Goal: Task Accomplishment & Management: Use online tool/utility

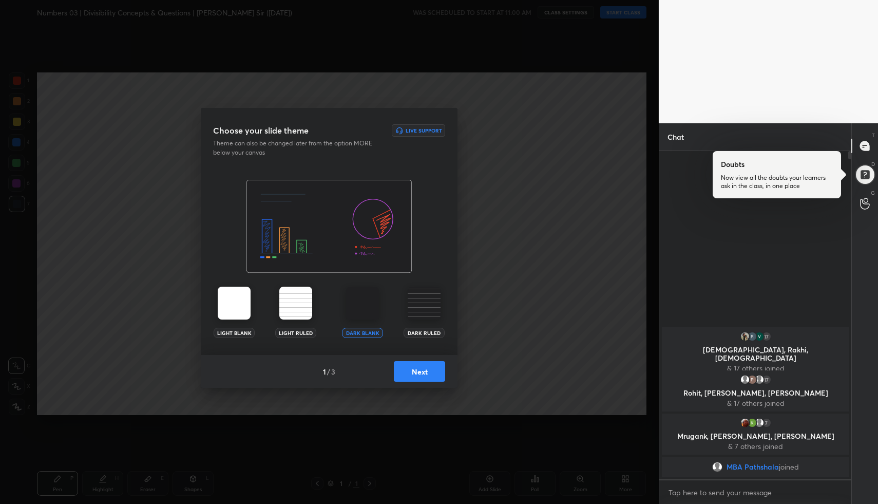
click at [429, 377] on button "Next" at bounding box center [419, 371] width 51 height 21
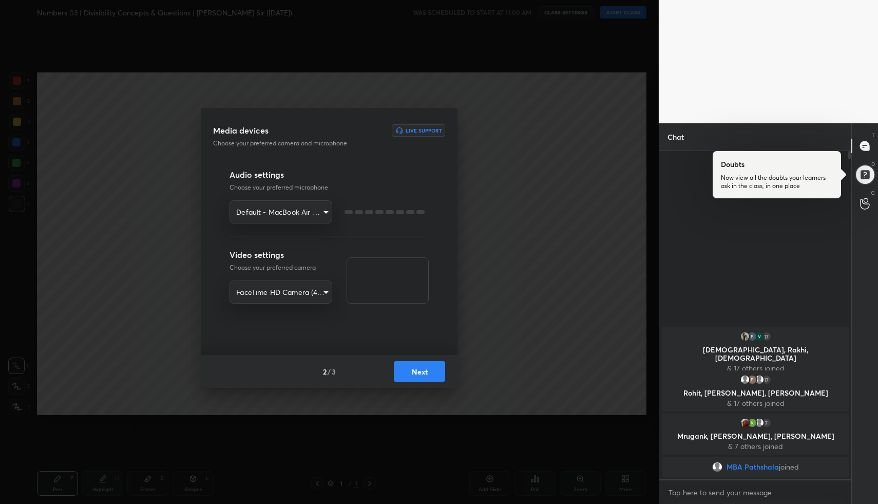
click at [429, 377] on button "Next" at bounding box center [419, 371] width 51 height 21
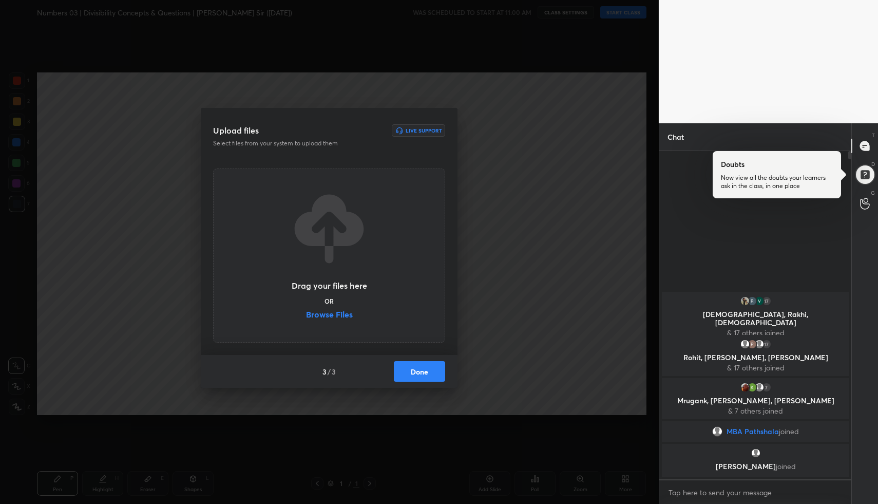
click at [429, 377] on button "Done" at bounding box center [419, 371] width 51 height 21
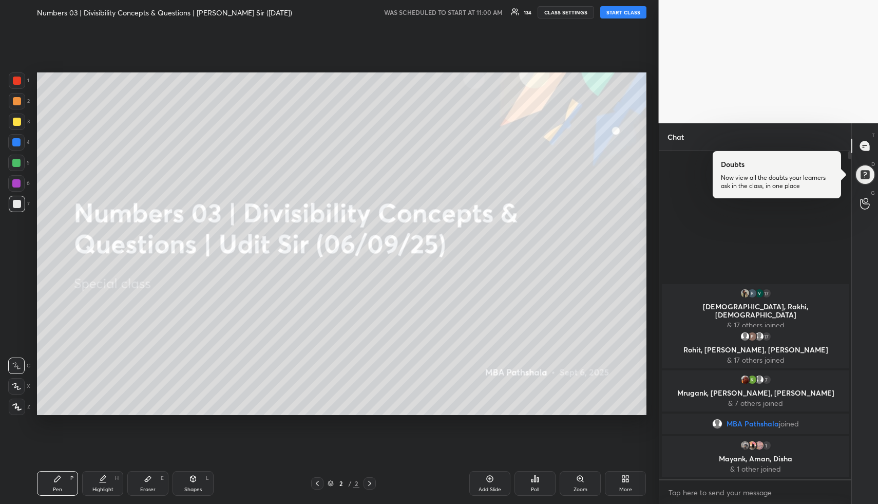
click at [621, 12] on button "START CLASS" at bounding box center [623, 12] width 46 height 12
click at [865, 175] on div at bounding box center [865, 175] width 26 height 26
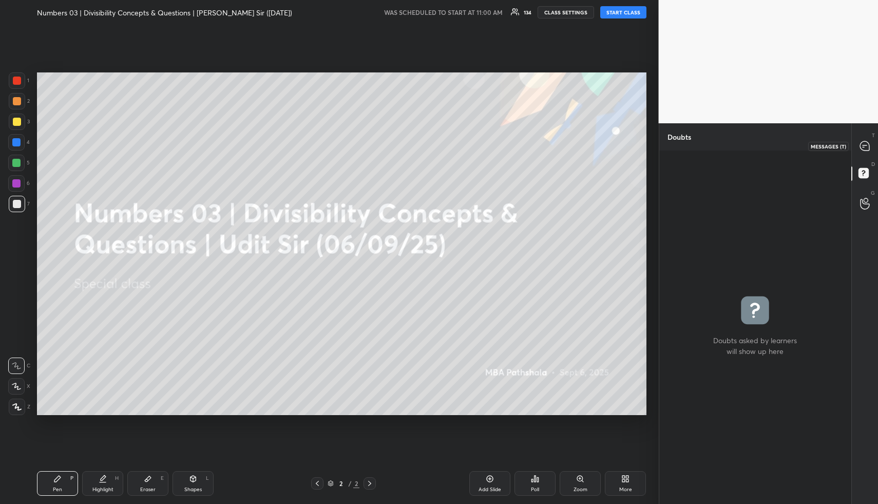
click at [860, 145] on icon at bounding box center [864, 145] width 9 height 9
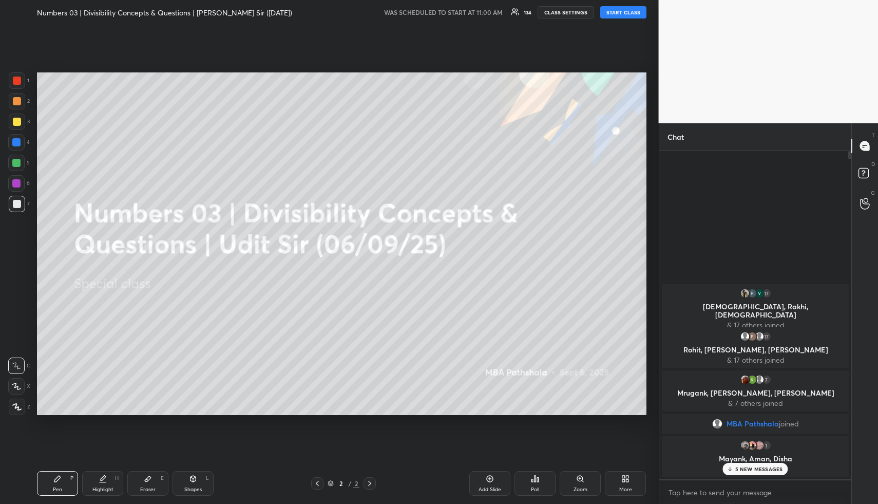
scroll to position [324, 189]
click at [627, 481] on icon at bounding box center [627, 480] width 3 height 3
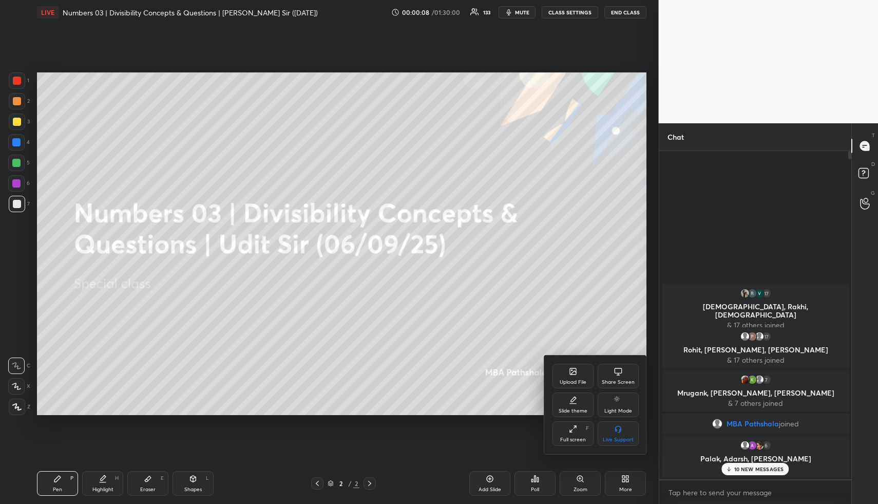
click at [565, 376] on div "Upload File" at bounding box center [572, 375] width 41 height 25
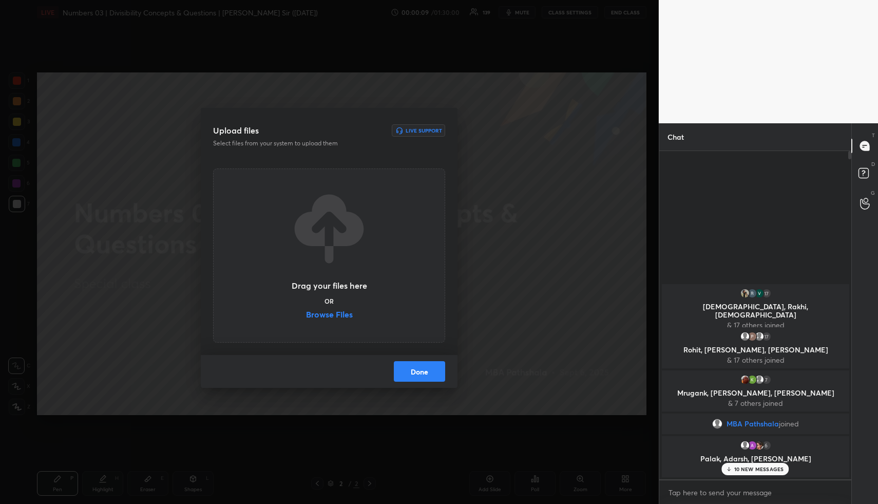
click at [324, 316] on label "Browse Files" at bounding box center [329, 315] width 47 height 11
click at [306, 316] on input "Browse Files" at bounding box center [306, 315] width 0 height 11
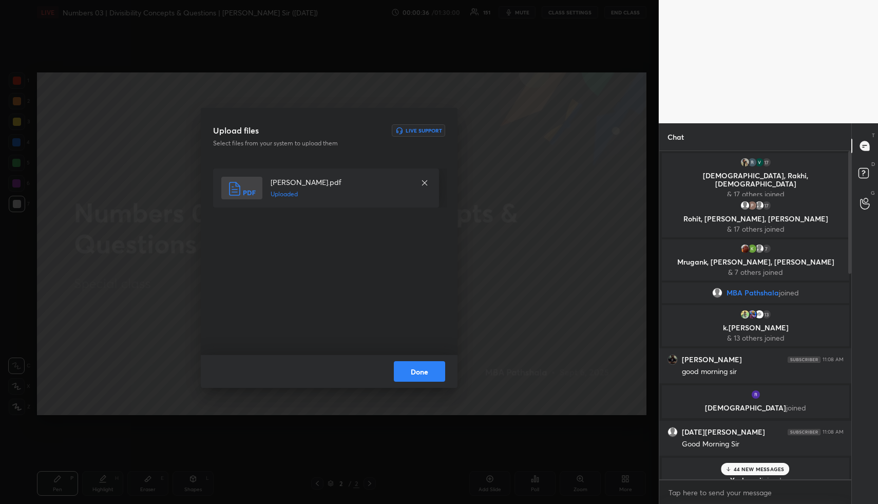
click at [433, 373] on button "Done" at bounding box center [419, 371] width 51 height 21
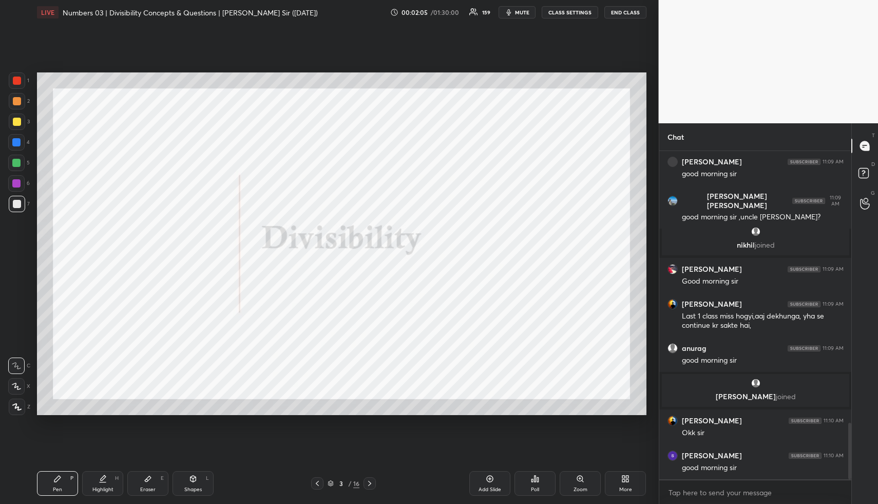
scroll to position [1619, 0]
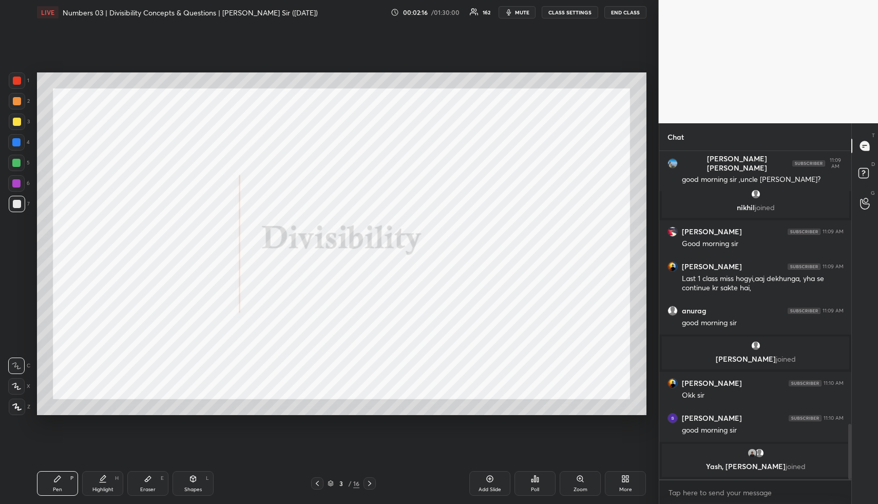
click at [194, 476] on icon at bounding box center [193, 478] width 8 height 8
drag, startPoint x: 196, startPoint y: 479, endPoint x: 184, endPoint y: 451, distance: 29.9
click at [194, 479] on icon at bounding box center [193, 478] width 6 height 6
click at [14, 75] on div at bounding box center [17, 80] width 16 height 16
drag, startPoint x: 14, startPoint y: 75, endPoint x: 20, endPoint y: 92, distance: 17.2
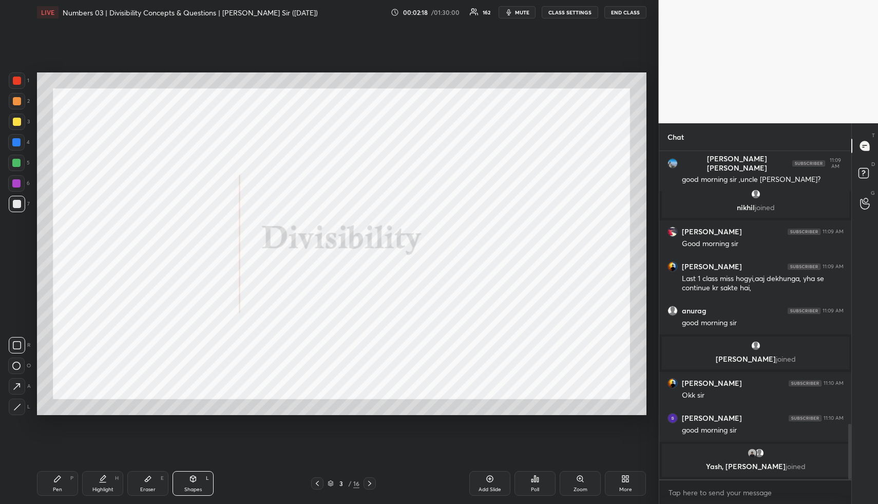
click at [17, 78] on div at bounding box center [17, 80] width 16 height 16
click at [15, 339] on div at bounding box center [17, 345] width 16 height 16
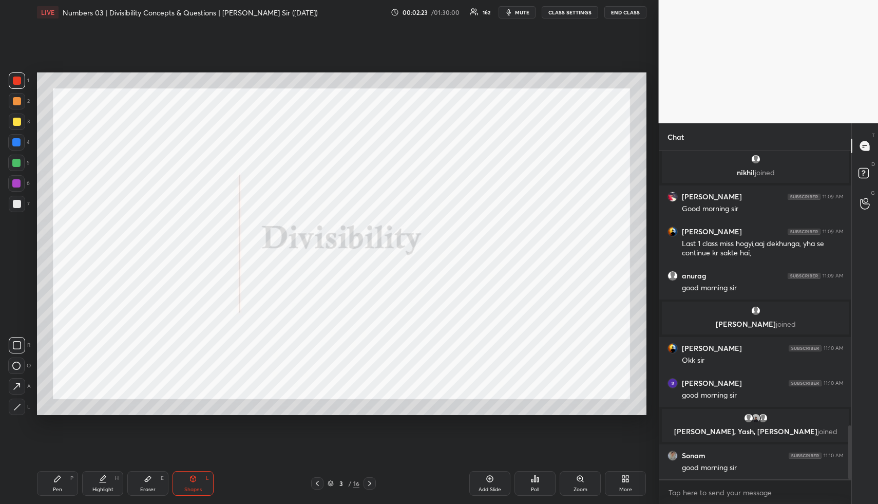
scroll to position [1664, 0]
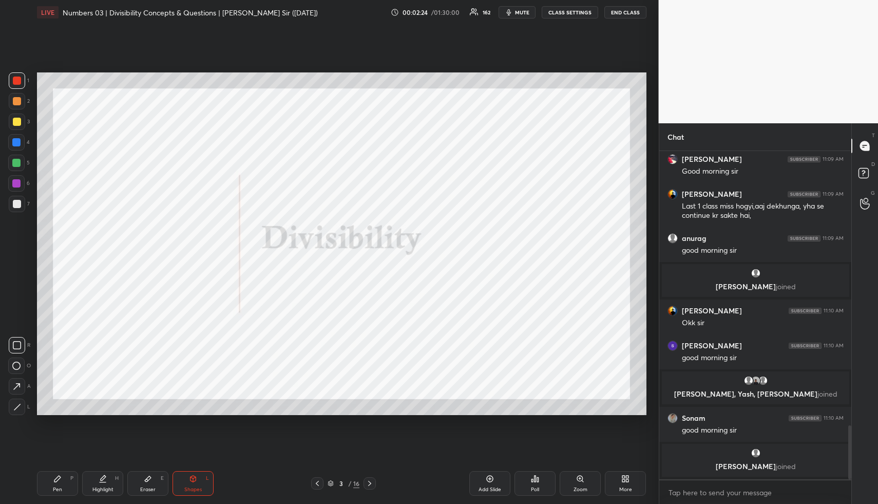
drag, startPoint x: 112, startPoint y: 485, endPoint x: 123, endPoint y: 452, distance: 34.1
click at [112, 483] on div "Highlight H" at bounding box center [102, 483] width 41 height 25
drag, startPoint x: 201, startPoint y: 482, endPoint x: 198, endPoint y: 474, distance: 8.3
click at [202, 483] on div "Shapes L" at bounding box center [193, 483] width 41 height 25
drag, startPoint x: 21, startPoint y: 143, endPoint x: 21, endPoint y: 161, distance: 17.5
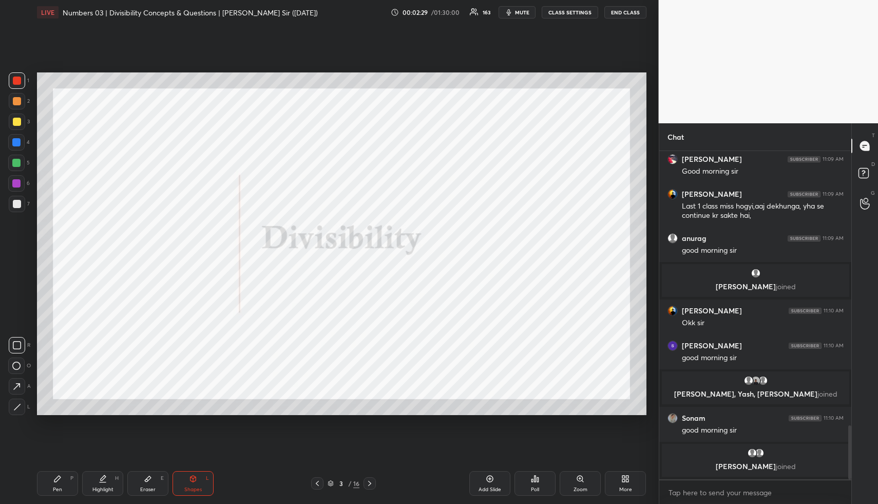
click at [21, 145] on div at bounding box center [16, 142] width 16 height 16
click at [106, 483] on div "Highlight H" at bounding box center [102, 483] width 41 height 25
click at [484, 480] on div "Add Slide" at bounding box center [489, 483] width 41 height 25
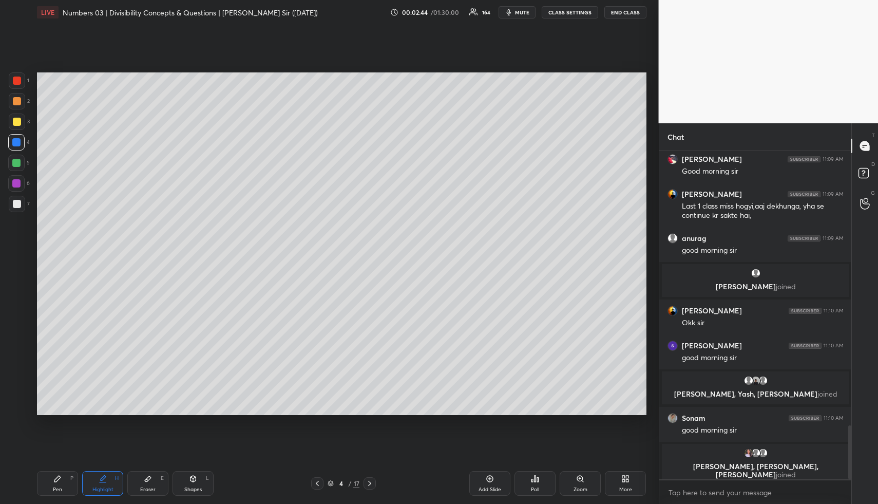
click at [64, 478] on div "Pen P" at bounding box center [57, 483] width 41 height 25
click at [64, 482] on div "Pen P" at bounding box center [57, 483] width 41 height 25
click at [16, 179] on div at bounding box center [16, 183] width 8 height 8
click at [15, 165] on div at bounding box center [16, 163] width 8 height 8
click at [18, 389] on icon at bounding box center [16, 385] width 9 height 7
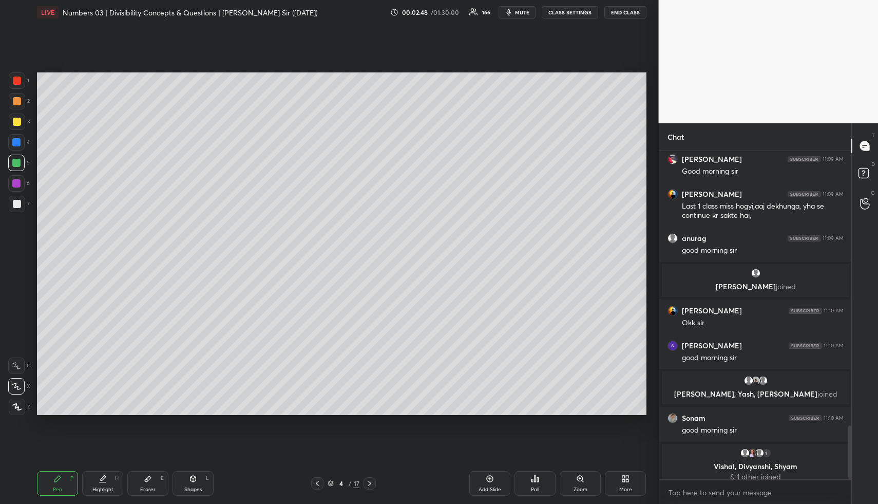
scroll to position [1672, 0]
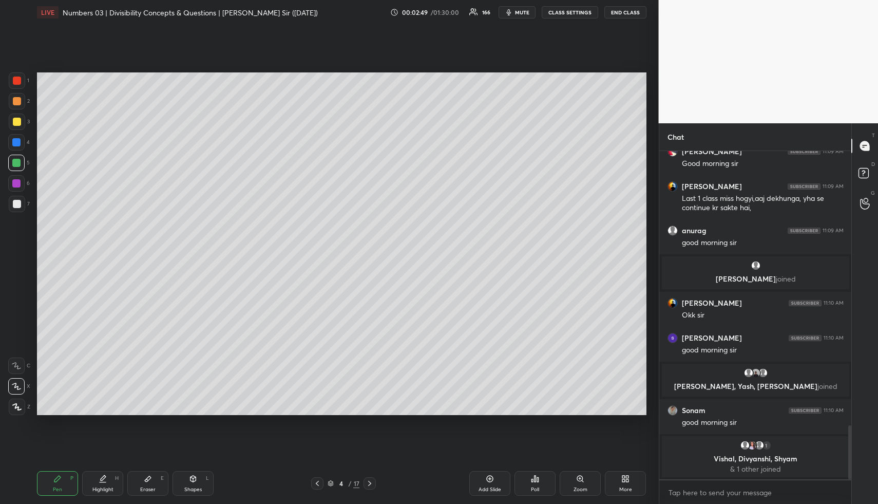
drag, startPoint x: 18, startPoint y: 102, endPoint x: 24, endPoint y: 120, distance: 18.5
click at [20, 103] on div at bounding box center [17, 101] width 8 height 8
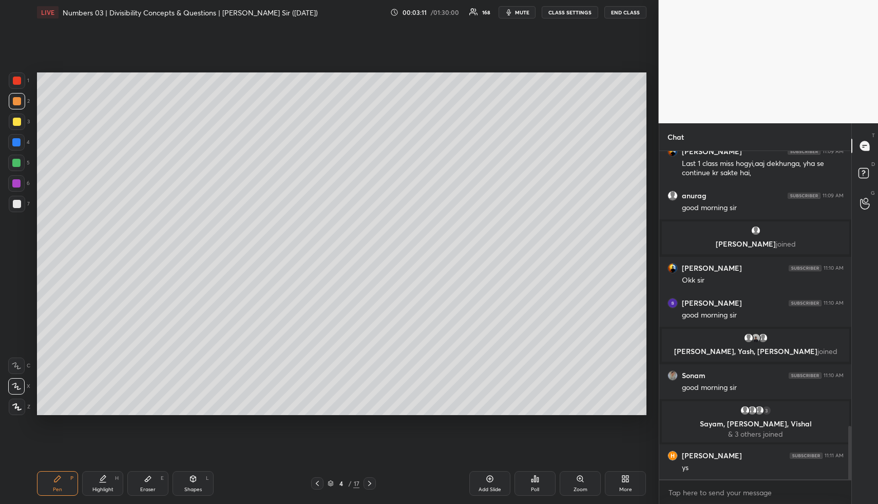
click at [102, 481] on icon at bounding box center [103, 478] width 8 height 8
click at [49, 487] on div "Pen P" at bounding box center [57, 483] width 41 height 25
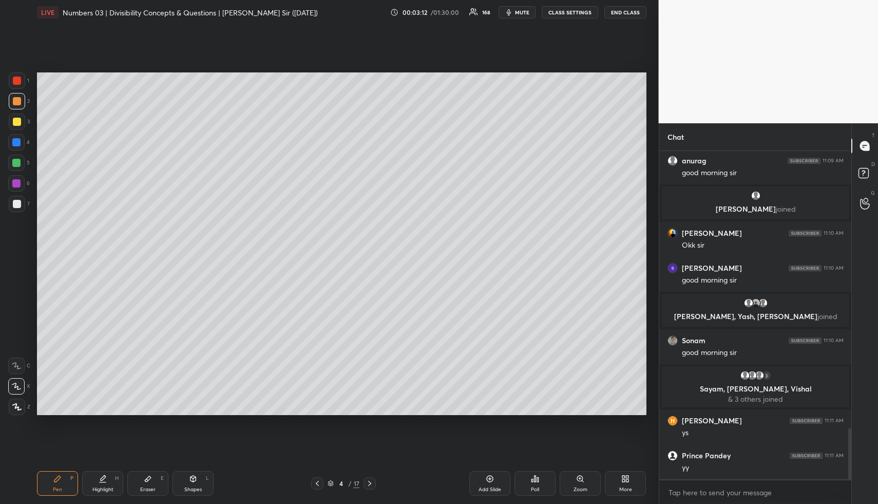
scroll to position [1758, 0]
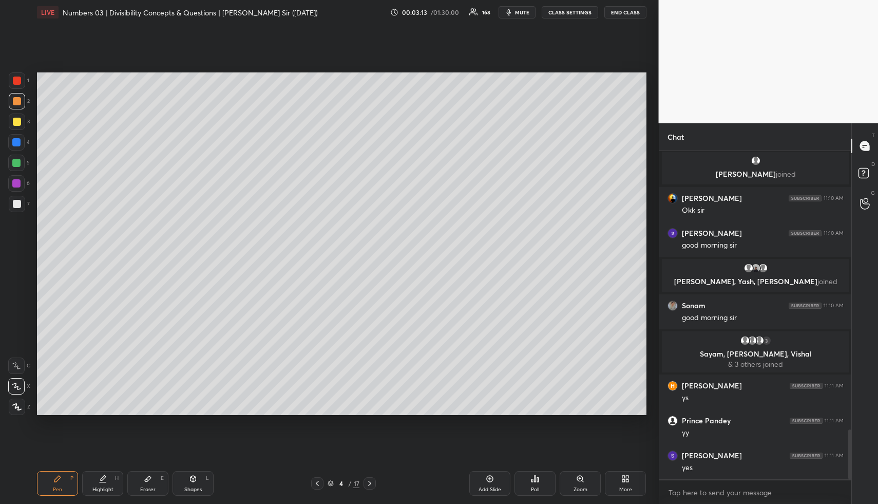
click at [15, 138] on div at bounding box center [16, 142] width 16 height 16
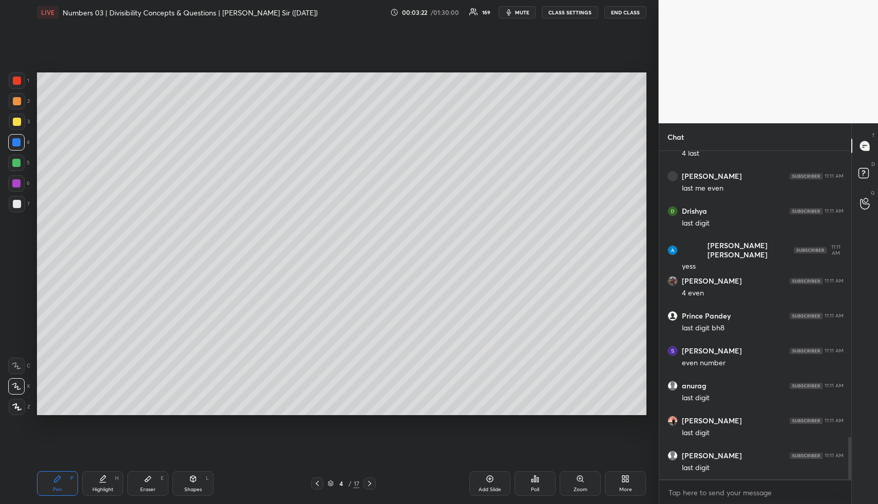
scroll to position [2266, 0]
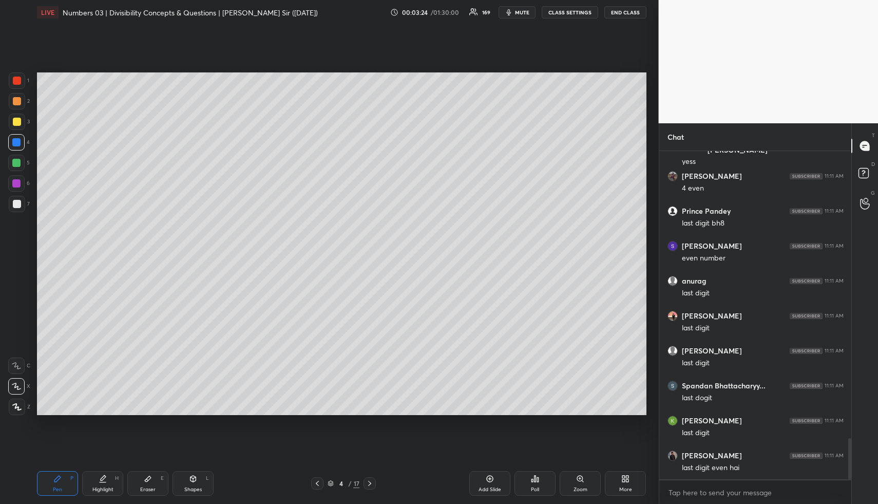
click at [18, 98] on div at bounding box center [17, 101] width 16 height 16
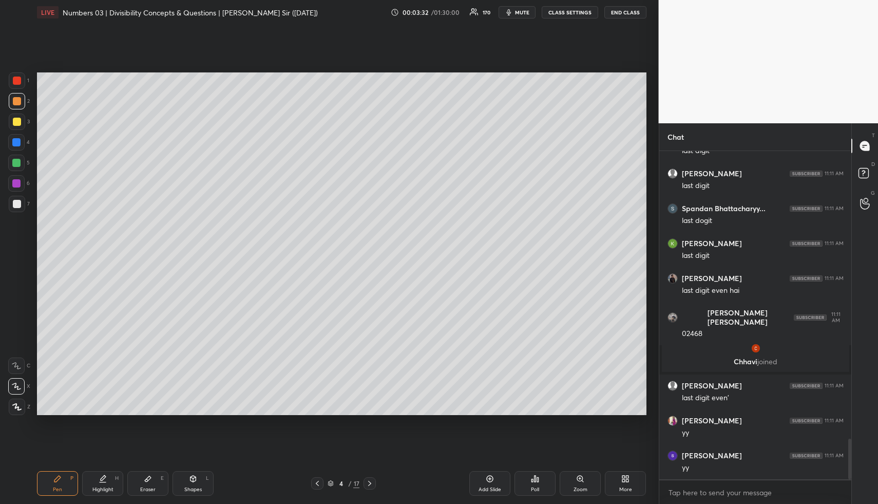
scroll to position [2349, 0]
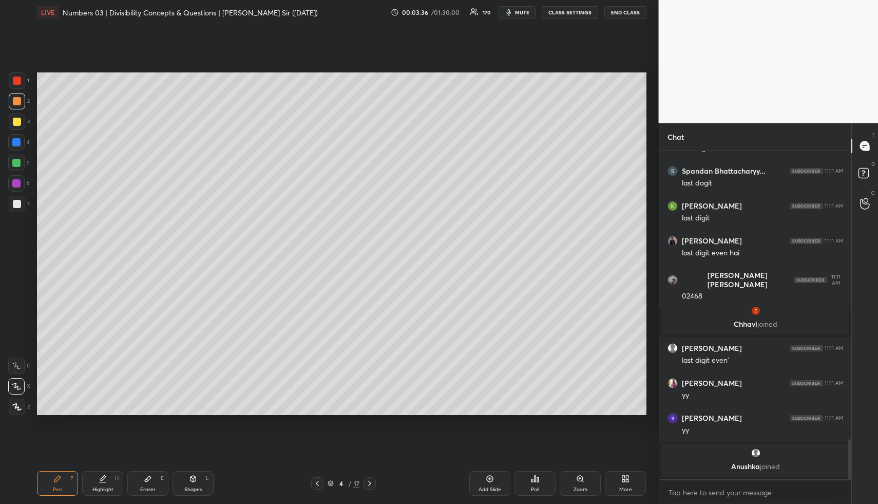
click at [132, 479] on div "Eraser E" at bounding box center [147, 483] width 41 height 25
click at [114, 477] on div "Highlight H" at bounding box center [102, 483] width 41 height 25
click at [153, 480] on div "Eraser E" at bounding box center [147, 483] width 41 height 25
click at [64, 477] on div "Pen P" at bounding box center [57, 483] width 41 height 25
click at [100, 487] on div "Highlight" at bounding box center [102, 489] width 21 height 5
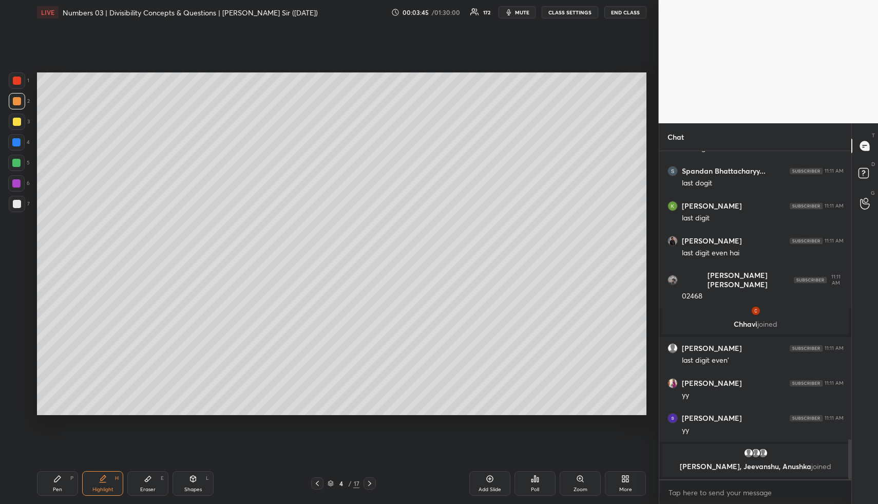
drag, startPoint x: 100, startPoint y: 485, endPoint x: 125, endPoint y: 444, distance: 48.4
click at [100, 487] on div "Highlight" at bounding box center [102, 489] width 21 height 5
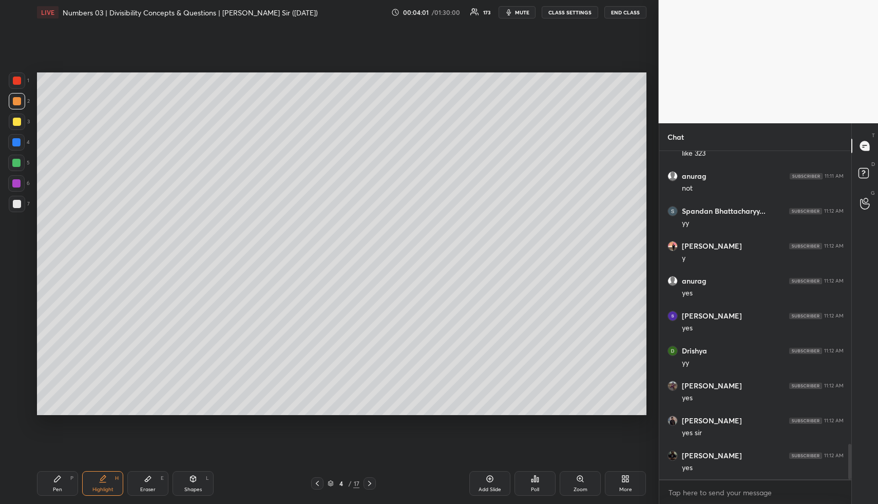
scroll to position [2696, 0]
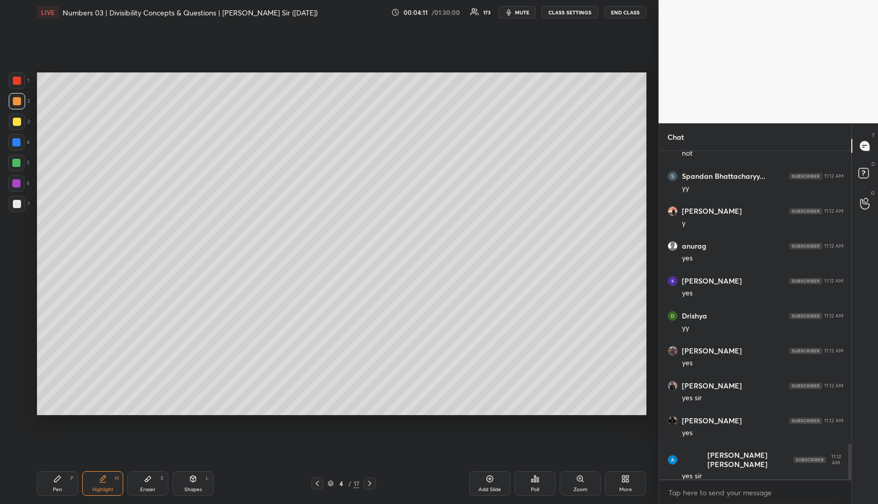
click at [100, 488] on div "Highlight" at bounding box center [102, 489] width 21 height 5
click at [57, 481] on icon at bounding box center [57, 478] width 6 height 6
click at [15, 142] on div at bounding box center [16, 142] width 8 height 8
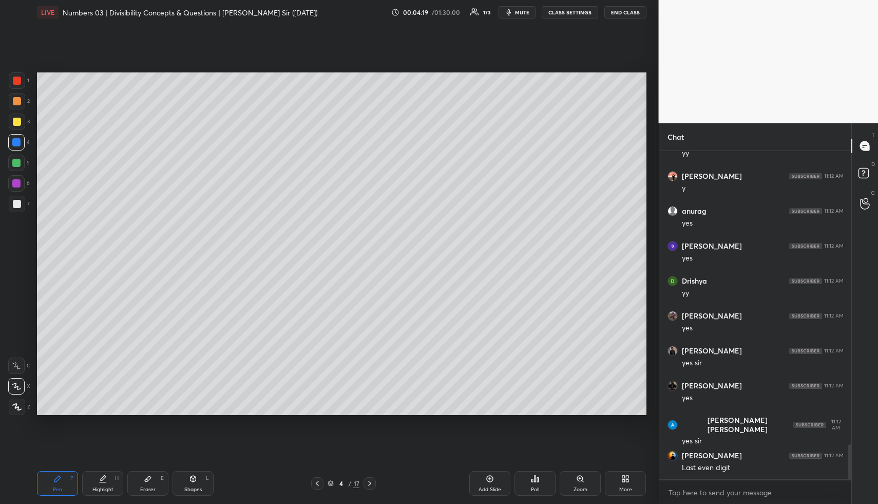
drag, startPoint x: 109, startPoint y: 479, endPoint x: 109, endPoint y: 466, distance: 12.8
click at [109, 479] on div "Highlight H" at bounding box center [102, 483] width 41 height 25
click at [488, 480] on icon at bounding box center [490, 478] width 8 height 8
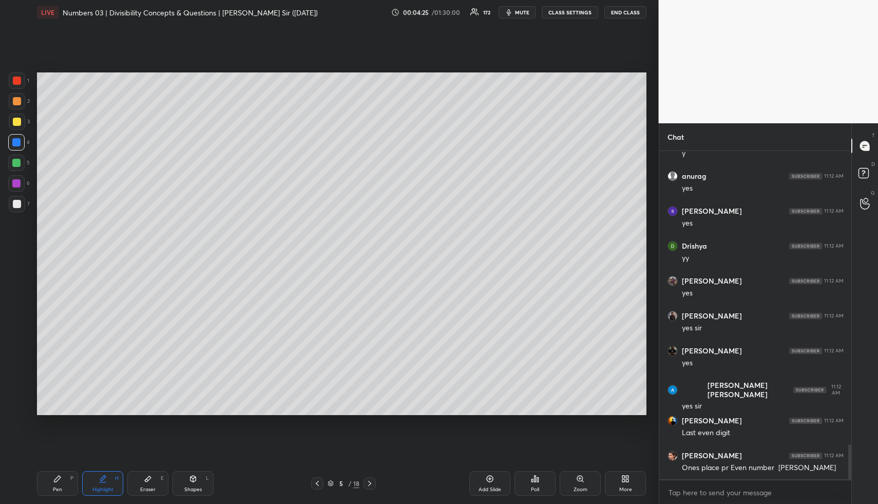
click at [66, 484] on div "Pen P" at bounding box center [57, 483] width 41 height 25
drag, startPoint x: 18, startPoint y: 122, endPoint x: 26, endPoint y: 124, distance: 7.9
click at [18, 122] on div at bounding box center [17, 122] width 8 height 8
click at [199, 484] on div "Shapes L" at bounding box center [193, 483] width 41 height 25
click at [18, 380] on div at bounding box center [17, 386] width 16 height 16
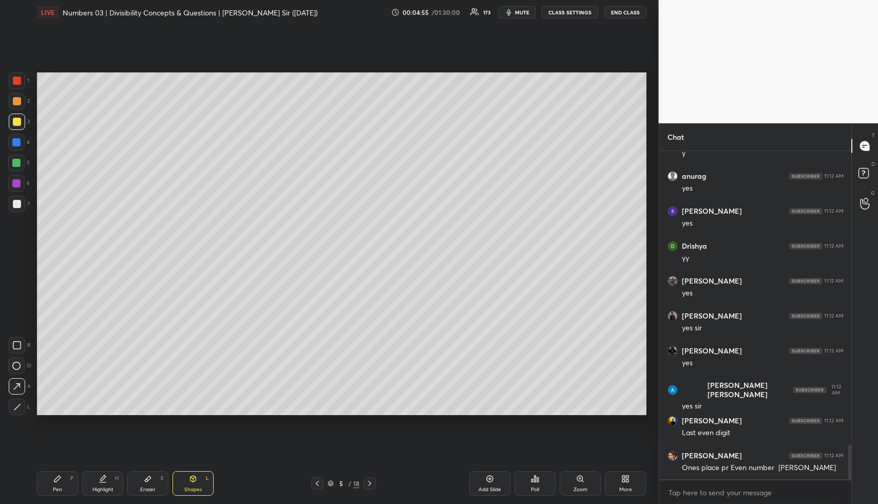
scroll to position [2804, 0]
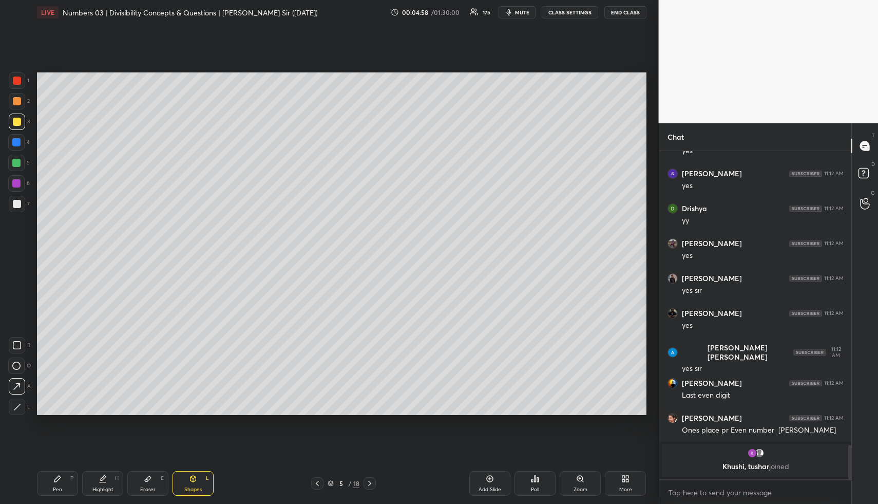
click at [66, 474] on div "Pen P" at bounding box center [57, 483] width 41 height 25
click at [66, 479] on div "Pen P" at bounding box center [57, 483] width 41 height 25
drag, startPoint x: 15, startPoint y: 141, endPoint x: 18, endPoint y: 148, distance: 7.8
click at [15, 142] on div at bounding box center [16, 142] width 8 height 8
click at [104, 478] on icon at bounding box center [103, 478] width 8 height 8
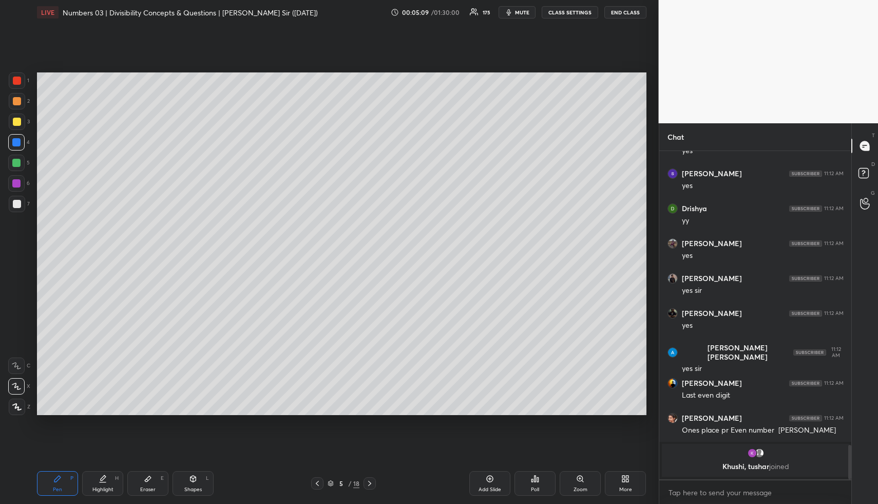
drag, startPoint x: 105, startPoint y: 477, endPoint x: 101, endPoint y: 442, distance: 36.1
click at [105, 477] on icon at bounding box center [103, 478] width 8 height 8
click at [98, 482] on div "Highlight H" at bounding box center [102, 483] width 41 height 25
click at [95, 482] on div "Highlight H" at bounding box center [102, 483] width 41 height 25
click at [56, 485] on div "Pen P" at bounding box center [57, 483] width 41 height 25
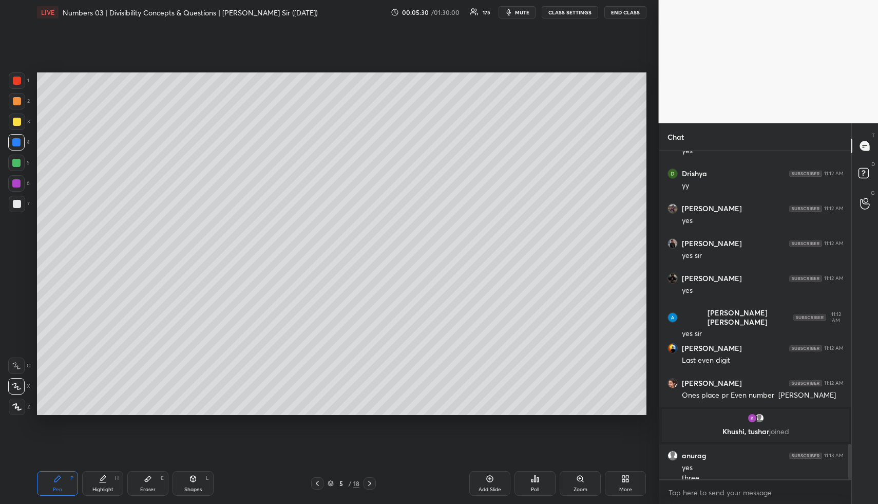
scroll to position [2717, 0]
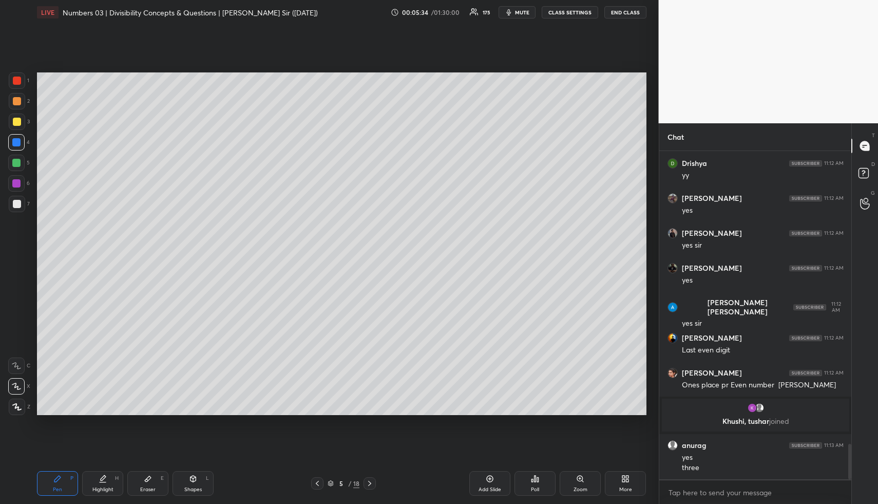
click at [79, 480] on div "Pen P Highlight H Eraser E Shapes L" at bounding box center [162, 483] width 251 height 25
click at [17, 163] on div at bounding box center [16, 163] width 8 height 8
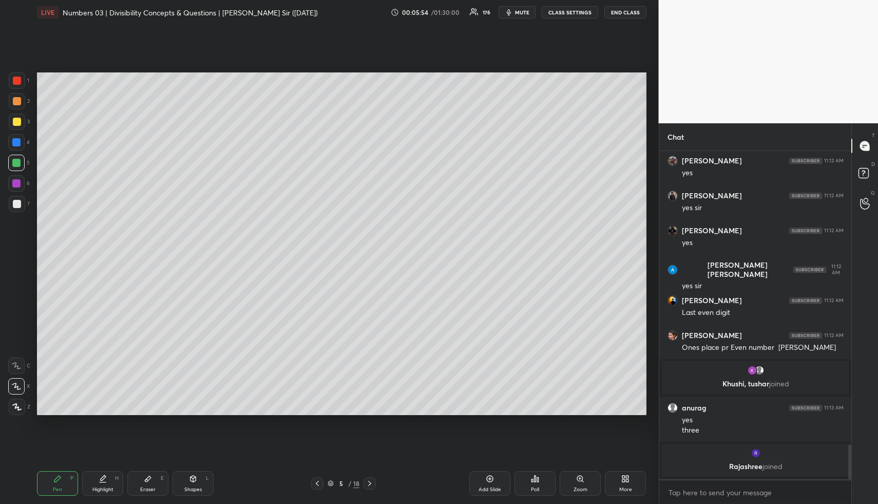
click at [118, 479] on div "H" at bounding box center [117, 477] width 4 height 5
drag, startPoint x: 118, startPoint y: 479, endPoint x: 156, endPoint y: 447, distance: 49.9
click at [118, 479] on div "H" at bounding box center [117, 477] width 4 height 5
click at [153, 479] on div "Eraser E" at bounding box center [147, 483] width 41 height 25
click at [15, 408] on rect at bounding box center [14, 408] width 1 height 1
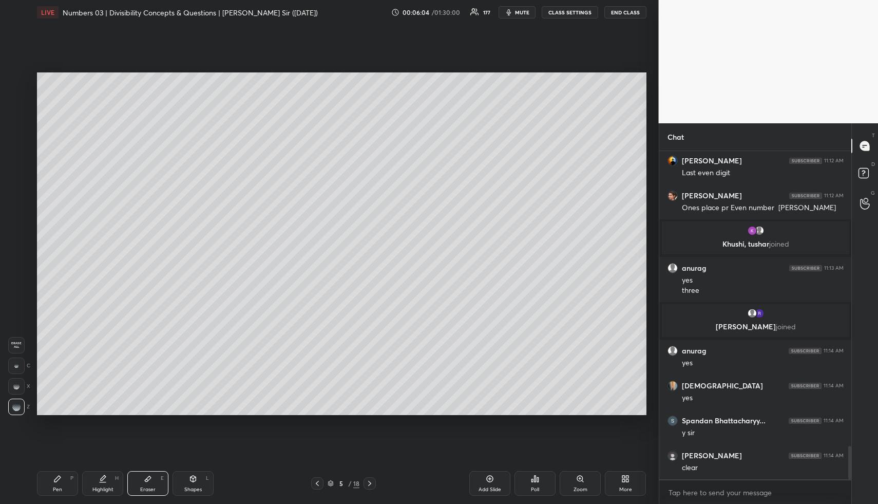
scroll to position [2911, 0]
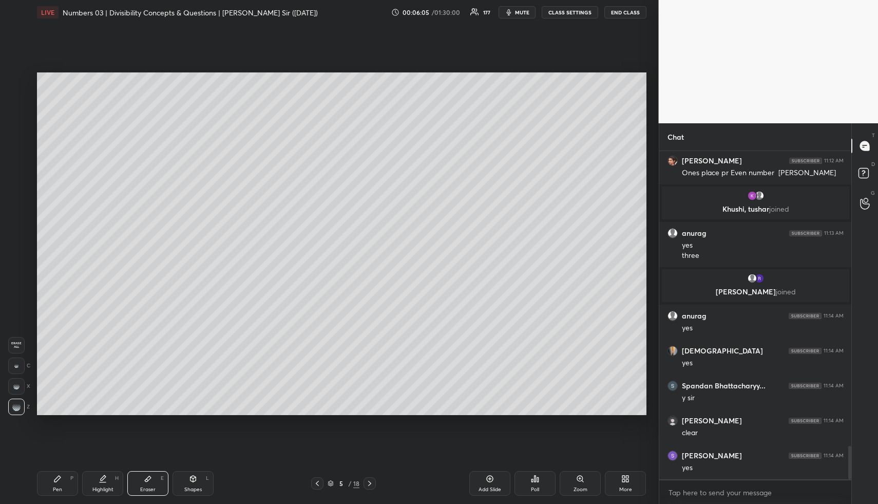
drag, startPoint x: 107, startPoint y: 481, endPoint x: 107, endPoint y: 471, distance: 9.3
click at [106, 482] on div "Highlight H" at bounding box center [102, 483] width 41 height 25
click at [46, 483] on div "Pen P" at bounding box center [57, 483] width 41 height 25
click at [18, 204] on div at bounding box center [17, 204] width 8 height 8
drag, startPoint x: 20, startPoint y: 103, endPoint x: 21, endPoint y: 108, distance: 5.2
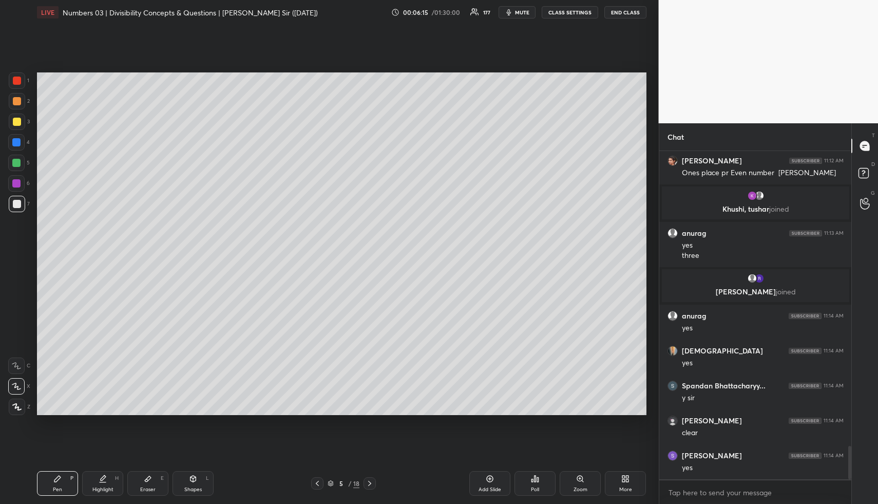
click at [20, 102] on div at bounding box center [17, 101] width 8 height 8
click at [118, 477] on div "H" at bounding box center [117, 477] width 4 height 5
click at [98, 483] on div "Highlight H" at bounding box center [102, 483] width 41 height 25
click at [67, 477] on div "Pen P" at bounding box center [57, 483] width 41 height 25
click at [17, 125] on div at bounding box center [17, 122] width 8 height 8
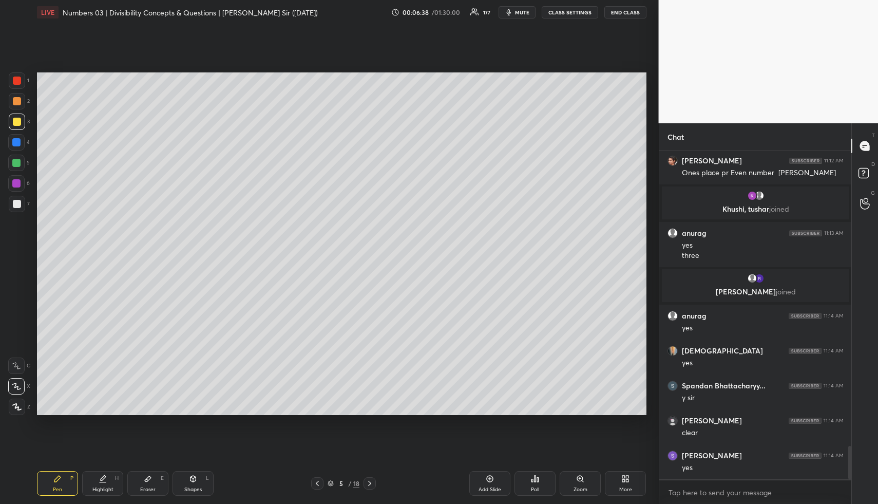
click at [103, 482] on icon at bounding box center [103, 478] width 8 height 8
click at [61, 478] on div "Pen P" at bounding box center [57, 483] width 41 height 25
drag, startPoint x: 16, startPoint y: 99, endPoint x: 28, endPoint y: 104, distance: 12.7
click at [18, 100] on div at bounding box center [17, 101] width 8 height 8
click at [109, 480] on div "Highlight H" at bounding box center [102, 483] width 41 height 25
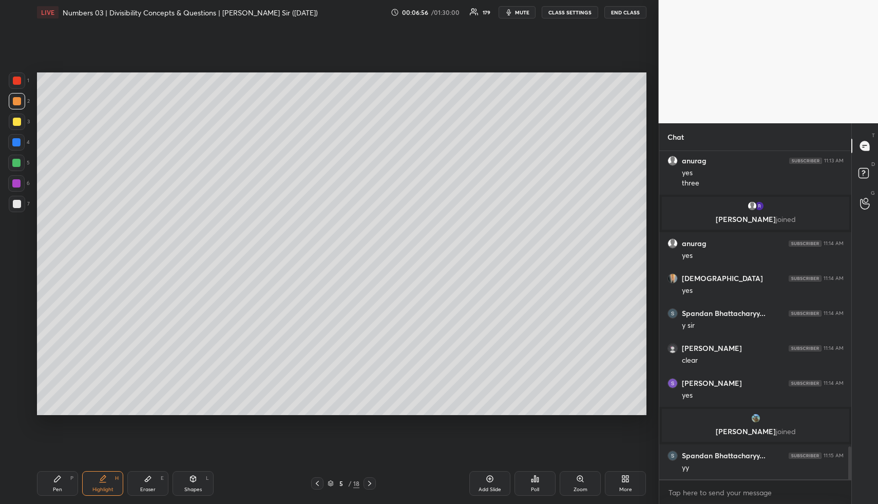
scroll to position [3030, 0]
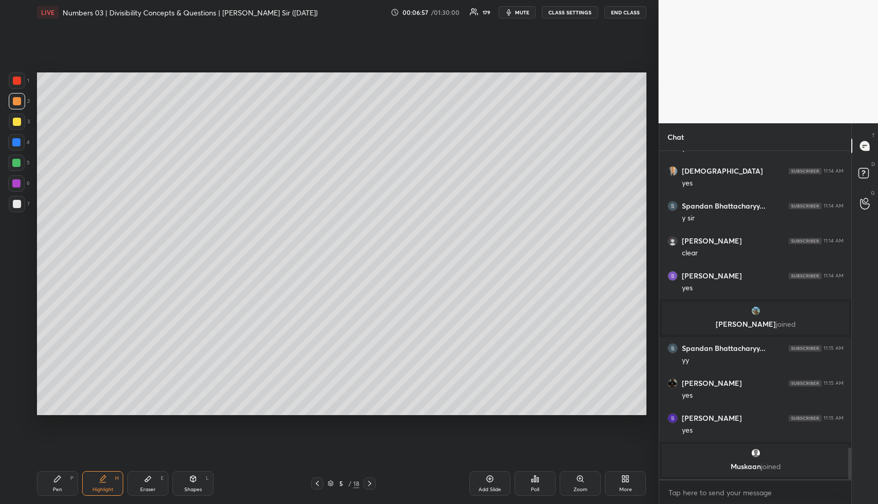
drag, startPoint x: 95, startPoint y: 482, endPoint x: 114, endPoint y: 470, distance: 22.2
click at [98, 483] on div "Highlight H" at bounding box center [102, 483] width 41 height 25
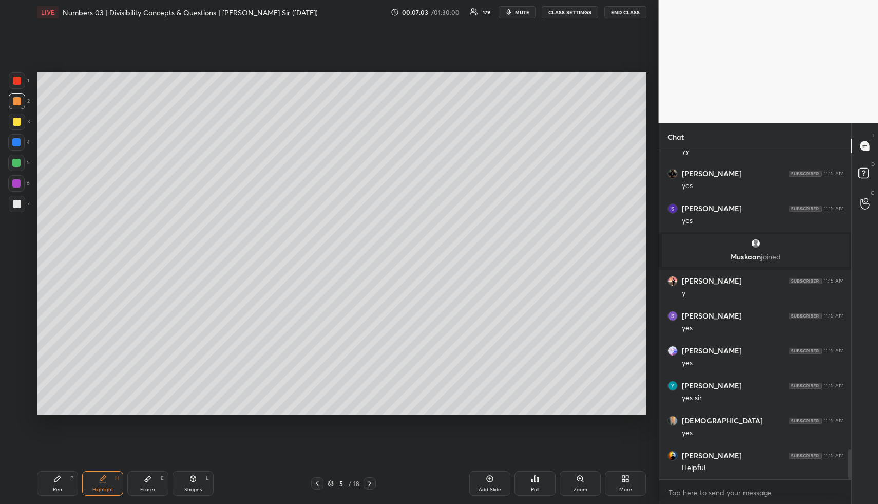
scroll to position [3237, 0]
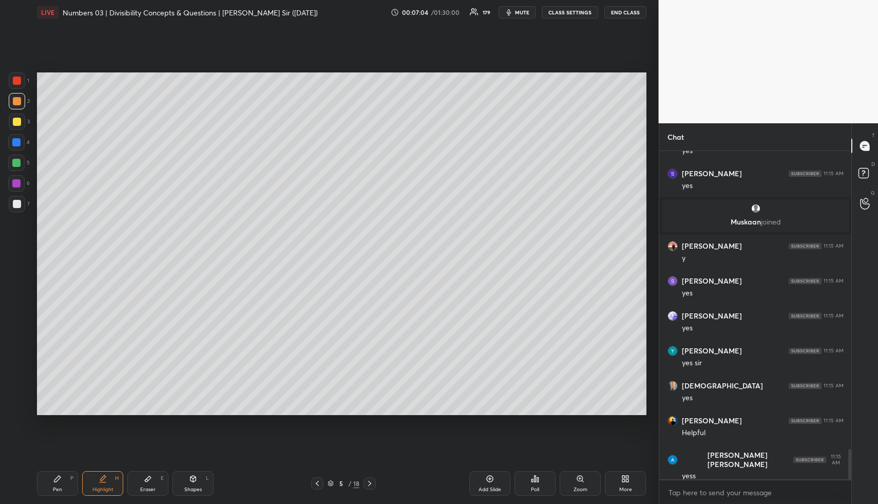
drag, startPoint x: 62, startPoint y: 491, endPoint x: 60, endPoint y: 462, distance: 28.8
click at [62, 490] on div "Pen" at bounding box center [57, 489] width 9 height 5
click at [15, 142] on div at bounding box center [16, 142] width 8 height 8
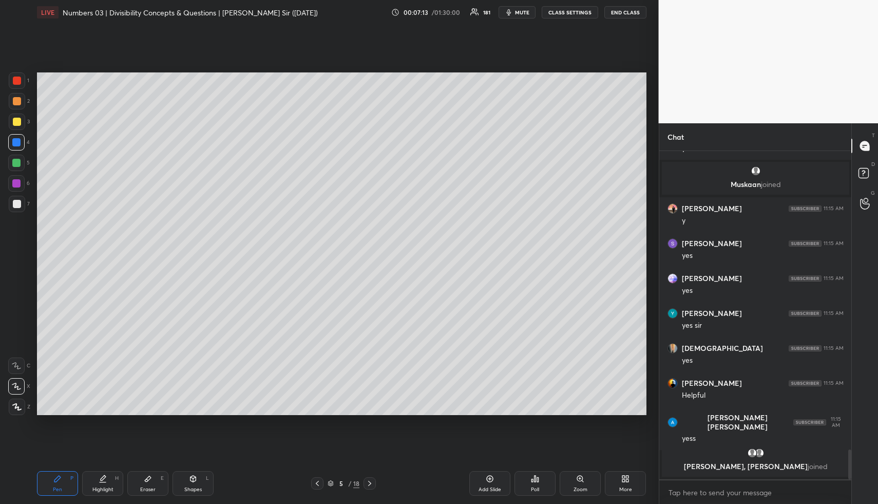
click at [99, 487] on div "Highlight" at bounding box center [102, 489] width 21 height 5
drag, startPoint x: 99, startPoint y: 493, endPoint x: 98, endPoint y: 486, distance: 7.9
click at [99, 493] on div "Highlight H" at bounding box center [102, 483] width 41 height 25
click at [67, 485] on div "Pen P" at bounding box center [57, 483] width 41 height 25
click at [17, 137] on div at bounding box center [16, 142] width 16 height 16
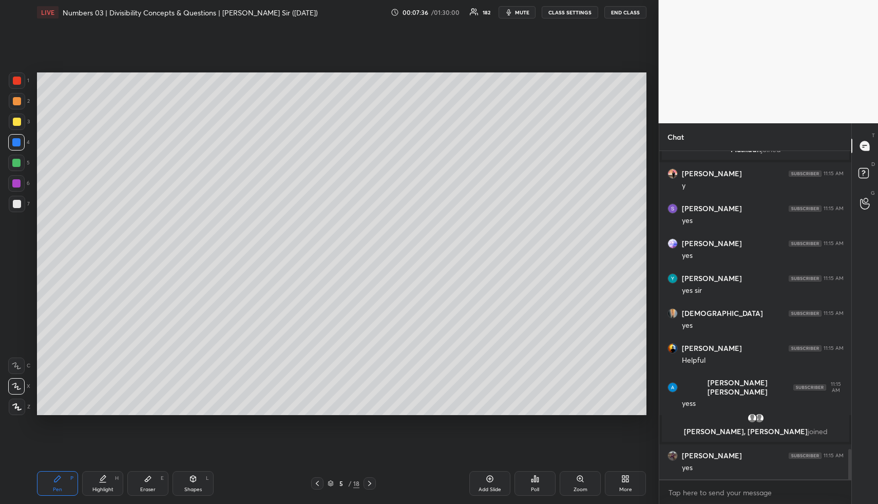
scroll to position [3245, 0]
click at [186, 477] on div "Shapes L" at bounding box center [193, 483] width 41 height 25
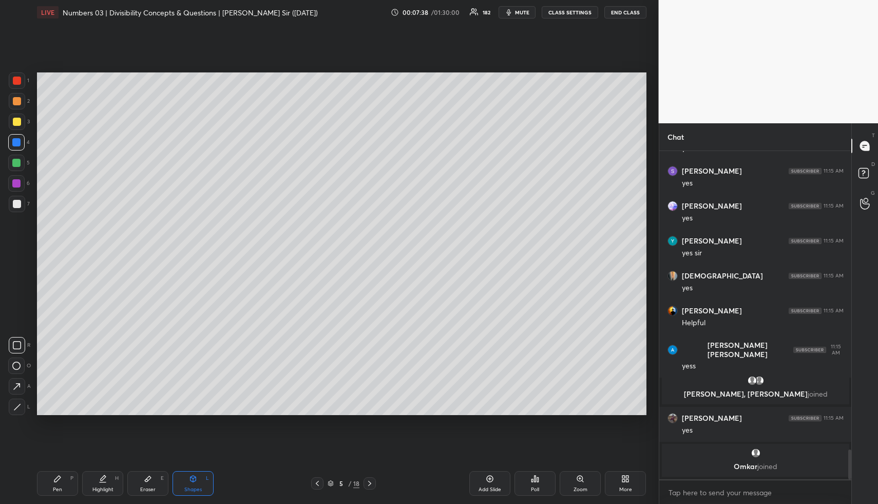
drag, startPoint x: 97, startPoint y: 483, endPoint x: 98, endPoint y: 430, distance: 53.4
click at [97, 482] on div "Highlight H" at bounding box center [102, 483] width 41 height 25
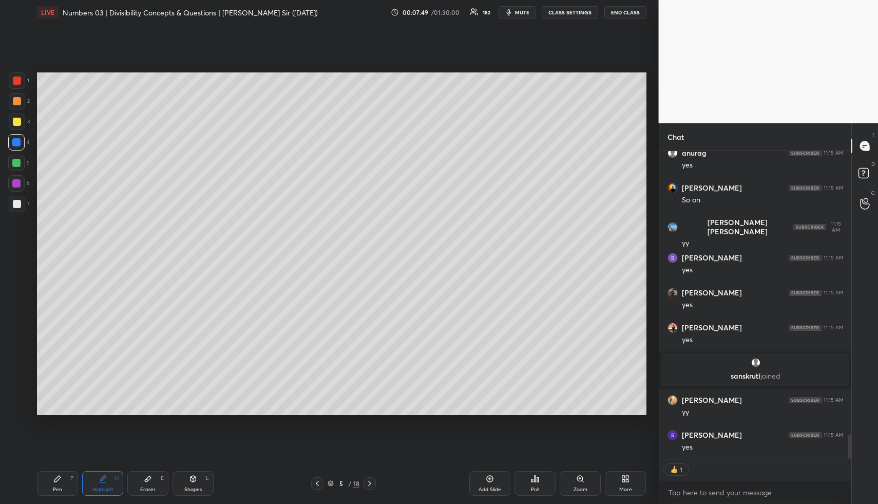
scroll to position [3600, 0]
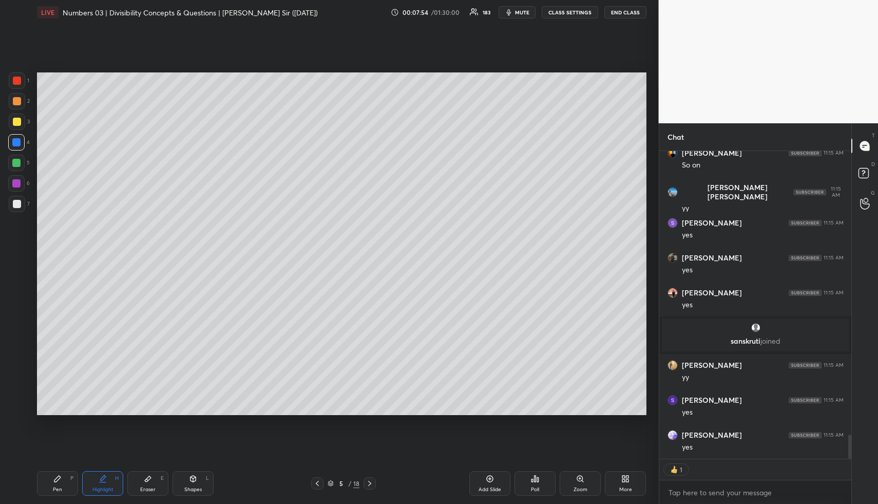
type textarea "x"
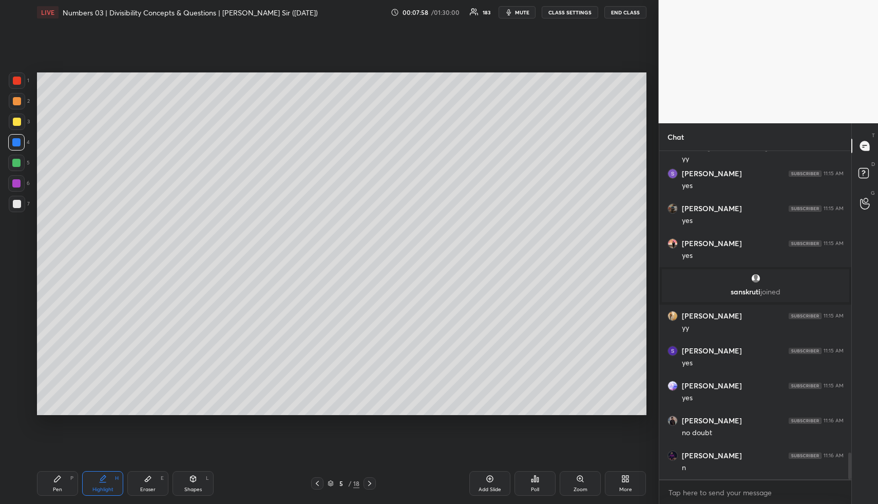
scroll to position [3684, 0]
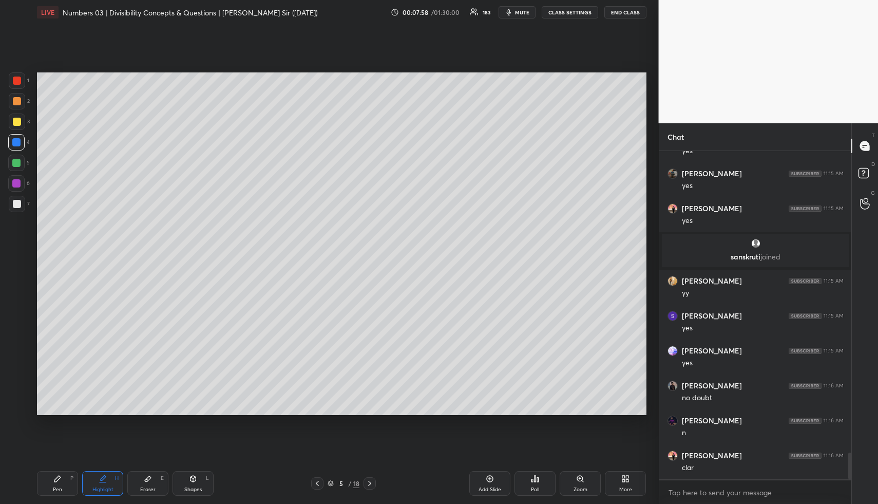
drag, startPoint x: 97, startPoint y: 489, endPoint x: 95, endPoint y: 476, distance: 13.4
click at [97, 487] on div "Highlight" at bounding box center [102, 489] width 21 height 5
click at [92, 481] on div "Highlight H" at bounding box center [102, 483] width 41 height 25
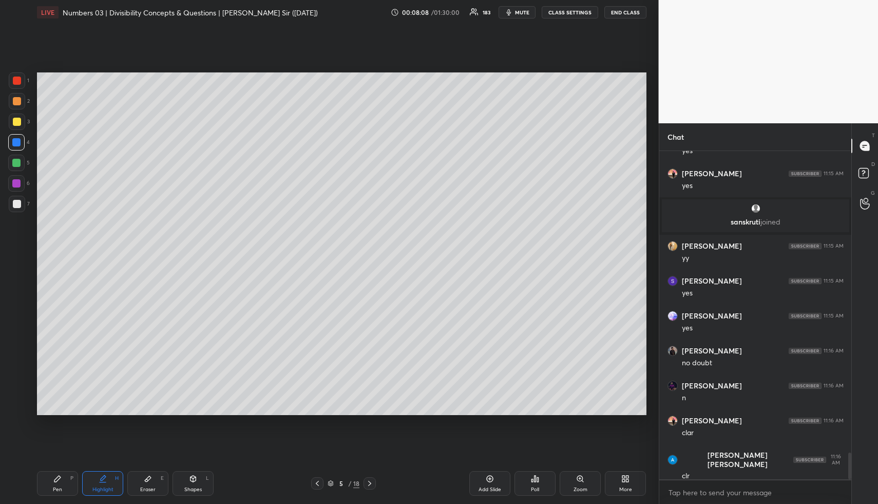
click at [491, 480] on icon at bounding box center [490, 478] width 8 height 8
click at [67, 477] on div "Pen P" at bounding box center [57, 483] width 41 height 25
click at [19, 101] on div at bounding box center [17, 101] width 8 height 8
drag, startPoint x: 200, startPoint y: 476, endPoint x: 185, endPoint y: 454, distance: 27.3
click at [200, 478] on div "Shapes L" at bounding box center [193, 483] width 41 height 25
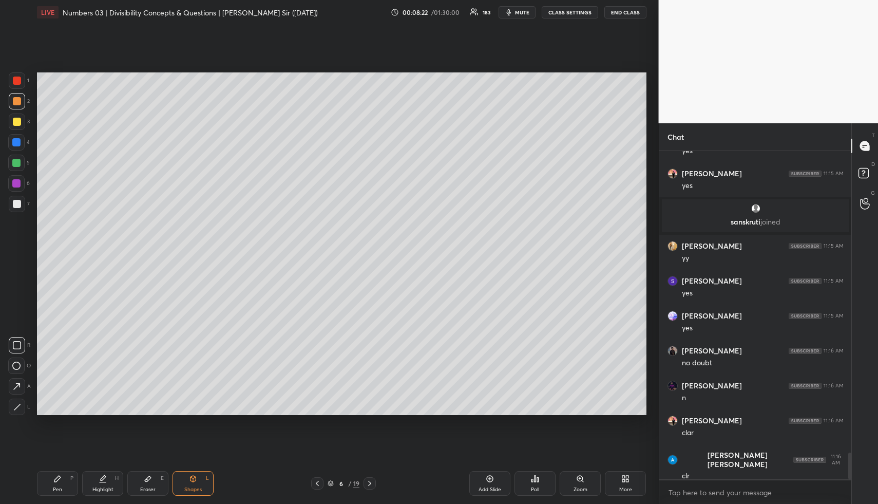
click at [17, 157] on div at bounding box center [16, 163] width 16 height 16
click at [94, 480] on div "Highlight H" at bounding box center [102, 483] width 41 height 25
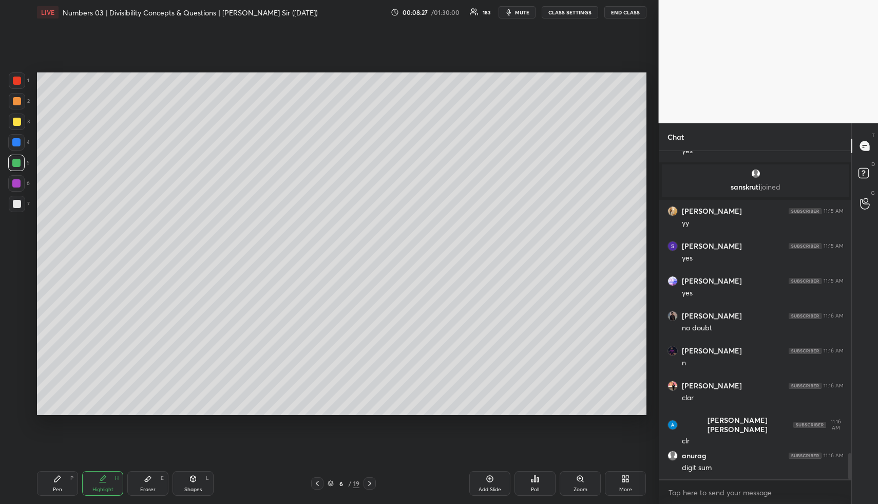
drag, startPoint x: 69, startPoint y: 482, endPoint x: 66, endPoint y: 446, distance: 36.1
click at [67, 484] on div "Pen P" at bounding box center [57, 483] width 41 height 25
drag, startPoint x: 14, startPoint y: 141, endPoint x: 26, endPoint y: 148, distance: 13.8
click at [15, 141] on div at bounding box center [16, 142] width 8 height 8
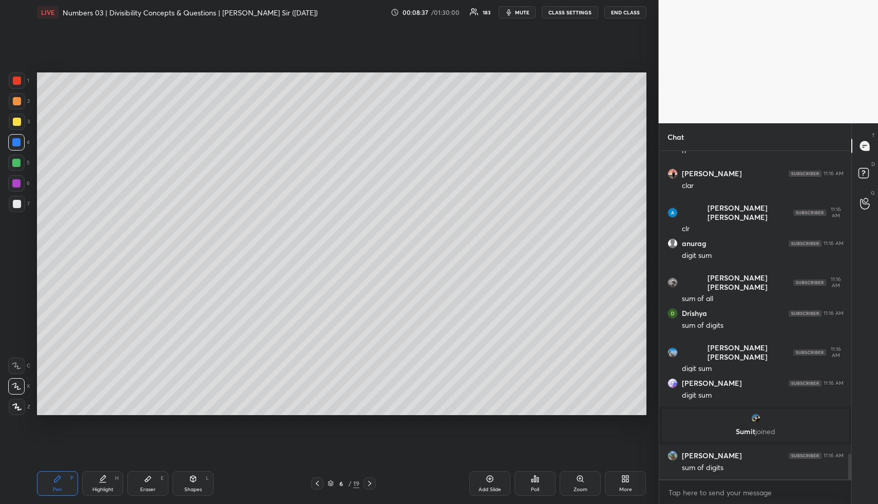
scroll to position [3859, 0]
drag, startPoint x: 200, startPoint y: 480, endPoint x: 179, endPoint y: 437, distance: 47.5
click at [200, 480] on div "Shapes L" at bounding box center [193, 483] width 41 height 25
drag, startPoint x: 15, startPoint y: 201, endPoint x: 25, endPoint y: 201, distance: 9.3
click at [15, 201] on div at bounding box center [17, 204] width 8 height 8
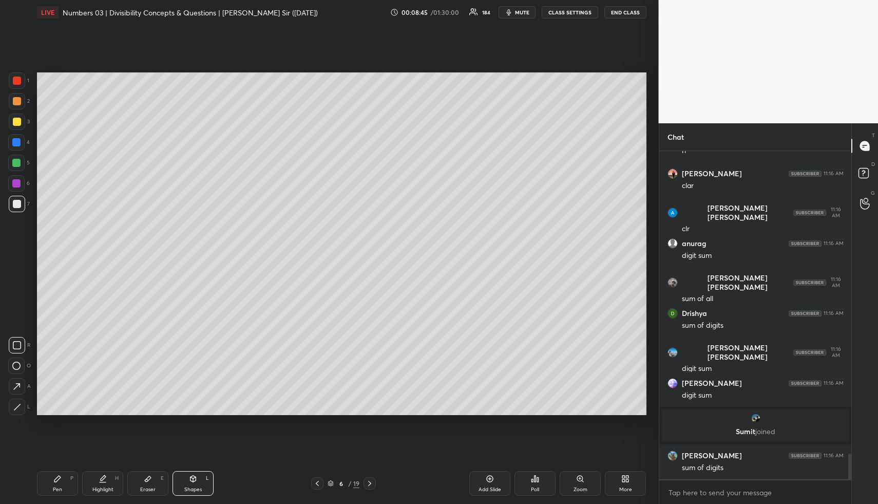
click at [60, 481] on icon at bounding box center [57, 478] width 8 height 8
click at [17, 103] on div at bounding box center [17, 101] width 8 height 8
click at [14, 127] on div at bounding box center [17, 121] width 16 height 16
click at [108, 498] on div "Pen P Highlight H Eraser E Shapes L 6 / 19 Add Slide Poll Zoom More" at bounding box center [341, 483] width 609 height 41
click at [109, 495] on div "Highlight H" at bounding box center [102, 483] width 41 height 25
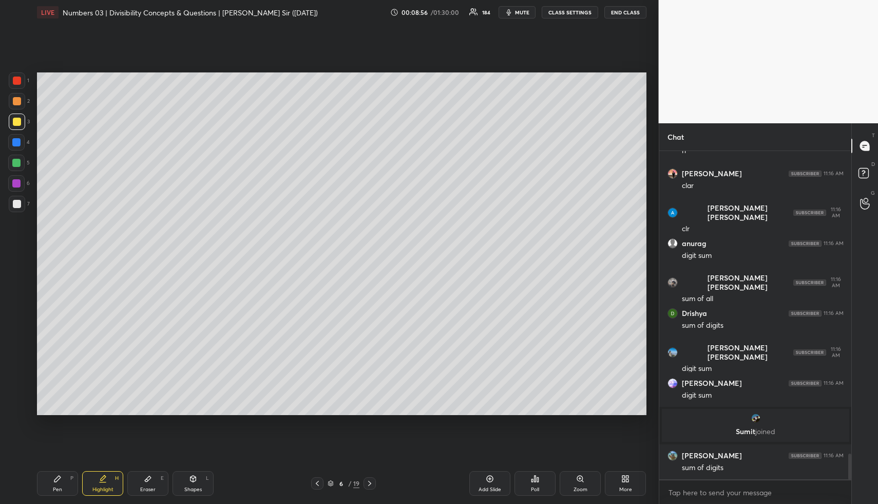
click at [104, 480] on icon at bounding box center [103, 478] width 8 height 8
click at [106, 461] on div "LIVE Numbers 03 | Divisibility Concepts & Questions | [PERSON_NAME] Sir ([DATE]…" at bounding box center [342, 252] width 618 height 504
drag, startPoint x: 54, startPoint y: 486, endPoint x: 53, endPoint y: 481, distance: 5.2
click at [54, 483] on div "Pen P" at bounding box center [57, 483] width 41 height 25
click at [23, 205] on div at bounding box center [17, 204] width 16 height 16
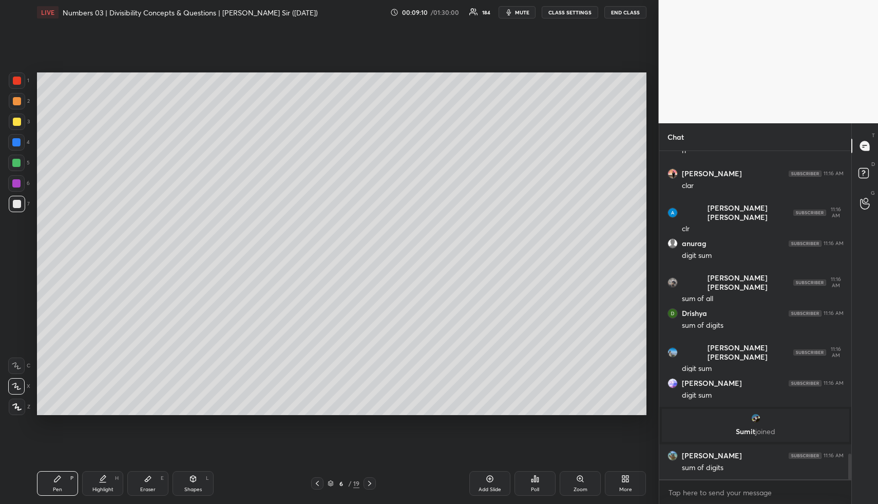
click at [18, 121] on div at bounding box center [17, 122] width 8 height 8
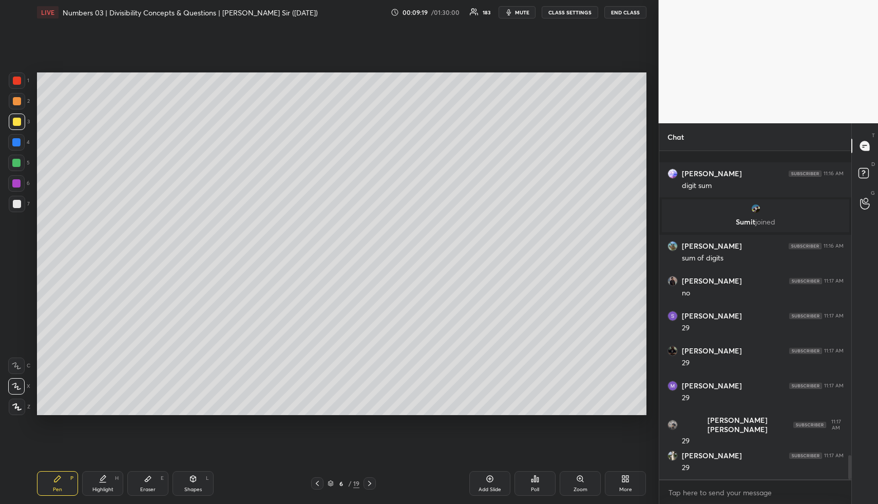
scroll to position [4139, 0]
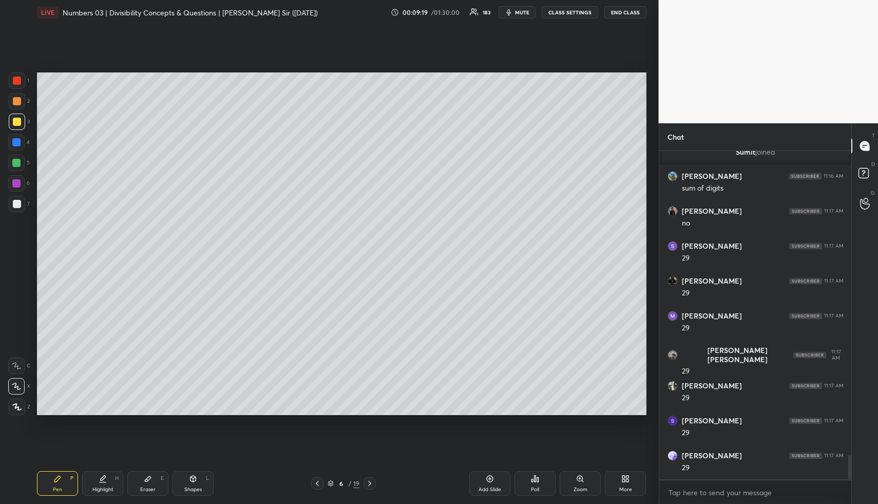
drag, startPoint x: 100, startPoint y: 494, endPoint x: 104, endPoint y: 488, distance: 7.0
click at [100, 494] on div "Highlight H" at bounding box center [102, 483] width 41 height 25
drag, startPoint x: 104, startPoint y: 488, endPoint x: 114, endPoint y: 469, distance: 21.8
click at [104, 488] on div "Highlight" at bounding box center [102, 489] width 21 height 5
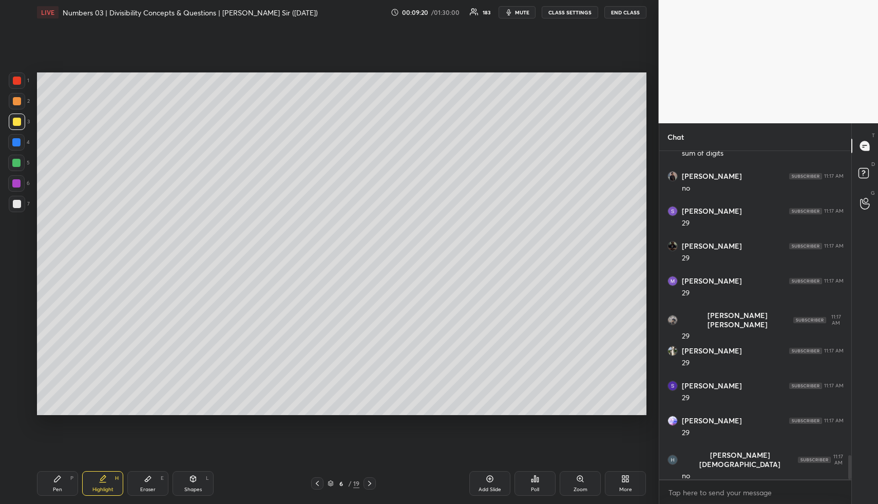
click at [54, 484] on div "Pen P" at bounding box center [57, 483] width 41 height 25
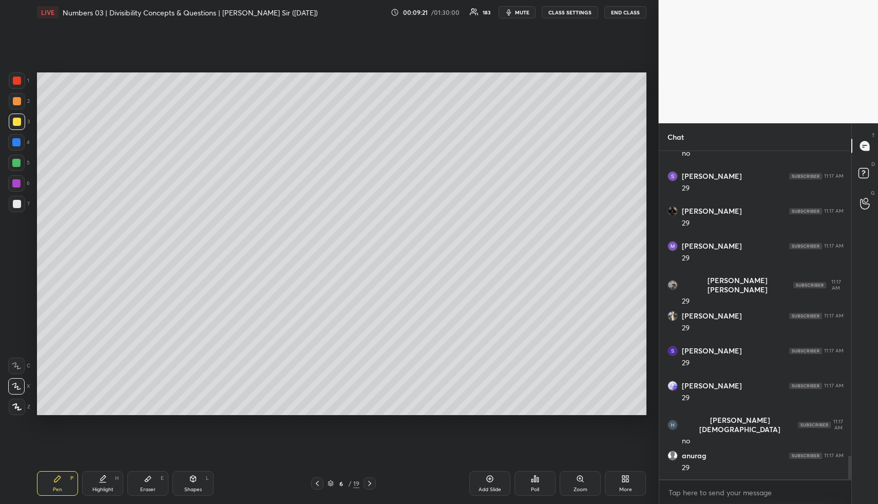
click at [17, 161] on div at bounding box center [16, 163] width 8 height 8
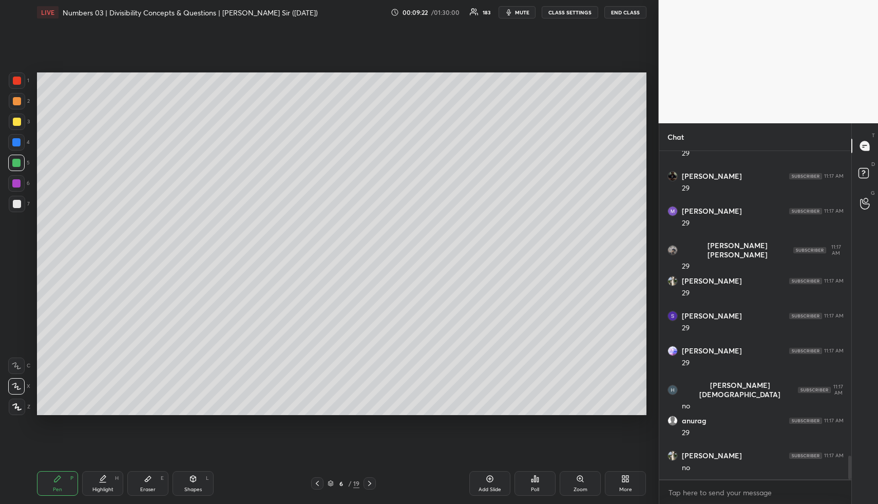
drag, startPoint x: 104, startPoint y: 483, endPoint x: 111, endPoint y: 473, distance: 12.5
click at [105, 483] on div "Highlight H" at bounding box center [102, 483] width 41 height 25
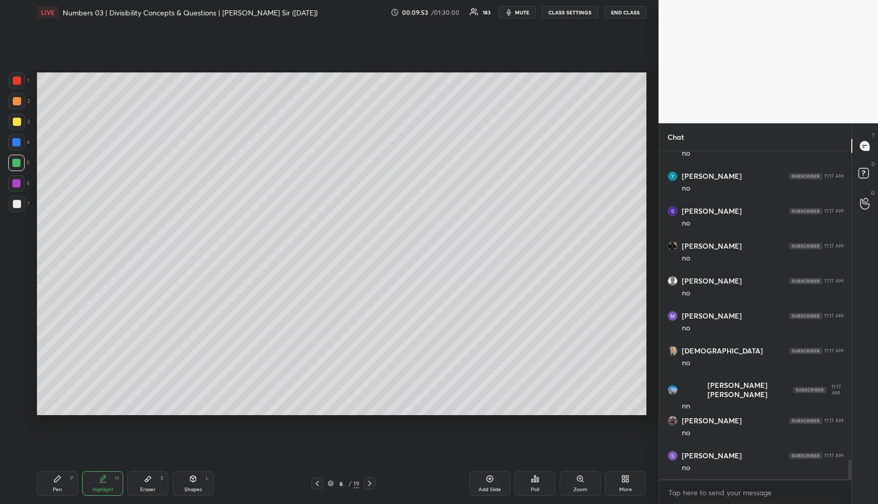
scroll to position [5116, 0]
drag, startPoint x: 63, startPoint y: 480, endPoint x: 59, endPoint y: 467, distance: 13.8
click at [61, 480] on div "Pen P" at bounding box center [57, 483] width 41 height 25
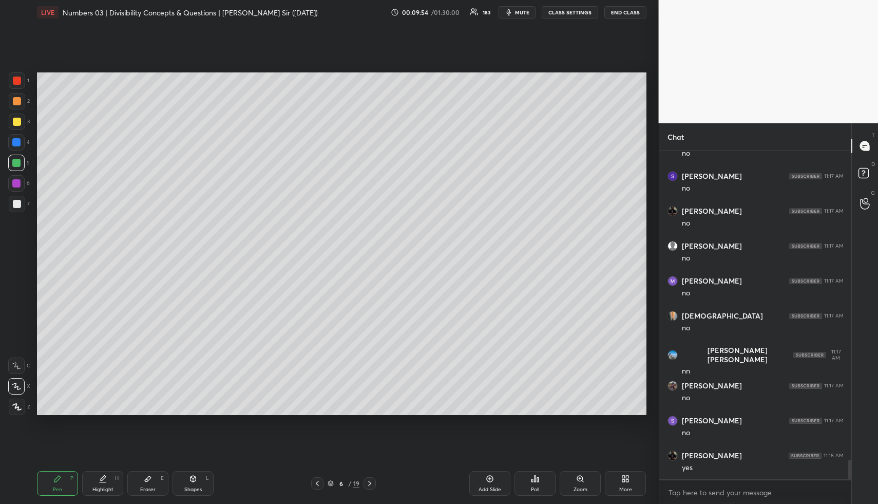
drag, startPoint x: 17, startPoint y: 100, endPoint x: 23, endPoint y: 106, distance: 7.6
click at [20, 102] on div at bounding box center [17, 101] width 8 height 8
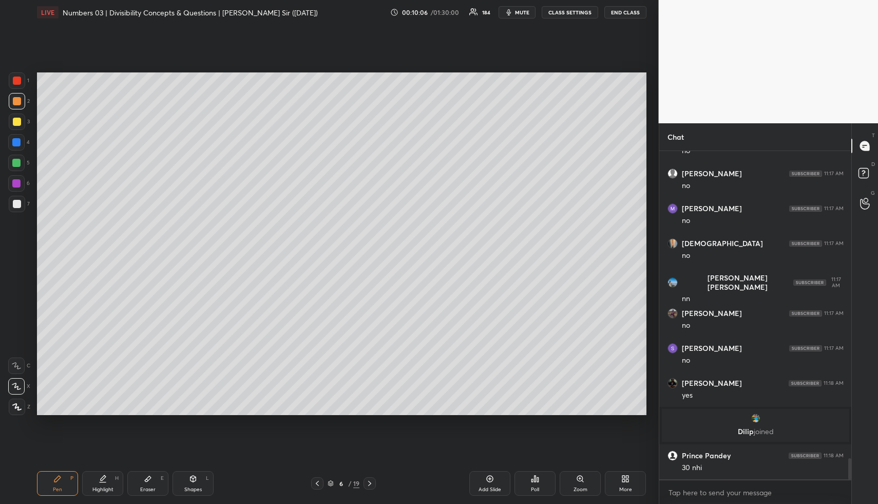
scroll to position [4867, 0]
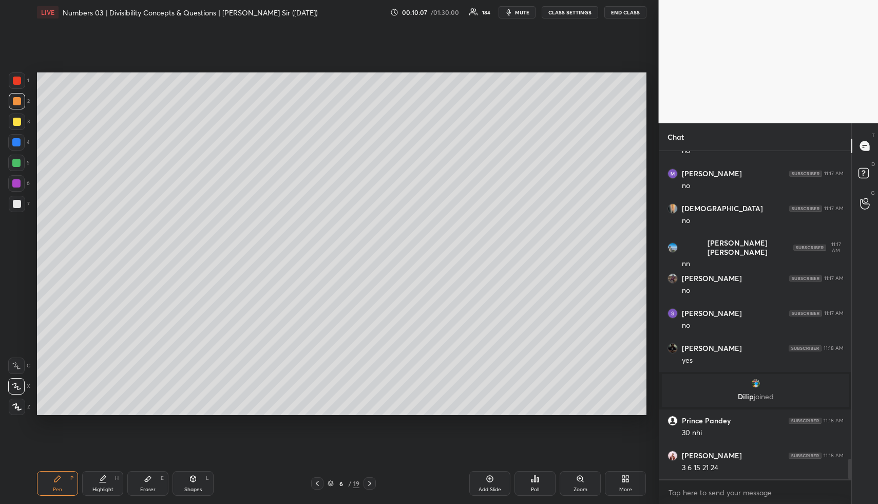
drag, startPoint x: 103, startPoint y: 479, endPoint x: 114, endPoint y: 460, distance: 22.1
click at [102, 480] on icon at bounding box center [103, 477] width 5 height 5
click at [57, 478] on icon at bounding box center [57, 478] width 6 height 6
drag, startPoint x: 14, startPoint y: 164, endPoint x: 5, endPoint y: 163, distance: 9.3
click at [14, 165] on div at bounding box center [16, 163] width 8 height 8
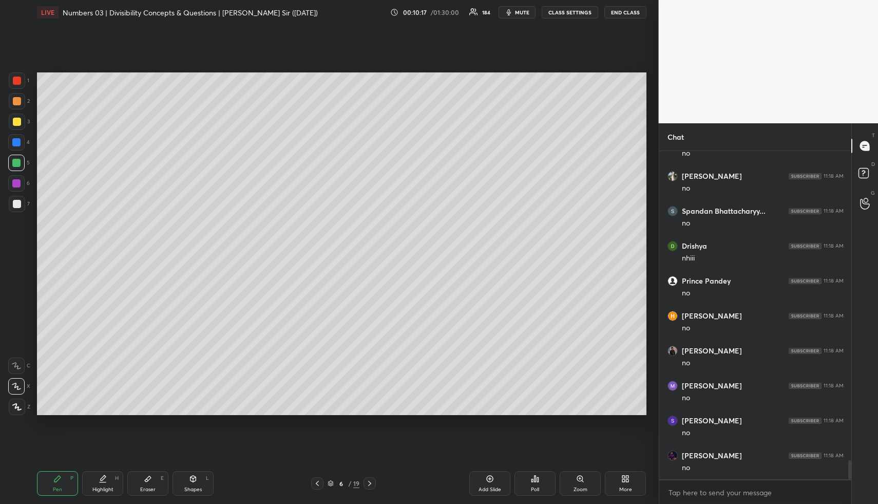
scroll to position [5426, 0]
click at [105, 487] on div "Highlight" at bounding box center [102, 489] width 21 height 5
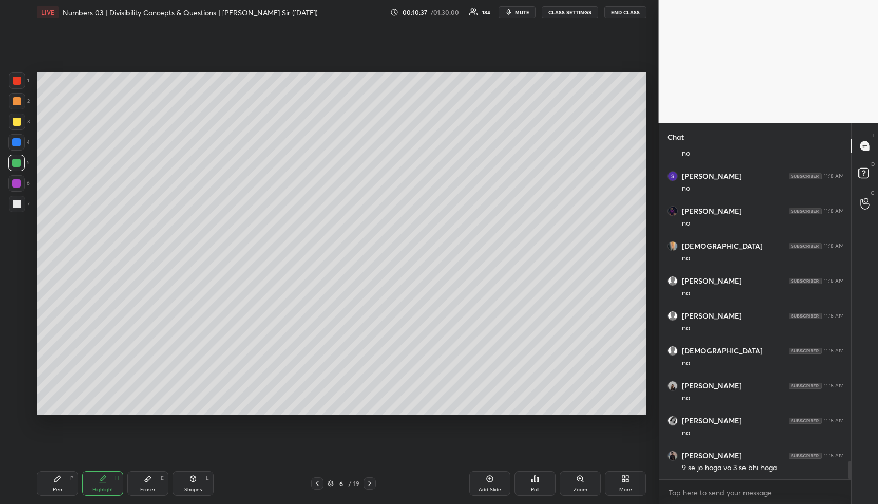
drag, startPoint x: 484, startPoint y: 480, endPoint x: 454, endPoint y: 468, distance: 31.6
click at [484, 480] on div "Add Slide" at bounding box center [489, 483] width 41 height 25
click at [67, 481] on div "Pen P" at bounding box center [57, 483] width 41 height 25
drag, startPoint x: 17, startPoint y: 105, endPoint x: 29, endPoint y: 108, distance: 12.1
click at [18, 106] on div at bounding box center [17, 101] width 16 height 16
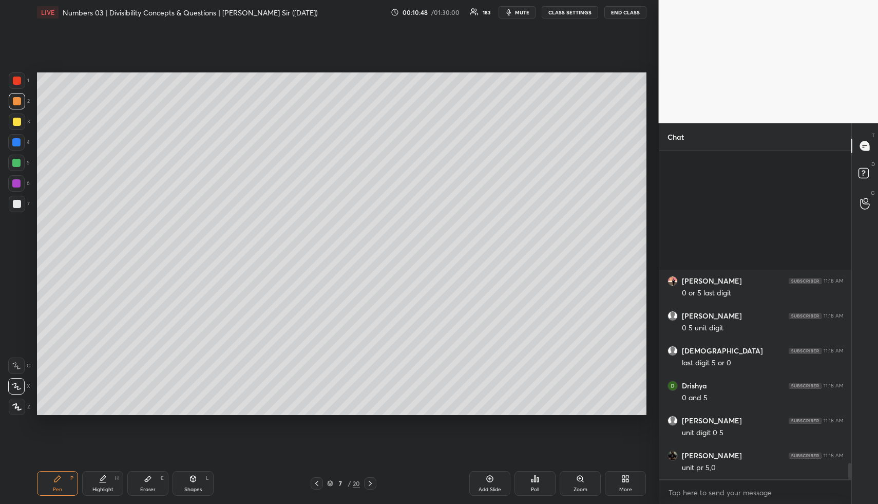
scroll to position [6264, 0]
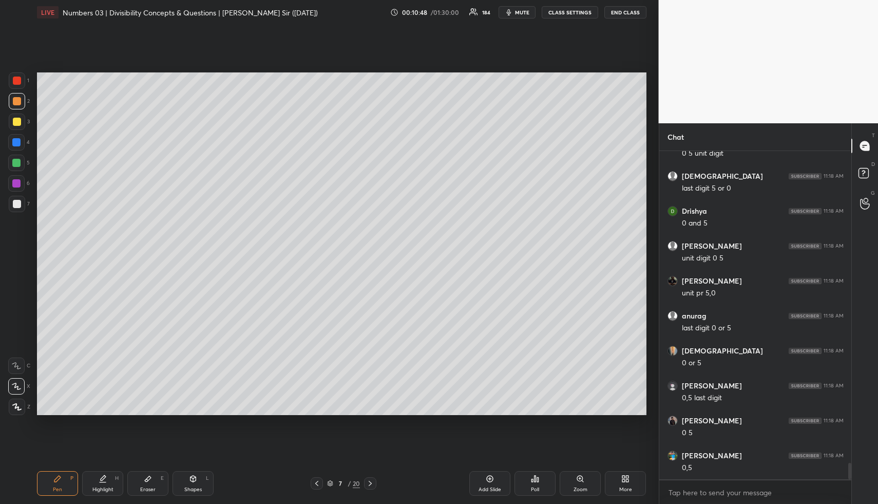
click at [17, 122] on div at bounding box center [17, 122] width 8 height 8
click at [197, 483] on div "Shapes L" at bounding box center [193, 483] width 41 height 25
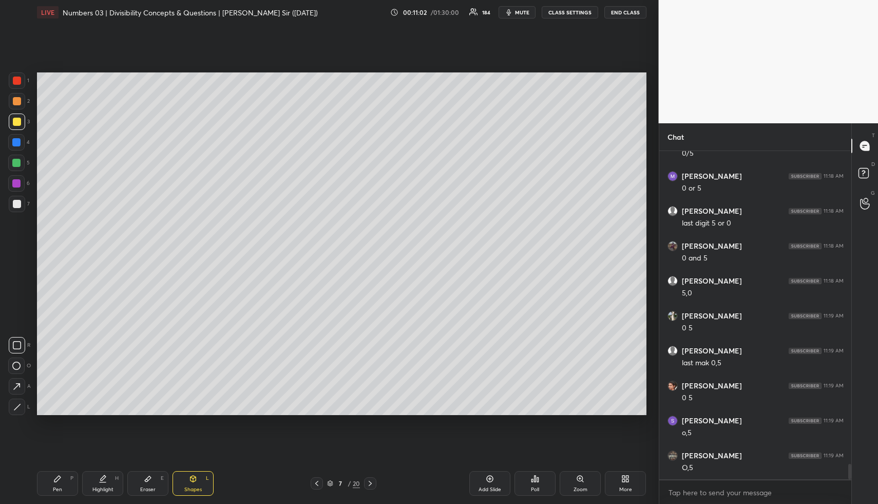
click at [17, 137] on div at bounding box center [16, 142] width 16 height 16
click at [106, 484] on div "Highlight H" at bounding box center [102, 483] width 41 height 25
drag, startPoint x: 106, startPoint y: 482, endPoint x: 122, endPoint y: 424, distance: 59.7
click at [106, 482] on icon at bounding box center [103, 478] width 8 height 8
drag, startPoint x: 186, startPoint y: 479, endPoint x: 179, endPoint y: 458, distance: 21.6
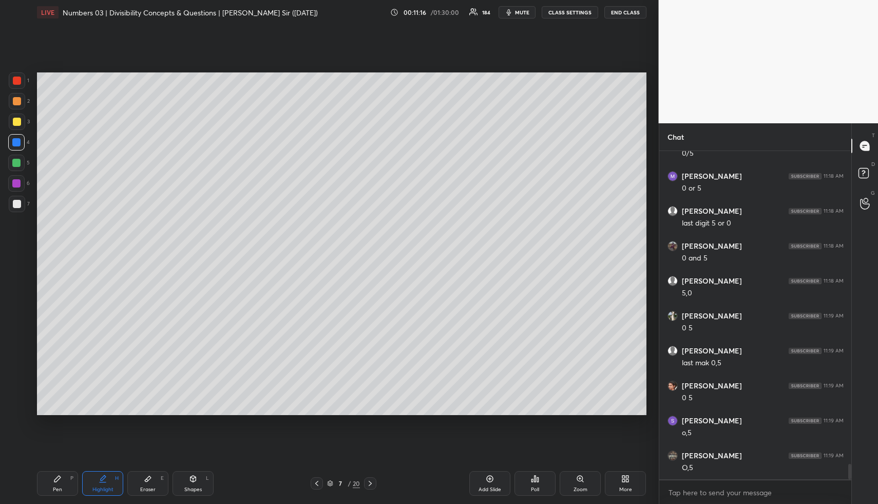
click at [186, 479] on div "Shapes L" at bounding box center [193, 483] width 41 height 25
drag, startPoint x: 18, startPoint y: 164, endPoint x: 33, endPoint y: 161, distance: 15.1
click at [18, 165] on div at bounding box center [16, 163] width 8 height 8
click at [107, 482] on div "Highlight H" at bounding box center [102, 483] width 41 height 25
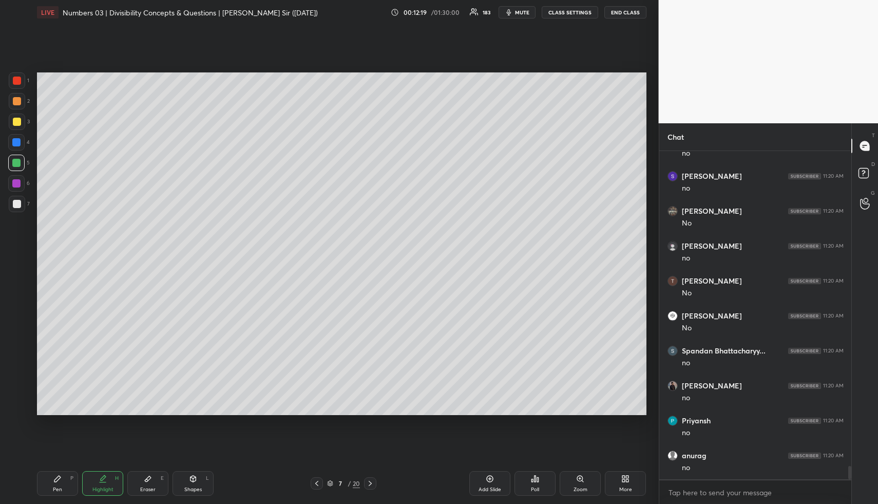
drag, startPoint x: 204, startPoint y: 483, endPoint x: 197, endPoint y: 473, distance: 12.1
click at [203, 483] on div "Shapes L" at bounding box center [193, 483] width 41 height 25
click at [15, 206] on div at bounding box center [17, 204] width 8 height 8
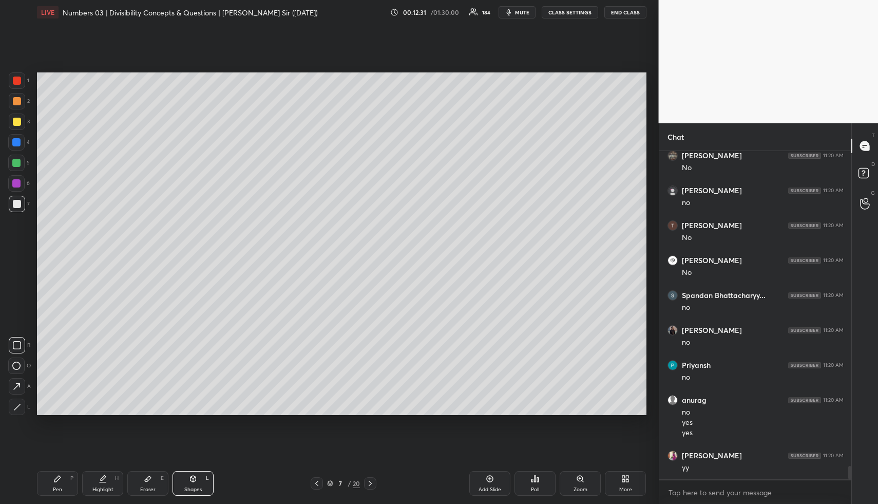
scroll to position [7835, 0]
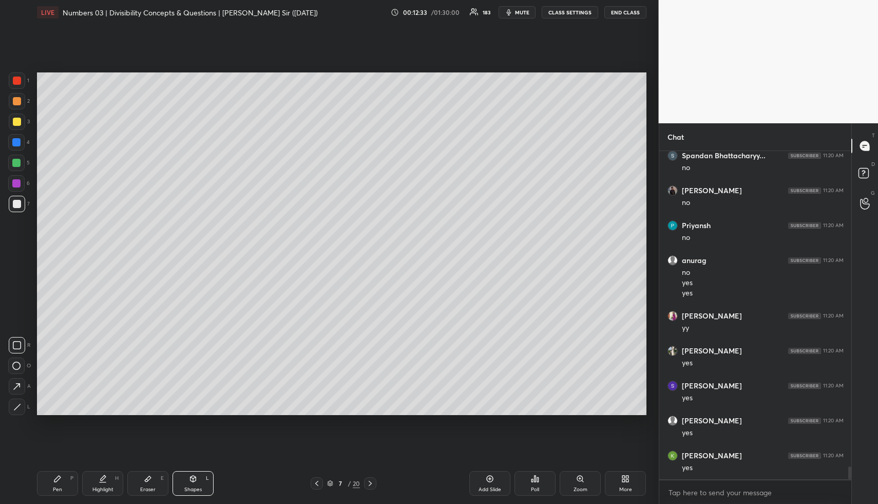
click at [372, 483] on icon at bounding box center [370, 483] width 8 height 8
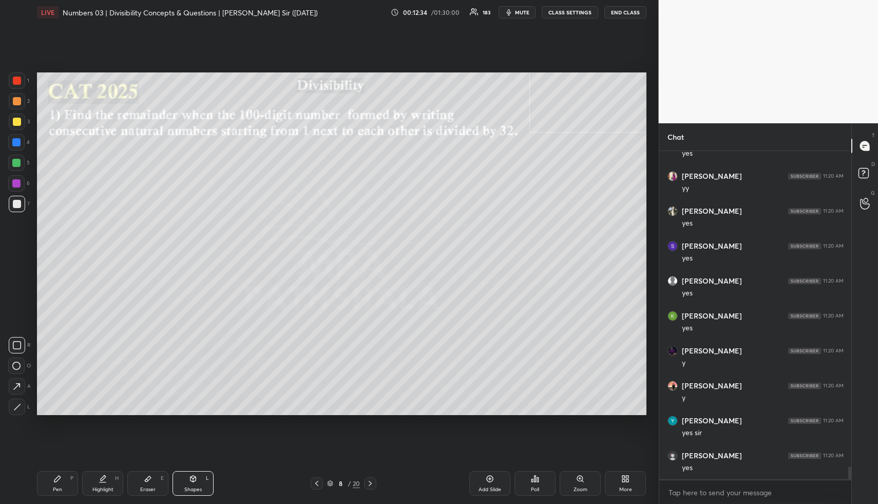
click at [318, 481] on icon at bounding box center [317, 483] width 8 height 8
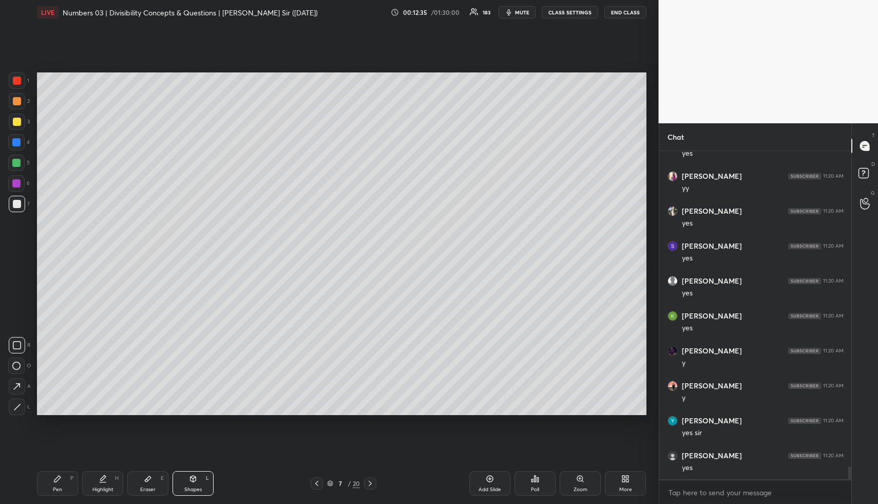
drag, startPoint x: 483, startPoint y: 481, endPoint x: 444, endPoint y: 471, distance: 40.3
click at [483, 481] on div "Add Slide" at bounding box center [489, 483] width 41 height 25
click at [68, 481] on div "Pen P" at bounding box center [57, 483] width 41 height 25
click at [14, 102] on div at bounding box center [17, 101] width 8 height 8
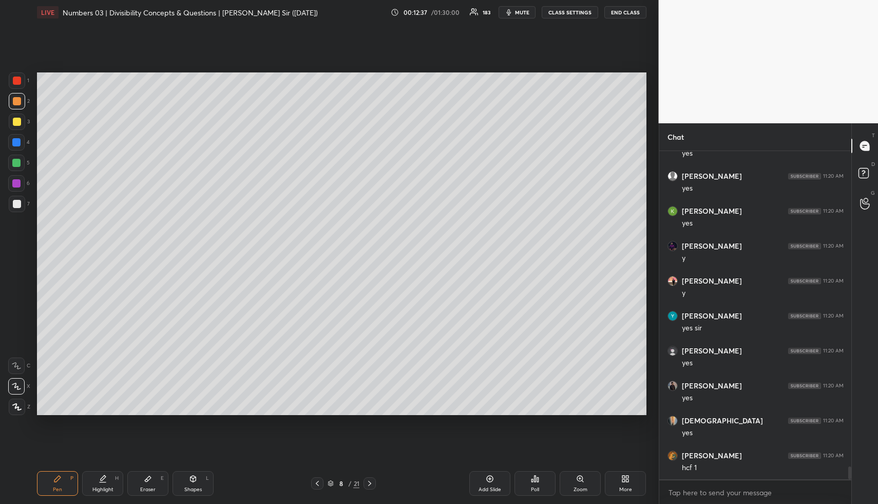
scroll to position [8184, 0]
drag, startPoint x: 15, startPoint y: 102, endPoint x: 24, endPoint y: 104, distance: 9.1
click at [15, 102] on div at bounding box center [17, 101] width 8 height 8
click at [13, 382] on icon at bounding box center [16, 385] width 9 height 7
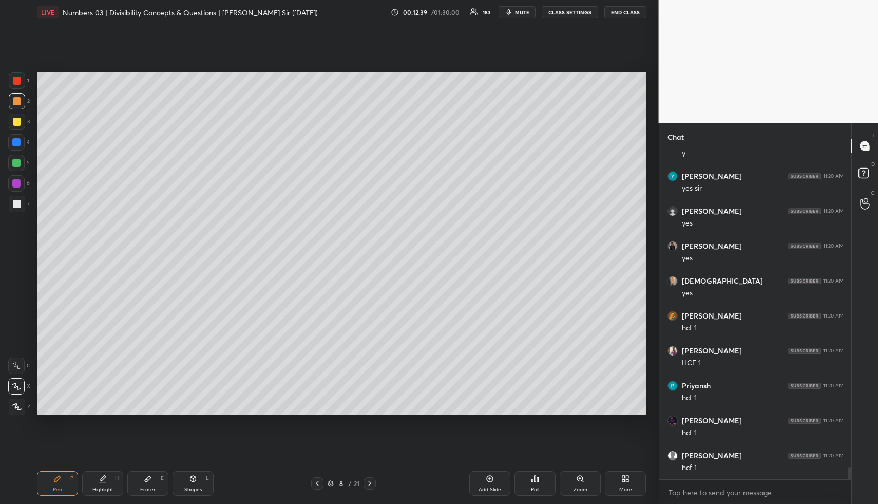
drag, startPoint x: 14, startPoint y: 103, endPoint x: 23, endPoint y: 116, distance: 15.8
click at [17, 102] on div at bounding box center [17, 101] width 8 height 8
click at [14, 98] on div at bounding box center [17, 101] width 8 height 8
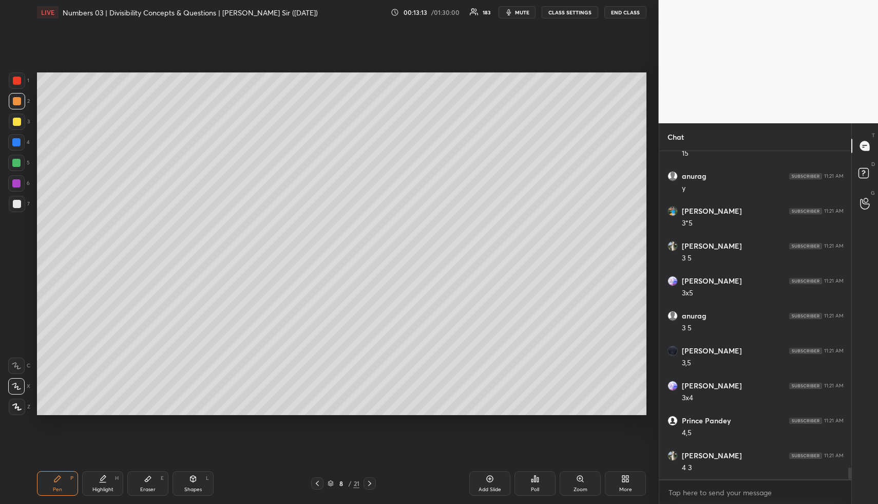
click at [107, 482] on div "Highlight H" at bounding box center [102, 483] width 41 height 25
click at [187, 479] on div "Shapes L" at bounding box center [193, 483] width 41 height 25
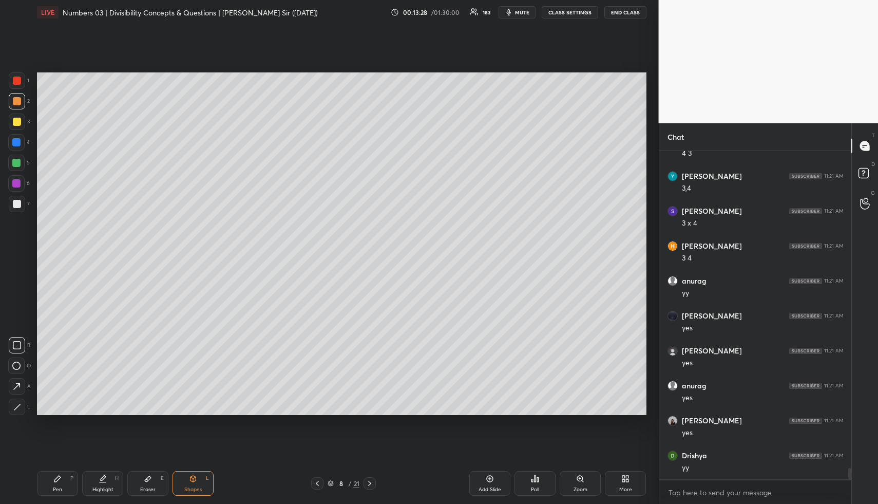
drag, startPoint x: 15, startPoint y: 117, endPoint x: 9, endPoint y: 136, distance: 19.7
click at [15, 120] on div at bounding box center [17, 122] width 8 height 8
drag, startPoint x: 24, startPoint y: 345, endPoint x: 24, endPoint y: 331, distance: 14.4
click at [22, 343] on div at bounding box center [17, 345] width 16 height 16
drag, startPoint x: 100, startPoint y: 475, endPoint x: 101, endPoint y: 442, distance: 33.9
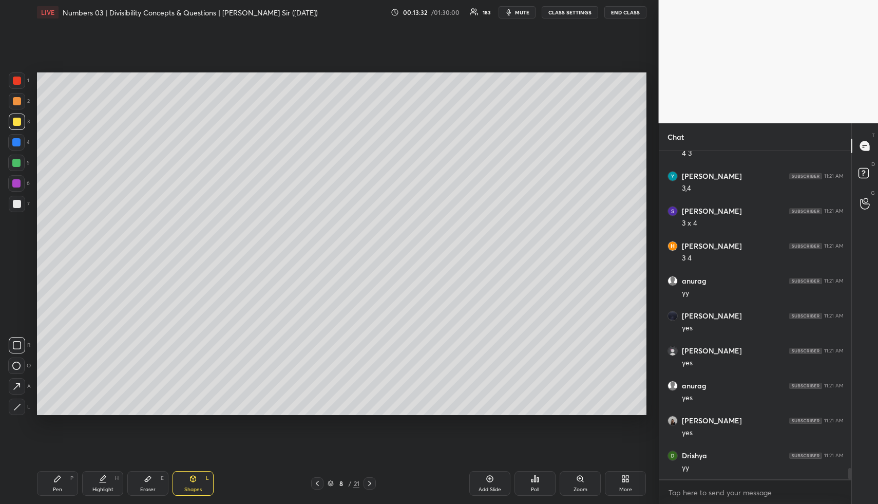
click at [100, 475] on icon at bounding box center [103, 478] width 8 height 8
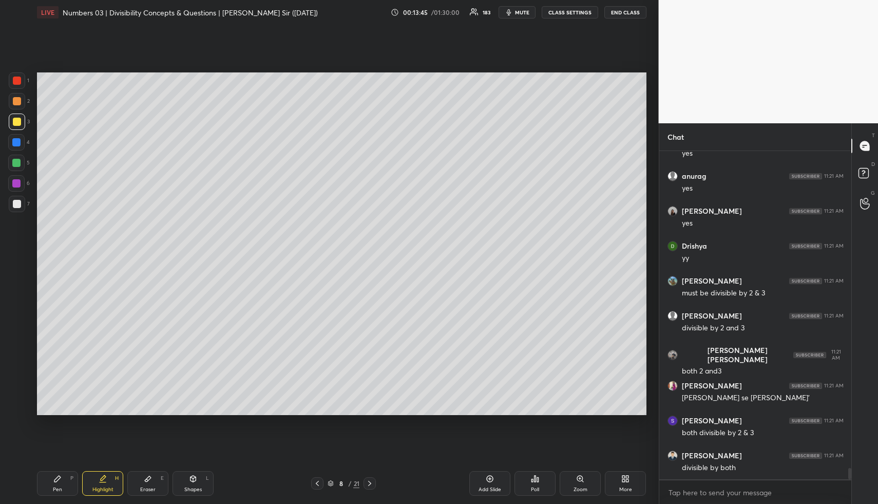
scroll to position [9266, 0]
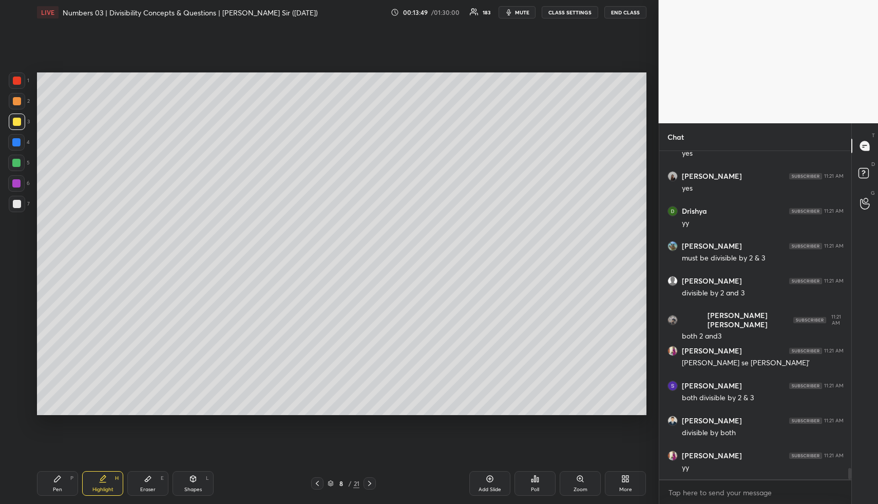
drag, startPoint x: 197, startPoint y: 481, endPoint x: 190, endPoint y: 471, distance: 11.5
click at [197, 481] on icon at bounding box center [193, 478] width 8 height 8
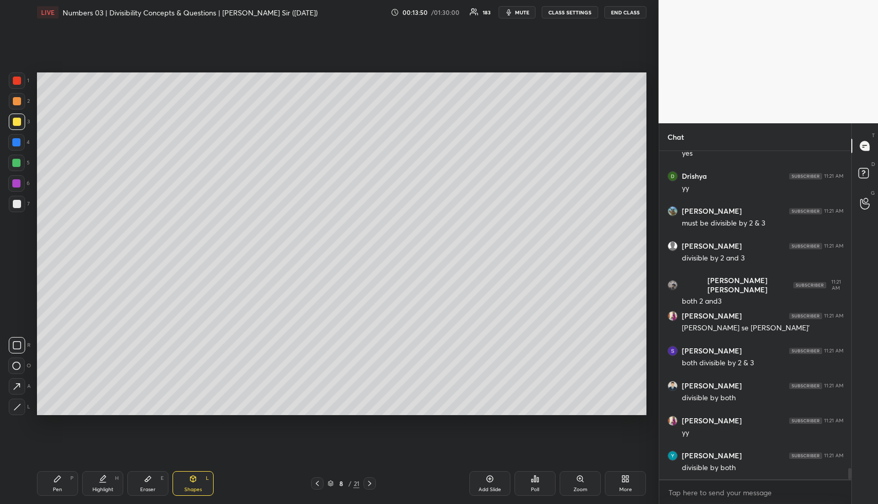
drag, startPoint x: 14, startPoint y: 121, endPoint x: 31, endPoint y: 125, distance: 17.9
click at [15, 122] on div at bounding box center [17, 122] width 8 height 8
drag, startPoint x: 100, startPoint y: 485, endPoint x: 103, endPoint y: 477, distance: 8.3
click at [102, 483] on div "Highlight H" at bounding box center [102, 483] width 41 height 25
drag, startPoint x: 102, startPoint y: 480, endPoint x: 99, endPoint y: 415, distance: 64.2
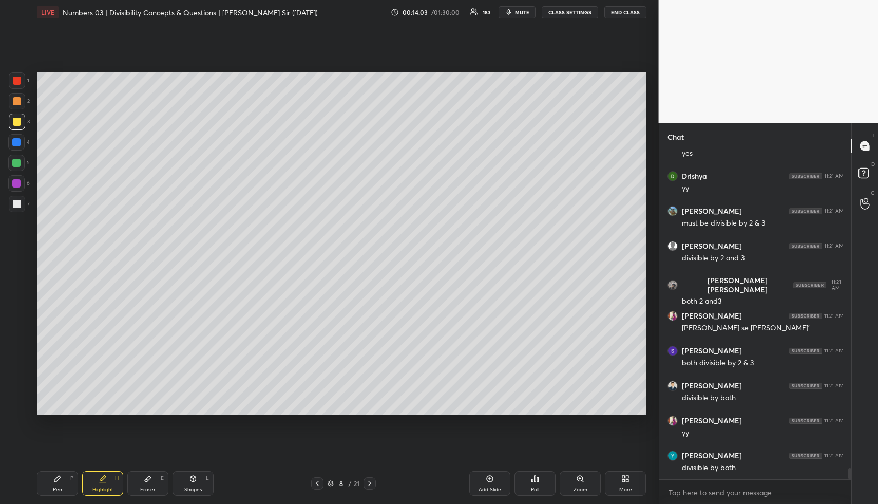
click at [101, 478] on icon at bounding box center [103, 477] width 5 height 5
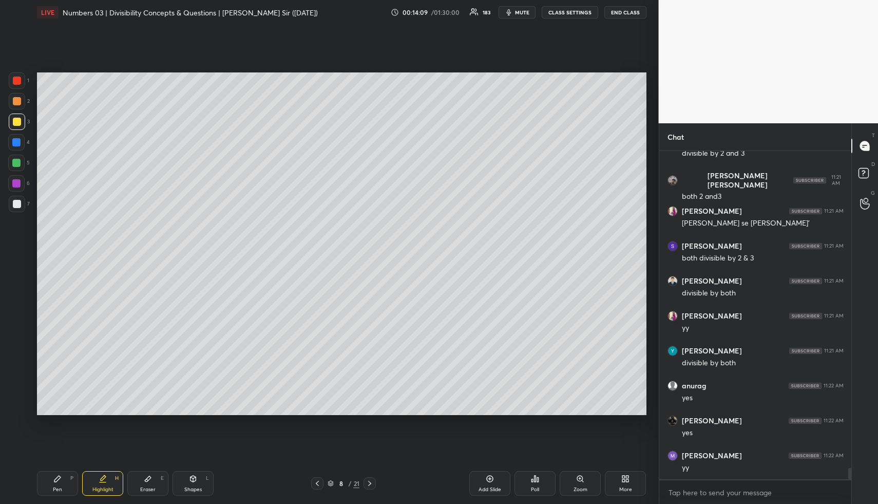
scroll to position [9441, 0]
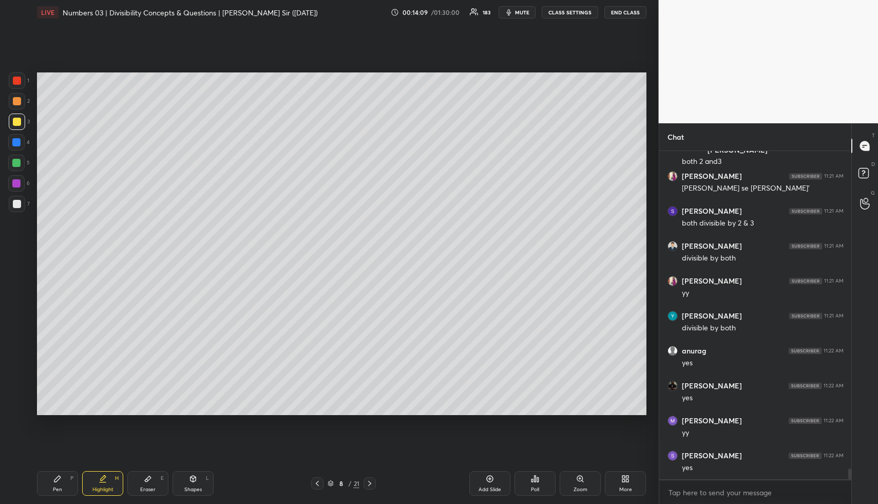
drag, startPoint x: 98, startPoint y: 478, endPoint x: 104, endPoint y: 419, distance: 59.4
click at [95, 479] on div "Highlight H" at bounding box center [102, 483] width 41 height 25
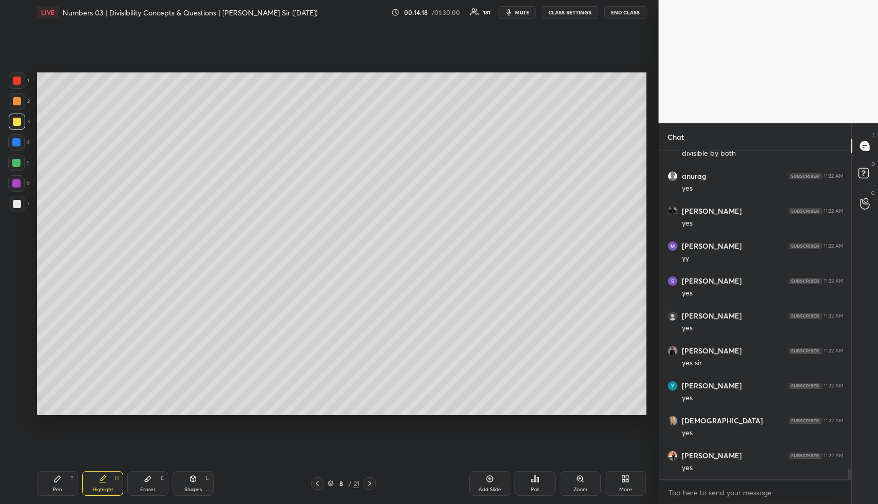
scroll to position [9650, 0]
click at [50, 482] on div "Pen P" at bounding box center [57, 483] width 41 height 25
click at [18, 141] on div at bounding box center [16, 142] width 8 height 8
click at [105, 479] on icon at bounding box center [103, 478] width 8 height 8
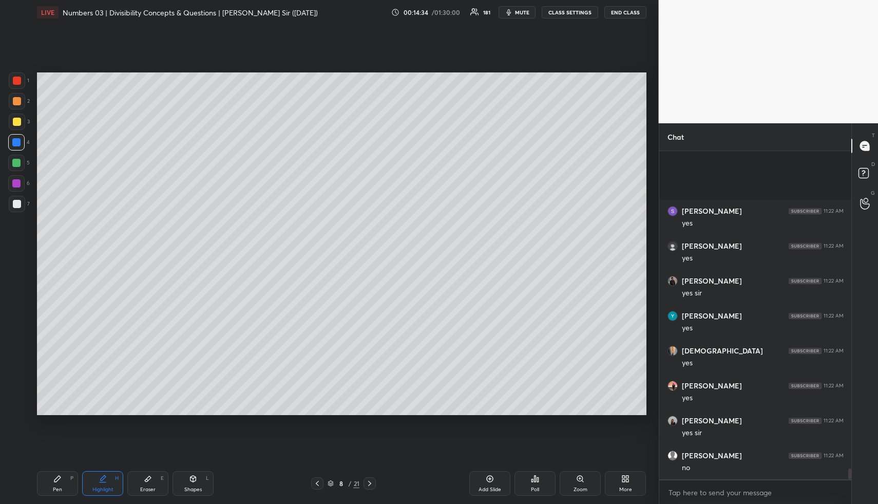
scroll to position [9790, 0]
click at [138, 476] on div "Eraser E" at bounding box center [147, 483] width 41 height 25
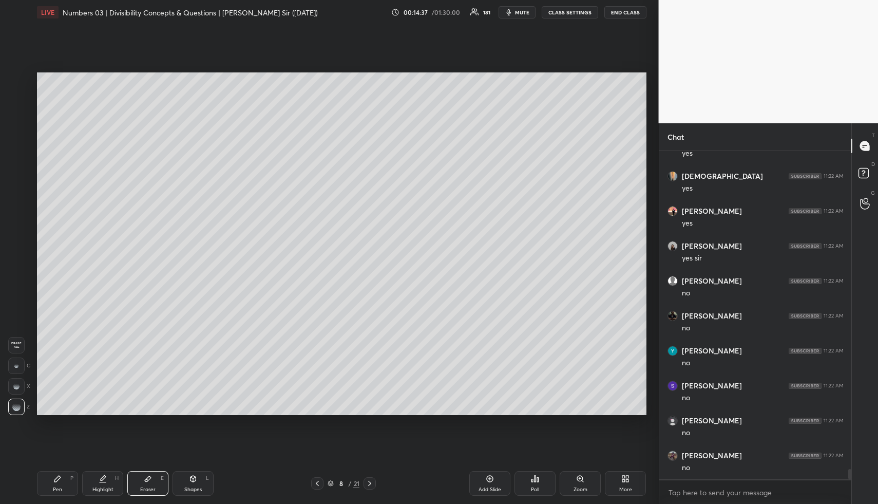
scroll to position [9895, 0]
drag, startPoint x: 101, startPoint y: 468, endPoint x: 99, endPoint y: 456, distance: 12.0
click at [101, 467] on div "Pen P Highlight H Eraser E Shapes L 8 / 21 Add Slide Poll Zoom More" at bounding box center [341, 483] width 609 height 41
drag, startPoint x: 97, startPoint y: 486, endPoint x: 97, endPoint y: 452, distance: 34.4
click at [98, 485] on div "Highlight H" at bounding box center [102, 483] width 41 height 25
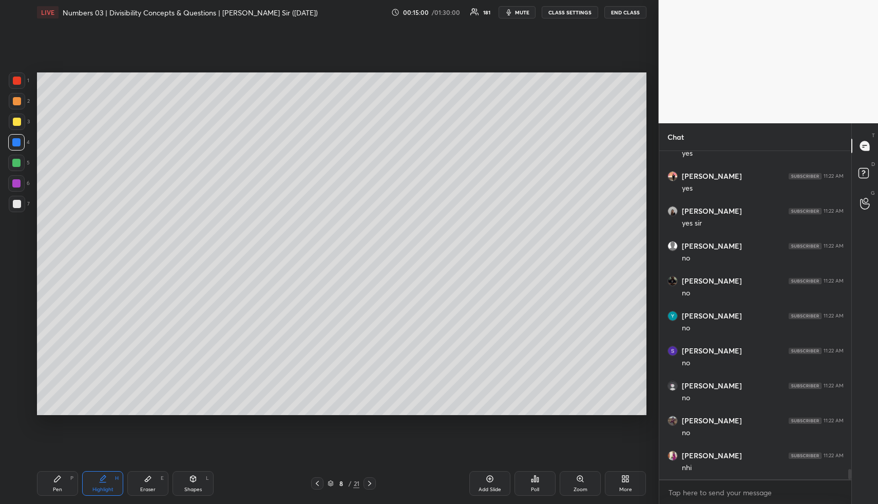
scroll to position [9929, 0]
click at [62, 480] on div "Pen P" at bounding box center [57, 483] width 41 height 25
click at [18, 121] on div at bounding box center [17, 122] width 8 height 8
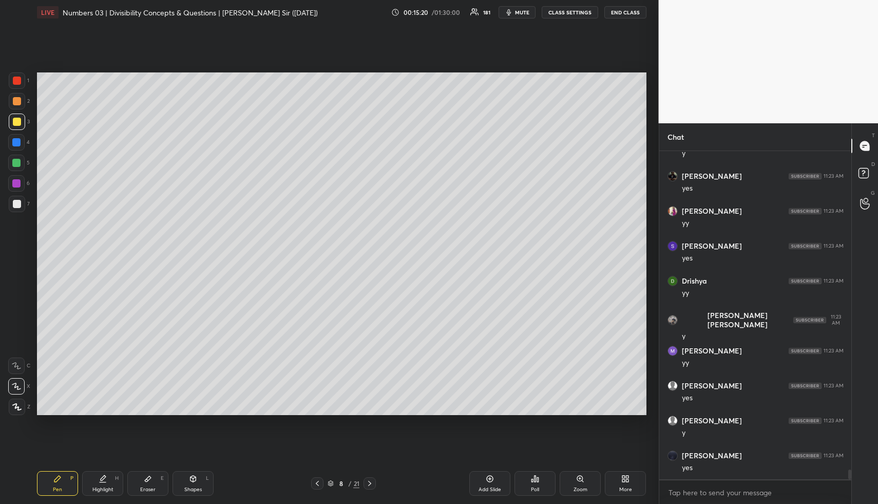
scroll to position [10418, 0]
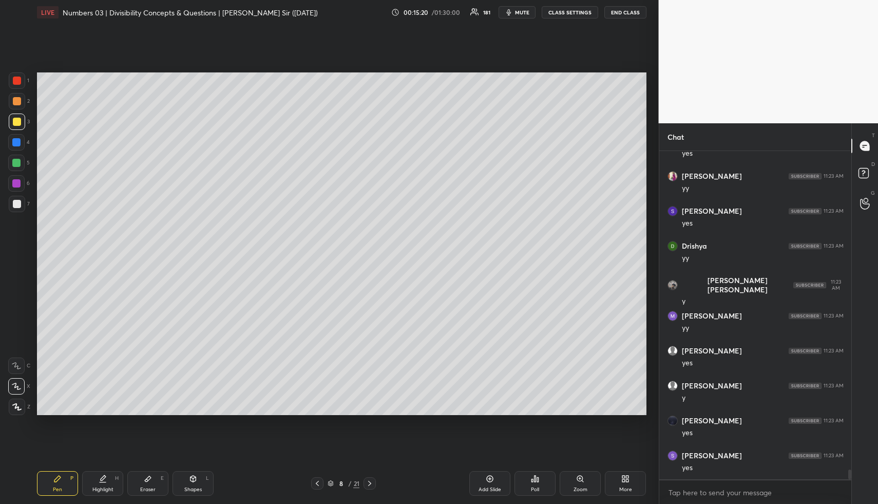
drag, startPoint x: 200, startPoint y: 477, endPoint x: 187, endPoint y: 425, distance: 53.4
click at [199, 475] on div "Shapes L" at bounding box center [193, 483] width 41 height 25
click at [15, 205] on div at bounding box center [17, 204] width 8 height 8
drag, startPoint x: 17, startPoint y: 341, endPoint x: 33, endPoint y: 329, distance: 20.2
click at [18, 341] on icon at bounding box center [17, 345] width 8 height 8
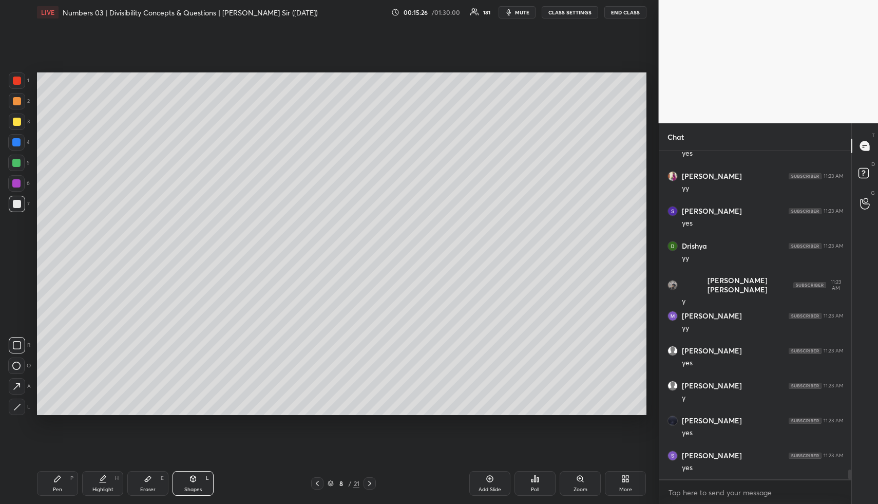
click at [102, 483] on div "Highlight H" at bounding box center [102, 483] width 41 height 25
click at [97, 476] on div "Highlight H" at bounding box center [102, 483] width 41 height 25
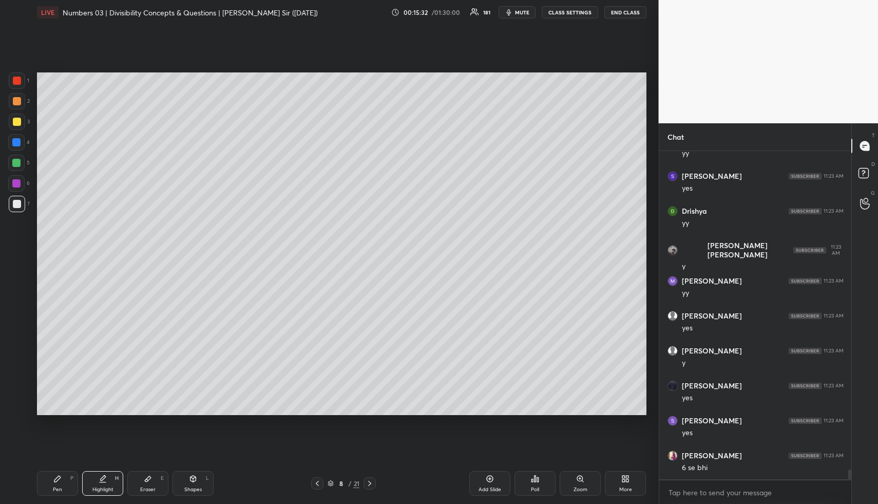
click at [57, 480] on icon at bounding box center [57, 478] width 8 height 8
click at [17, 138] on div at bounding box center [16, 142] width 8 height 8
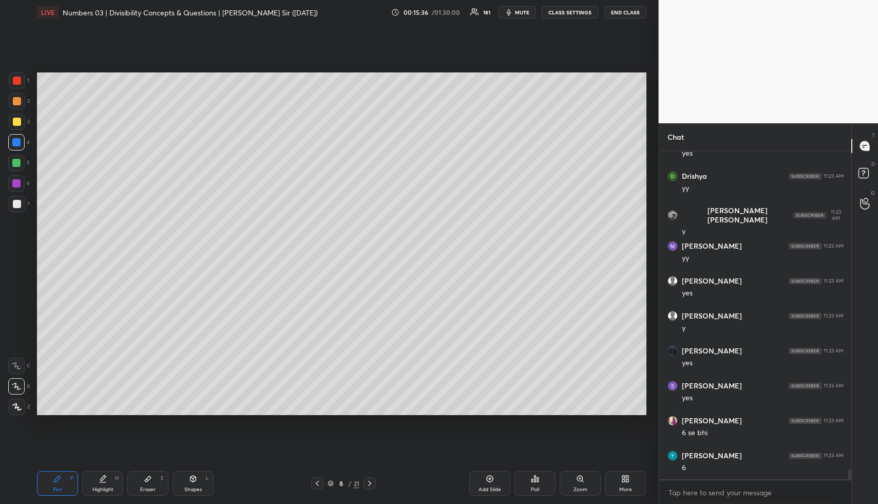
scroll to position [10523, 0]
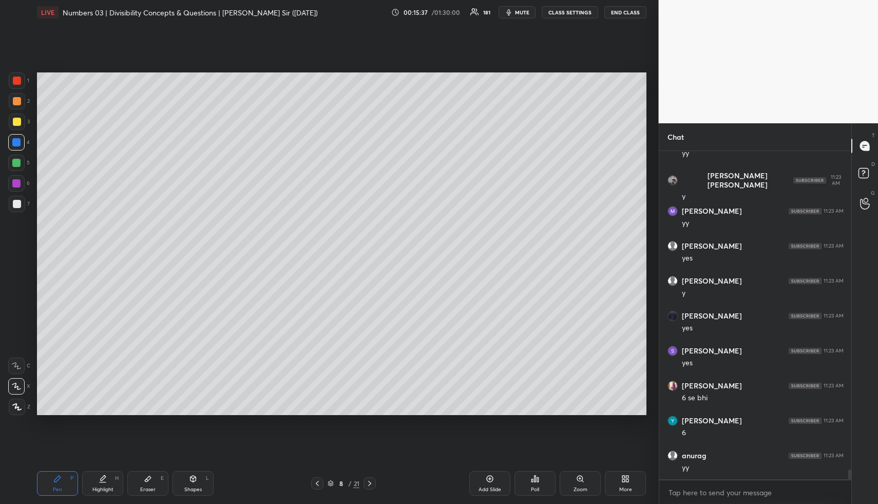
click at [66, 473] on div "Pen P" at bounding box center [57, 483] width 41 height 25
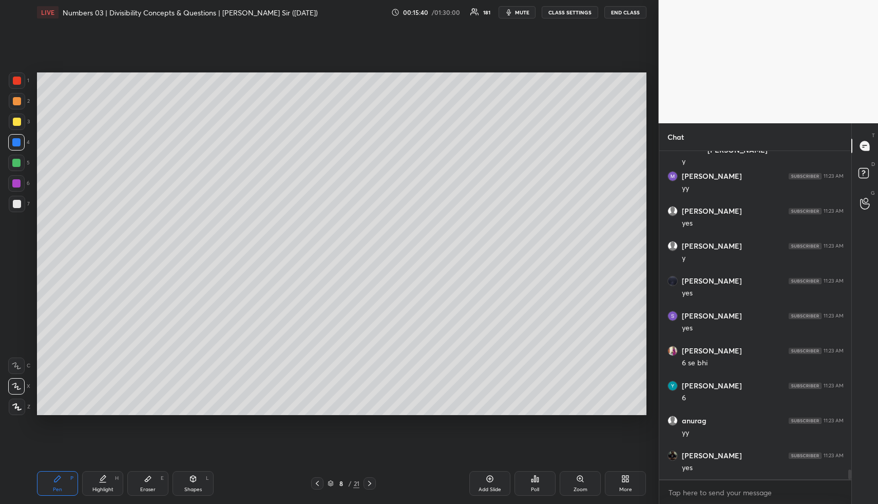
drag, startPoint x: 17, startPoint y: 102, endPoint x: 14, endPoint y: 120, distance: 17.7
click at [17, 102] on div at bounding box center [17, 101] width 8 height 8
click at [18, 201] on div at bounding box center [17, 204] width 8 height 8
click at [107, 474] on div "Highlight H" at bounding box center [102, 483] width 41 height 25
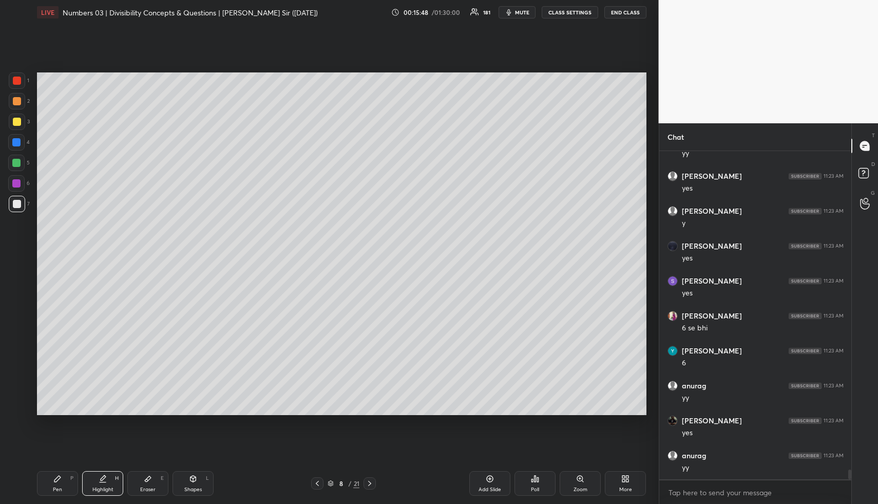
drag, startPoint x: 108, startPoint y: 474, endPoint x: 120, endPoint y: 451, distance: 26.6
click at [108, 479] on div "Highlight H" at bounding box center [102, 483] width 41 height 25
click at [57, 488] on div "Pen" at bounding box center [57, 489] width 9 height 5
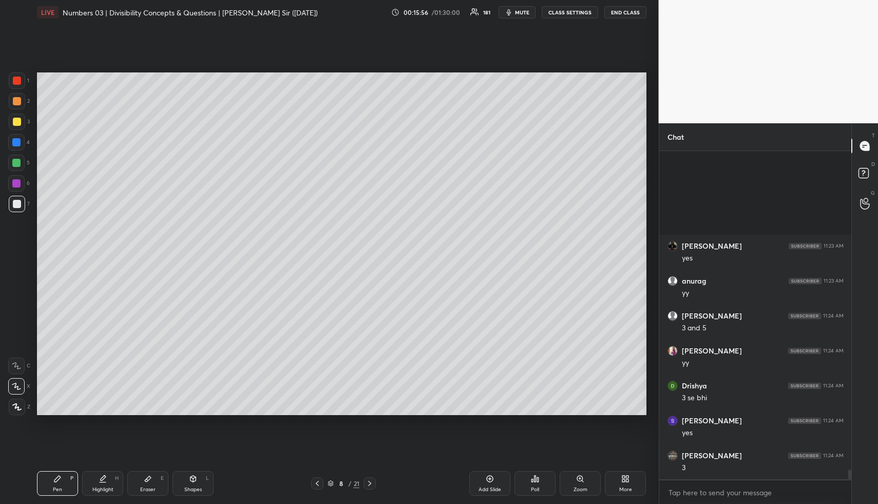
scroll to position [10907, 0]
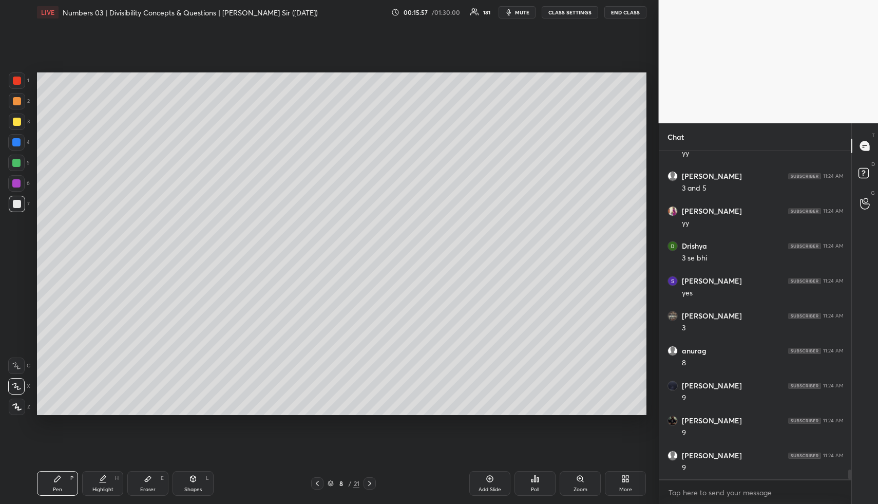
drag, startPoint x: 109, startPoint y: 484, endPoint x: 141, endPoint y: 422, distance: 69.3
click at [109, 484] on div "Highlight H" at bounding box center [102, 483] width 41 height 25
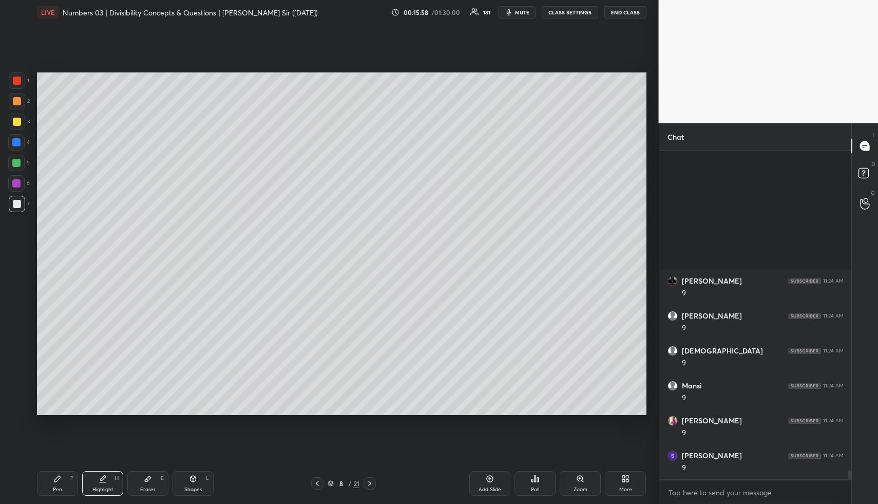
scroll to position [11221, 0]
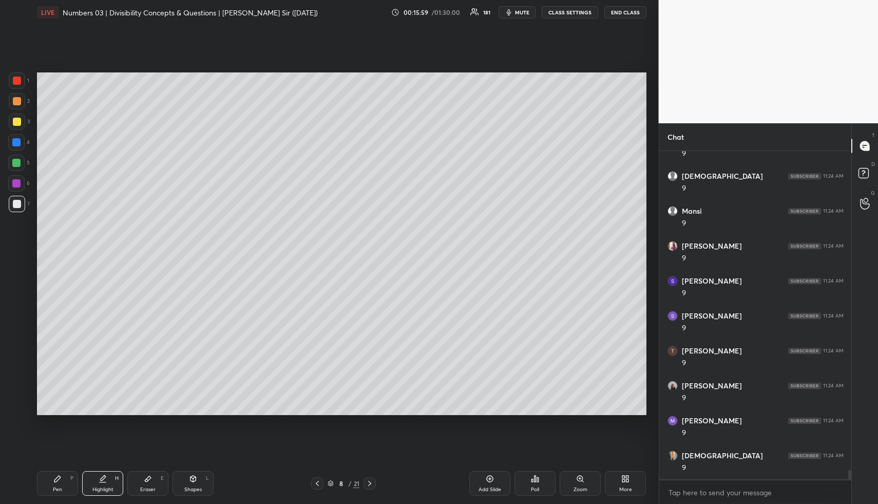
click at [58, 476] on icon at bounding box center [57, 478] width 6 height 6
click at [15, 163] on div at bounding box center [16, 163] width 8 height 8
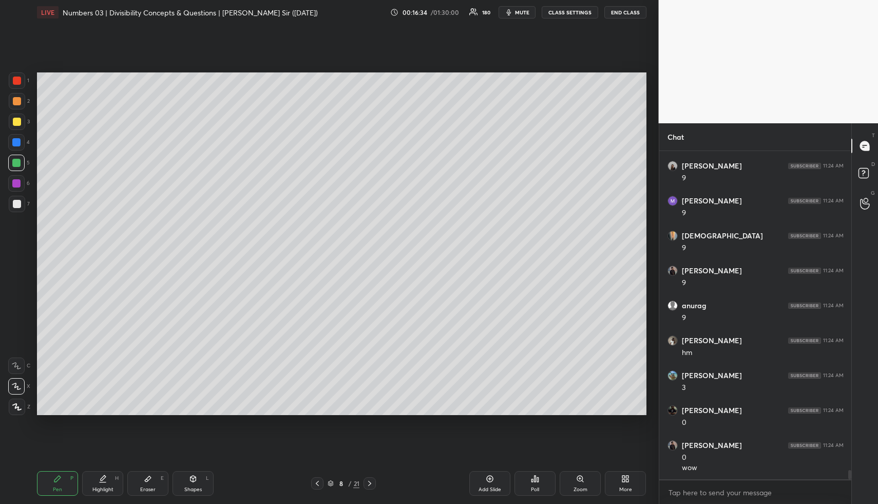
click at [100, 488] on div "Highlight" at bounding box center [102, 489] width 21 height 5
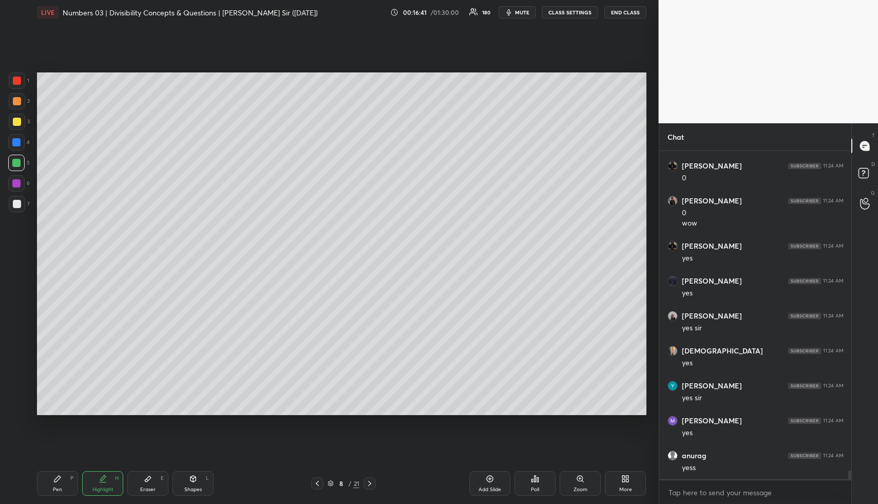
scroll to position [11720, 0]
drag, startPoint x: 65, startPoint y: 480, endPoint x: 69, endPoint y: 445, distance: 35.7
click at [65, 482] on div "Pen P" at bounding box center [57, 483] width 41 height 25
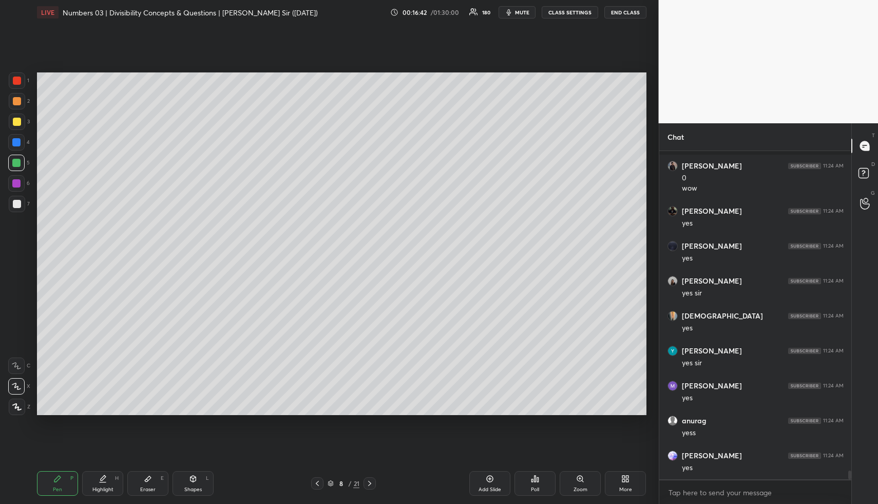
scroll to position [11790, 0]
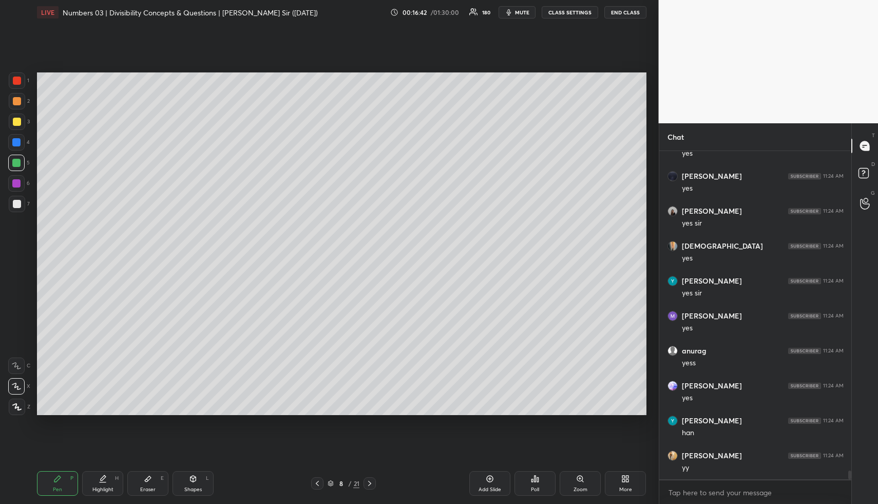
drag, startPoint x: 16, startPoint y: 203, endPoint x: 29, endPoint y: 204, distance: 12.3
click at [17, 204] on div at bounding box center [17, 204] width 8 height 8
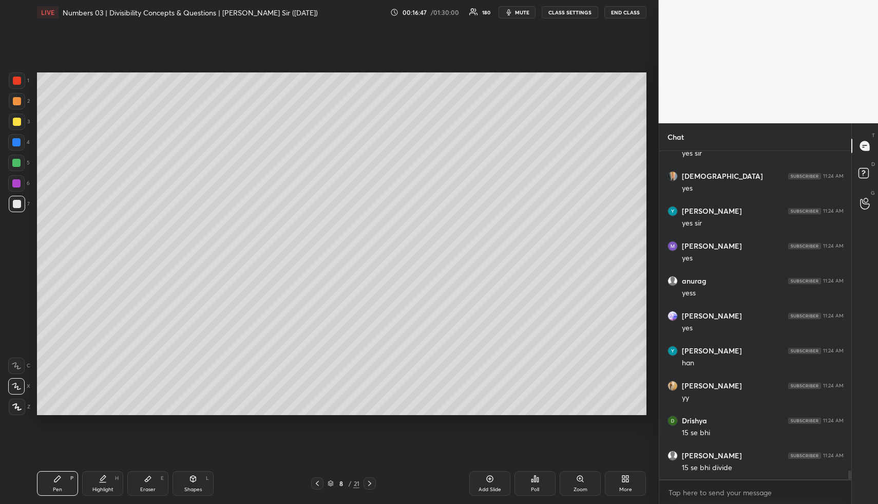
click at [105, 483] on div "Highlight H" at bounding box center [102, 483] width 41 height 25
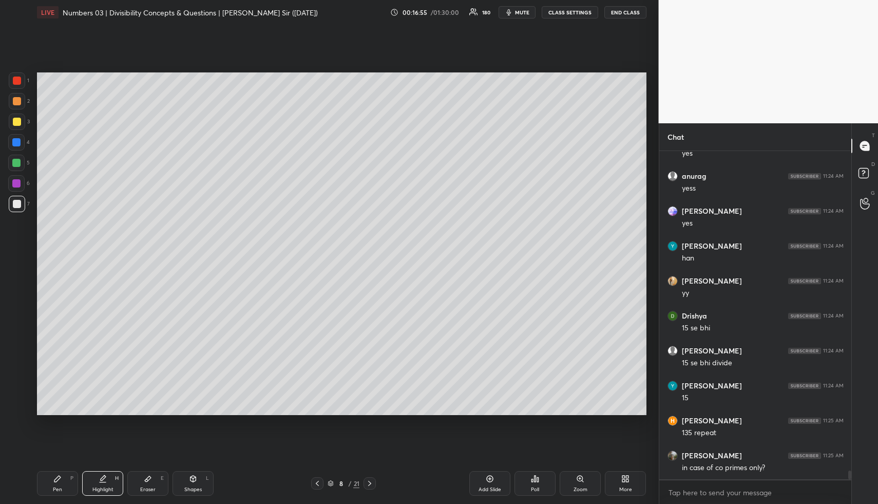
scroll to position [12009, 0]
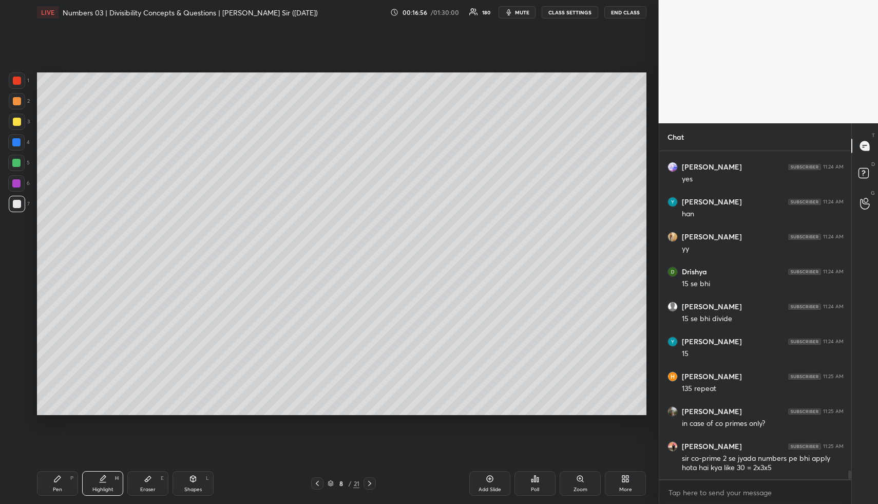
click at [110, 480] on div "Highlight H" at bounding box center [102, 483] width 41 height 25
click at [97, 480] on div "Highlight H" at bounding box center [102, 483] width 41 height 25
click at [58, 478] on icon at bounding box center [57, 478] width 6 height 6
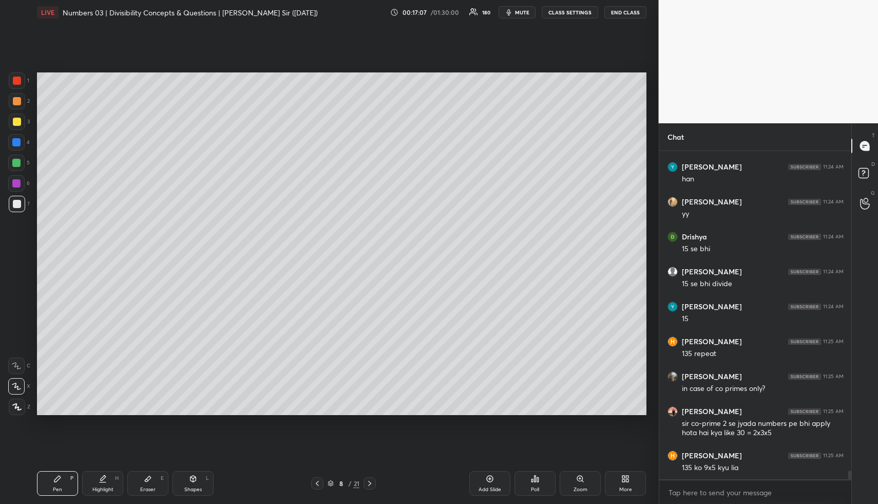
drag, startPoint x: 17, startPoint y: 142, endPoint x: 26, endPoint y: 153, distance: 13.9
click at [18, 143] on div at bounding box center [16, 142] width 8 height 8
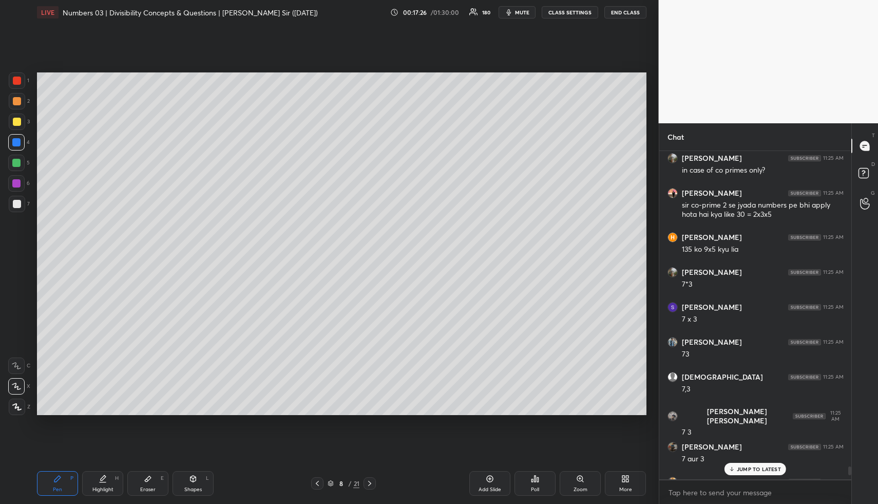
scroll to position [12262, 0]
click at [102, 483] on div "Highlight H" at bounding box center [102, 483] width 41 height 25
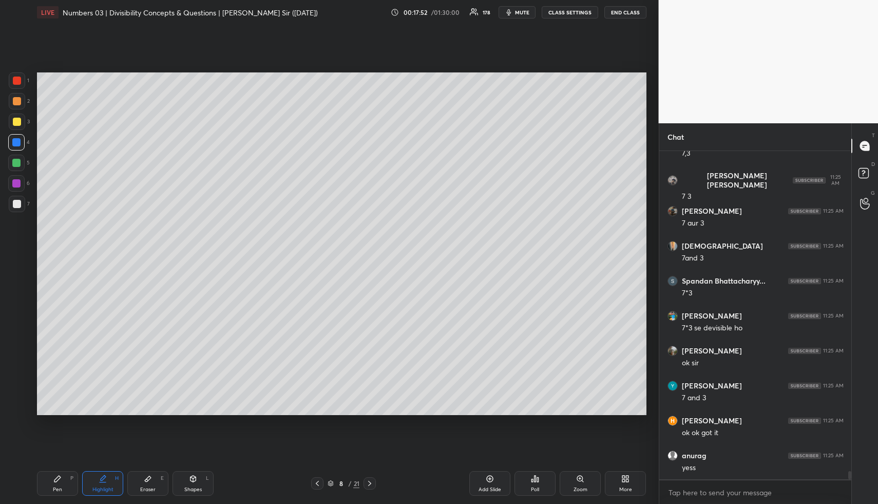
scroll to position [12533, 0]
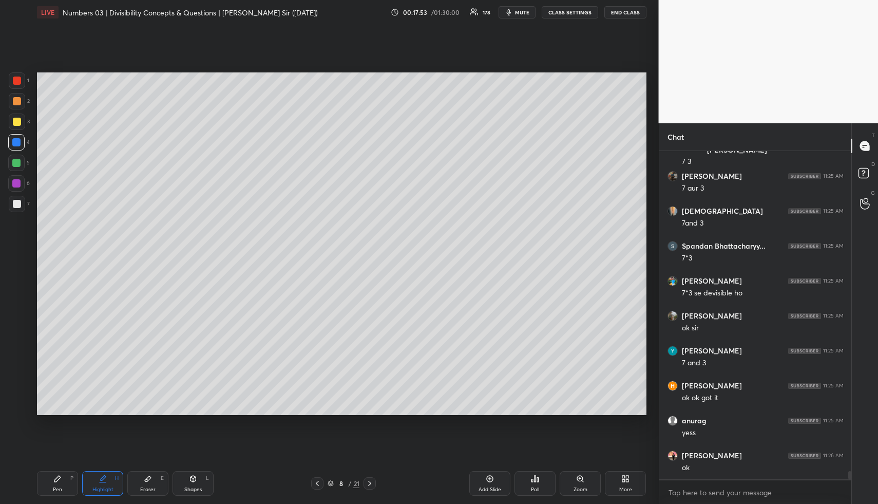
click at [103, 489] on div "Highlight" at bounding box center [102, 489] width 21 height 5
click at [65, 487] on div "Pen P" at bounding box center [57, 483] width 41 height 25
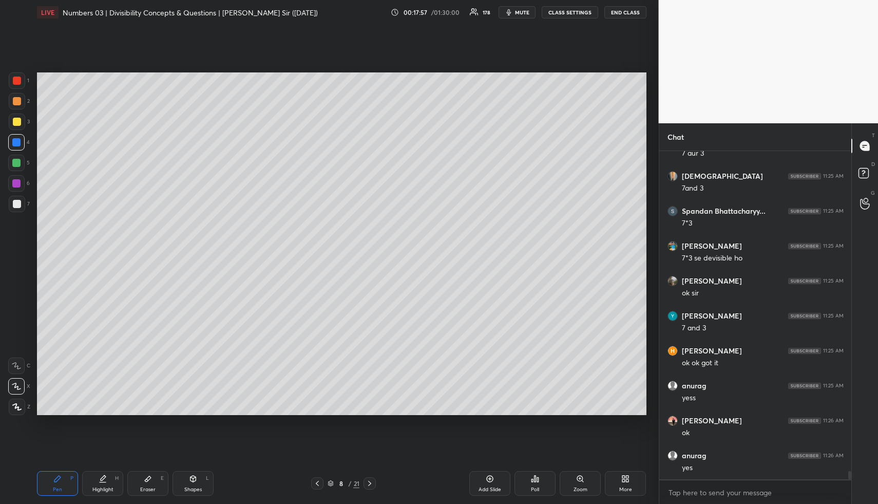
click at [17, 203] on div at bounding box center [17, 204] width 8 height 8
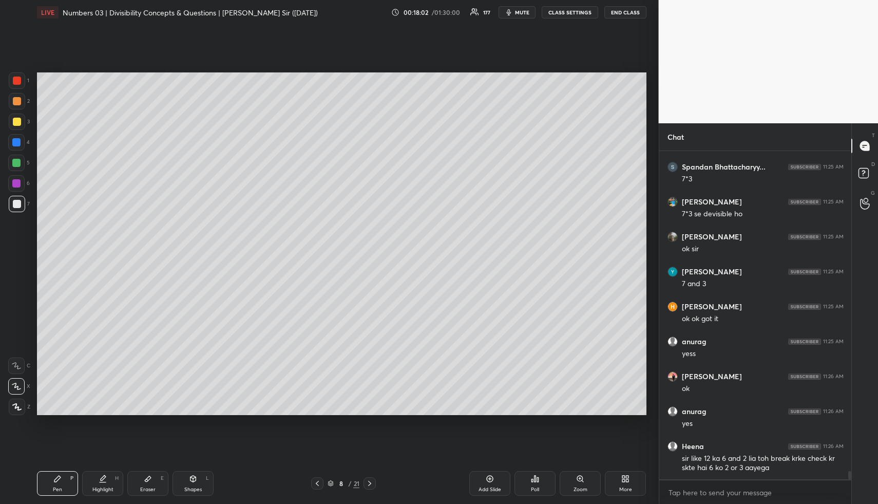
click at [199, 480] on div "Shapes L" at bounding box center [193, 483] width 41 height 25
drag, startPoint x: 17, startPoint y: 100, endPoint x: 23, endPoint y: 109, distance: 10.8
click at [17, 101] on div at bounding box center [17, 101] width 8 height 8
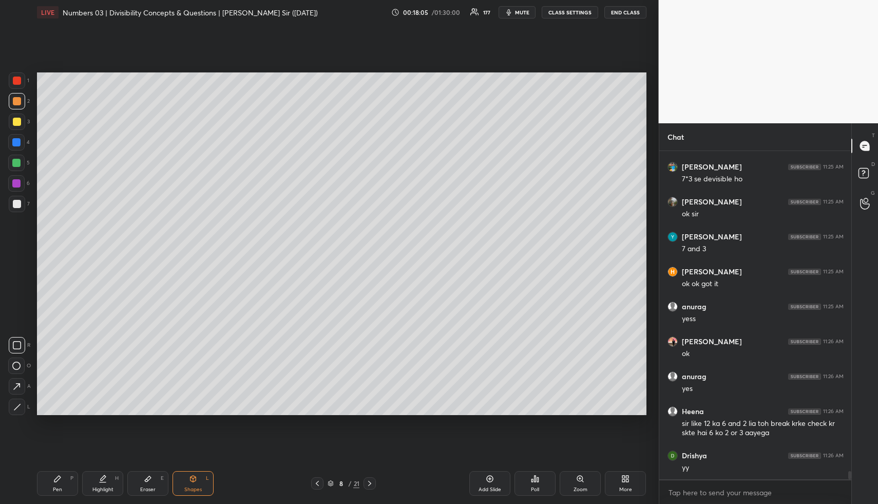
scroll to position [12681, 0]
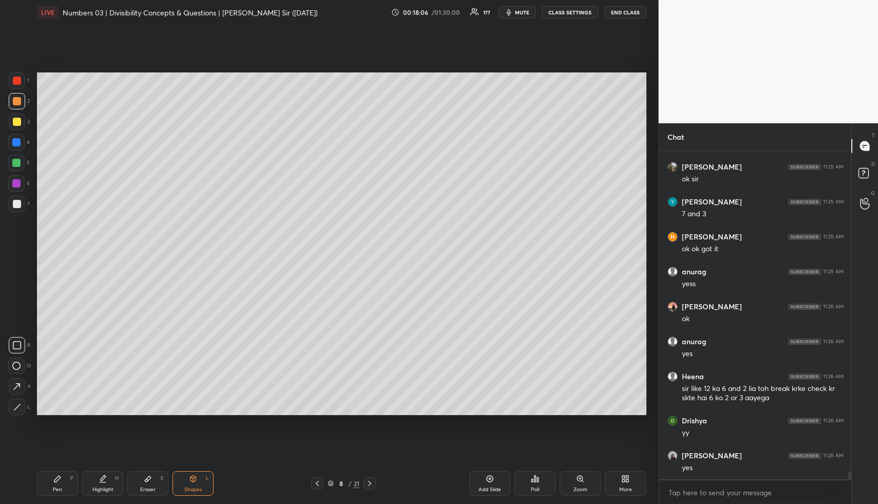
drag, startPoint x: 106, startPoint y: 482, endPoint x: 116, endPoint y: 447, distance: 36.6
click at [106, 482] on icon at bounding box center [103, 478] width 8 height 8
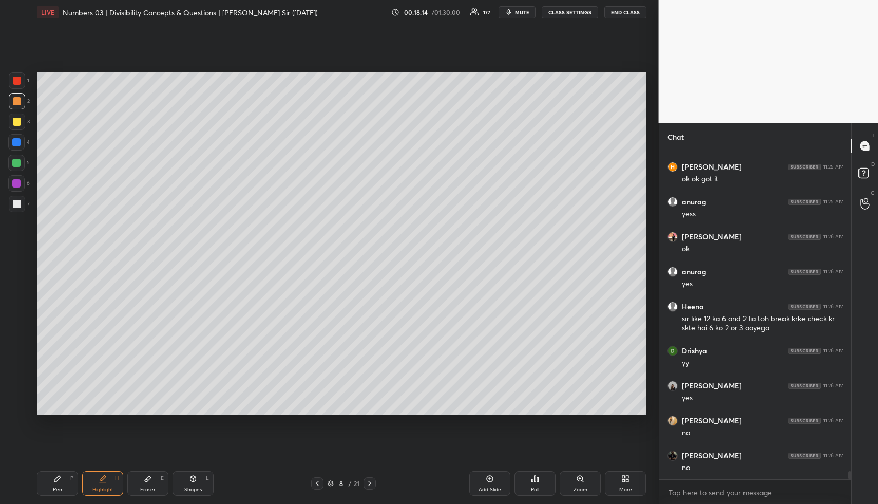
scroll to position [12786, 0]
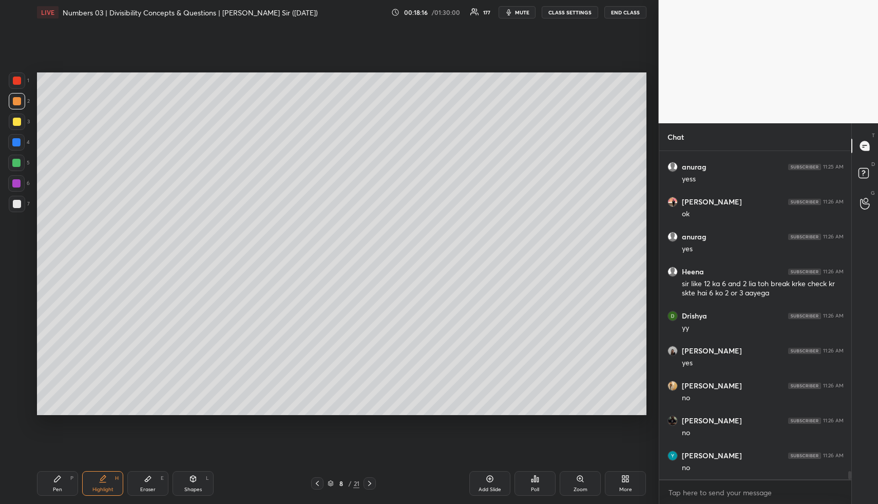
drag, startPoint x: 94, startPoint y: 485, endPoint x: 95, endPoint y: 471, distance: 13.4
click at [94, 483] on div "Highlight H" at bounding box center [102, 483] width 41 height 25
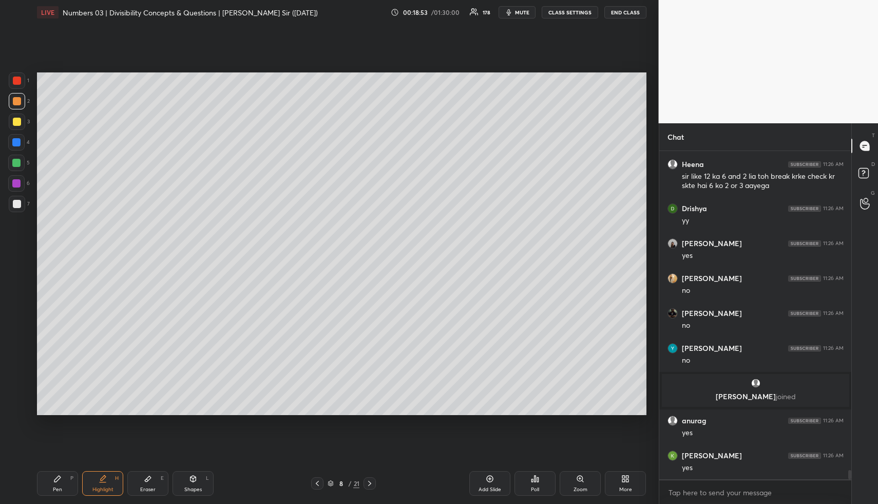
scroll to position [11278, 0]
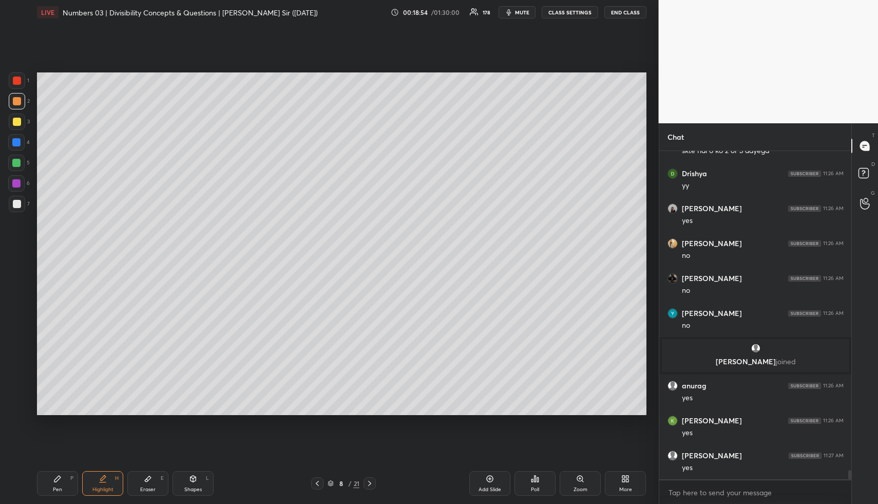
click at [111, 483] on div "Highlight H" at bounding box center [102, 483] width 41 height 25
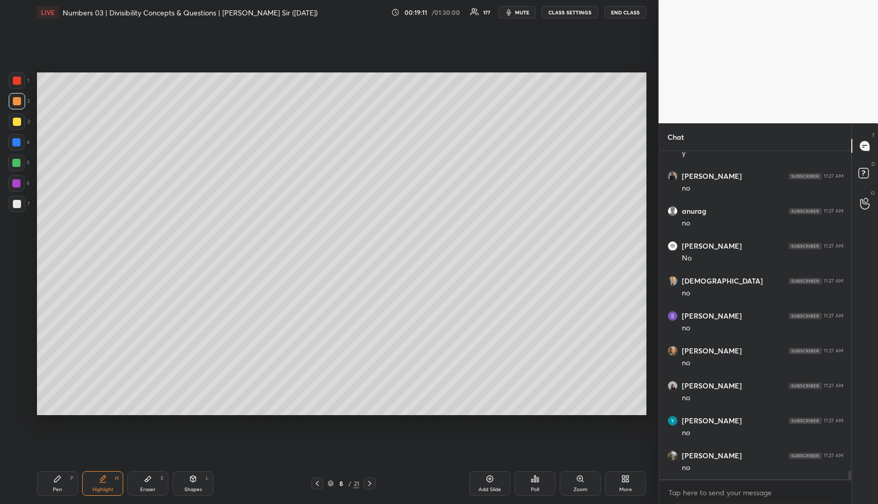
scroll to position [11871, 0]
drag, startPoint x: 106, startPoint y: 480, endPoint x: 154, endPoint y: 420, distance: 75.9
click at [106, 480] on icon at bounding box center [103, 478] width 8 height 8
click at [64, 479] on div "Pen P" at bounding box center [57, 483] width 41 height 25
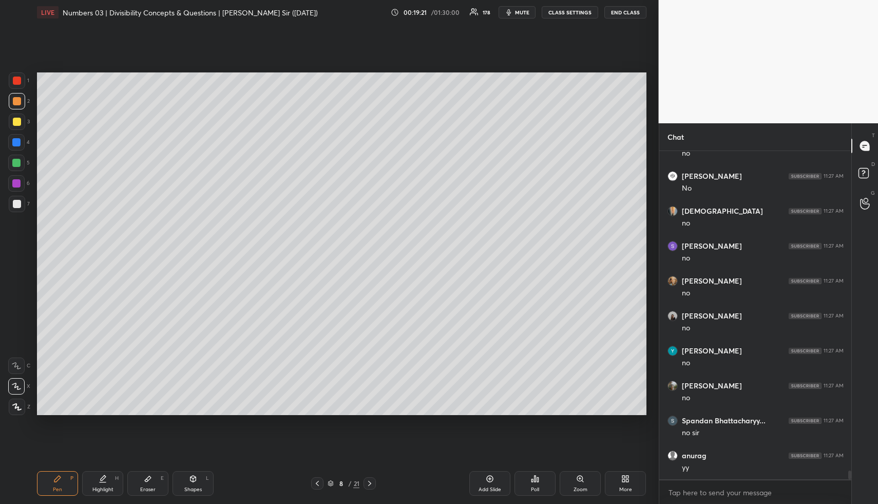
click at [12, 119] on div at bounding box center [17, 121] width 16 height 16
drag, startPoint x: 14, startPoint y: 103, endPoint x: 14, endPoint y: 117, distance: 13.9
click at [13, 104] on div at bounding box center [17, 101] width 8 height 8
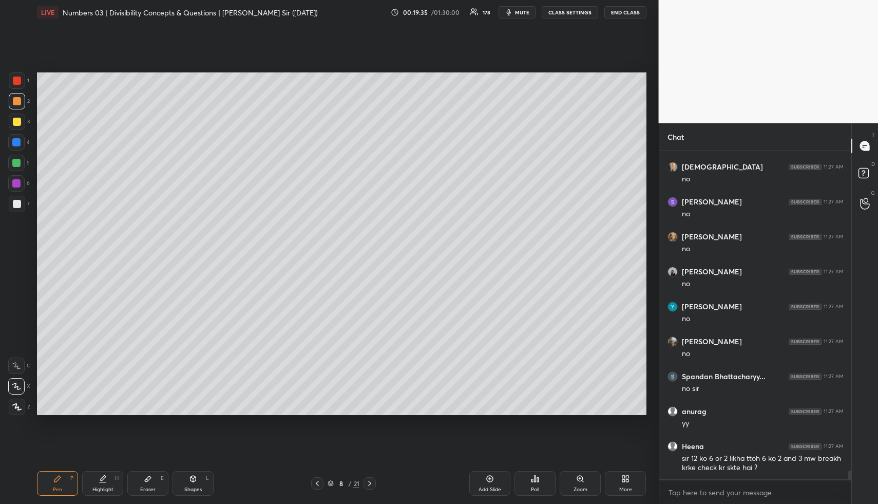
drag, startPoint x: 107, startPoint y: 477, endPoint x: 157, endPoint y: 421, distance: 75.3
click at [108, 479] on div "Highlight H" at bounding box center [102, 483] width 41 height 25
drag, startPoint x: 103, startPoint y: 481, endPoint x: 102, endPoint y: 462, distance: 18.5
click at [101, 480] on icon at bounding box center [103, 478] width 8 height 8
drag, startPoint x: 59, startPoint y: 478, endPoint x: 48, endPoint y: 429, distance: 50.6
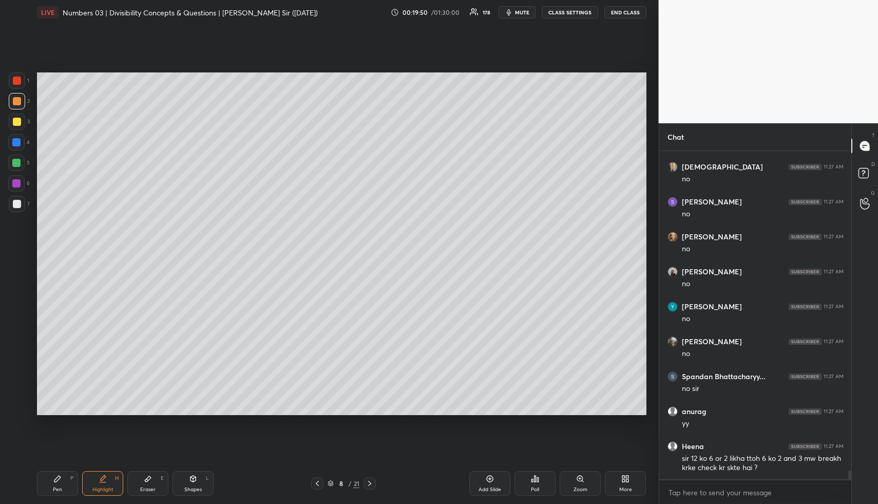
click at [59, 477] on icon at bounding box center [57, 478] width 8 height 8
drag, startPoint x: 16, startPoint y: 141, endPoint x: 30, endPoint y: 152, distance: 17.6
click at [16, 142] on div at bounding box center [16, 142] width 8 height 8
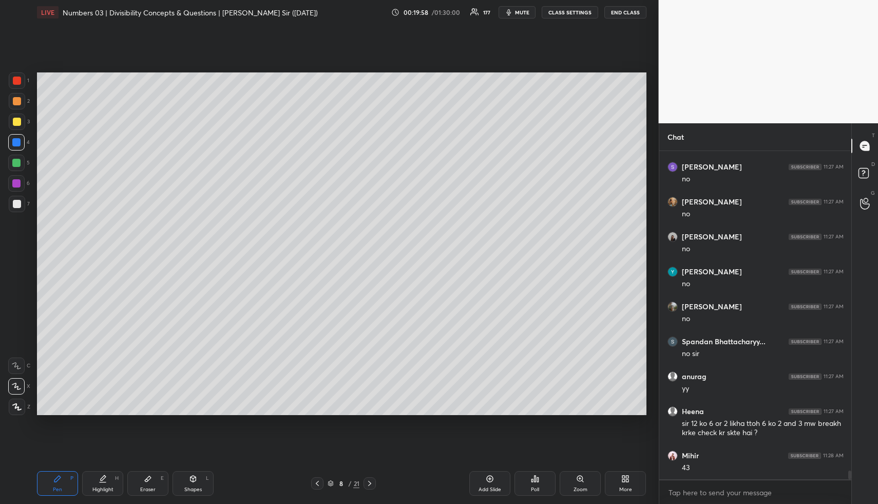
click at [16, 197] on div at bounding box center [17, 204] width 16 height 16
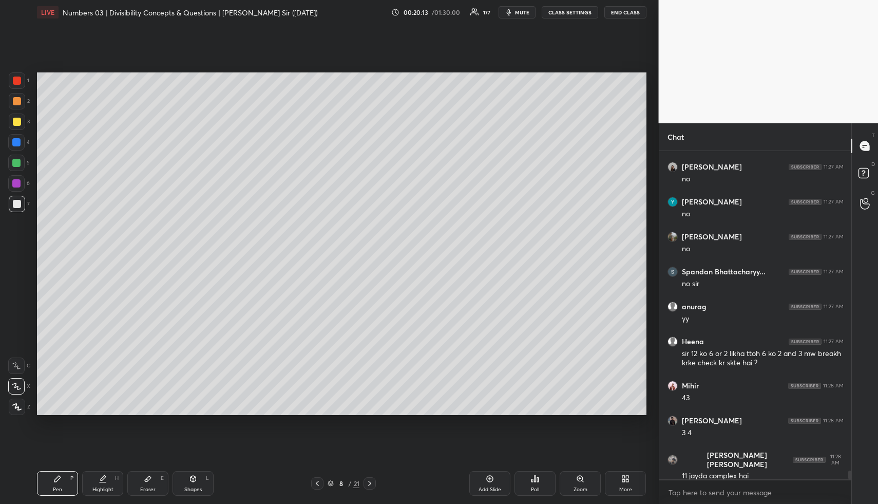
scroll to position [12093, 0]
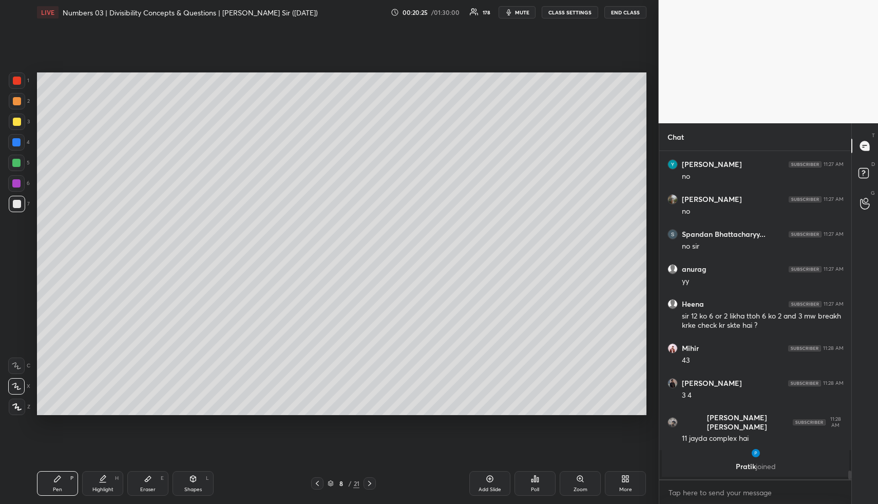
click at [102, 487] on div "Highlight" at bounding box center [102, 489] width 21 height 5
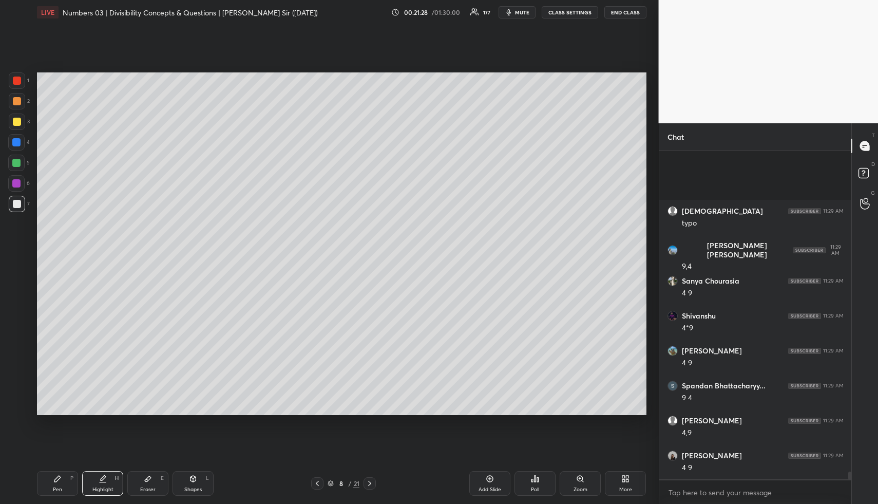
scroll to position [13884, 0]
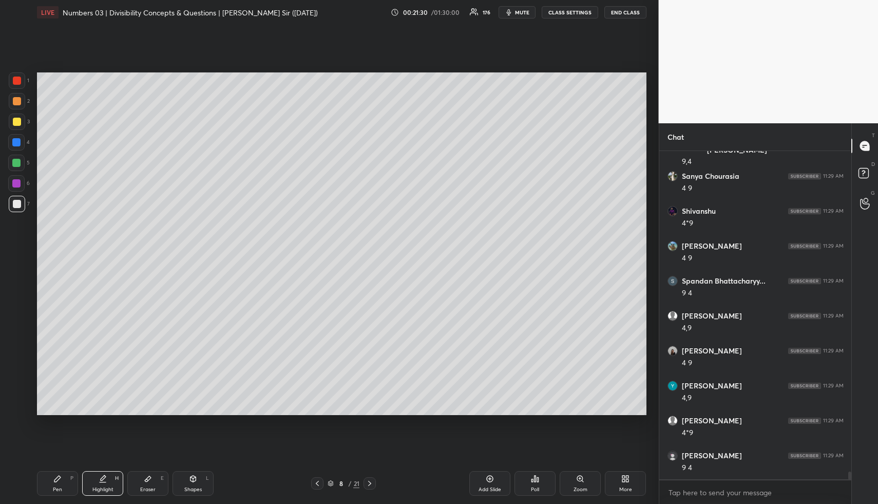
click at [107, 480] on div "Highlight H" at bounding box center [102, 483] width 41 height 25
drag, startPoint x: 106, startPoint y: 484, endPoint x: 116, endPoint y: 466, distance: 19.8
click at [106, 484] on div "Highlight H" at bounding box center [102, 483] width 41 height 25
click at [115, 476] on div "H" at bounding box center [117, 477] width 4 height 5
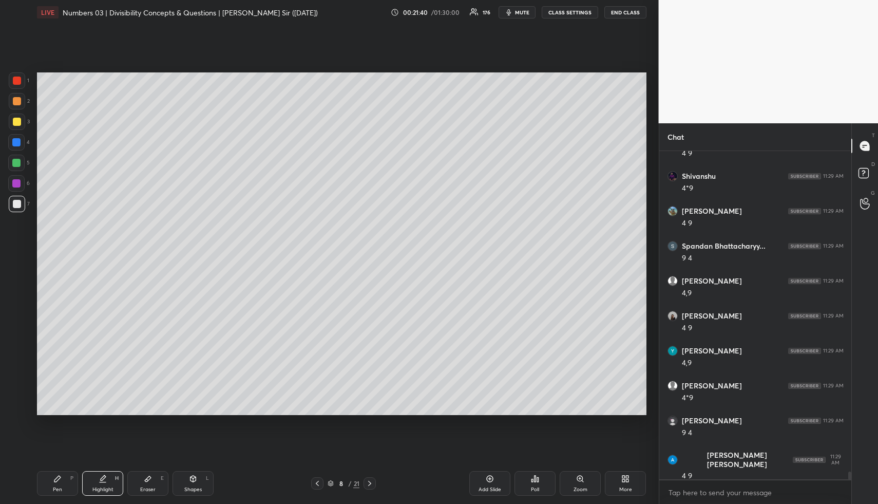
drag, startPoint x: 116, startPoint y: 478, endPoint x: 149, endPoint y: 418, distance: 68.3
click at [116, 478] on div "H" at bounding box center [117, 477] width 4 height 5
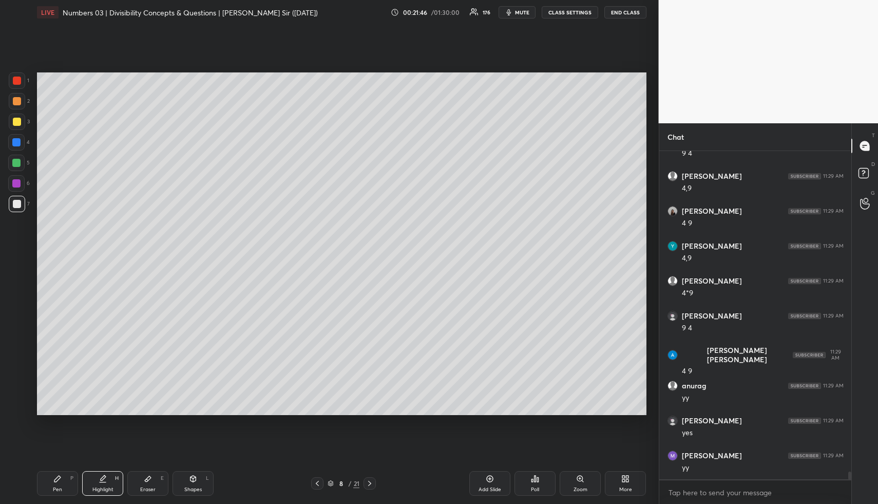
scroll to position [14059, 0]
drag, startPoint x: 114, startPoint y: 483, endPoint x: 122, endPoint y: 475, distance: 11.6
click at [121, 479] on div "Highlight H" at bounding box center [102, 483] width 41 height 25
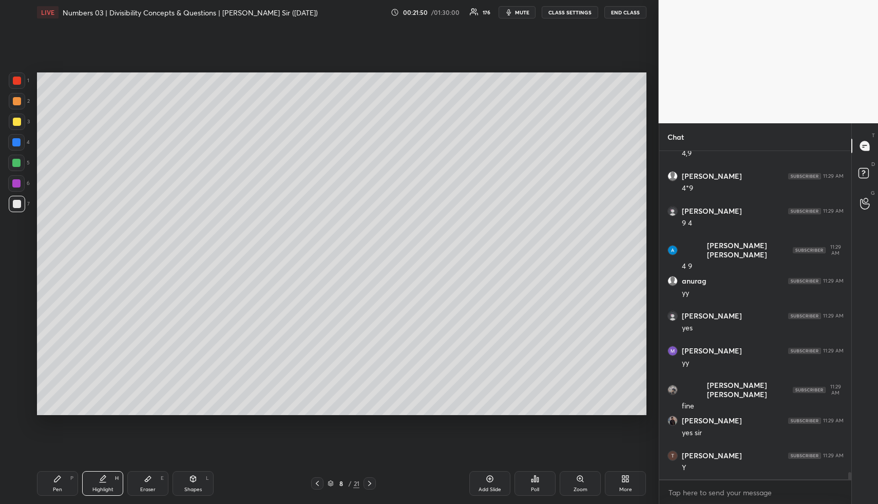
scroll to position [14164, 0]
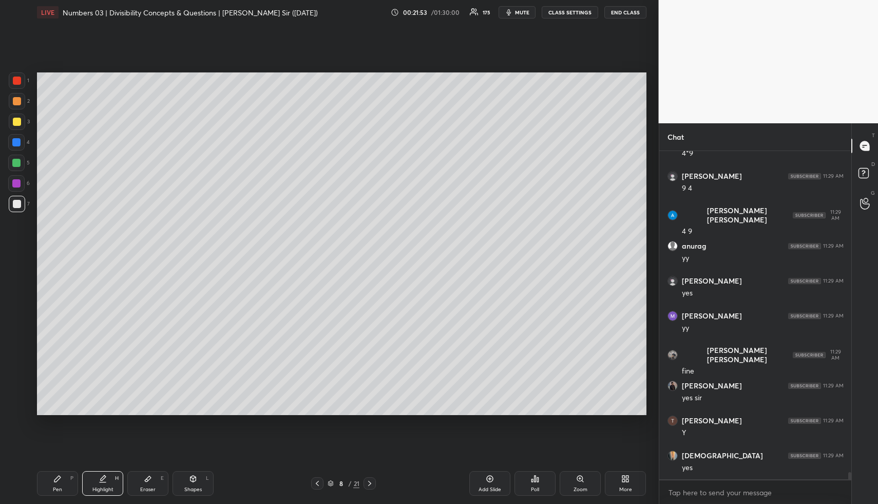
click at [370, 482] on icon at bounding box center [370, 483] width 8 height 8
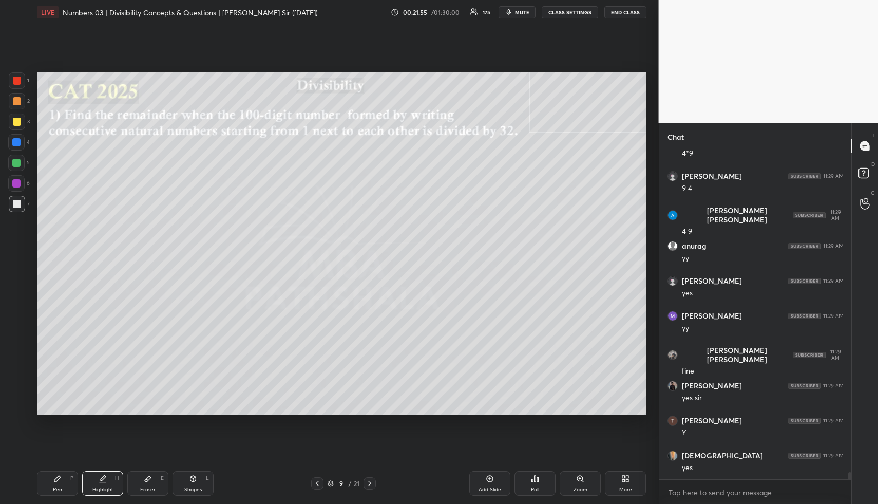
drag, startPoint x: 320, startPoint y: 481, endPoint x: 326, endPoint y: 481, distance: 5.7
click at [320, 481] on icon at bounding box center [317, 483] width 8 height 8
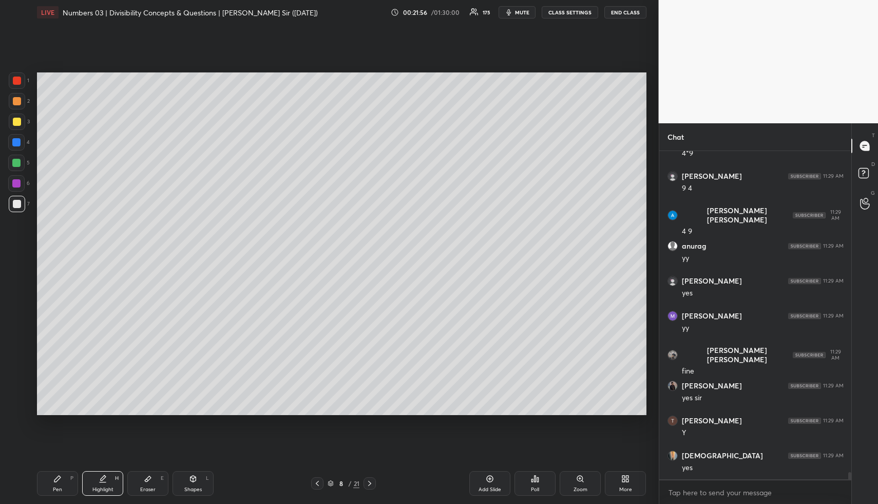
click at [485, 474] on div "Add Slide" at bounding box center [489, 483] width 41 height 25
click at [59, 484] on div "Pen P" at bounding box center [57, 483] width 41 height 25
click at [17, 104] on div at bounding box center [17, 101] width 8 height 8
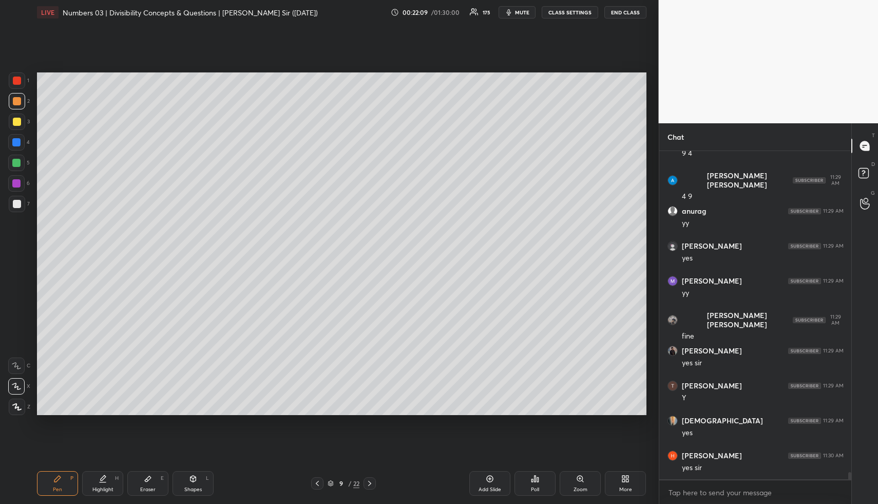
click at [197, 482] on div "Shapes L" at bounding box center [193, 483] width 41 height 25
click at [17, 140] on div at bounding box center [16, 142] width 8 height 8
click at [109, 476] on div "Highlight H" at bounding box center [102, 483] width 41 height 25
click at [58, 487] on div "Pen" at bounding box center [57, 489] width 9 height 5
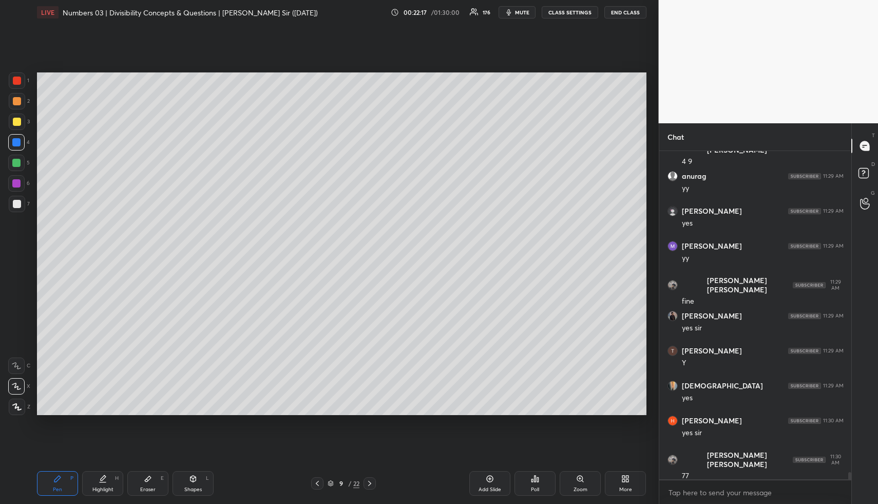
click at [21, 164] on div at bounding box center [16, 163] width 16 height 16
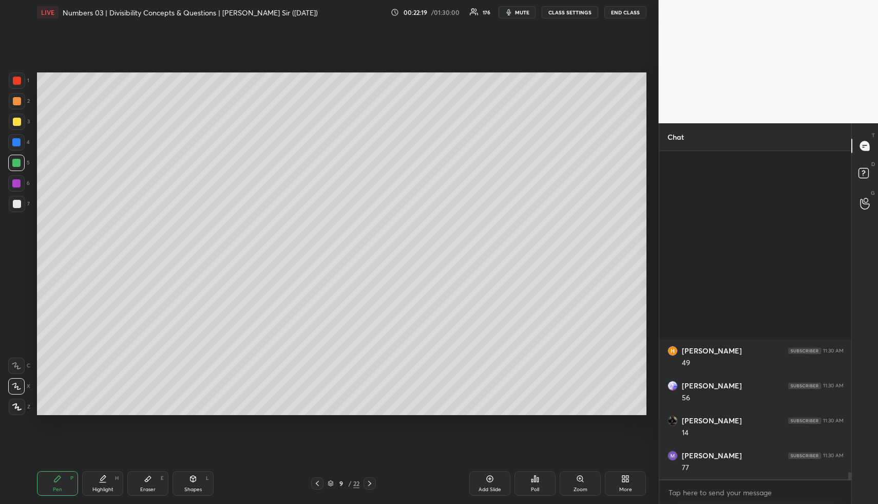
scroll to position [14652, 0]
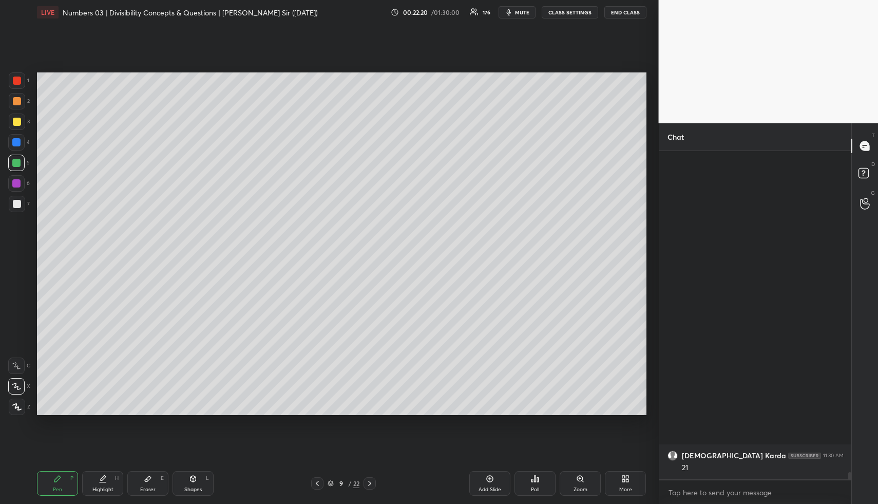
click at [17, 102] on div at bounding box center [17, 101] width 8 height 8
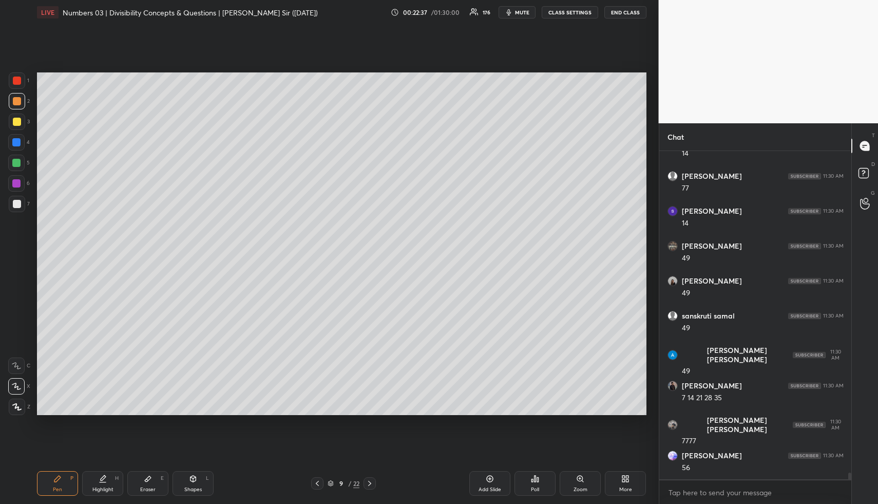
scroll to position [15770, 0]
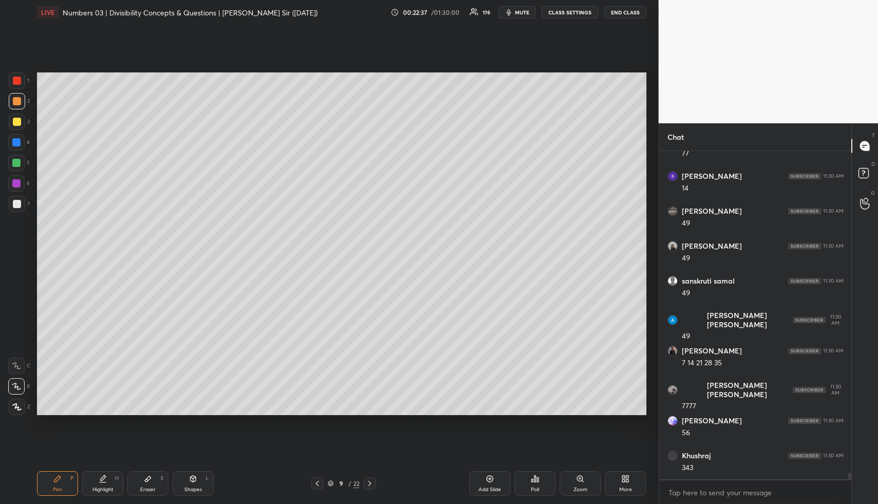
click at [103, 474] on div "Highlight H" at bounding box center [102, 483] width 41 height 25
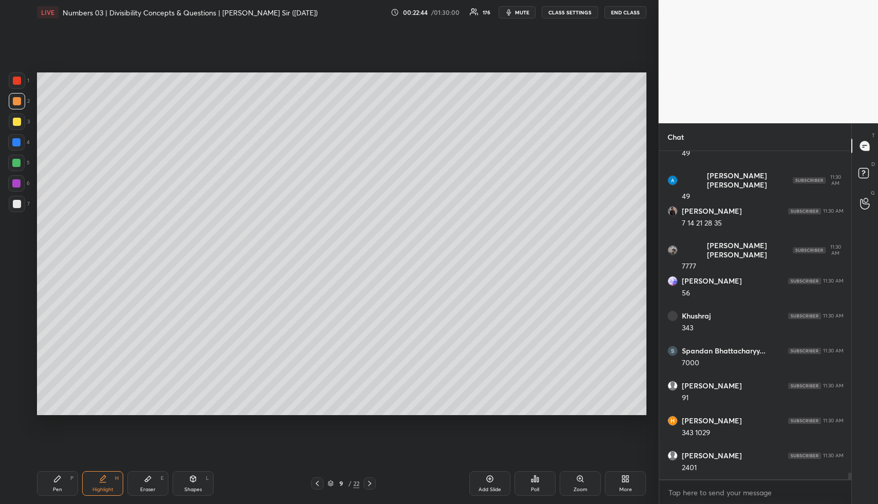
scroll to position [15944, 0]
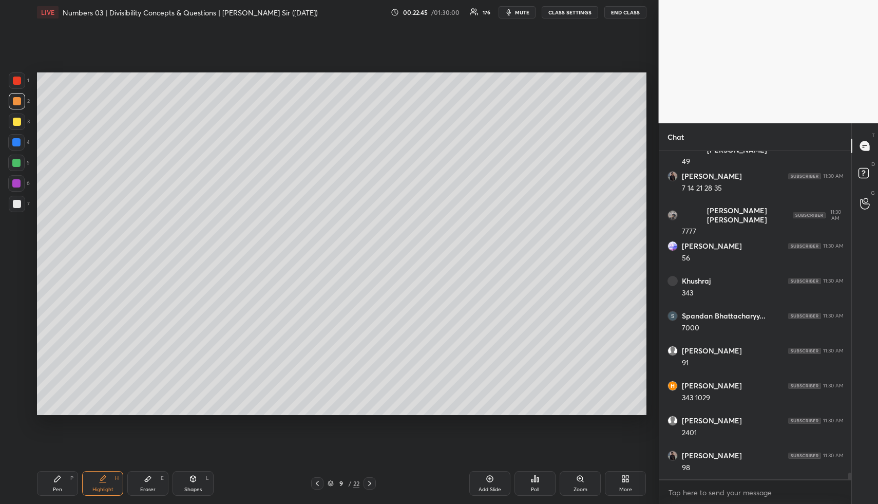
click at [152, 475] on div "Eraser E" at bounding box center [147, 483] width 41 height 25
drag, startPoint x: 65, startPoint y: 497, endPoint x: 63, endPoint y: 486, distance: 11.0
click at [65, 498] on div "Pen P Highlight H Eraser E Shapes L 9 / 22 Add Slide Poll Zoom More" at bounding box center [341, 483] width 609 height 41
click at [62, 483] on div "Pen P" at bounding box center [57, 483] width 41 height 25
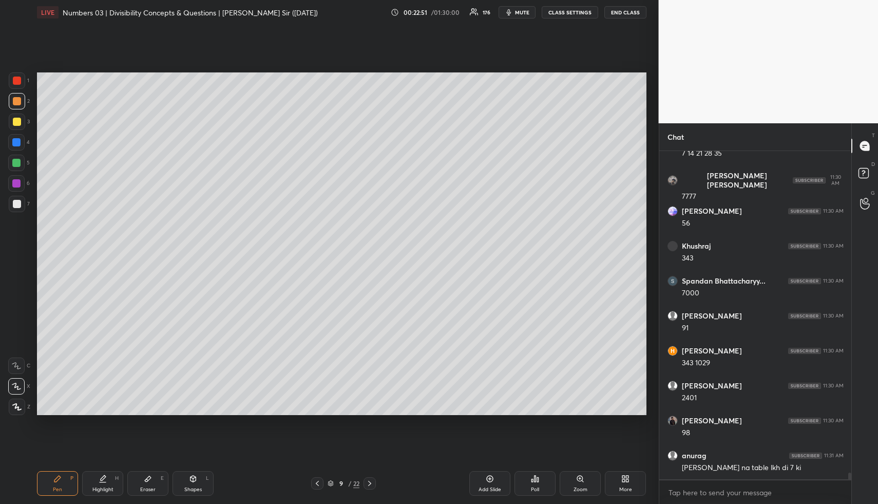
drag, startPoint x: 190, startPoint y: 491, endPoint x: 173, endPoint y: 425, distance: 68.4
click at [190, 489] on div "Shapes" at bounding box center [192, 489] width 17 height 5
click at [20, 123] on div at bounding box center [17, 122] width 8 height 8
drag, startPoint x: 20, startPoint y: 202, endPoint x: 9, endPoint y: 224, distance: 24.1
click at [20, 203] on div at bounding box center [17, 204] width 8 height 8
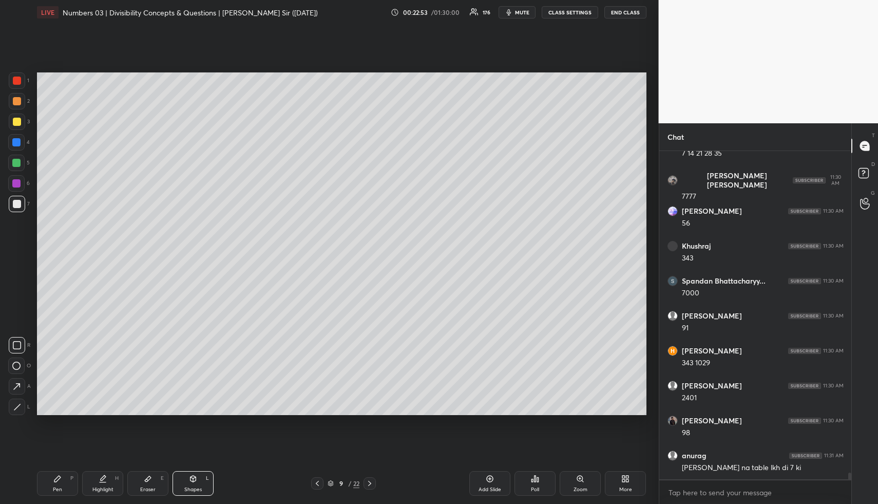
drag, startPoint x: 16, startPoint y: 385, endPoint x: 27, endPoint y: 371, distance: 18.3
click at [15, 385] on icon at bounding box center [16, 386] width 11 height 11
click at [193, 479] on icon at bounding box center [193, 478] width 8 height 8
click at [15, 410] on icon at bounding box center [17, 407] width 8 height 8
drag, startPoint x: 14, startPoint y: 385, endPoint x: 9, endPoint y: 360, distance: 25.2
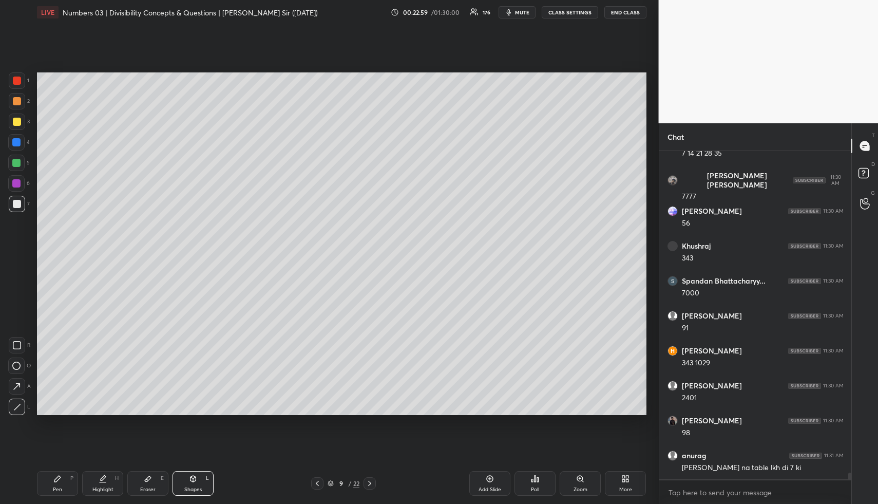
click at [14, 385] on icon at bounding box center [16, 386] width 11 height 11
click at [16, 145] on div at bounding box center [16, 142] width 16 height 16
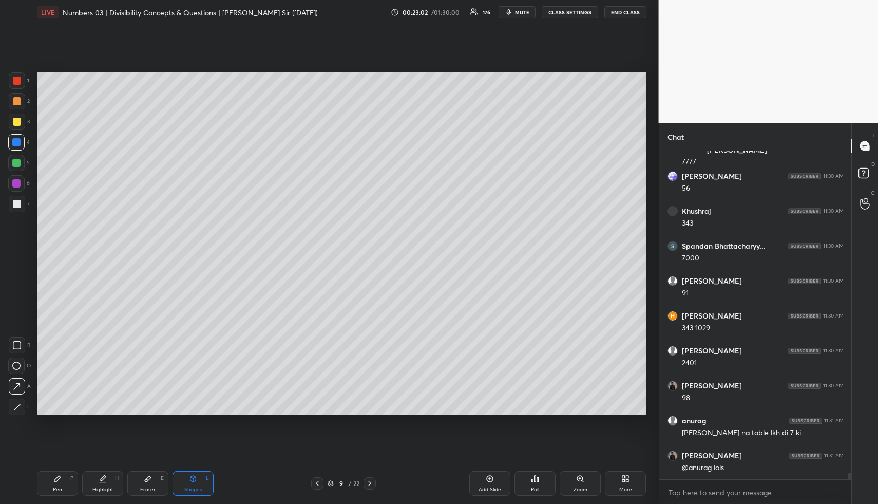
drag, startPoint x: 60, startPoint y: 484, endPoint x: 53, endPoint y: 468, distance: 17.3
click at [59, 485] on div "Pen P" at bounding box center [57, 483] width 41 height 25
click at [19, 164] on div at bounding box center [16, 163] width 8 height 8
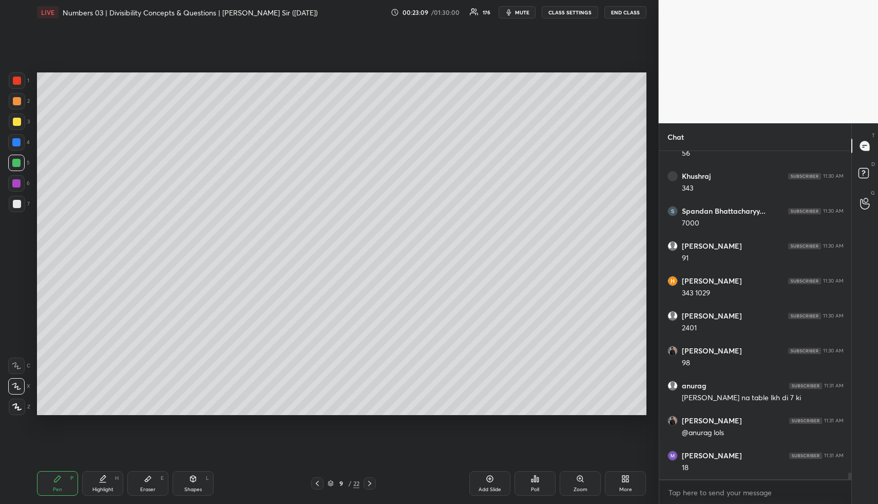
scroll to position [16154, 0]
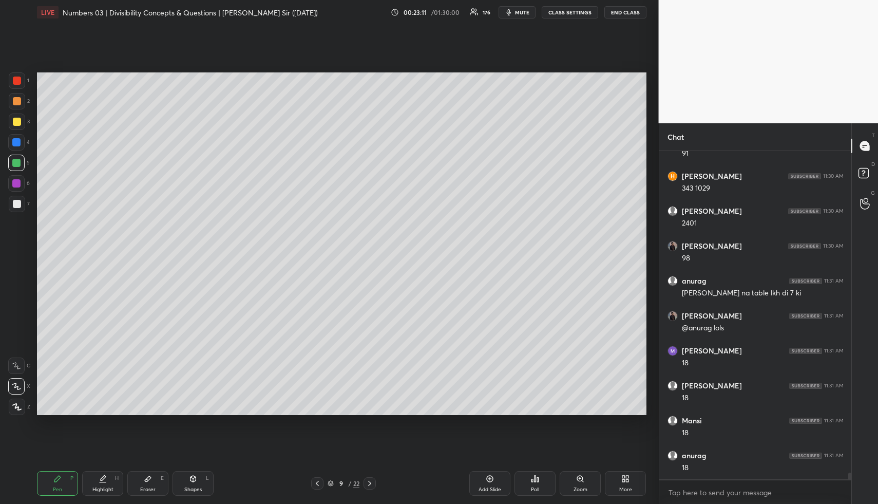
click at [62, 479] on div "Pen P" at bounding box center [57, 483] width 41 height 25
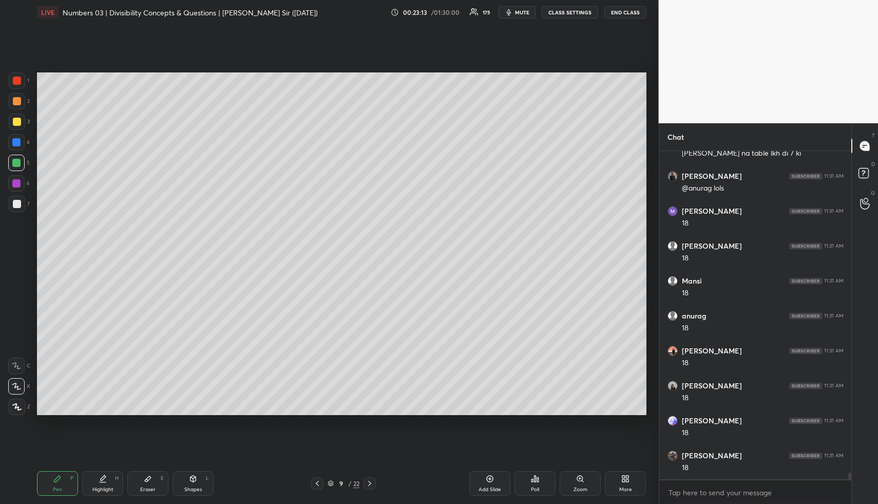
scroll to position [16398, 0]
drag, startPoint x: 13, startPoint y: 105, endPoint x: 35, endPoint y: 118, distance: 25.1
click at [16, 105] on div at bounding box center [17, 101] width 16 height 16
click at [105, 487] on div "Highlight" at bounding box center [102, 489] width 21 height 5
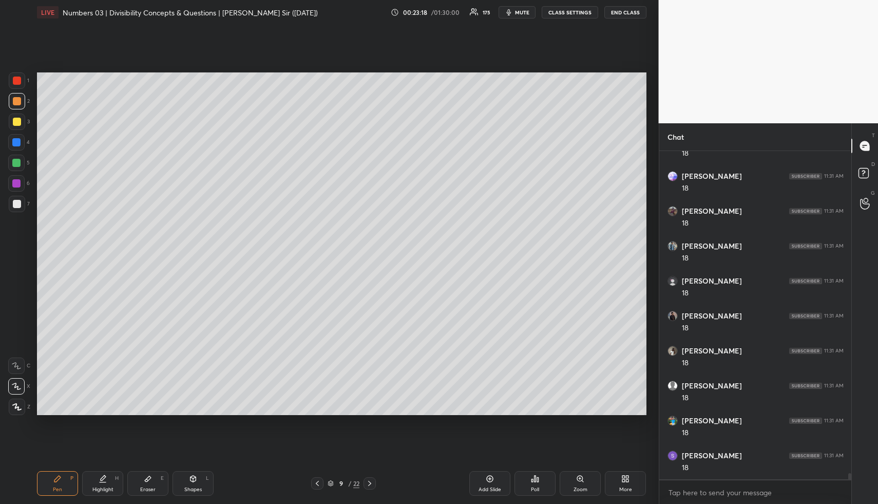
drag, startPoint x: 105, startPoint y: 487, endPoint x: 115, endPoint y: 458, distance: 30.5
click at [105, 487] on div "Highlight" at bounding box center [102, 489] width 21 height 5
drag, startPoint x: 60, startPoint y: 476, endPoint x: 56, endPoint y: 466, distance: 10.2
click at [59, 475] on icon at bounding box center [57, 478] width 6 height 6
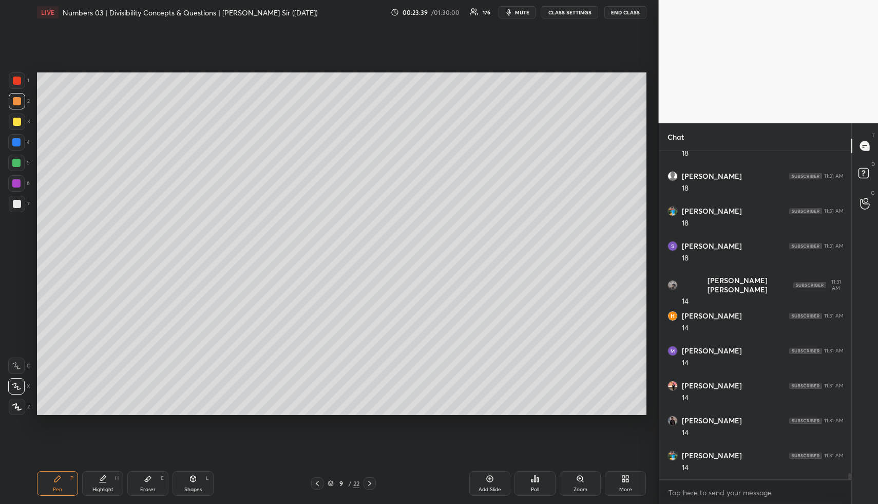
scroll to position [16782, 0]
click at [17, 170] on div at bounding box center [16, 163] width 16 height 16
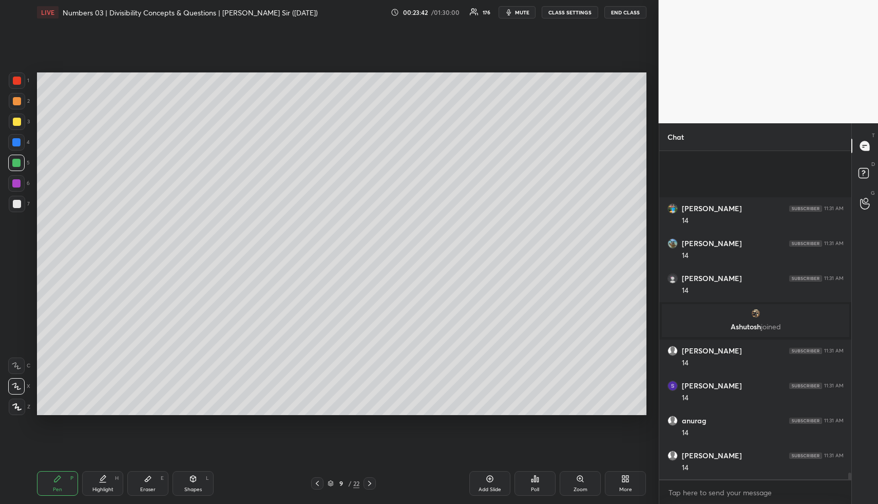
scroll to position [15738, 0]
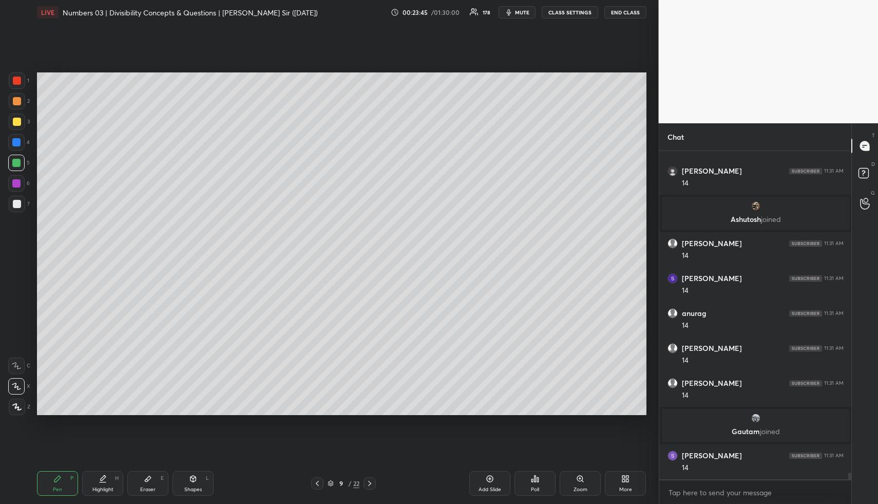
click at [112, 479] on div "Highlight H" at bounding box center [102, 483] width 41 height 25
drag, startPoint x: 112, startPoint y: 479, endPoint x: 154, endPoint y: 428, distance: 66.1
click at [112, 479] on div "Highlight H" at bounding box center [102, 483] width 41 height 25
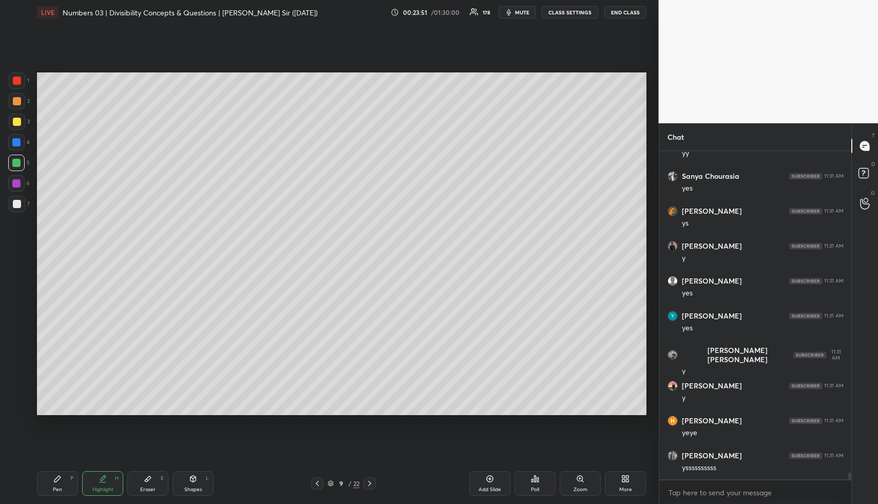
scroll to position [16366, 0]
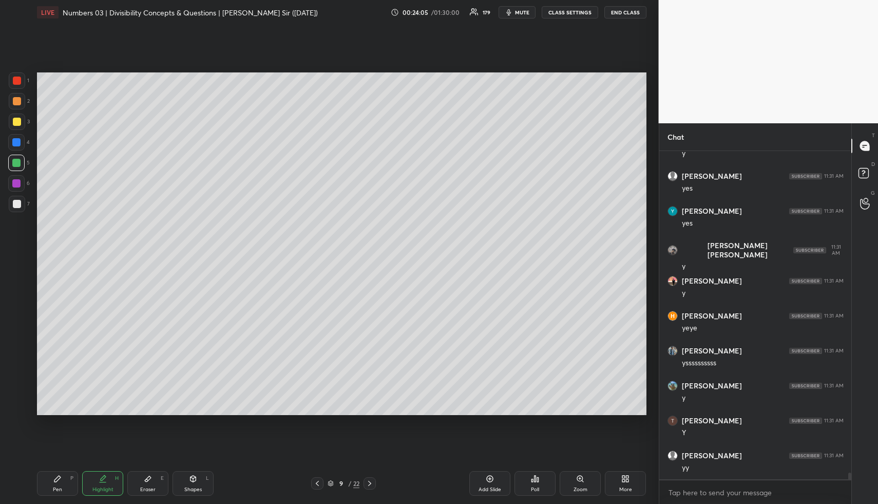
drag, startPoint x: 194, startPoint y: 481, endPoint x: 186, endPoint y: 480, distance: 7.8
click at [193, 483] on div "Shapes L" at bounding box center [193, 483] width 41 height 25
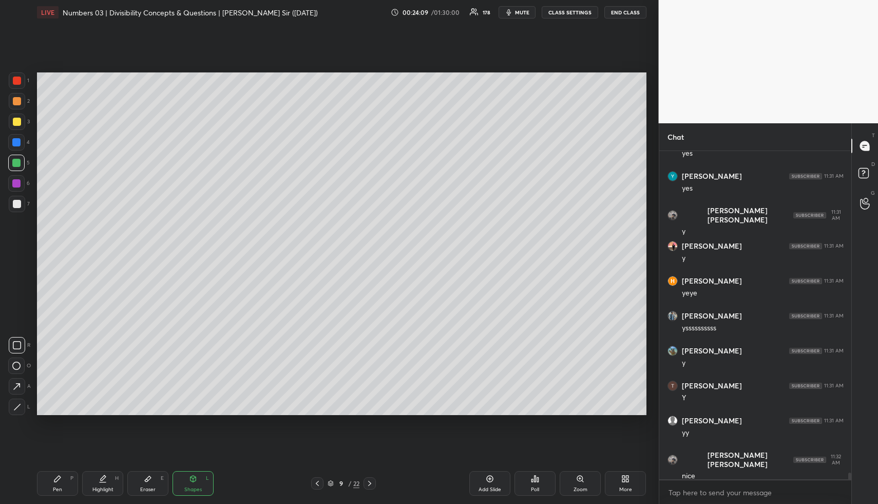
click at [18, 384] on icon at bounding box center [16, 386] width 11 height 11
drag, startPoint x: 18, startPoint y: 167, endPoint x: 35, endPoint y: 180, distance: 21.3
click at [18, 168] on div at bounding box center [16, 163] width 16 height 16
click at [188, 477] on div "Shapes L" at bounding box center [193, 483] width 41 height 25
click at [58, 480] on icon at bounding box center [57, 478] width 8 height 8
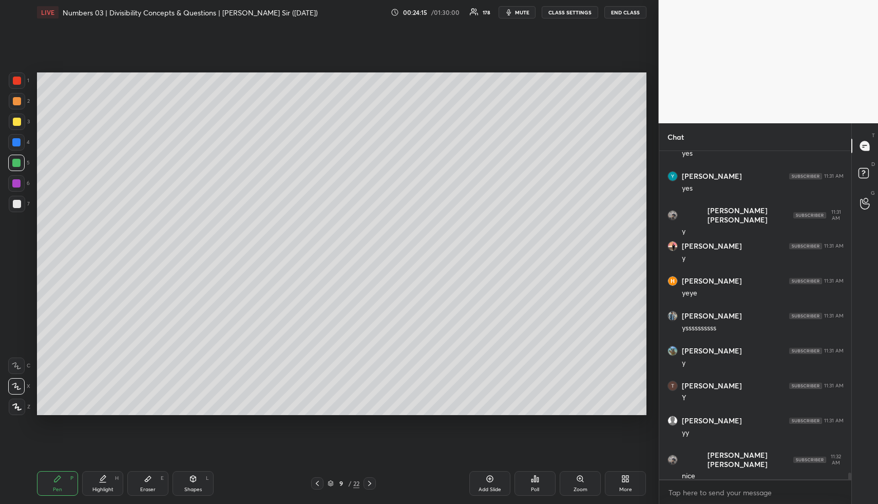
drag, startPoint x: 20, startPoint y: 141, endPoint x: 34, endPoint y: 149, distance: 16.4
click at [20, 141] on div at bounding box center [16, 142] width 16 height 16
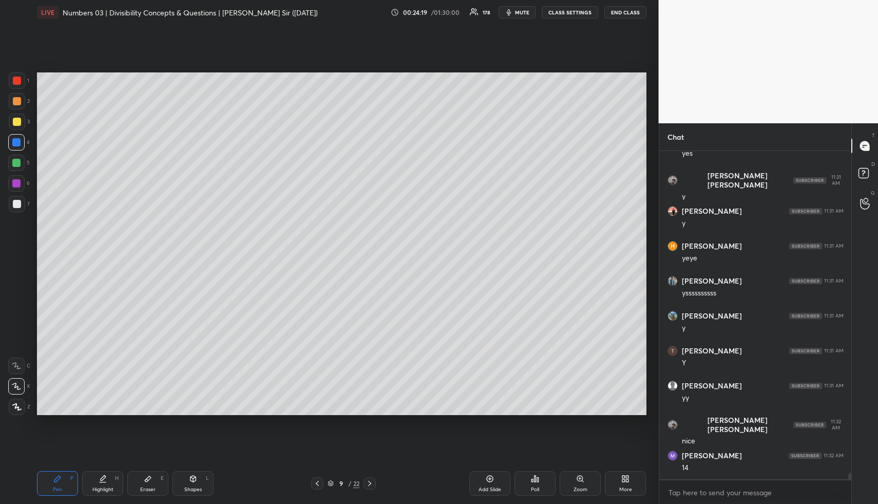
scroll to position [16506, 0]
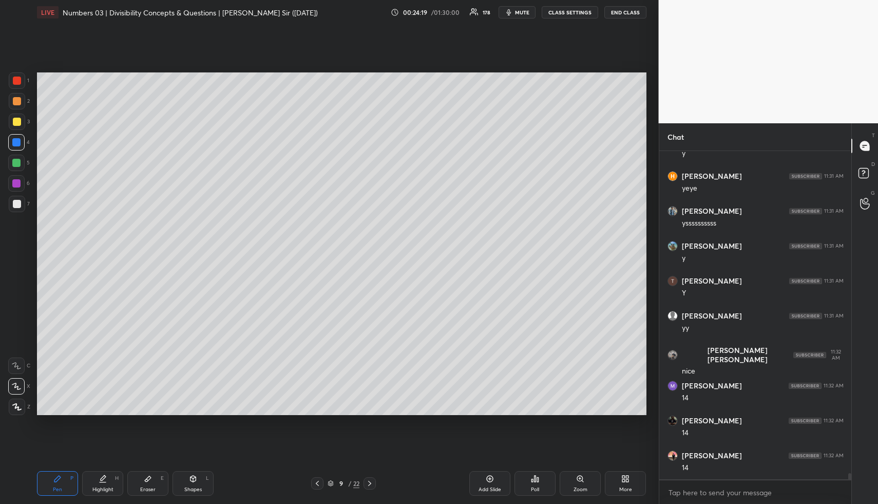
click at [18, 101] on div at bounding box center [17, 101] width 8 height 8
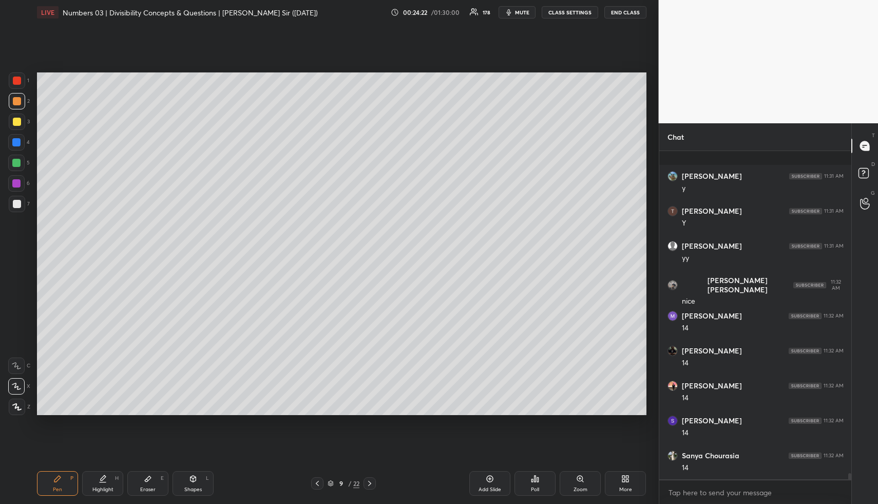
scroll to position [16645, 0]
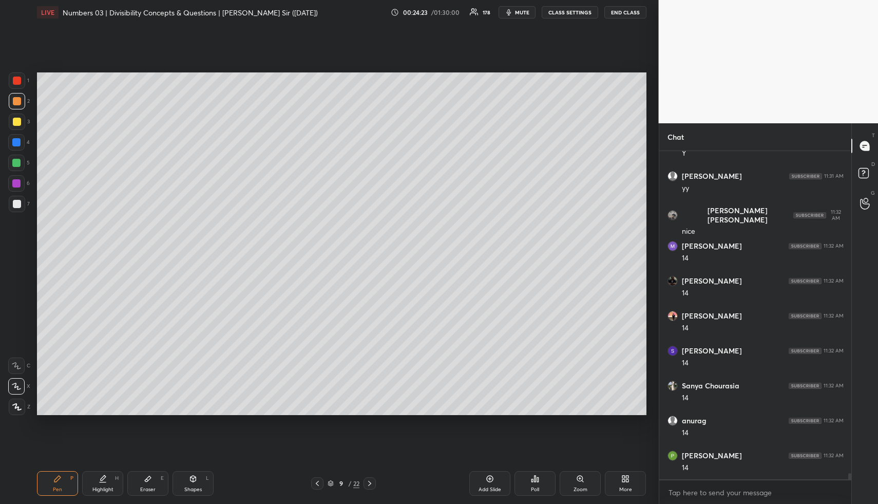
click at [109, 483] on div "Highlight H" at bounding box center [102, 483] width 41 height 25
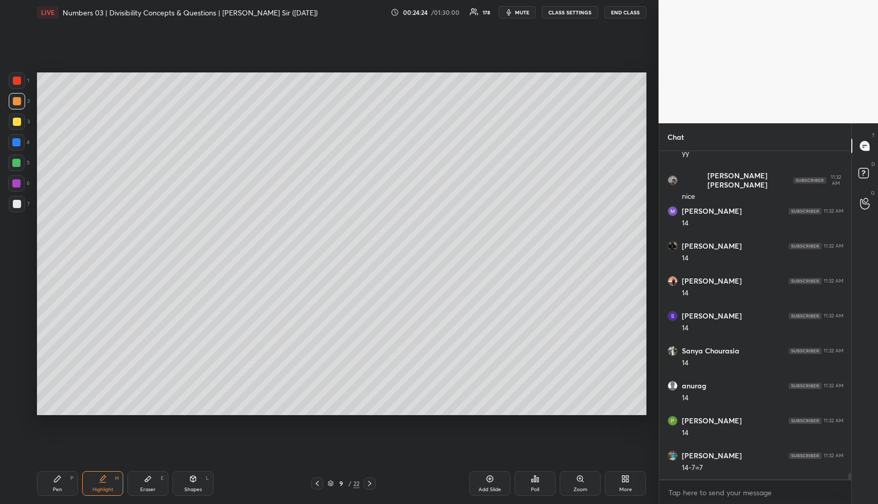
scroll to position [16785, 0]
click at [53, 491] on div "Pen P" at bounding box center [57, 483] width 41 height 25
drag, startPoint x: 52, startPoint y: 493, endPoint x: 50, endPoint y: 470, distance: 22.6
click at [53, 489] on div "Pen P" at bounding box center [57, 483] width 41 height 25
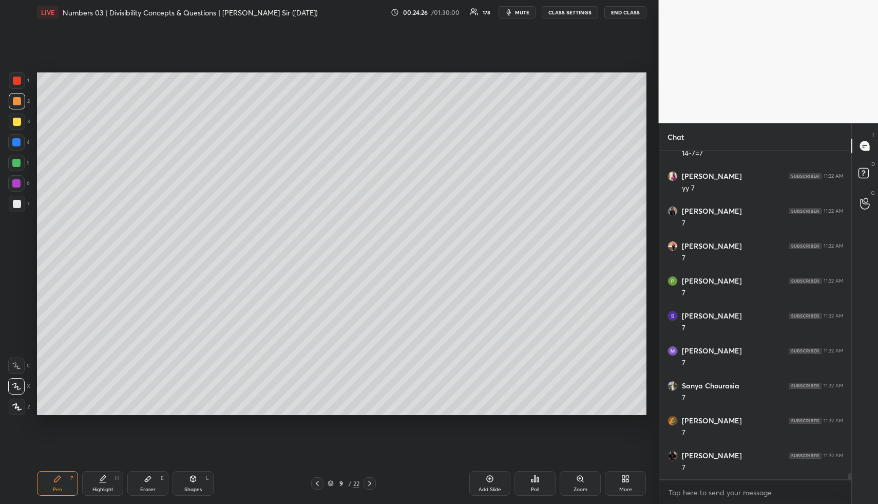
drag, startPoint x: 21, startPoint y: 165, endPoint x: 31, endPoint y: 169, distance: 11.5
click at [21, 164] on div at bounding box center [16, 163] width 16 height 16
click at [18, 144] on div at bounding box center [16, 142] width 8 height 8
click at [196, 478] on div "Shapes L" at bounding box center [193, 483] width 41 height 25
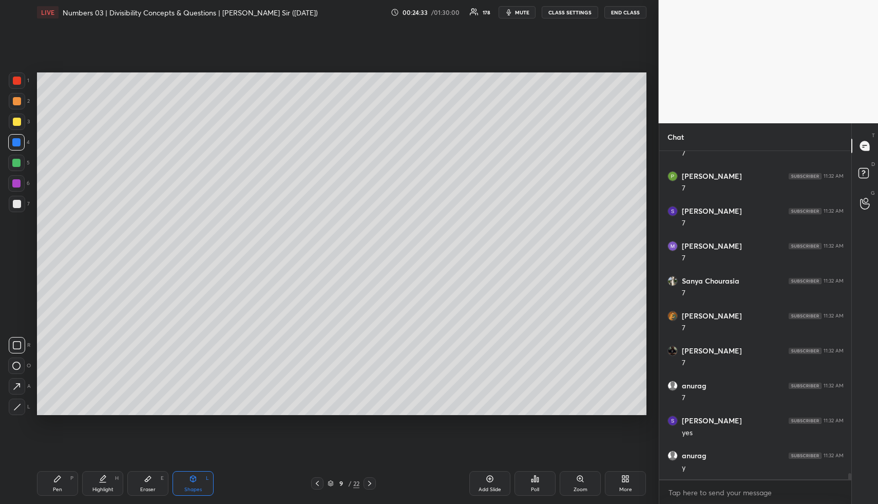
drag, startPoint x: 17, startPoint y: 382, endPoint x: 36, endPoint y: 376, distance: 19.3
click at [17, 382] on icon at bounding box center [16, 386] width 11 height 11
drag, startPoint x: 66, startPoint y: 485, endPoint x: 64, endPoint y: 433, distance: 52.4
click at [66, 485] on div "Pen P" at bounding box center [57, 483] width 41 height 25
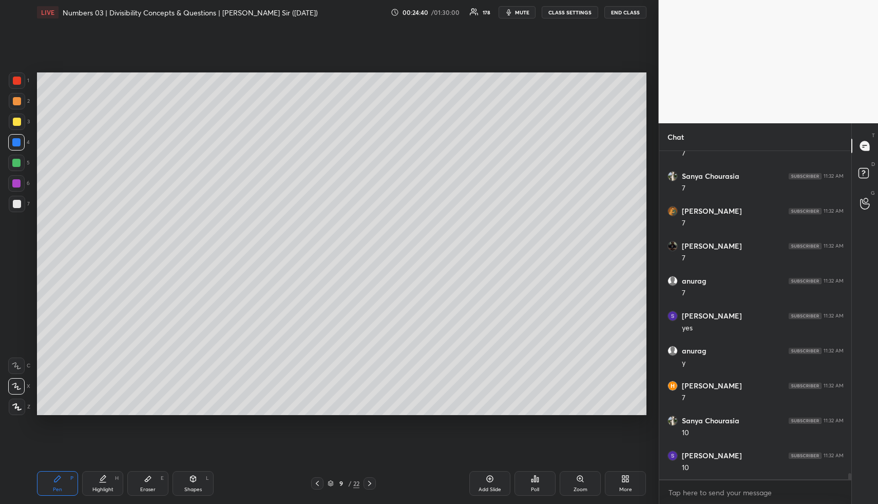
scroll to position [17239, 0]
drag, startPoint x: 18, startPoint y: 104, endPoint x: 31, endPoint y: 118, distance: 19.6
click at [19, 105] on div at bounding box center [17, 101] width 16 height 16
drag, startPoint x: 186, startPoint y: 481, endPoint x: 170, endPoint y: 443, distance: 41.0
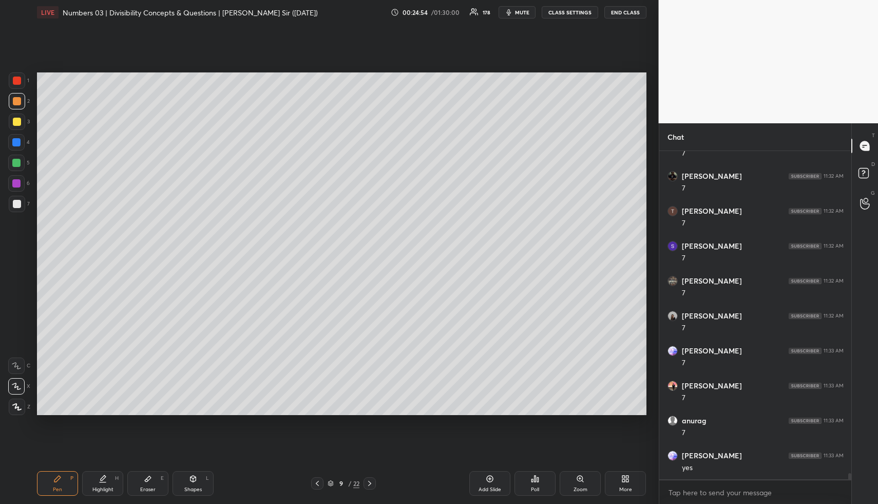
click at [185, 481] on div "Shapes L" at bounding box center [193, 483] width 41 height 25
click at [20, 205] on div at bounding box center [17, 204] width 8 height 8
click at [107, 479] on div "Highlight H" at bounding box center [102, 483] width 41 height 25
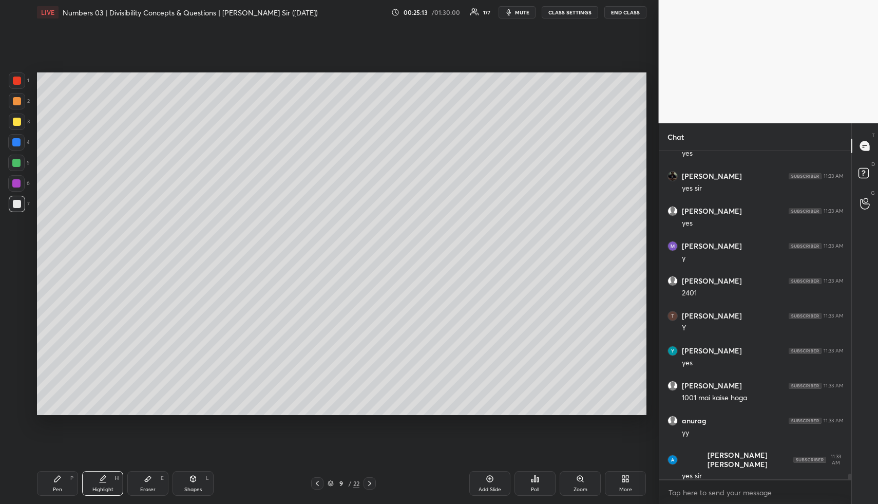
scroll to position [18217, 0]
click at [492, 481] on div "Add Slide" at bounding box center [489, 483] width 41 height 25
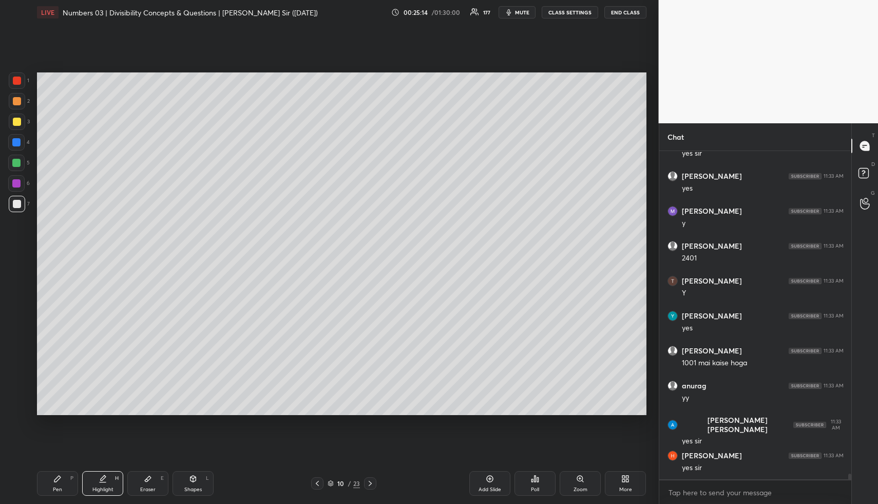
drag, startPoint x: 56, startPoint y: 484, endPoint x: 49, endPoint y: 450, distance: 34.6
click at [56, 484] on div "Pen P" at bounding box center [57, 483] width 41 height 25
drag, startPoint x: 14, startPoint y: 106, endPoint x: 14, endPoint y: 112, distance: 6.2
click at [14, 106] on div at bounding box center [17, 101] width 16 height 16
click at [20, 119] on div at bounding box center [17, 122] width 8 height 8
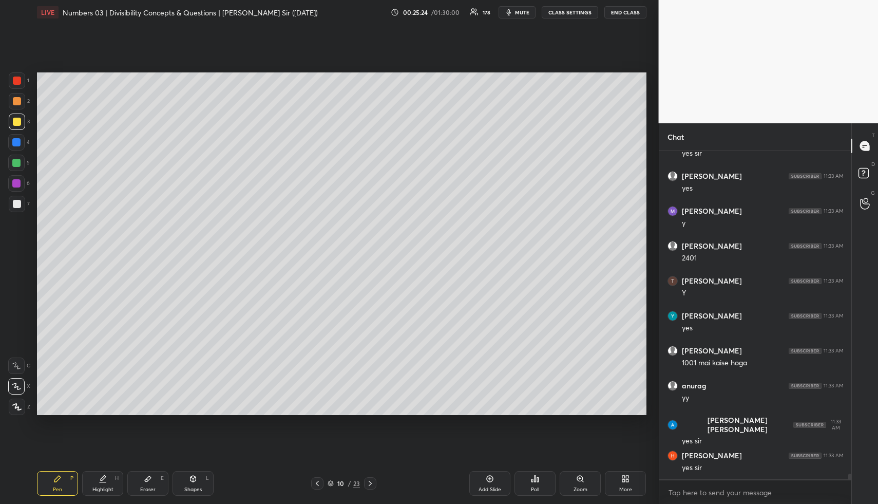
scroll to position [18251, 0]
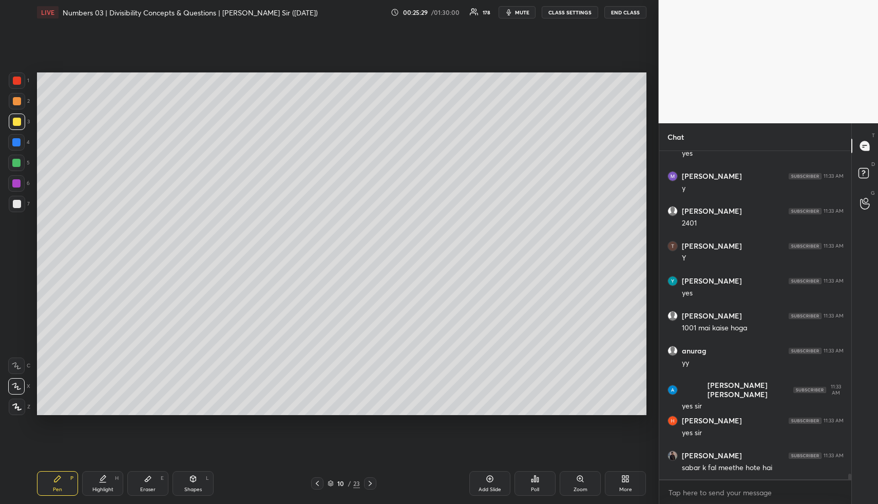
click at [12, 142] on div at bounding box center [16, 142] width 16 height 16
drag, startPoint x: 107, startPoint y: 480, endPoint x: 106, endPoint y: 451, distance: 28.8
click at [107, 479] on div "Highlight H" at bounding box center [102, 483] width 41 height 25
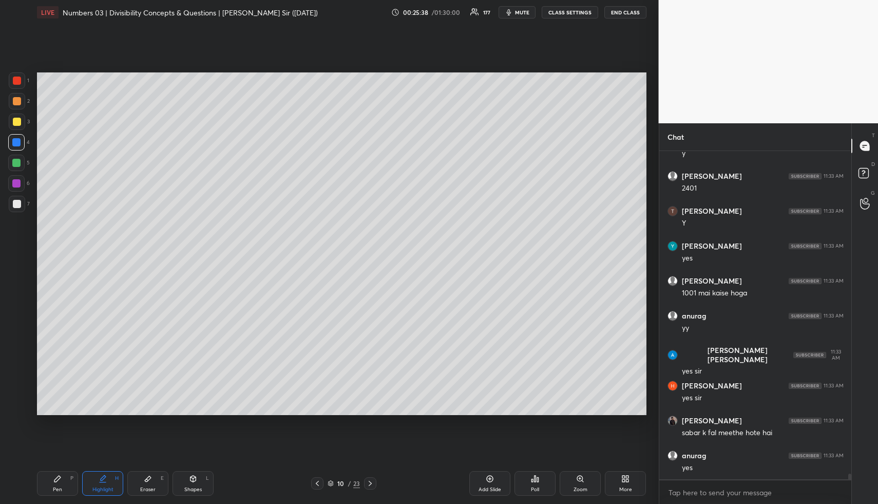
scroll to position [18321, 0]
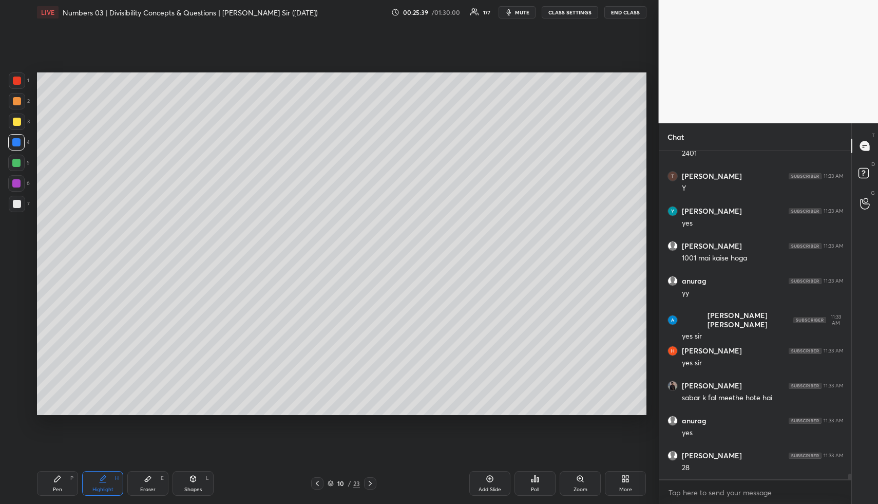
drag, startPoint x: 48, startPoint y: 482, endPoint x: 41, endPoint y: 468, distance: 14.9
click at [47, 480] on div "Pen P" at bounding box center [57, 483] width 41 height 25
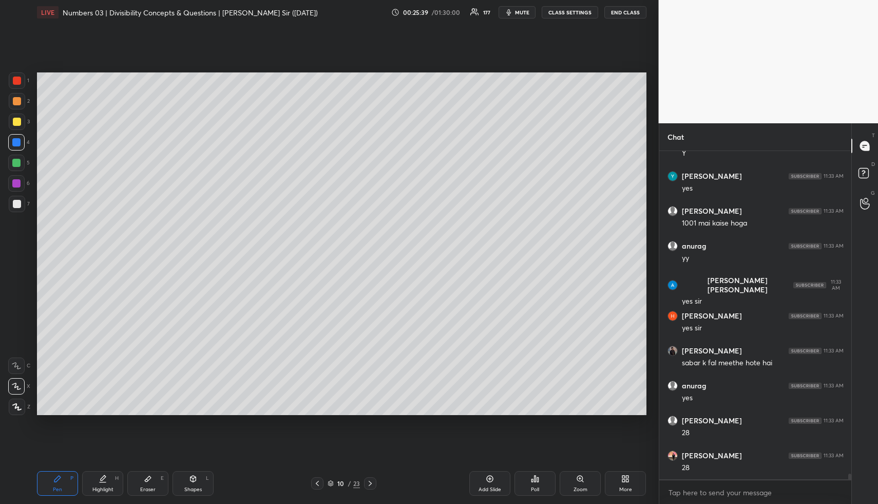
click at [16, 205] on div at bounding box center [17, 204] width 8 height 8
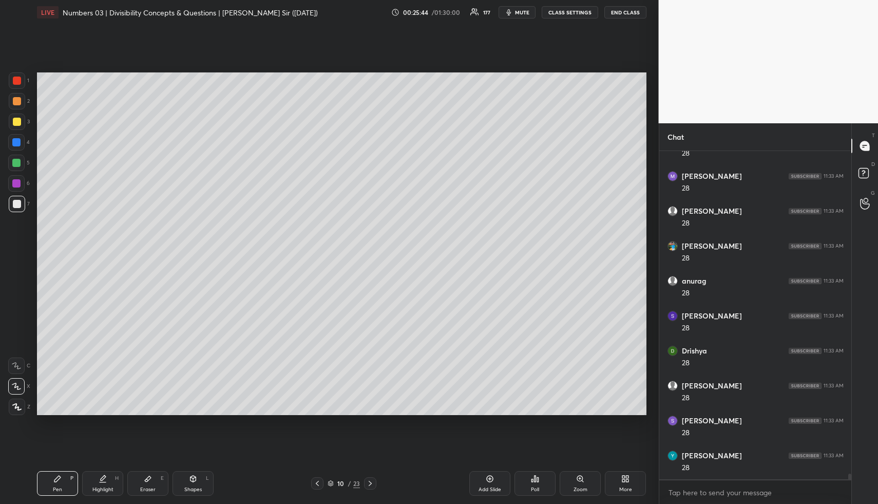
scroll to position [18740, 0]
click at [99, 487] on div "Highlight" at bounding box center [102, 489] width 21 height 5
click at [60, 473] on div "Pen P" at bounding box center [57, 483] width 41 height 25
drag, startPoint x: 53, startPoint y: 489, endPoint x: 45, endPoint y: 453, distance: 36.8
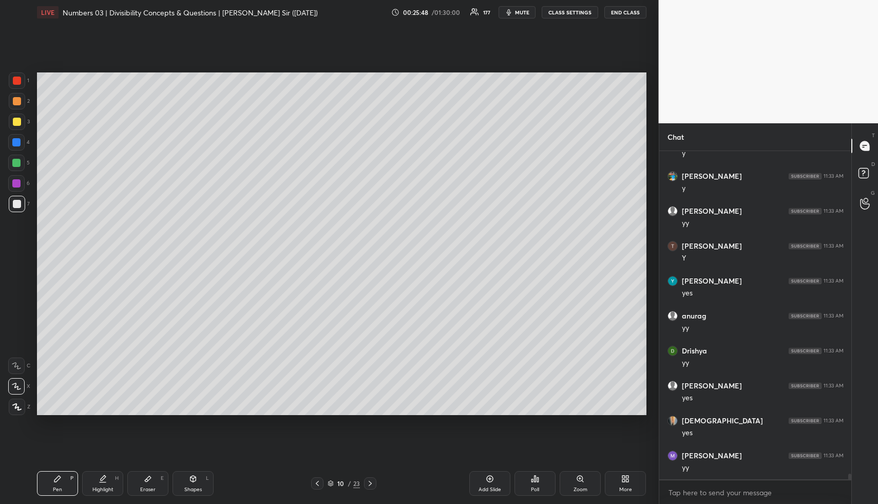
click at [51, 486] on div "Pen P" at bounding box center [57, 483] width 41 height 25
click at [20, 129] on div at bounding box center [17, 121] width 16 height 16
click at [18, 165] on div at bounding box center [16, 163] width 8 height 8
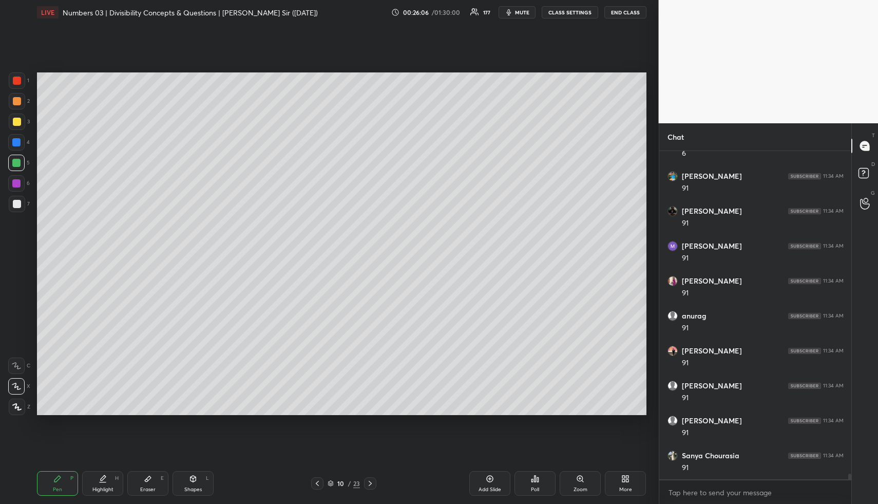
click at [121, 475] on div "Highlight H" at bounding box center [102, 483] width 41 height 25
drag, startPoint x: 201, startPoint y: 476, endPoint x: 189, endPoint y: 464, distance: 17.1
click at [199, 478] on div "Shapes L" at bounding box center [193, 483] width 41 height 25
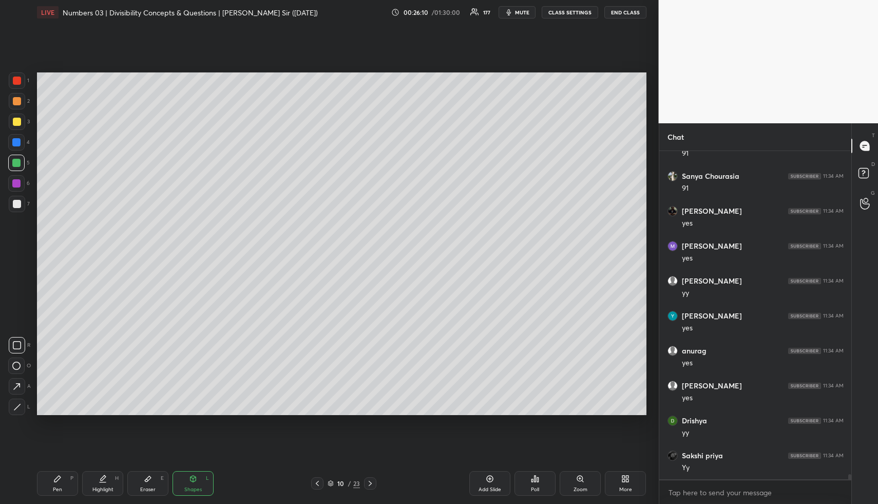
click at [18, 202] on div at bounding box center [17, 204] width 8 height 8
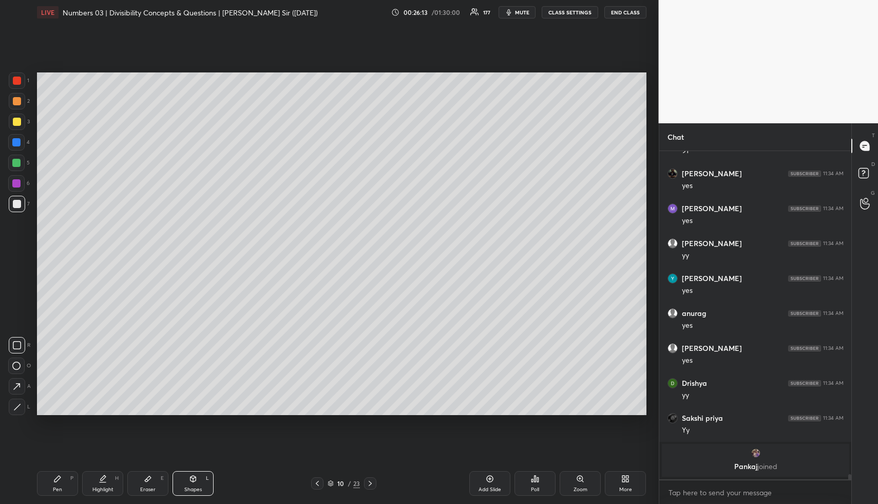
scroll to position [18772, 0]
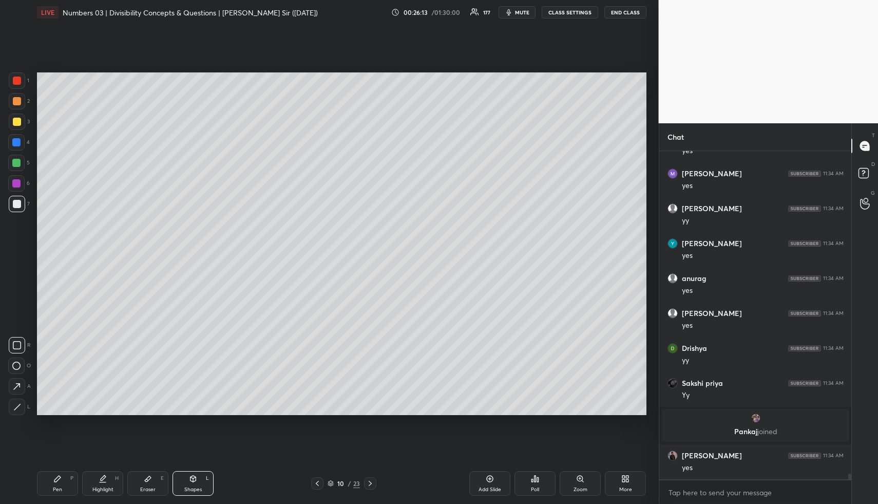
drag, startPoint x: 101, startPoint y: 480, endPoint x: 109, endPoint y: 465, distance: 16.6
click at [101, 480] on icon at bounding box center [103, 478] width 8 height 8
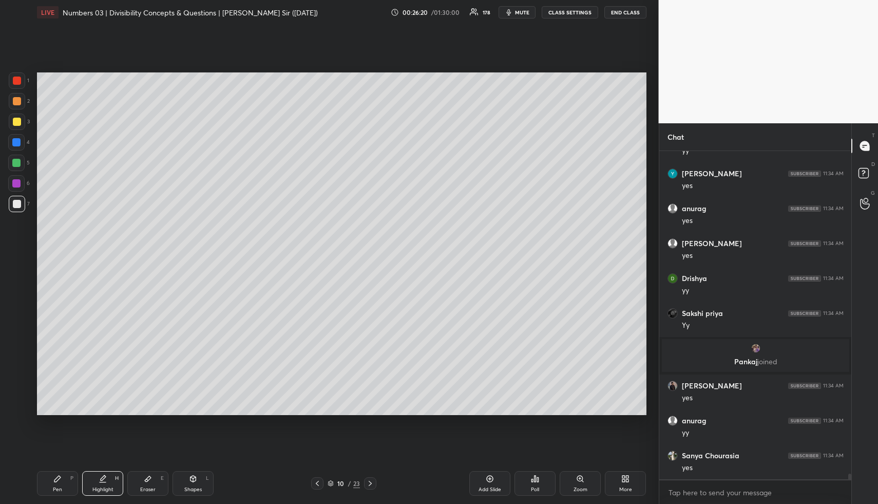
scroll to position [18876, 0]
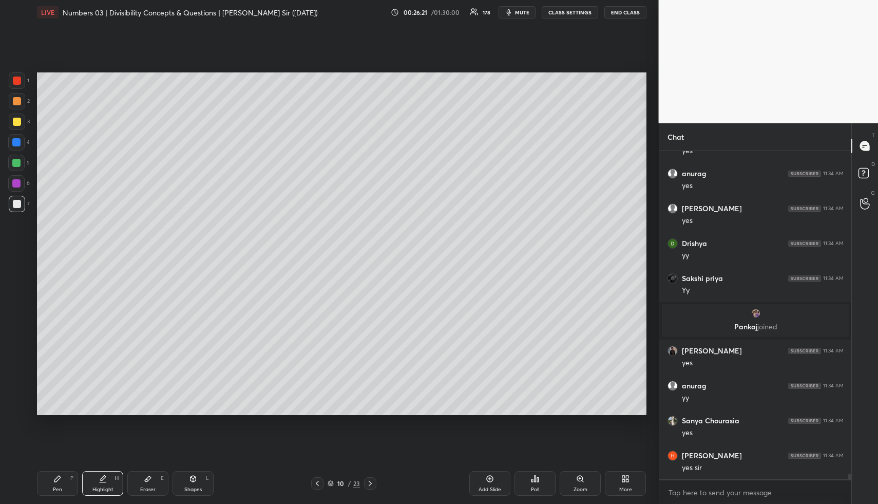
click at [490, 484] on div "Add Slide" at bounding box center [489, 483] width 41 height 25
drag, startPoint x: 70, startPoint y: 483, endPoint x: 71, endPoint y: 465, distance: 18.0
click at [70, 483] on div "Pen P" at bounding box center [57, 483] width 41 height 25
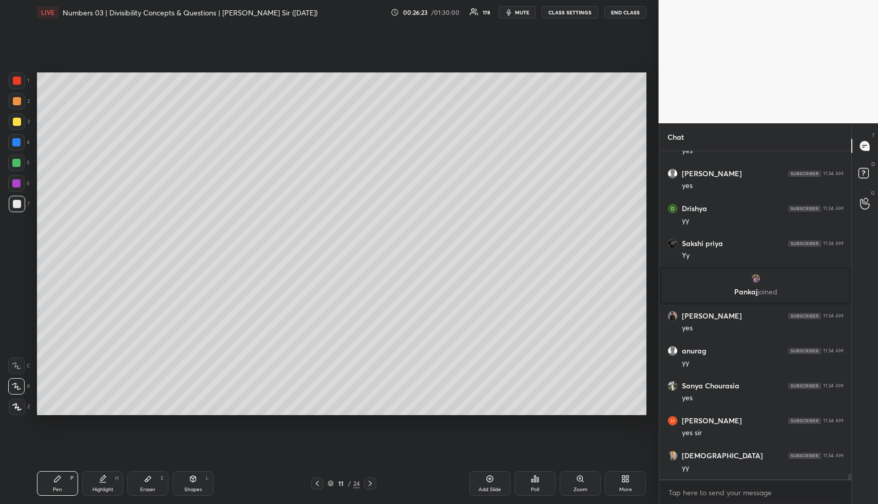
scroll to position [18946, 0]
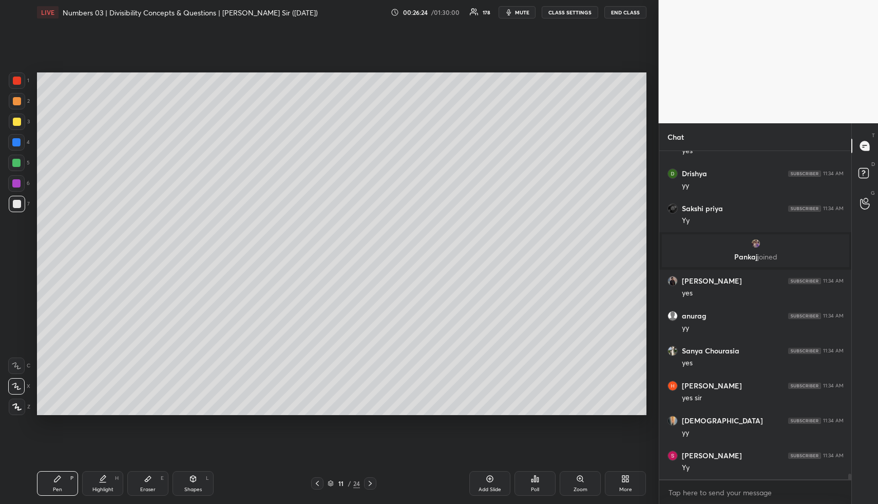
drag, startPoint x: 20, startPoint y: 101, endPoint x: 33, endPoint y: 104, distance: 13.1
click at [20, 101] on div at bounding box center [17, 101] width 8 height 8
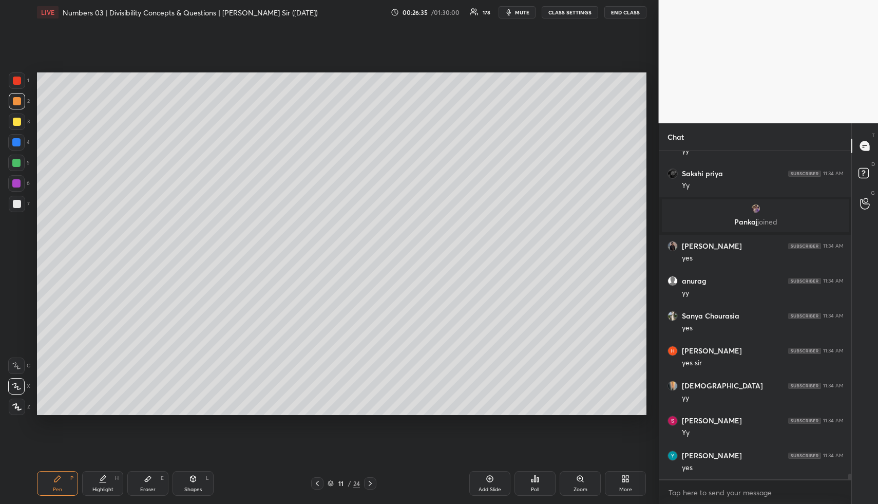
drag, startPoint x: 14, startPoint y: 120, endPoint x: 23, endPoint y: 124, distance: 9.9
click at [15, 121] on div at bounding box center [17, 122] width 8 height 8
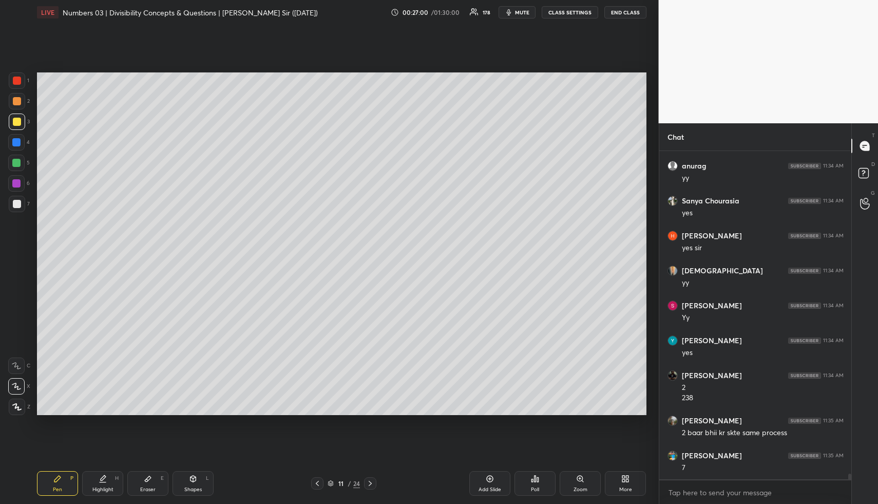
scroll to position [19131, 0]
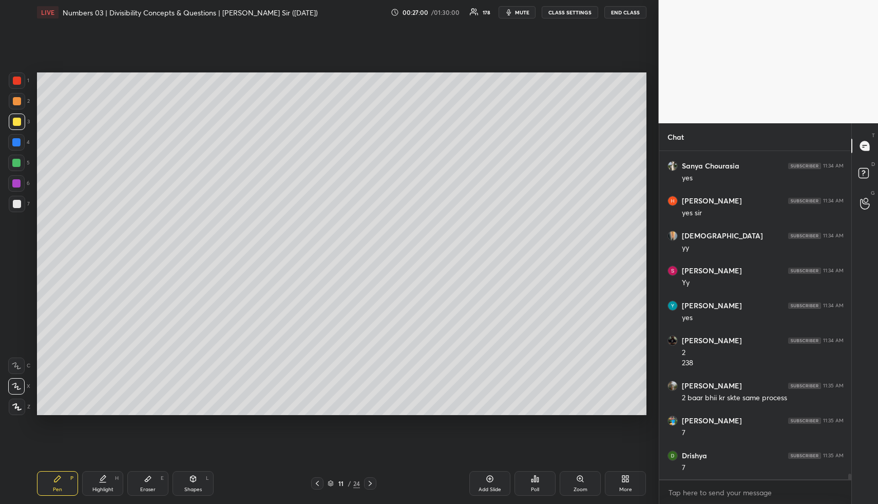
drag, startPoint x: 106, startPoint y: 478, endPoint x: 117, endPoint y: 449, distance: 31.0
click at [106, 476] on icon at bounding box center [103, 478] width 8 height 8
click at [113, 475] on div "Highlight H" at bounding box center [102, 483] width 41 height 25
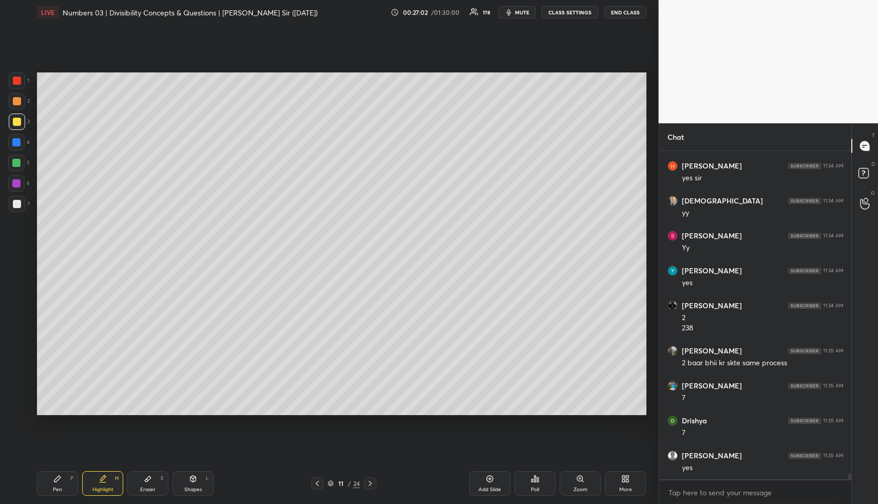
scroll to position [19201, 0]
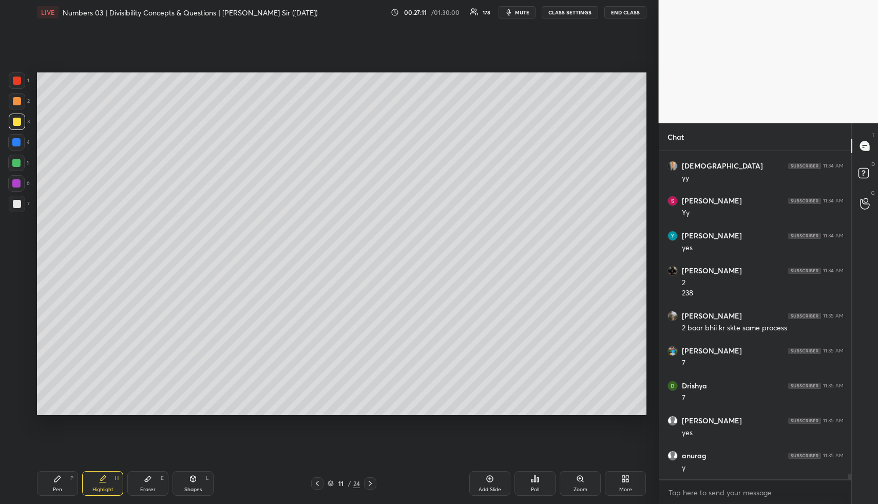
click at [193, 487] on div "Shapes" at bounding box center [192, 489] width 17 height 5
click at [14, 137] on div at bounding box center [16, 142] width 16 height 16
click at [103, 477] on icon at bounding box center [103, 477] width 5 height 5
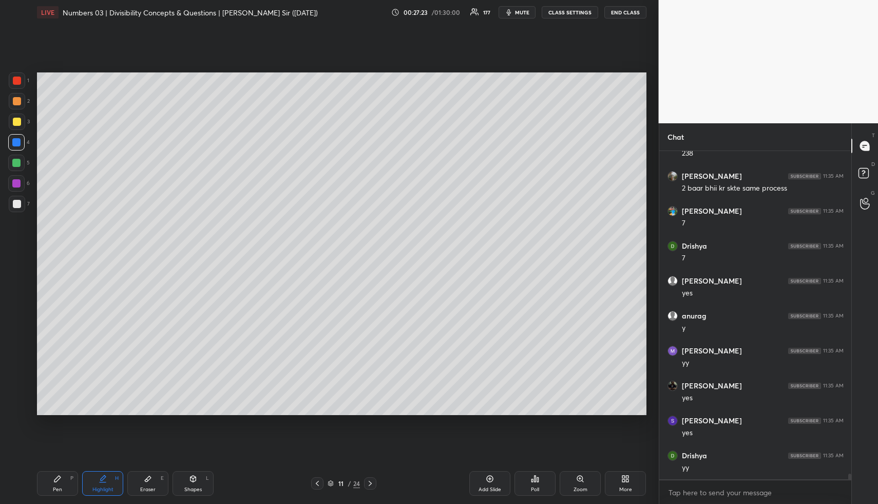
scroll to position [19375, 0]
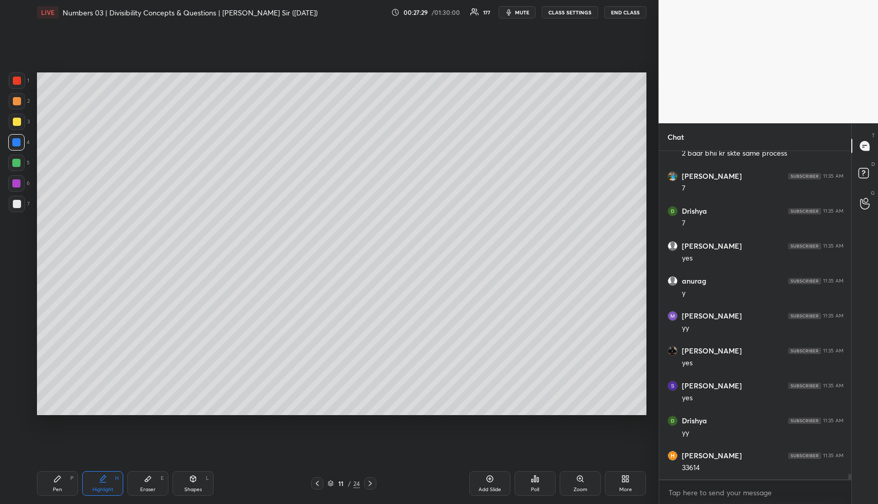
drag, startPoint x: 484, startPoint y: 479, endPoint x: 462, endPoint y: 475, distance: 21.9
click at [484, 478] on div "Add Slide" at bounding box center [489, 483] width 41 height 25
click at [72, 482] on div "Pen P" at bounding box center [57, 483] width 41 height 25
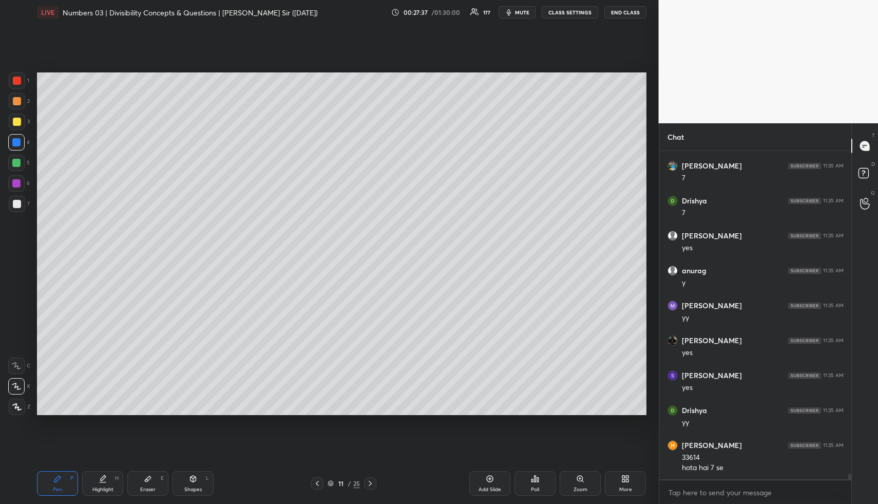
drag, startPoint x: 485, startPoint y: 484, endPoint x: 472, endPoint y: 484, distance: 12.8
click at [485, 484] on div "Add Slide" at bounding box center [489, 483] width 41 height 25
drag, startPoint x: 50, startPoint y: 485, endPoint x: 47, endPoint y: 470, distance: 15.3
click at [50, 485] on div "Pen P" at bounding box center [57, 483] width 41 height 25
drag, startPoint x: 17, startPoint y: 99, endPoint x: 24, endPoint y: 100, distance: 6.4
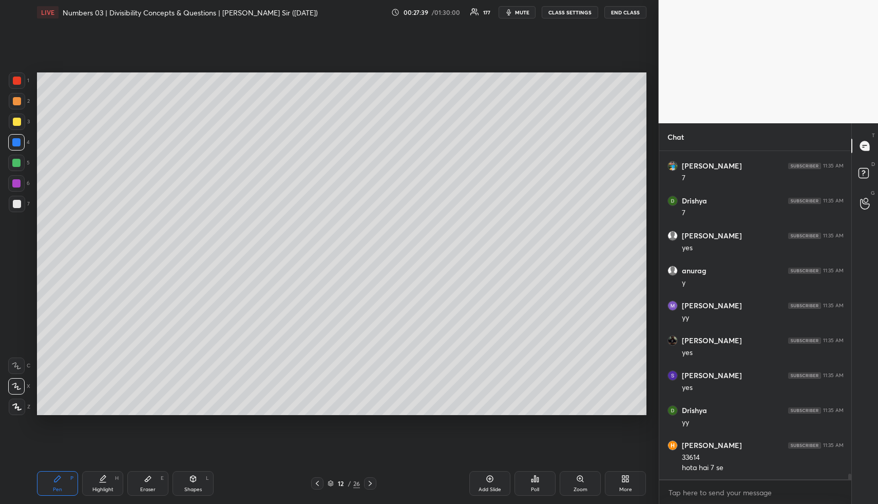
click at [17, 99] on div at bounding box center [17, 101] width 8 height 8
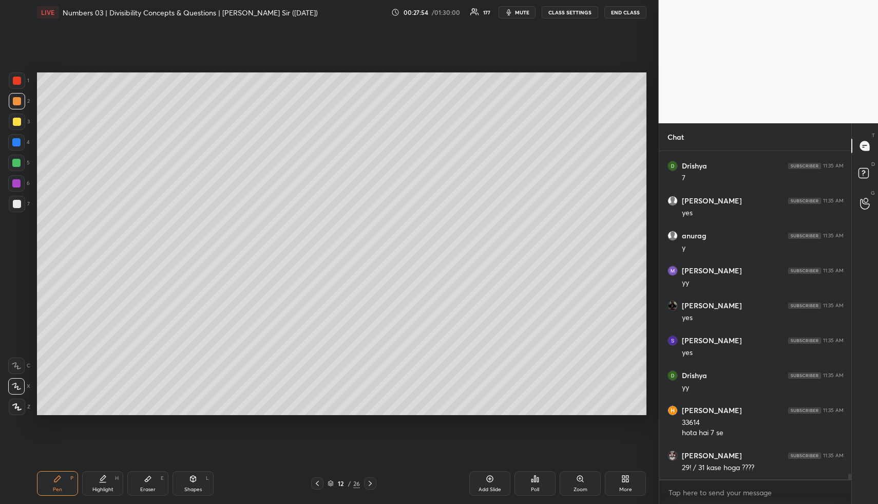
drag, startPoint x: 192, startPoint y: 479, endPoint x: 186, endPoint y: 459, distance: 20.7
click at [192, 479] on icon at bounding box center [193, 478] width 6 height 6
click at [145, 477] on icon at bounding box center [148, 478] width 8 height 8
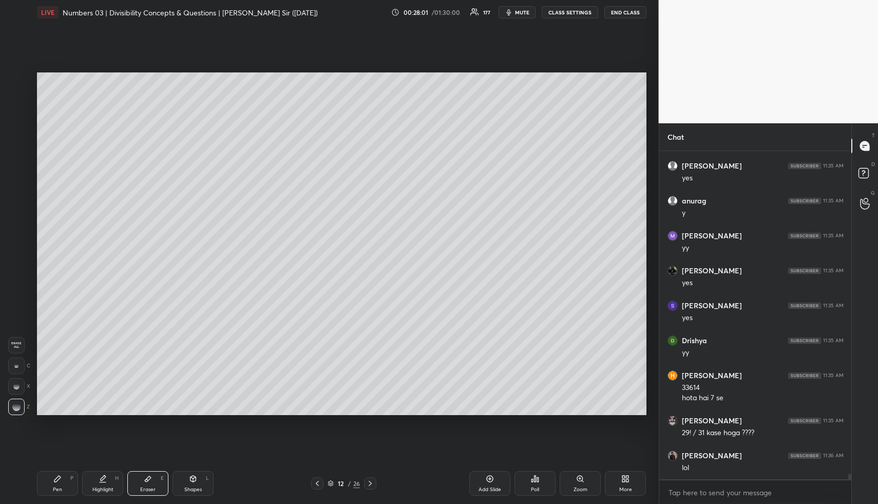
click at [54, 482] on div "Pen P" at bounding box center [57, 483] width 41 height 25
click at [21, 103] on div at bounding box center [17, 101] width 16 height 16
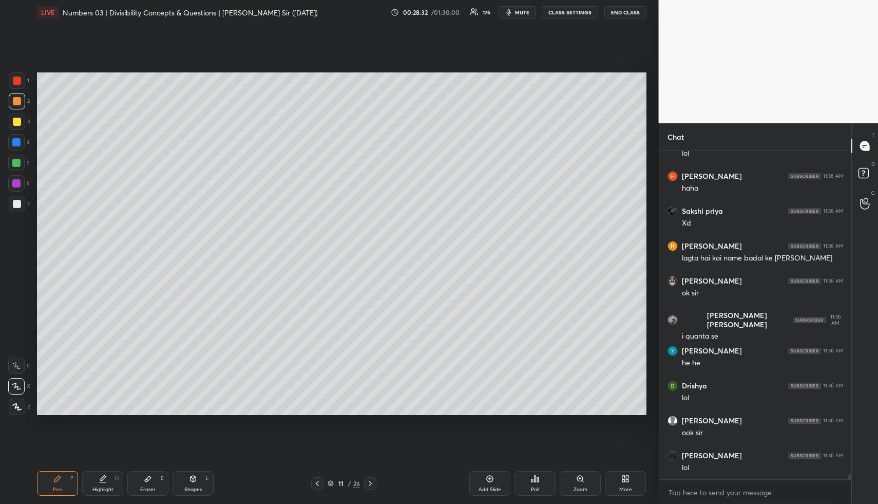
scroll to position [19805, 0]
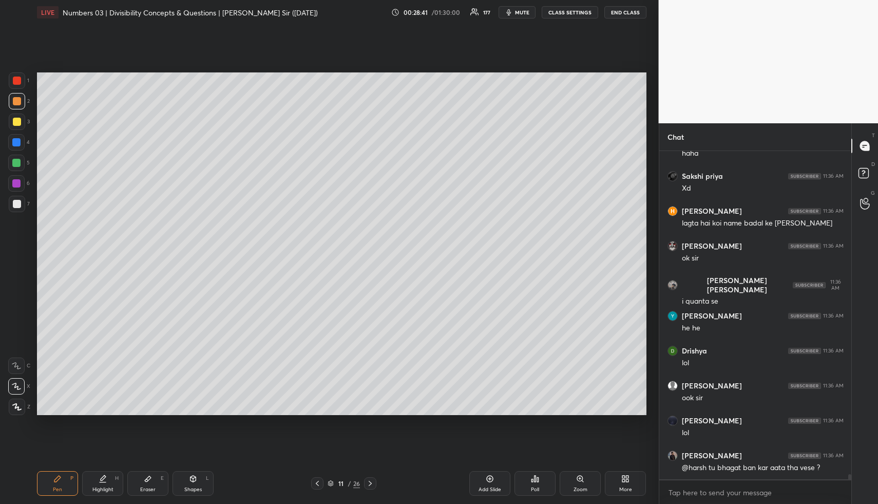
drag, startPoint x: 43, startPoint y: 485, endPoint x: 37, endPoint y: 433, distance: 52.2
click at [42, 482] on div "Pen P" at bounding box center [57, 483] width 41 height 25
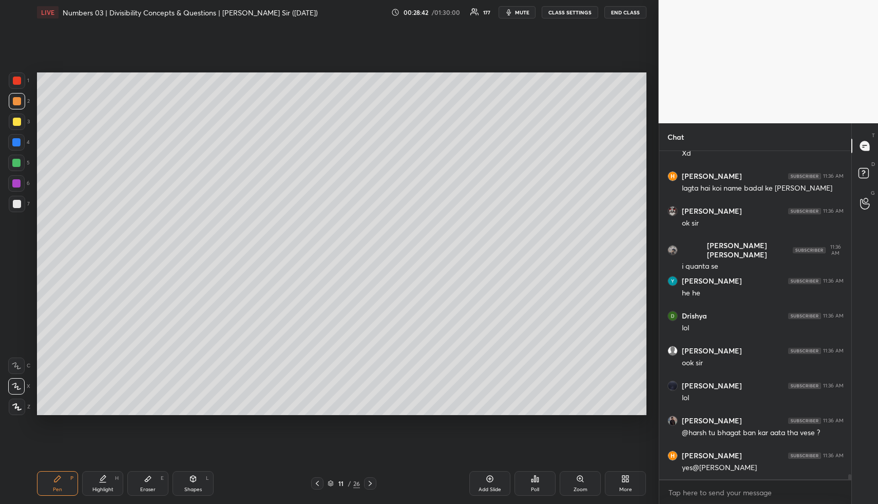
drag, startPoint x: 18, startPoint y: 126, endPoint x: 32, endPoint y: 142, distance: 21.1
click at [17, 126] on div at bounding box center [17, 121] width 16 height 16
drag, startPoint x: 370, startPoint y: 482, endPoint x: 374, endPoint y: 457, distance: 25.0
click at [369, 483] on icon at bounding box center [370, 483] width 8 height 8
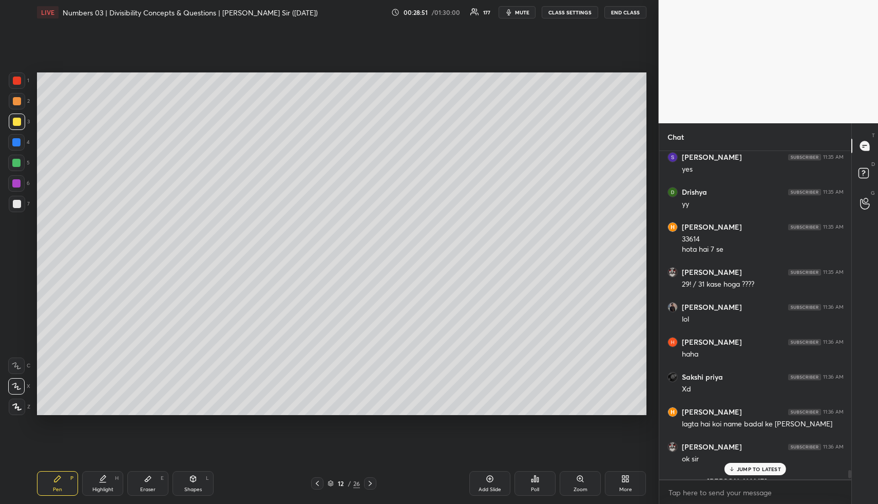
scroll to position [19602, 0]
drag, startPoint x: 141, startPoint y: 487, endPoint x: 142, endPoint y: 427, distance: 60.1
click at [142, 487] on div "Eraser" at bounding box center [147, 489] width 15 height 5
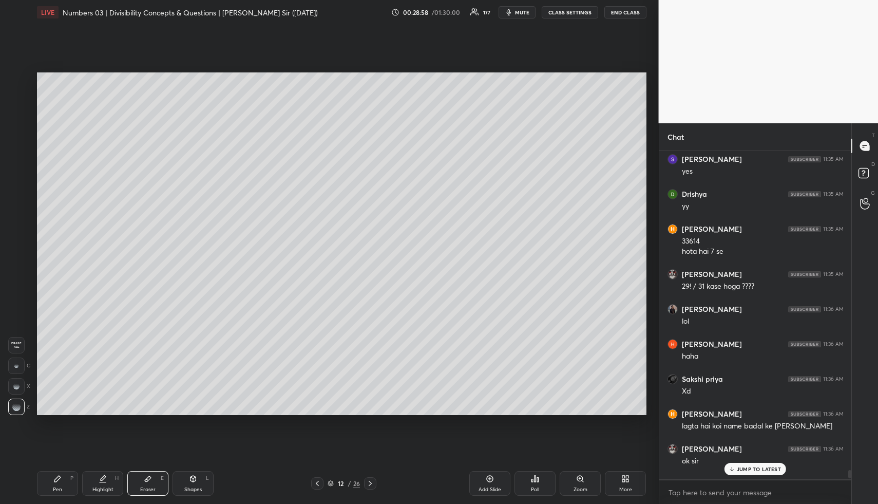
click at [58, 489] on div "Pen" at bounding box center [57, 489] width 9 height 5
drag, startPoint x: 15, startPoint y: 161, endPoint x: 35, endPoint y: 161, distance: 19.5
click at [17, 161] on div at bounding box center [16, 163] width 8 height 8
click at [90, 492] on div "Highlight H" at bounding box center [102, 483] width 41 height 25
click at [93, 489] on div "Highlight" at bounding box center [102, 489] width 21 height 5
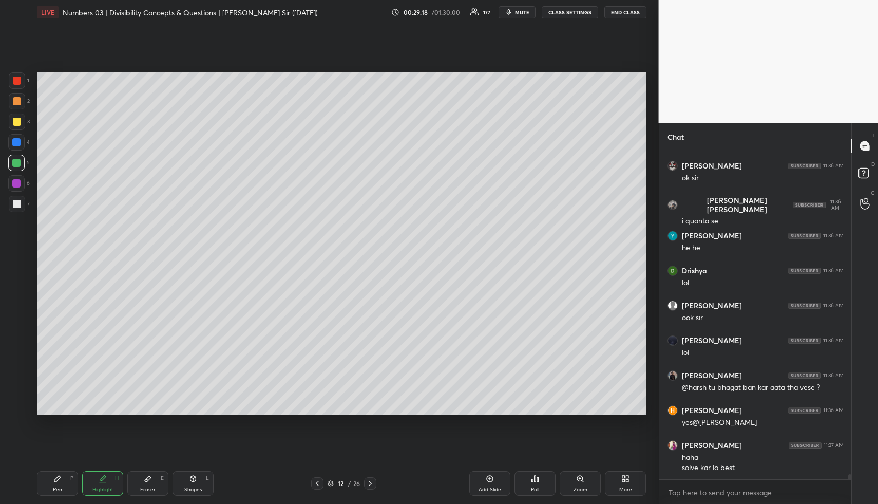
scroll to position [19920, 0]
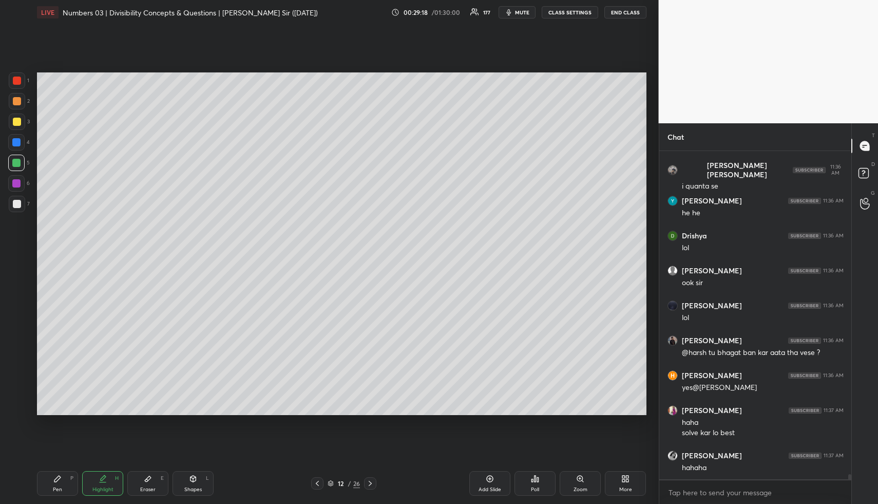
click at [103, 489] on div "Highlight" at bounding box center [102, 489] width 21 height 5
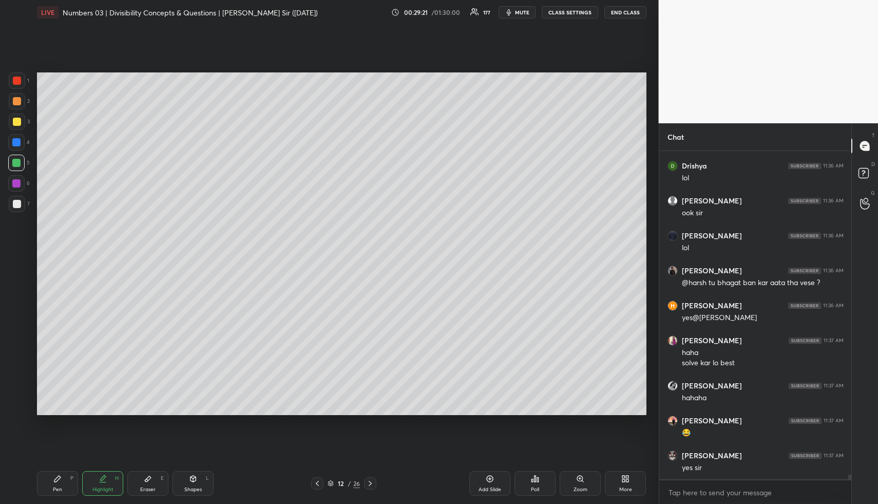
drag, startPoint x: 152, startPoint y: 483, endPoint x: 151, endPoint y: 470, distance: 12.4
click at [152, 482] on div "Eraser E" at bounding box center [147, 483] width 41 height 25
drag, startPoint x: 53, startPoint y: 480, endPoint x: 52, endPoint y: 472, distance: 7.8
click at [54, 479] on icon at bounding box center [57, 478] width 8 height 8
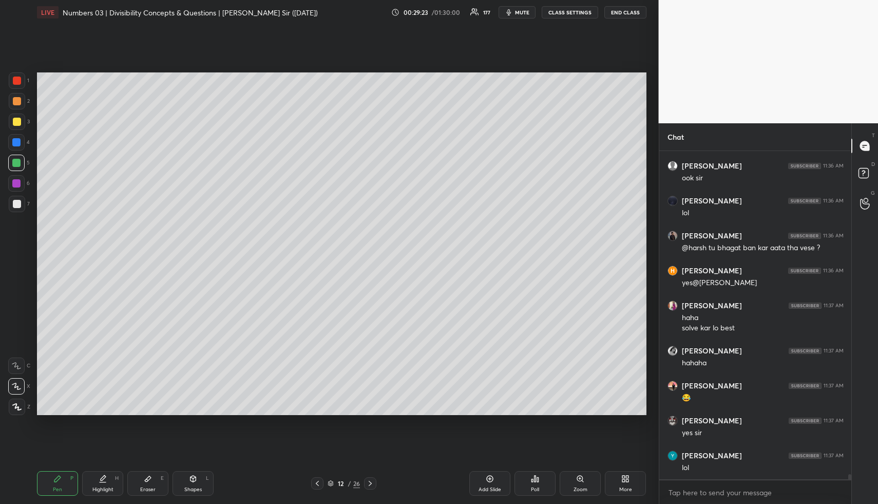
click at [15, 106] on div at bounding box center [17, 101] width 16 height 16
click at [149, 476] on icon at bounding box center [148, 479] width 6 height 6
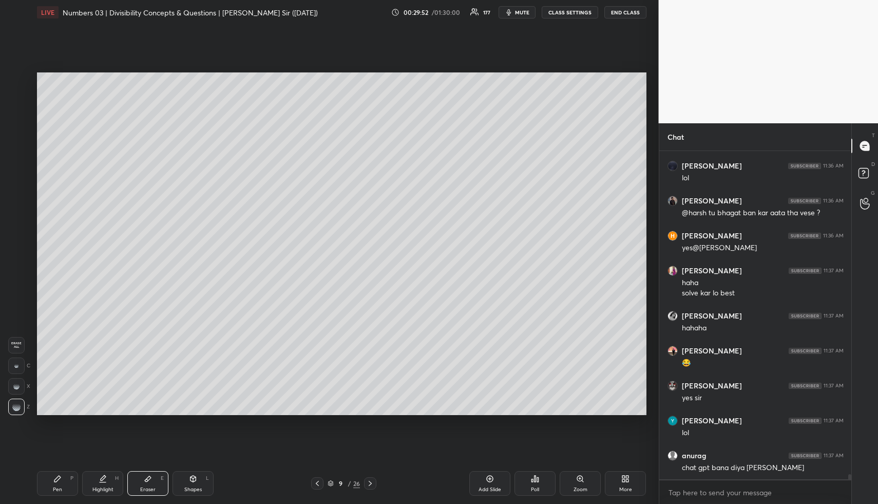
click at [369, 485] on icon at bounding box center [370, 483] width 8 height 8
click at [369, 483] on icon at bounding box center [370, 483] width 8 height 8
click at [368, 484] on icon at bounding box center [370, 483] width 8 height 8
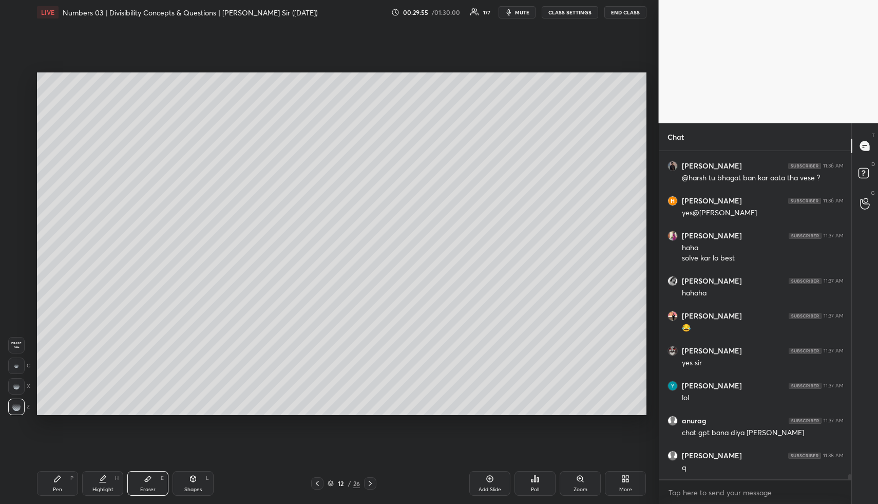
drag, startPoint x: 316, startPoint y: 482, endPoint x: 303, endPoint y: 479, distance: 13.7
click at [316, 481] on icon at bounding box center [317, 483] width 8 height 8
drag, startPoint x: 92, startPoint y: 484, endPoint x: 131, endPoint y: 434, distance: 63.7
click at [93, 482] on div "Highlight H" at bounding box center [102, 483] width 41 height 25
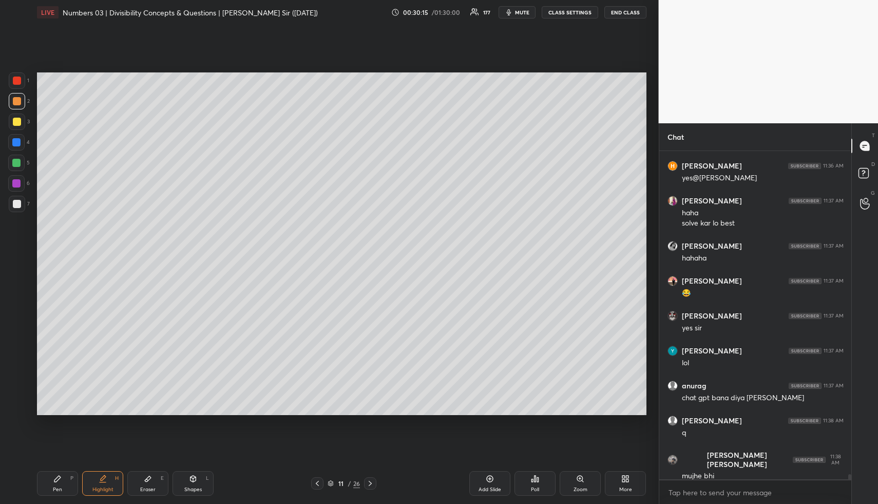
click at [60, 488] on div "Pen" at bounding box center [57, 489] width 9 height 5
drag, startPoint x: 20, startPoint y: 164, endPoint x: 23, endPoint y: 158, distance: 7.1
click at [18, 162] on div at bounding box center [16, 163] width 8 height 8
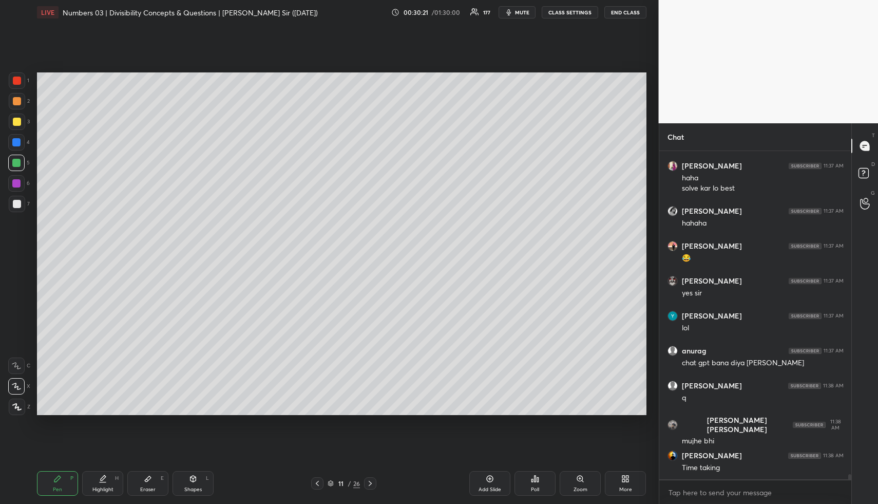
drag, startPoint x: 100, startPoint y: 479, endPoint x: 101, endPoint y: 472, distance: 7.3
click at [98, 481] on div "Highlight H" at bounding box center [102, 483] width 41 height 25
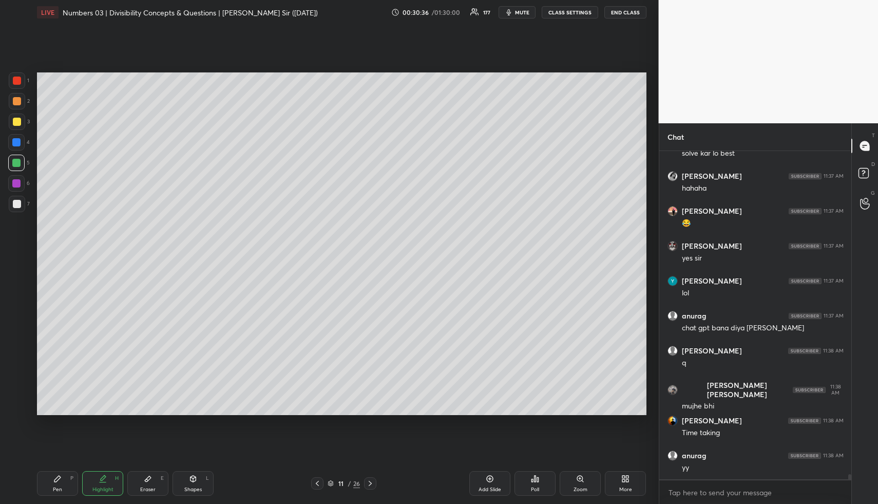
drag, startPoint x: 66, startPoint y: 481, endPoint x: 52, endPoint y: 431, distance: 52.2
click at [65, 482] on div "Pen P" at bounding box center [57, 483] width 41 height 25
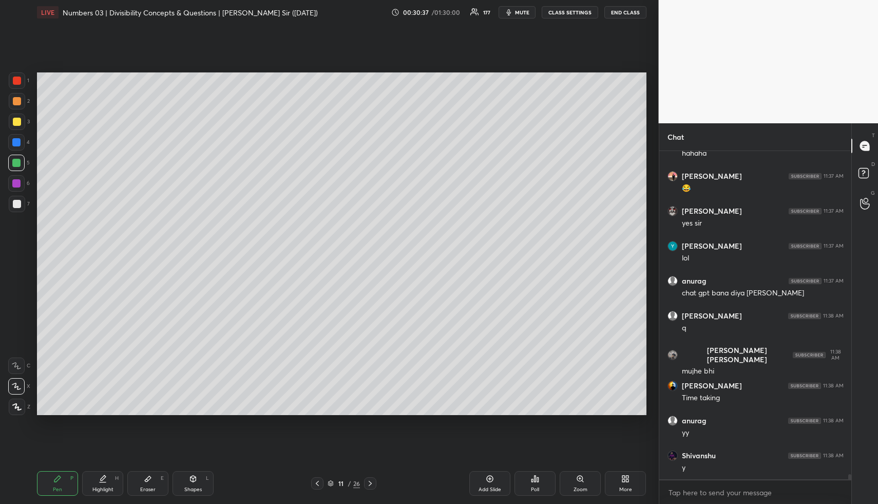
click at [17, 86] on div at bounding box center [17, 80] width 16 height 16
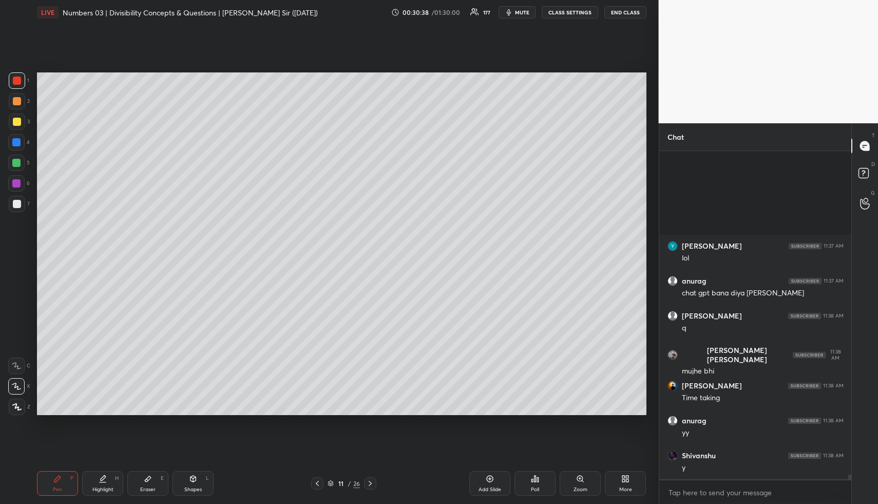
scroll to position [20373, 0]
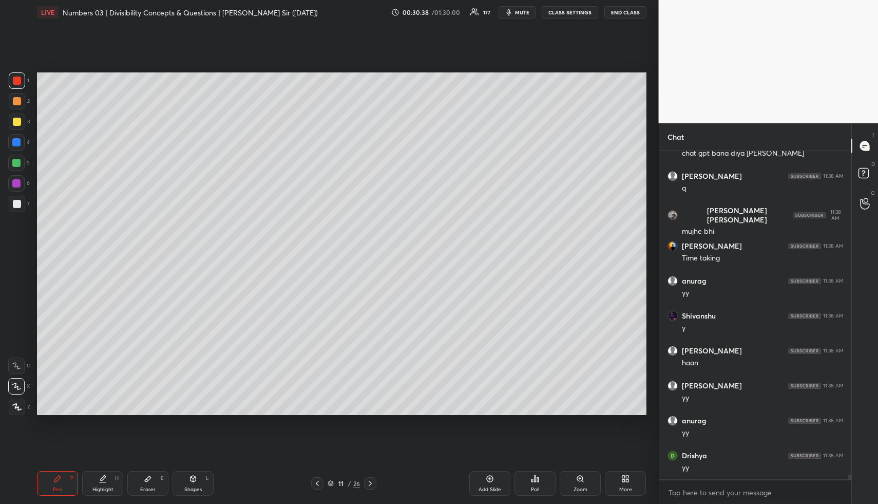
drag, startPoint x: 21, startPoint y: 183, endPoint x: 29, endPoint y: 186, distance: 9.1
click at [20, 182] on div at bounding box center [16, 183] width 16 height 16
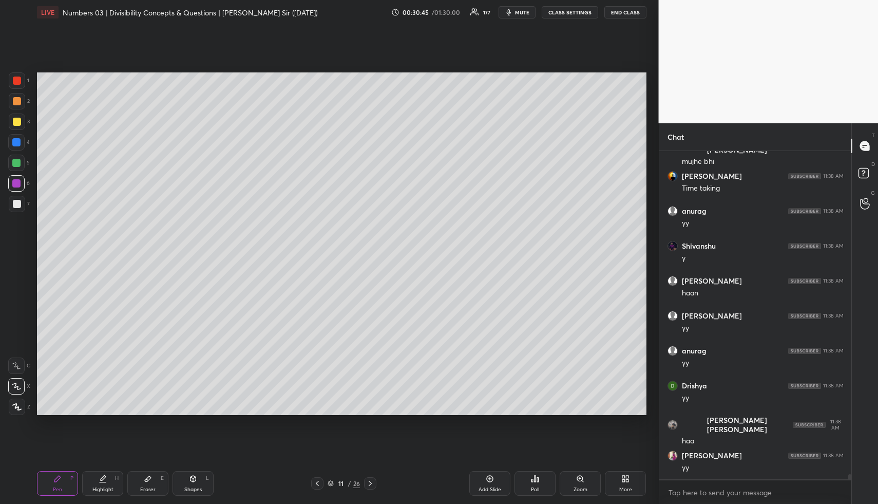
scroll to position [20481, 0]
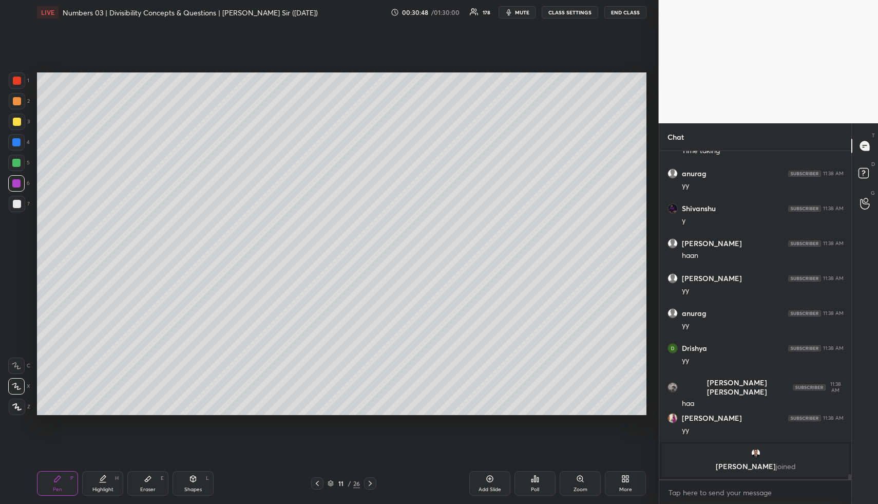
click at [110, 488] on div "Highlight" at bounding box center [102, 489] width 21 height 5
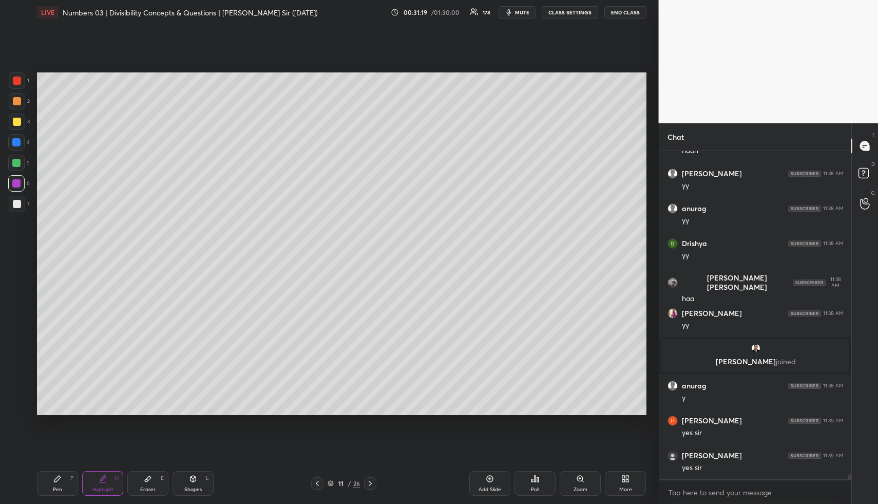
scroll to position [20144, 0]
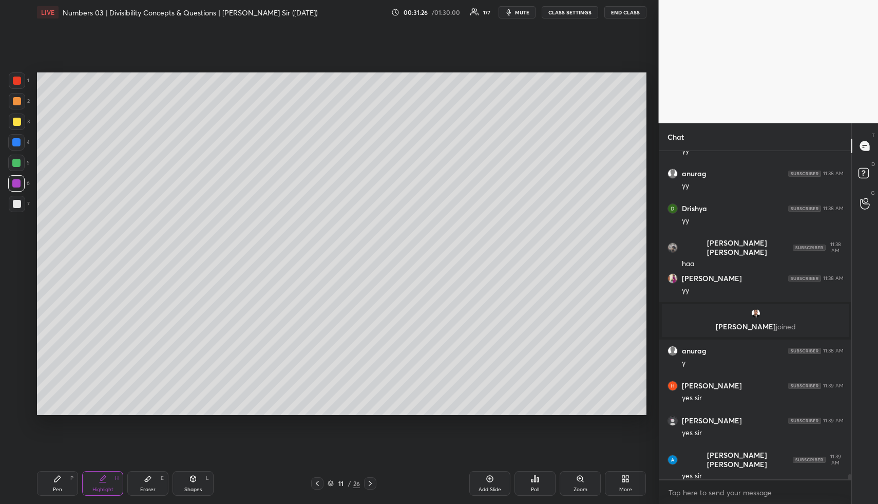
click at [488, 485] on div "Add Slide" at bounding box center [489, 483] width 41 height 25
click at [44, 489] on div "Pen P" at bounding box center [57, 483] width 41 height 25
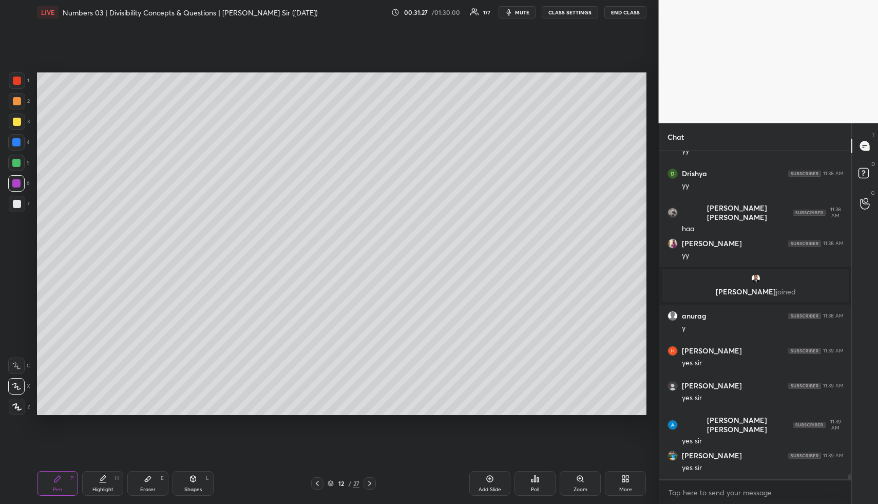
click at [17, 141] on div at bounding box center [16, 142] width 8 height 8
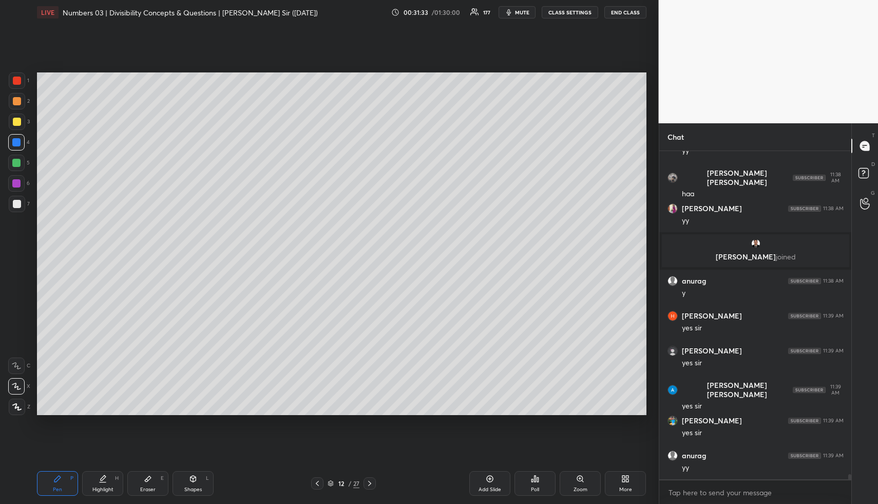
drag, startPoint x: 14, startPoint y: 102, endPoint x: 19, endPoint y: 106, distance: 6.2
click at [16, 103] on div at bounding box center [17, 101] width 8 height 8
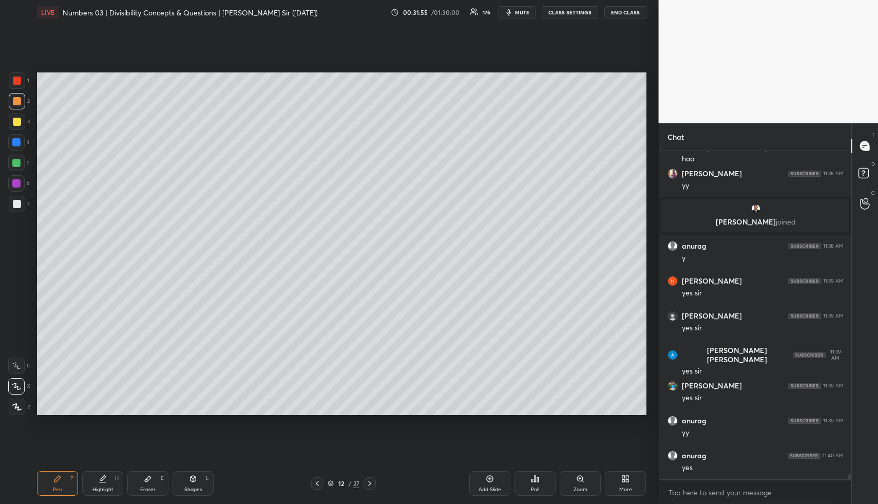
click at [103, 487] on div "Highlight" at bounding box center [102, 489] width 21 height 5
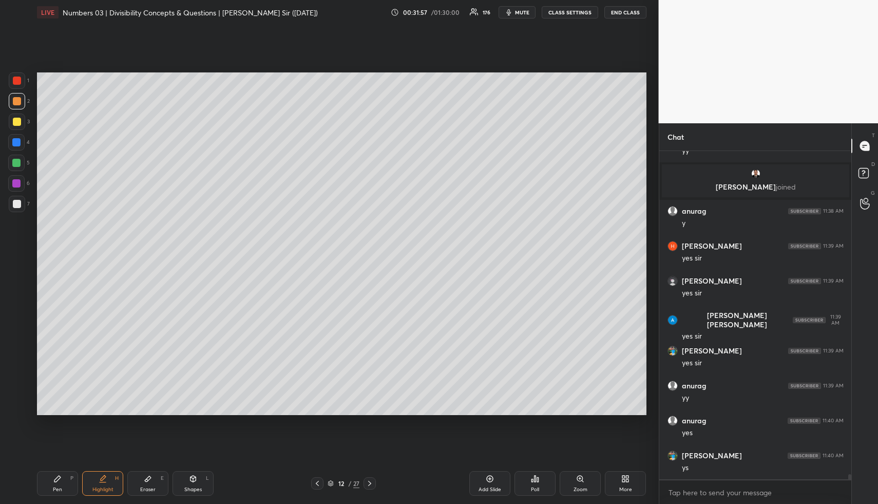
drag, startPoint x: 65, startPoint y: 483, endPoint x: 61, endPoint y: 488, distance: 6.6
click at [61, 485] on div "Pen P" at bounding box center [57, 483] width 41 height 25
drag, startPoint x: 61, startPoint y: 488, endPoint x: 56, endPoint y: 427, distance: 60.8
click at [61, 488] on div "Pen" at bounding box center [57, 489] width 9 height 5
click at [15, 124] on div at bounding box center [17, 122] width 8 height 8
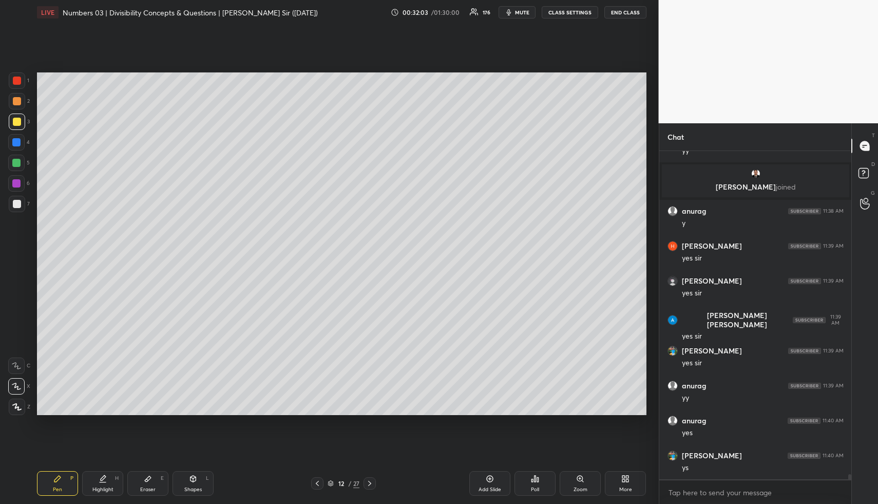
drag, startPoint x: 95, startPoint y: 484, endPoint x: 99, endPoint y: 474, distance: 10.4
click at [98, 481] on div "Highlight H" at bounding box center [102, 483] width 41 height 25
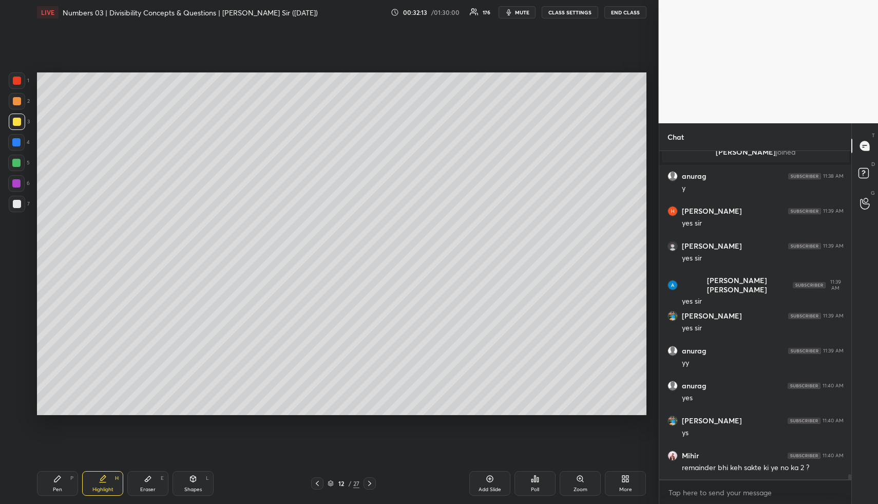
click at [65, 481] on div "Pen P" at bounding box center [57, 483] width 41 height 25
click at [16, 159] on div at bounding box center [16, 163] width 16 height 16
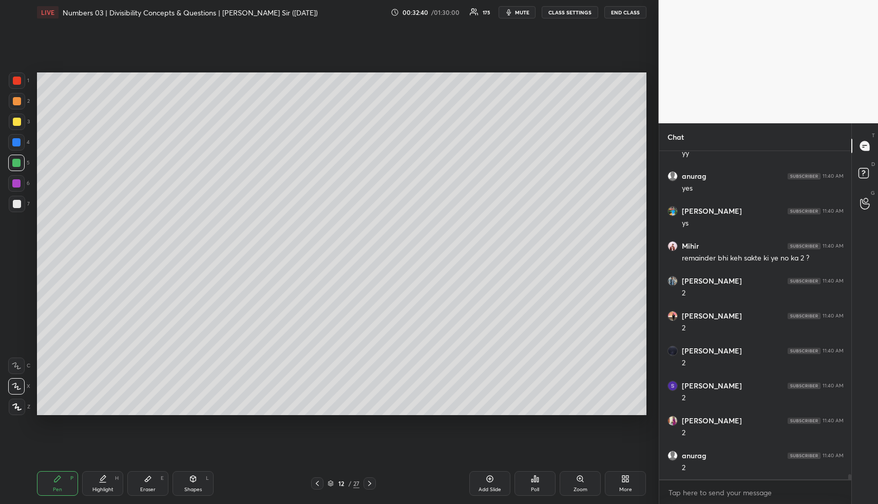
scroll to position [20563, 0]
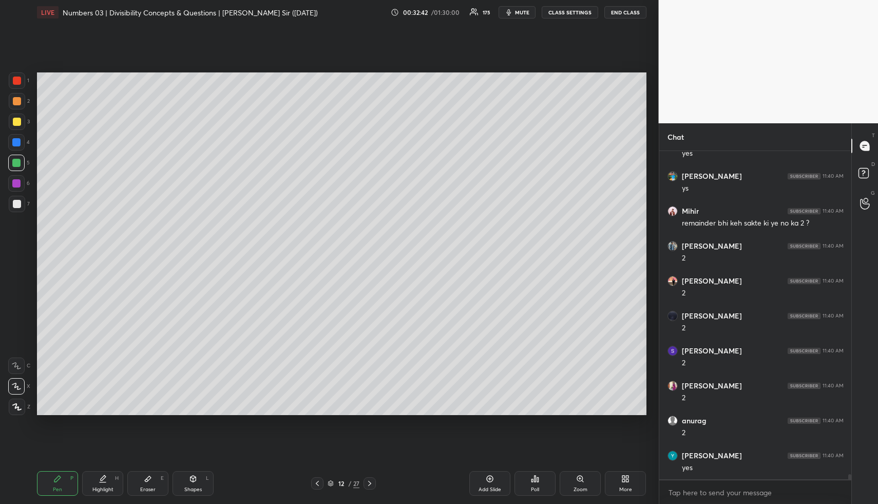
click at [489, 479] on icon at bounding box center [490, 478] width 8 height 8
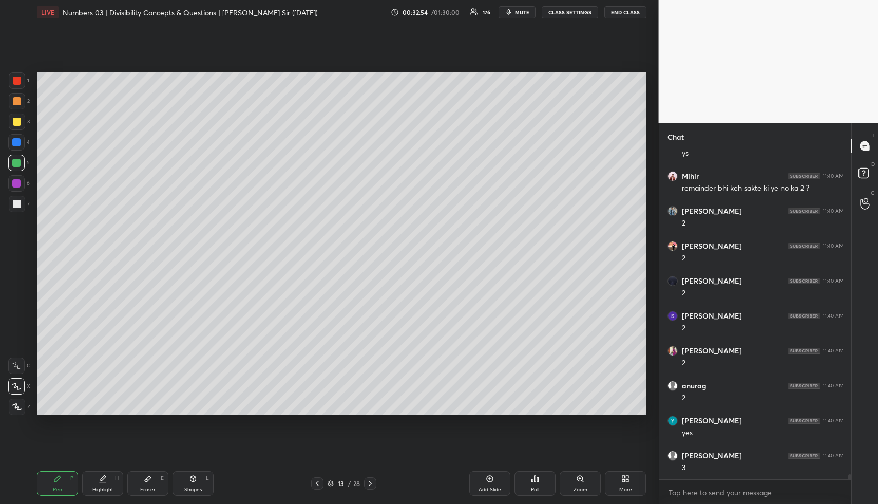
click at [101, 482] on icon at bounding box center [103, 478] width 8 height 8
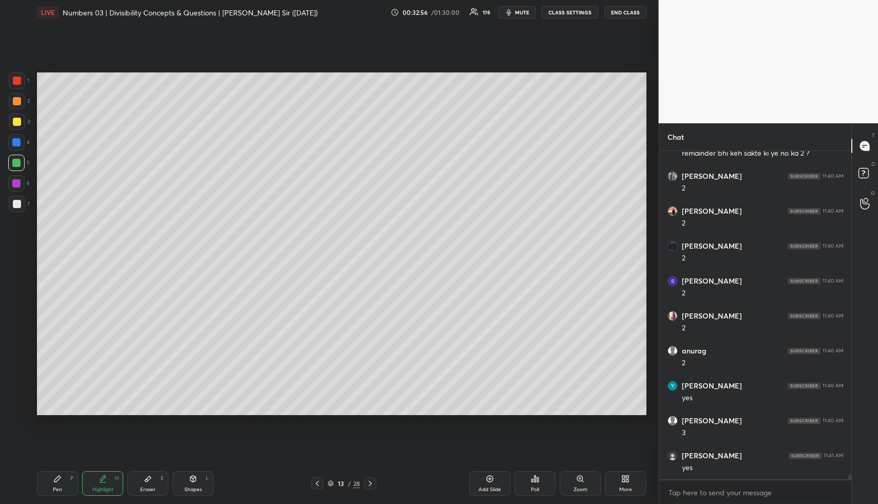
drag, startPoint x: 65, startPoint y: 482, endPoint x: 59, endPoint y: 465, distance: 18.2
click at [64, 482] on div "Pen P" at bounding box center [57, 483] width 41 height 25
drag, startPoint x: 18, startPoint y: 204, endPoint x: 30, endPoint y: 204, distance: 11.3
click at [19, 205] on div at bounding box center [17, 204] width 8 height 8
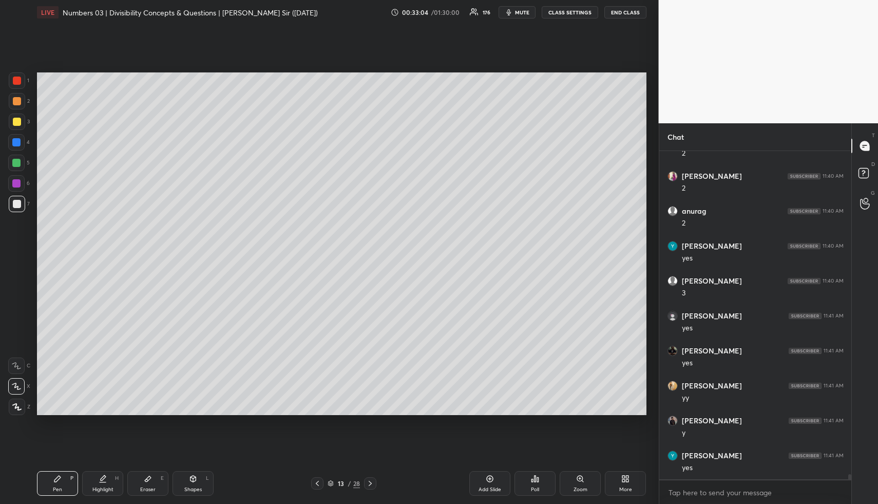
scroll to position [20808, 0]
drag, startPoint x: 320, startPoint y: 480, endPoint x: 319, endPoint y: 474, distance: 5.2
click at [320, 479] on icon at bounding box center [317, 483] width 8 height 8
drag, startPoint x: 100, startPoint y: 483, endPoint x: 116, endPoint y: 469, distance: 20.8
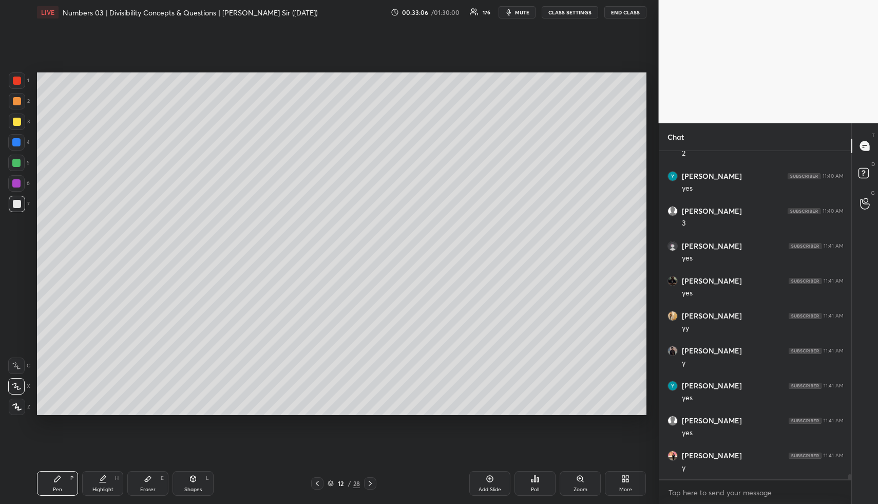
click at [102, 484] on div "Highlight H" at bounding box center [102, 483] width 41 height 25
click at [59, 487] on div "Pen" at bounding box center [57, 489] width 9 height 5
click at [20, 122] on div at bounding box center [17, 122] width 8 height 8
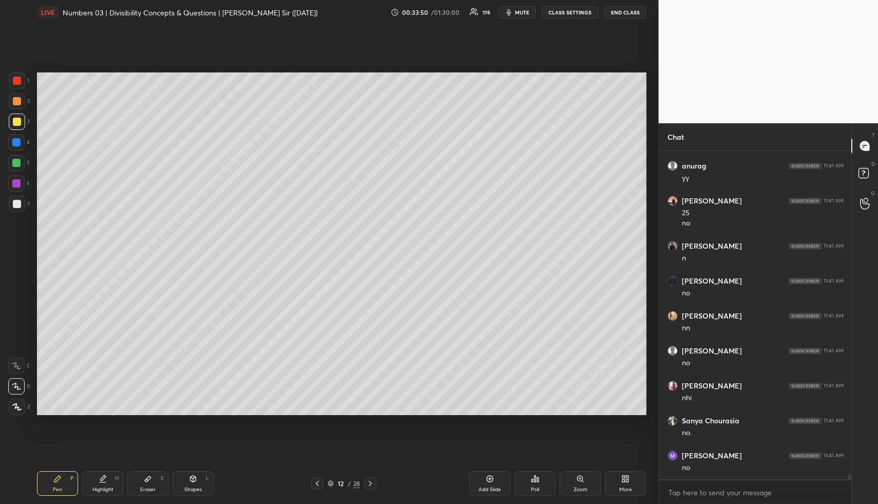
scroll to position [21421, 0]
click at [107, 480] on div "Highlight H" at bounding box center [102, 483] width 41 height 25
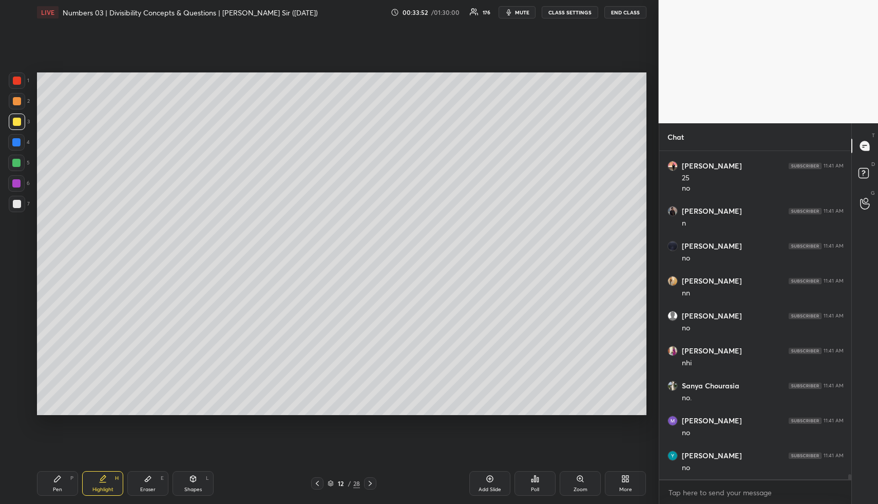
drag, startPoint x: 109, startPoint y: 481, endPoint x: 148, endPoint y: 428, distance: 65.6
click at [114, 471] on div "Highlight H" at bounding box center [102, 483] width 41 height 25
click at [369, 480] on icon at bounding box center [370, 483] width 8 height 8
click at [370, 482] on icon at bounding box center [370, 483] width 3 height 5
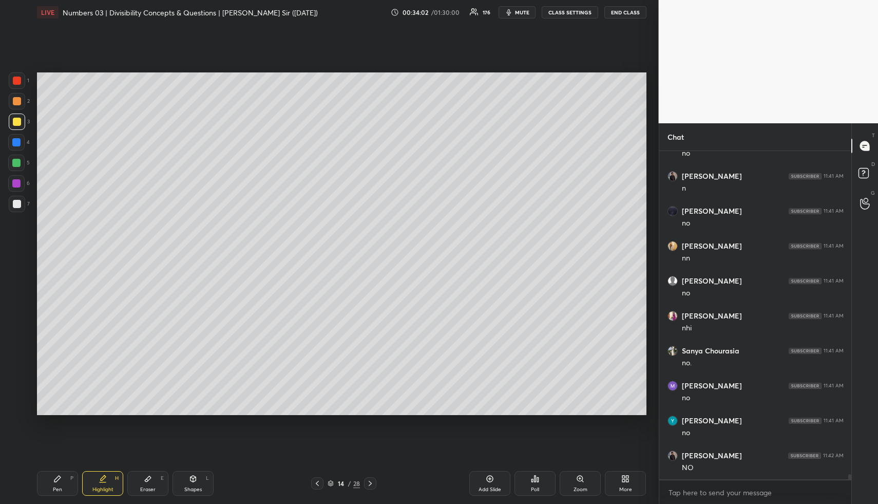
click at [371, 482] on icon at bounding box center [370, 483] width 8 height 8
click at [370, 484] on icon at bounding box center [370, 483] width 3 height 5
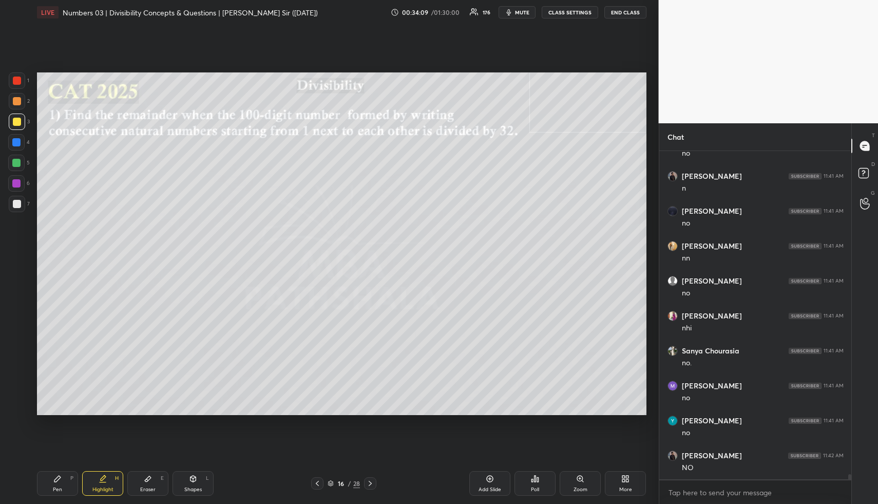
click at [372, 482] on icon at bounding box center [370, 483] width 8 height 8
drag, startPoint x: 197, startPoint y: 485, endPoint x: 190, endPoint y: 474, distance: 12.7
click at [196, 486] on div "Shapes L" at bounding box center [193, 483] width 41 height 25
click at [10, 106] on div at bounding box center [17, 101] width 16 height 16
click at [106, 477] on div "Highlight H" at bounding box center [102, 483] width 41 height 25
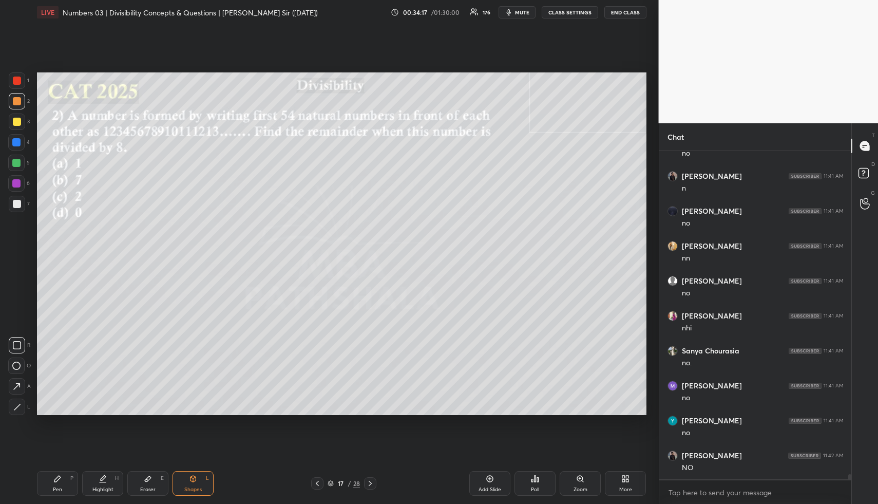
drag, startPoint x: 108, startPoint y: 478, endPoint x: 116, endPoint y: 446, distance: 33.2
click at [108, 475] on div "Highlight H" at bounding box center [102, 483] width 41 height 25
click at [547, 489] on div "Poll" at bounding box center [534, 483] width 41 height 25
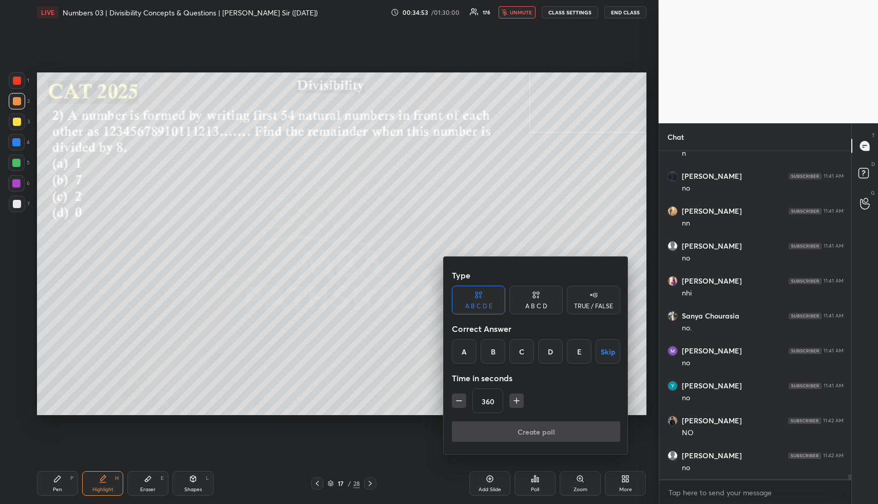
click at [543, 303] on div "A B C D" at bounding box center [536, 306] width 22 height 6
click at [538, 359] on div "C" at bounding box center [536, 351] width 30 height 25
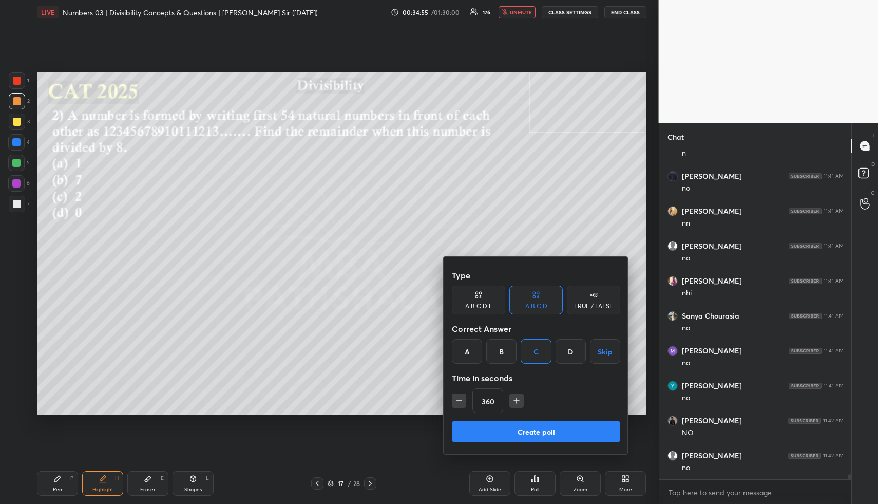
click at [463, 397] on icon "button" at bounding box center [459, 400] width 10 height 10
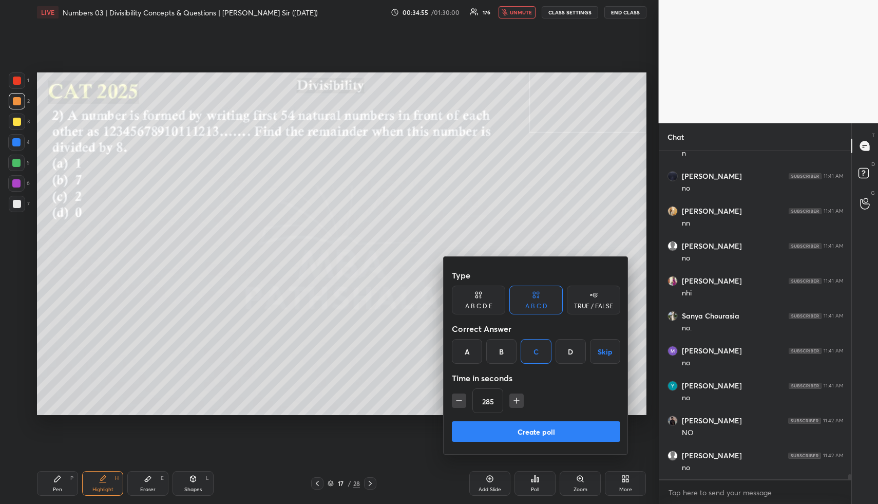
click at [463, 397] on icon "button" at bounding box center [459, 400] width 10 height 10
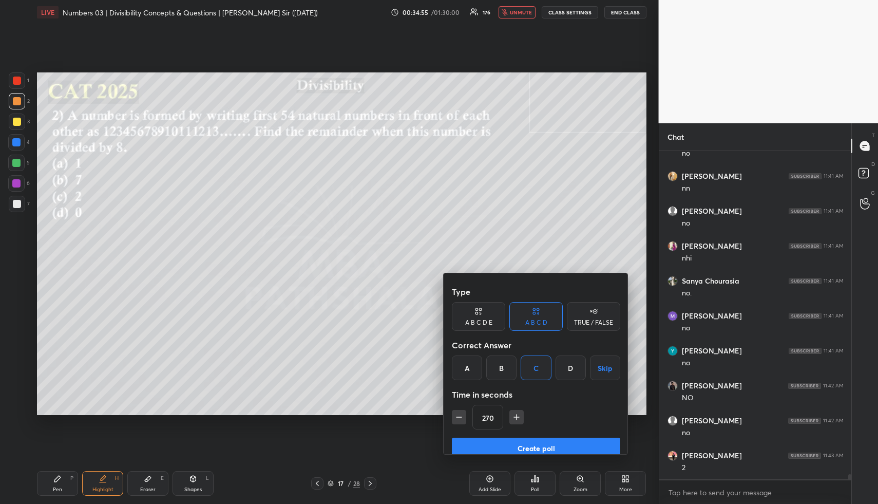
click at [463, 412] on icon "button" at bounding box center [459, 417] width 10 height 10
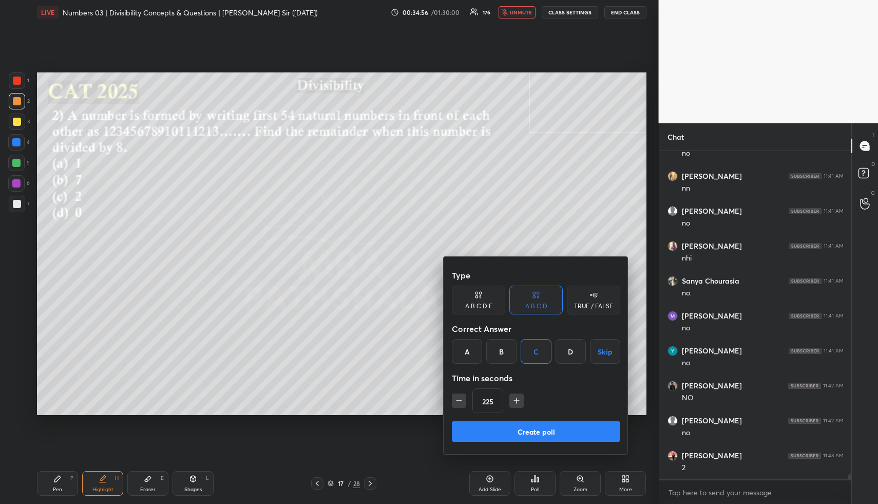
click at [463, 397] on icon "button" at bounding box center [459, 400] width 10 height 10
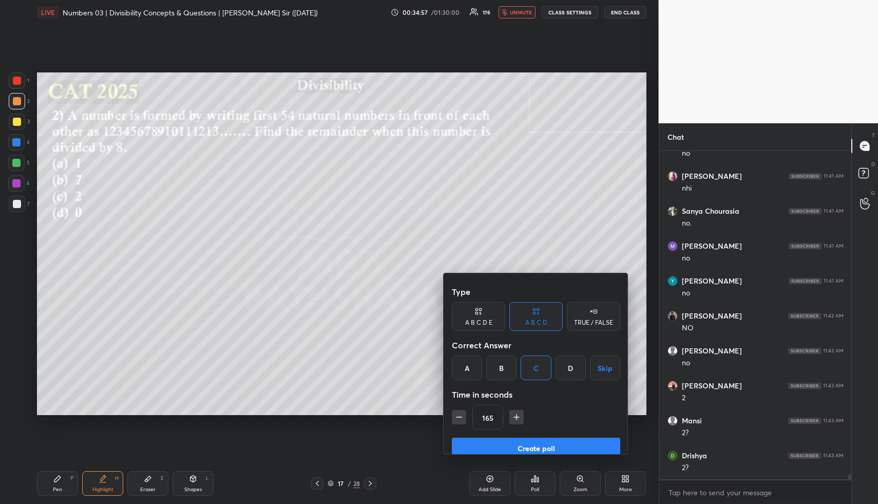
click at [463, 412] on icon "button" at bounding box center [459, 417] width 10 height 10
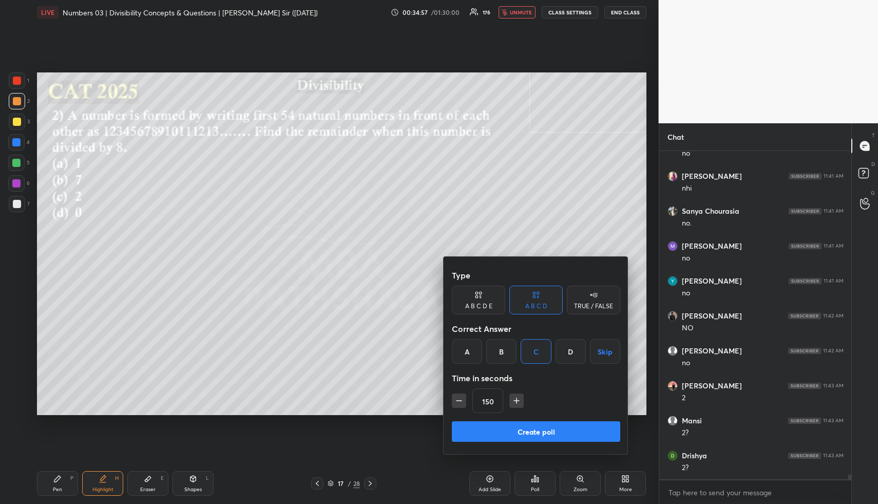
click at [463, 397] on icon "button" at bounding box center [459, 400] width 10 height 10
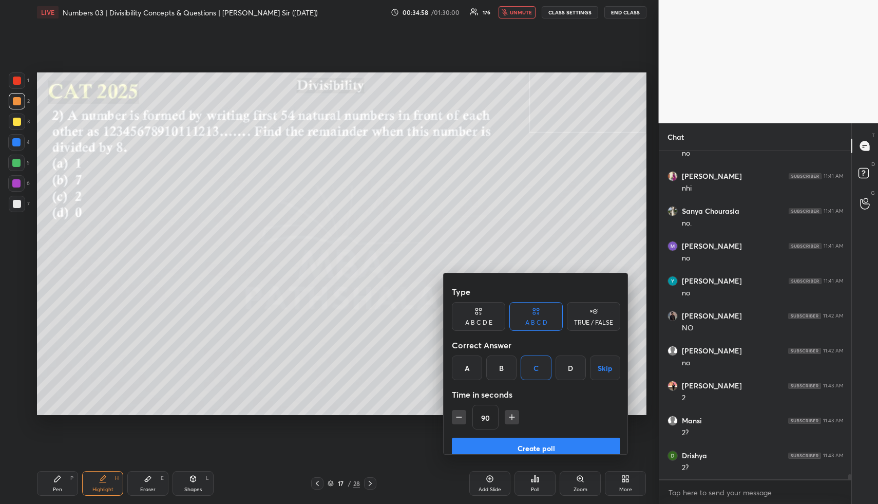
click at [463, 412] on icon "button" at bounding box center [459, 417] width 10 height 10
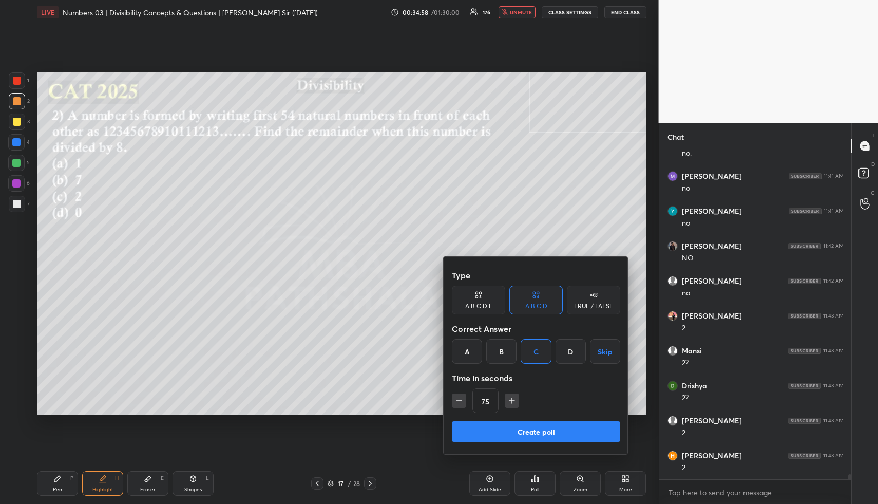
scroll to position [21700, 0]
click at [463, 397] on icon "button" at bounding box center [459, 400] width 10 height 10
type input "60"
click at [502, 431] on button "Create poll" at bounding box center [536, 431] width 168 height 21
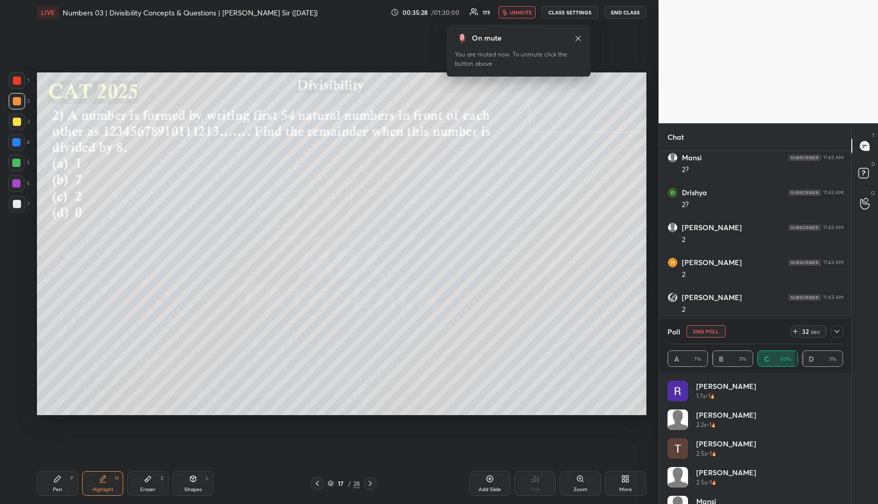
scroll to position [21464, 0]
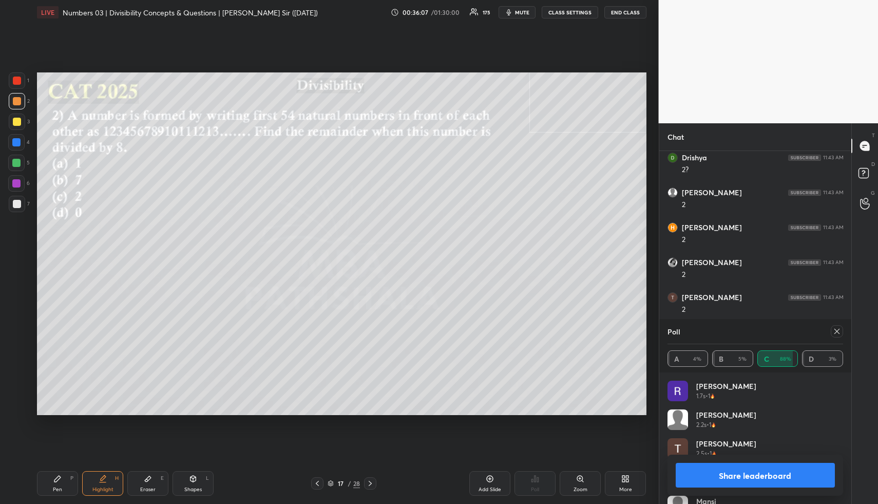
click at [753, 472] on button "Share leaderboard" at bounding box center [756, 475] width 160 height 25
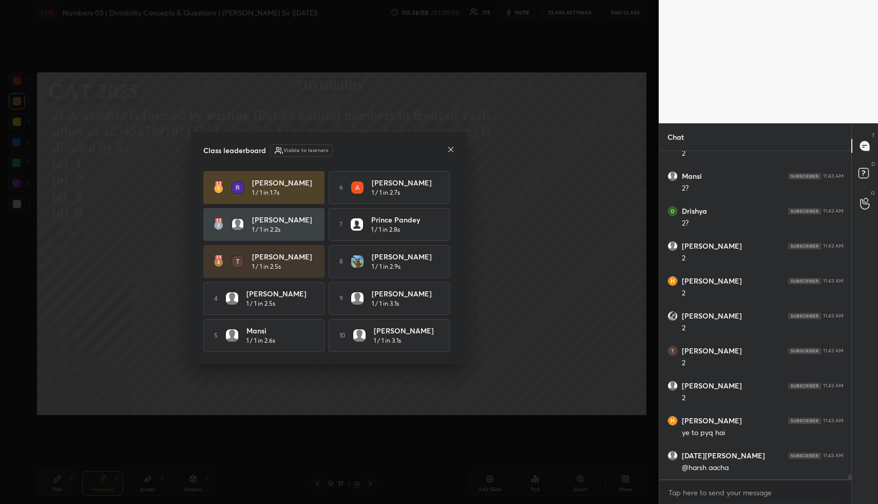
scroll to position [324, 189]
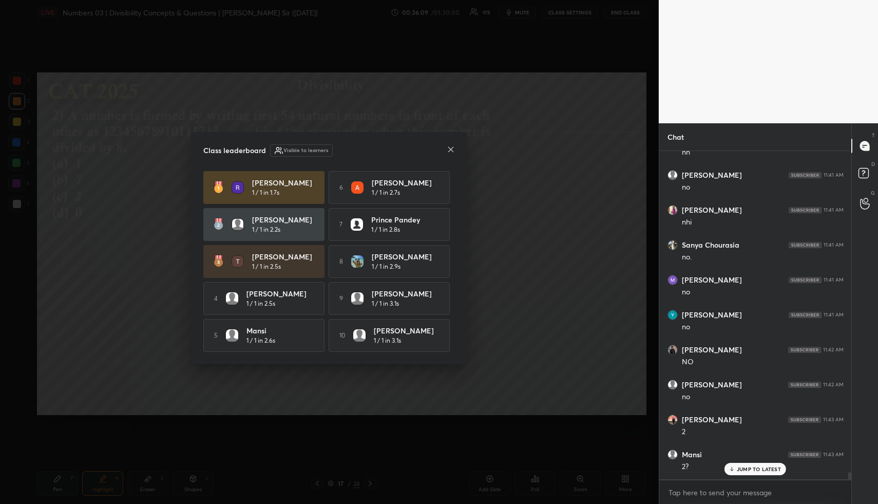
click at [450, 147] on icon at bounding box center [451, 149] width 8 height 8
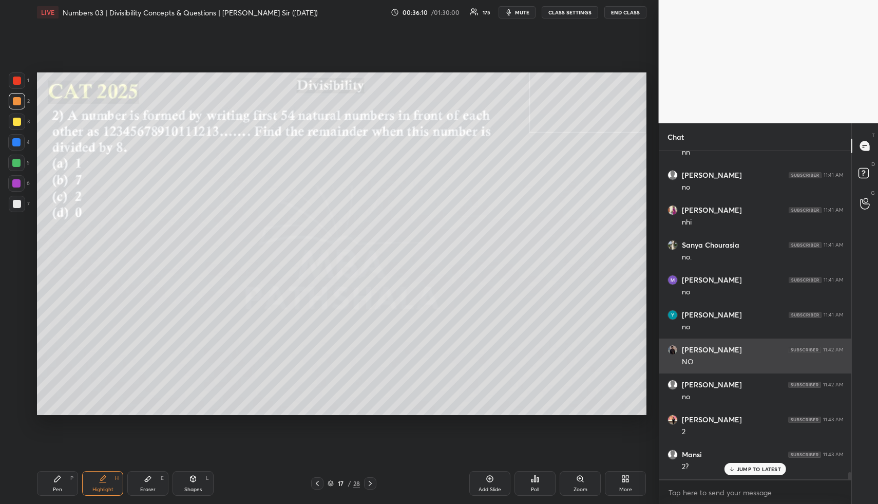
scroll to position [21411, 0]
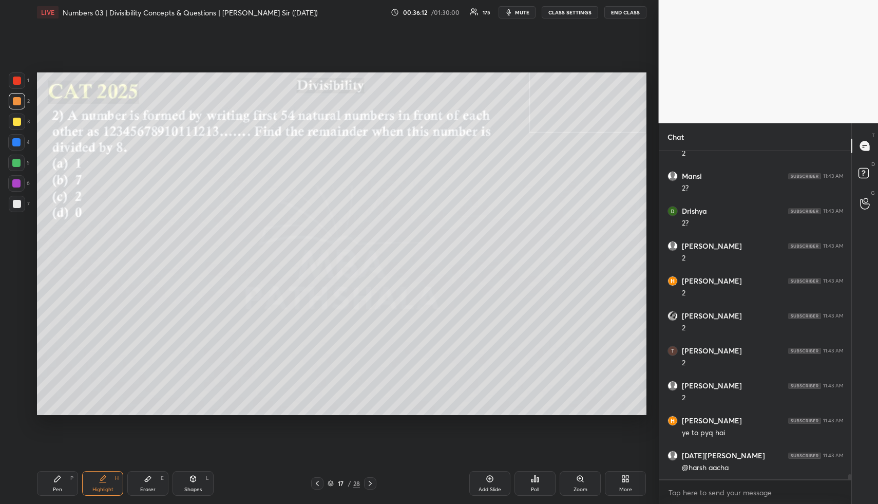
click at [150, 474] on icon at bounding box center [148, 478] width 8 height 8
click at [20, 346] on span "Erase all" at bounding box center [16, 344] width 15 height 7
drag, startPoint x: 20, startPoint y: 347, endPoint x: 32, endPoint y: 359, distance: 17.8
click at [20, 347] on span "Erase all" at bounding box center [16, 344] width 15 height 7
click at [98, 476] on div "Highlight H" at bounding box center [102, 483] width 41 height 25
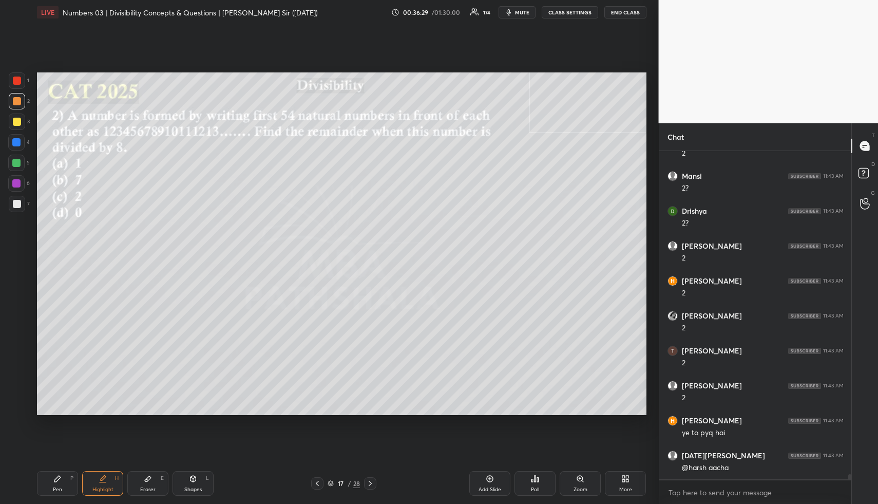
click at [61, 472] on div "Pen P Highlight H Eraser E Shapes L 17 / 28 Add Slide Poll Zoom More" at bounding box center [341, 483] width 609 height 41
drag, startPoint x: 20, startPoint y: 120, endPoint x: 29, endPoint y: 123, distance: 10.2
click at [21, 119] on div at bounding box center [17, 121] width 16 height 16
drag, startPoint x: 66, startPoint y: 479, endPoint x: 69, endPoint y: 438, distance: 41.2
click at [65, 479] on div "Pen P" at bounding box center [57, 483] width 41 height 25
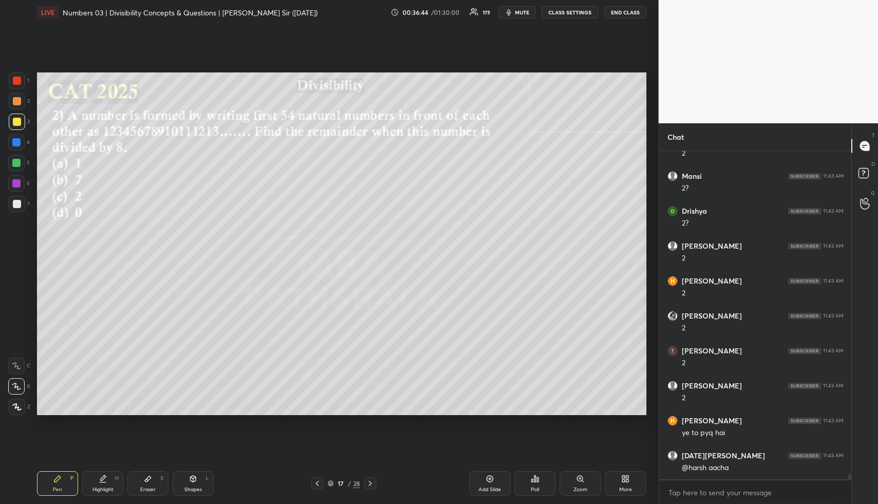
scroll to position [21446, 0]
click at [190, 478] on icon at bounding box center [193, 478] width 6 height 6
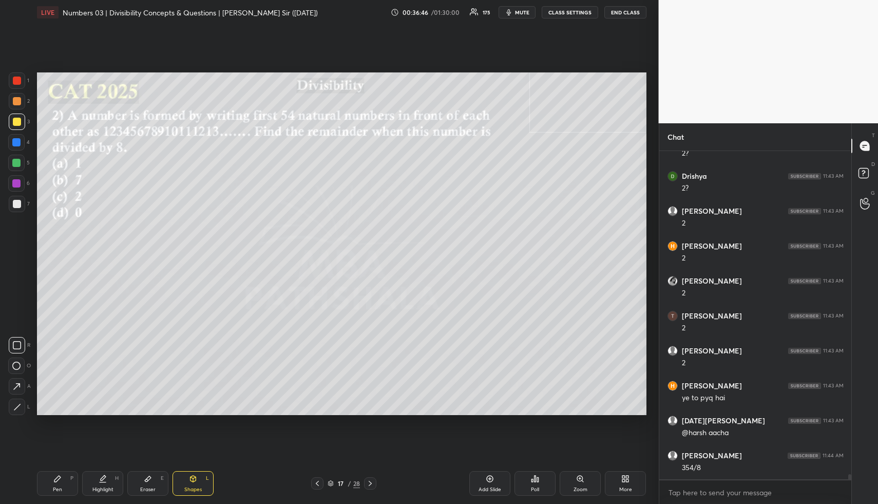
drag, startPoint x: 13, startPoint y: 406, endPoint x: 21, endPoint y: 354, distance: 51.8
click at [13, 406] on icon at bounding box center [17, 407] width 8 height 8
click at [16, 140] on div at bounding box center [16, 142] width 8 height 8
click at [62, 475] on div "Pen P" at bounding box center [57, 483] width 41 height 25
drag, startPoint x: 60, startPoint y: 479, endPoint x: 48, endPoint y: 440, distance: 40.9
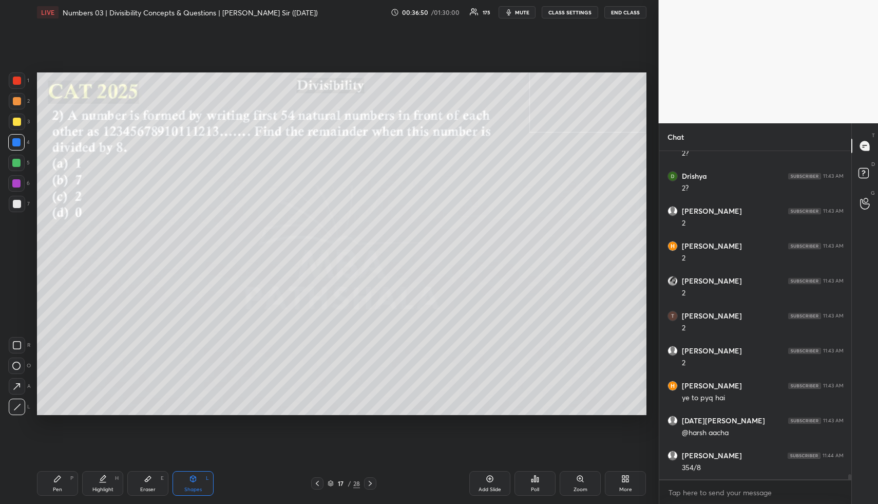
click at [60, 479] on icon at bounding box center [57, 478] width 8 height 8
click at [18, 118] on div at bounding box center [17, 122] width 8 height 8
click at [103, 483] on div "Highlight H" at bounding box center [102, 483] width 41 height 25
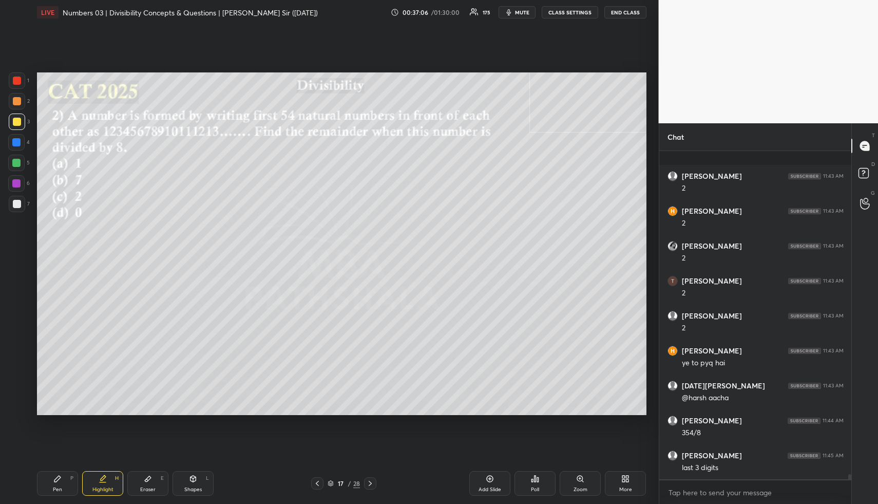
scroll to position [21551, 0]
click at [57, 475] on icon at bounding box center [57, 478] width 8 height 8
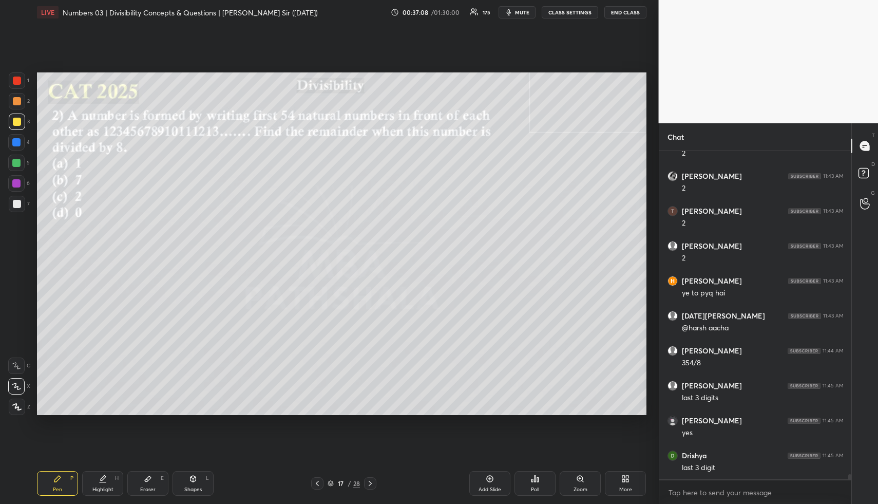
click at [16, 145] on div at bounding box center [16, 142] width 8 height 8
drag, startPoint x: 114, startPoint y: 480, endPoint x: 118, endPoint y: 462, distance: 18.2
click at [116, 480] on div "H" at bounding box center [117, 477] width 4 height 5
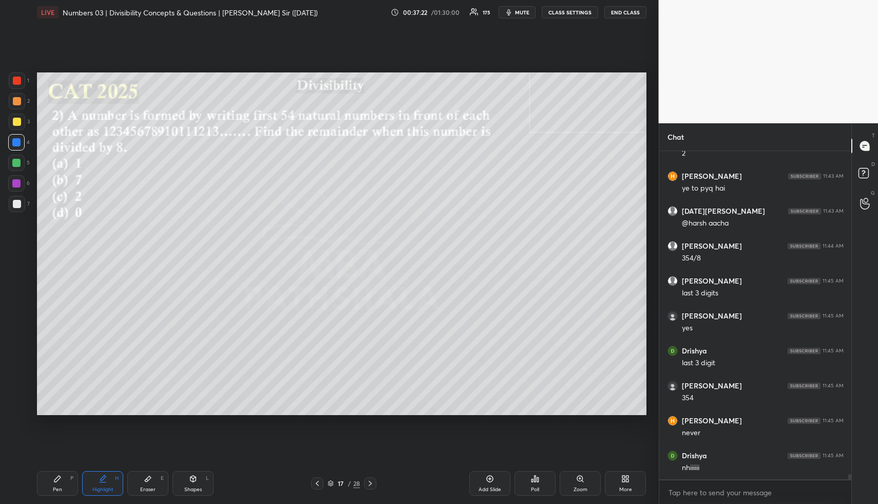
scroll to position [21690, 0]
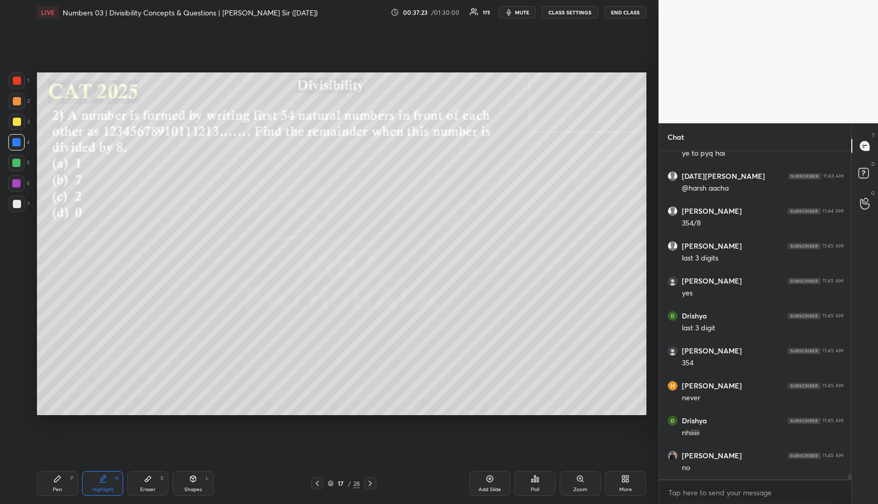
drag, startPoint x: 53, startPoint y: 481, endPoint x: 53, endPoint y: 457, distance: 23.1
click at [54, 480] on icon at bounding box center [57, 478] width 8 height 8
click at [22, 158] on div at bounding box center [16, 163] width 16 height 16
click at [20, 179] on div at bounding box center [16, 183] width 16 height 16
click at [20, 161] on div at bounding box center [16, 163] width 8 height 8
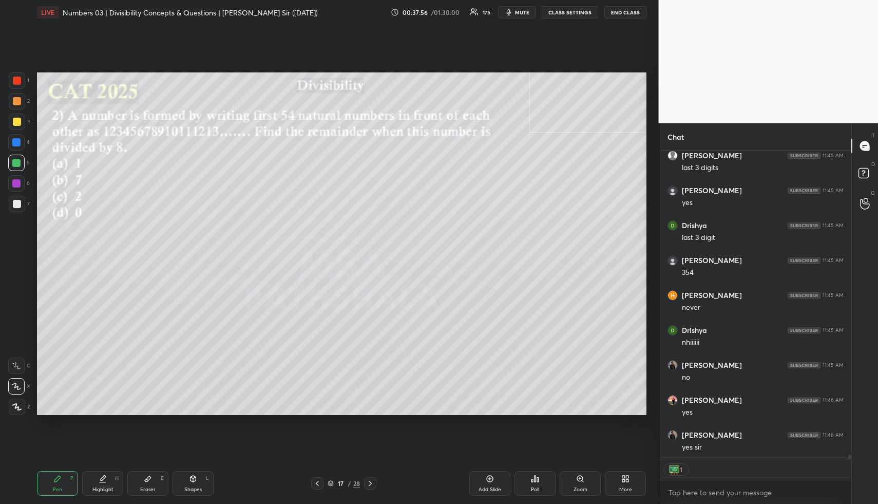
scroll to position [21816, 0]
drag, startPoint x: 108, startPoint y: 477, endPoint x: 164, endPoint y: 448, distance: 63.4
click at [108, 477] on div "Highlight H" at bounding box center [102, 483] width 41 height 25
drag, startPoint x: 193, startPoint y: 480, endPoint x: 170, endPoint y: 435, distance: 50.1
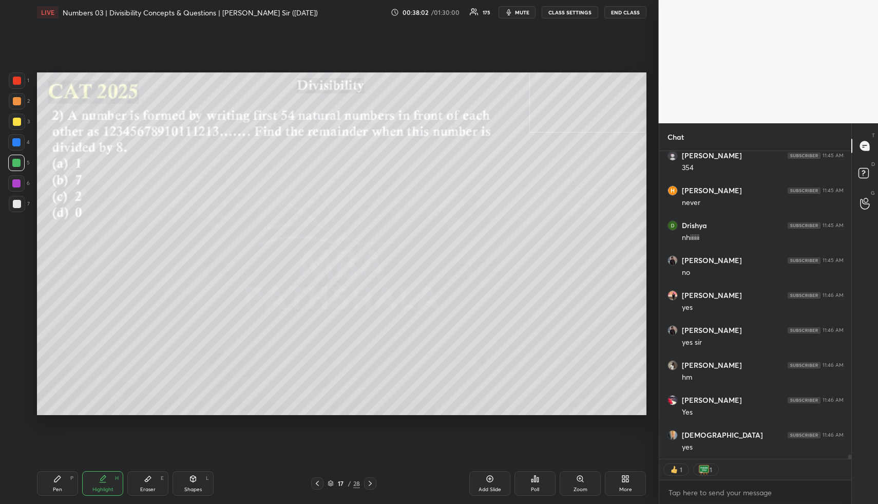
click at [191, 480] on icon at bounding box center [193, 478] width 8 height 8
click at [13, 98] on div at bounding box center [17, 101] width 8 height 8
click at [97, 478] on div "Highlight H" at bounding box center [102, 483] width 41 height 25
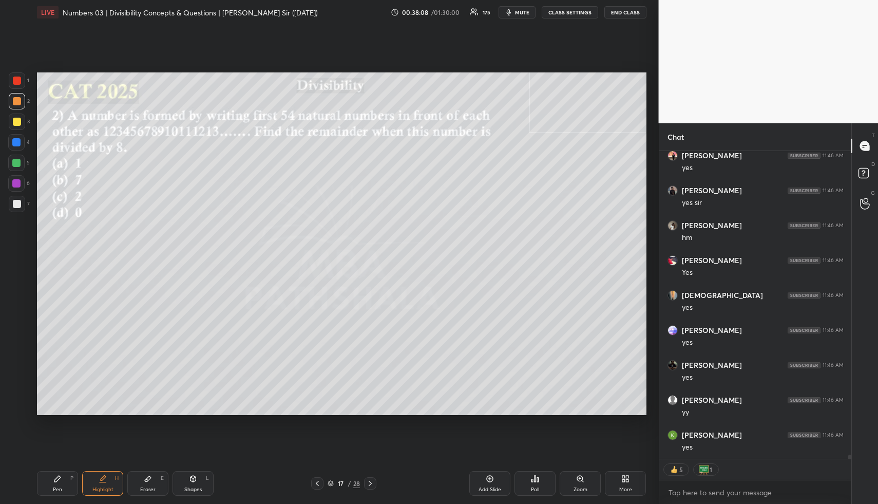
click at [317, 483] on icon at bounding box center [317, 483] width 8 height 8
click at [318, 483] on icon at bounding box center [317, 483] width 8 height 8
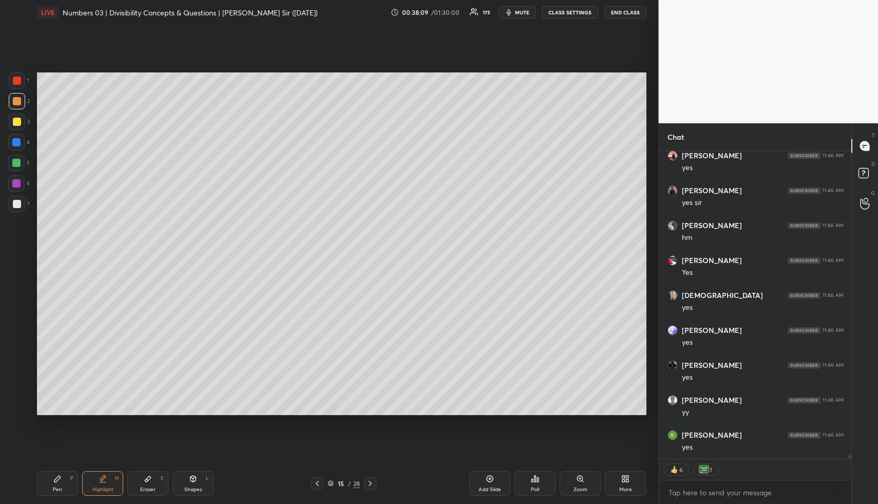
click at [319, 481] on icon at bounding box center [317, 483] width 8 height 8
click at [318, 481] on icon at bounding box center [317, 483] width 8 height 8
click at [318, 483] on icon at bounding box center [317, 483] width 8 height 8
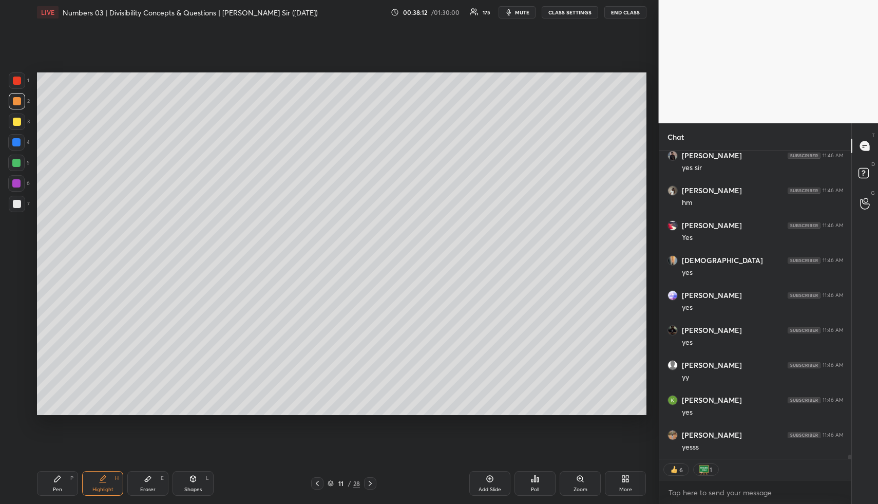
click at [367, 479] on icon at bounding box center [370, 483] width 8 height 8
click at [107, 477] on div "Highlight H" at bounding box center [102, 483] width 41 height 25
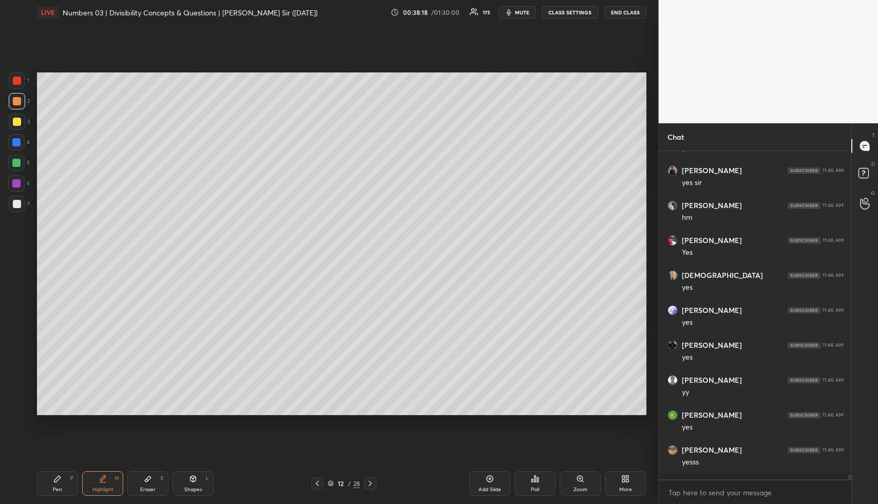
scroll to position [22039, 0]
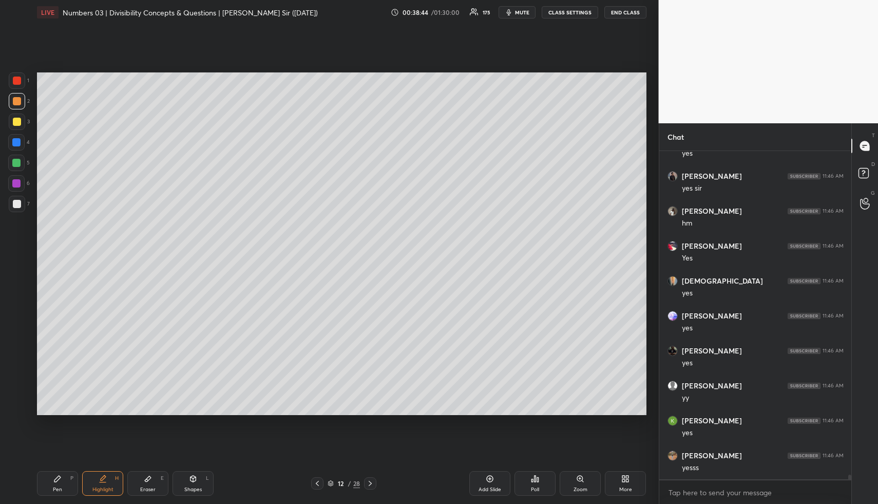
drag, startPoint x: 68, startPoint y: 484, endPoint x: 67, endPoint y: 436, distance: 47.2
click at [69, 484] on div "Pen P" at bounding box center [57, 483] width 41 height 25
click at [18, 203] on div at bounding box center [17, 204] width 8 height 8
click at [102, 482] on div "Highlight H" at bounding box center [102, 483] width 41 height 25
click at [108, 484] on div "Highlight H" at bounding box center [102, 483] width 41 height 25
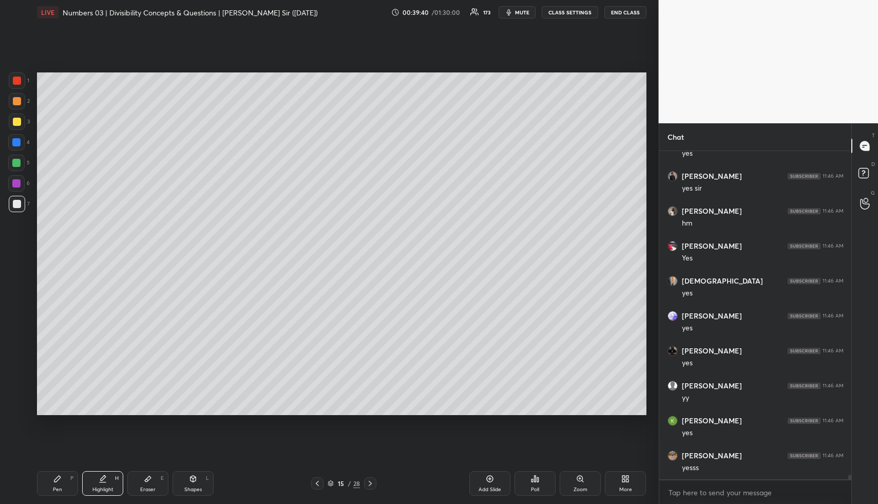
scroll to position [22074, 0]
click at [60, 485] on div "Pen P" at bounding box center [57, 483] width 41 height 25
click at [9, 140] on div at bounding box center [16, 142] width 16 height 16
click at [13, 140] on div at bounding box center [16, 142] width 8 height 8
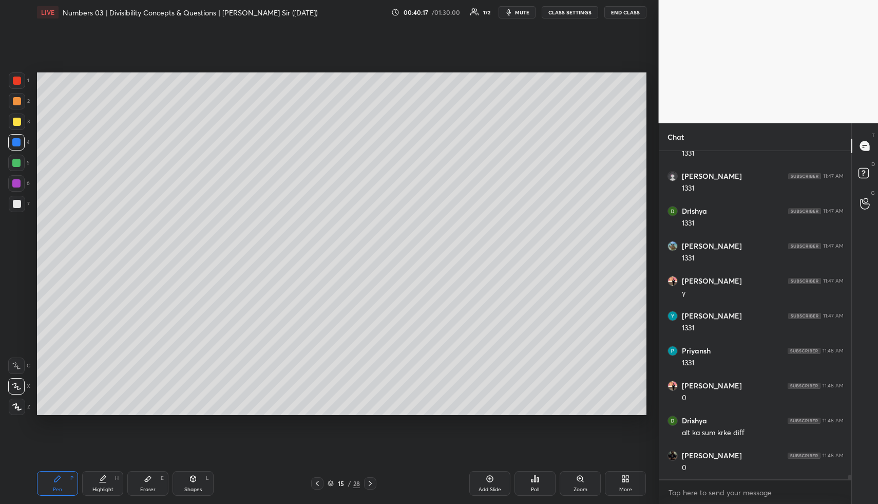
scroll to position [22598, 0]
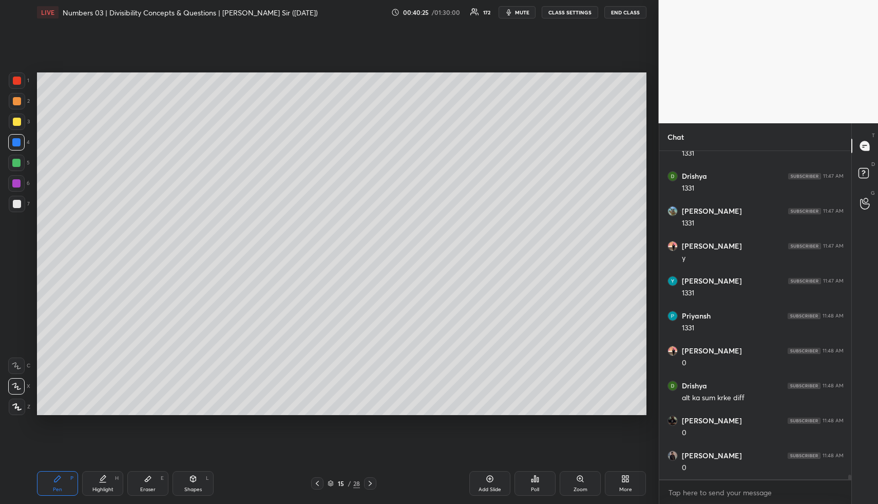
drag, startPoint x: 100, startPoint y: 474, endPoint x: 101, endPoint y: 481, distance: 6.8
click at [100, 474] on icon at bounding box center [103, 478] width 8 height 8
drag, startPoint x: 101, startPoint y: 481, endPoint x: 103, endPoint y: 473, distance: 7.5
click at [102, 482] on icon at bounding box center [103, 478] width 8 height 8
click at [63, 476] on div "Pen P" at bounding box center [57, 483] width 41 height 25
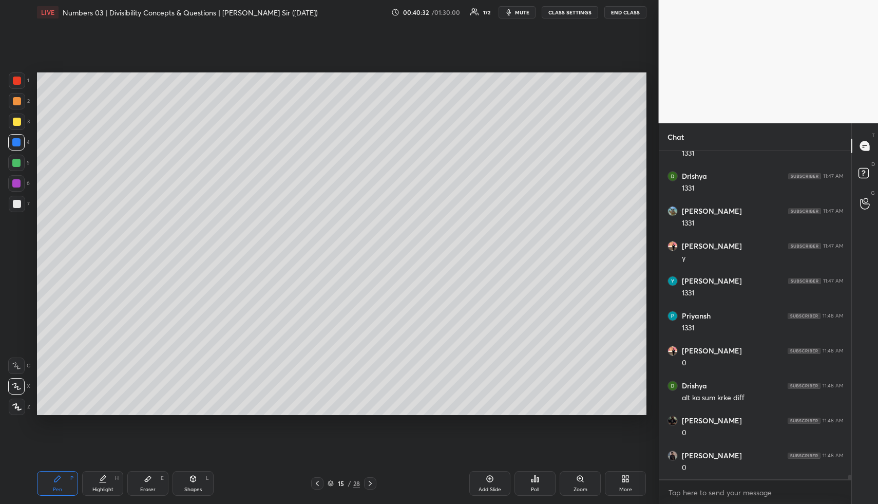
click at [17, 161] on div at bounding box center [16, 163] width 8 height 8
drag, startPoint x: 18, startPoint y: 101, endPoint x: 17, endPoint y: 107, distance: 6.2
click at [18, 102] on div at bounding box center [17, 101] width 8 height 8
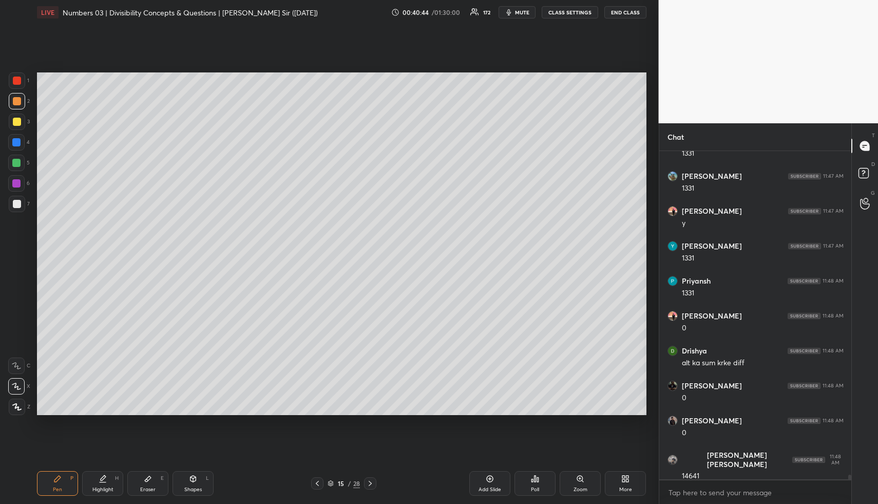
scroll to position [22668, 0]
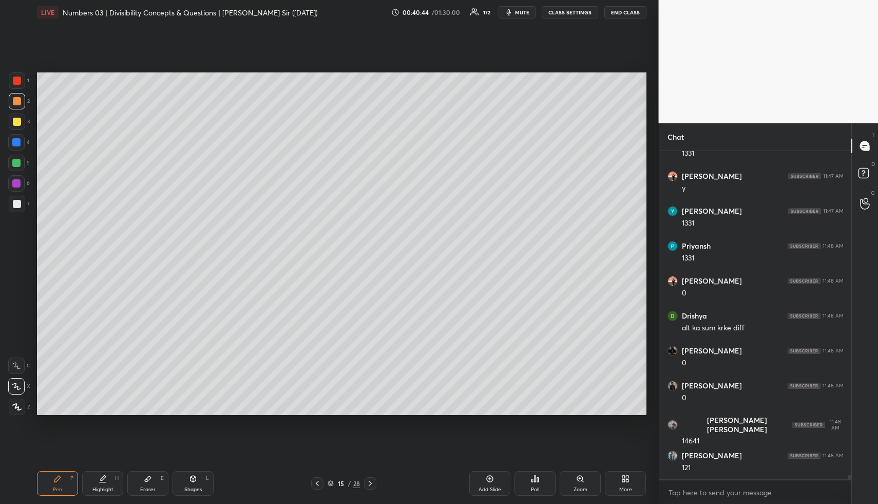
drag, startPoint x: 15, startPoint y: 164, endPoint x: 32, endPoint y: 179, distance: 21.8
click at [20, 166] on div at bounding box center [16, 163] width 16 height 16
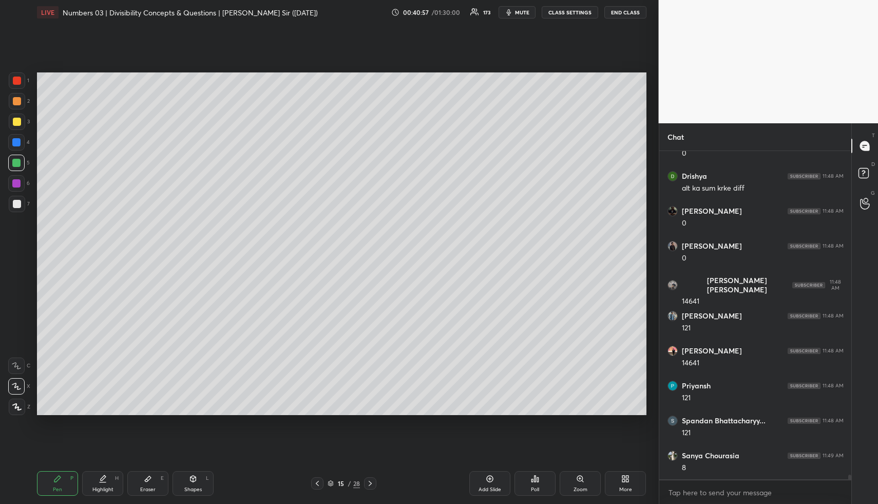
scroll to position [22842, 0]
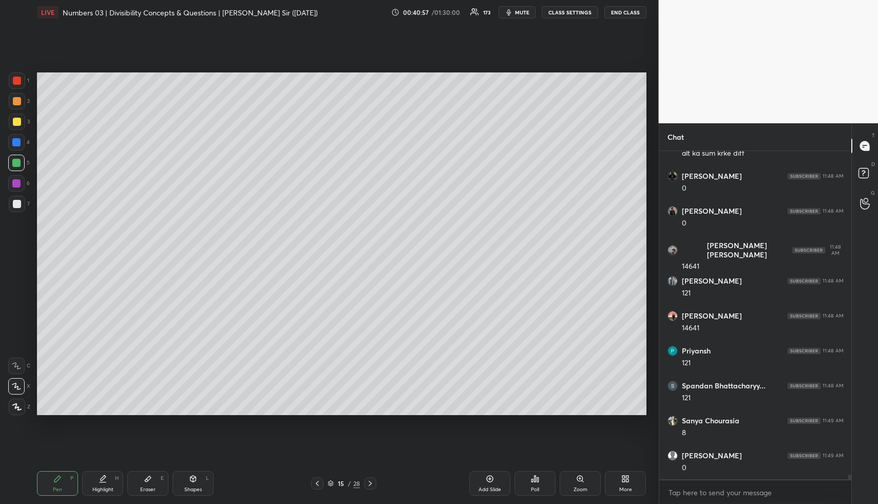
click at [94, 478] on div "Highlight H" at bounding box center [102, 483] width 41 height 25
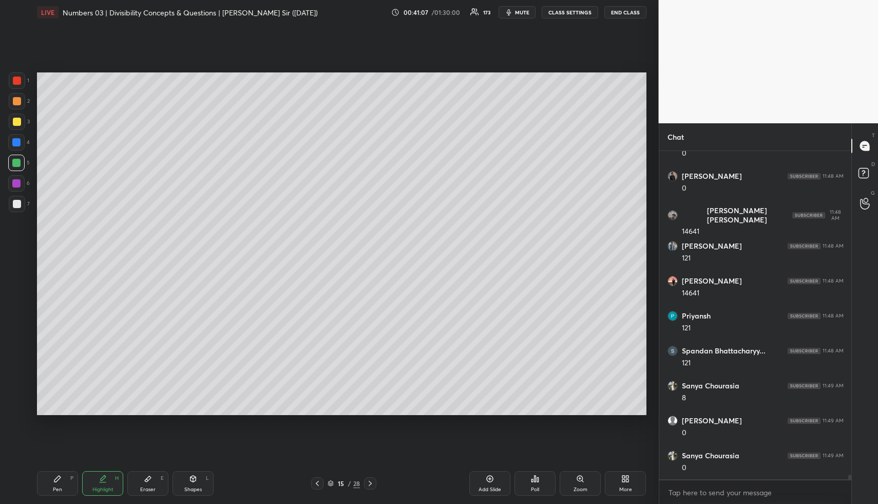
scroll to position [22912, 0]
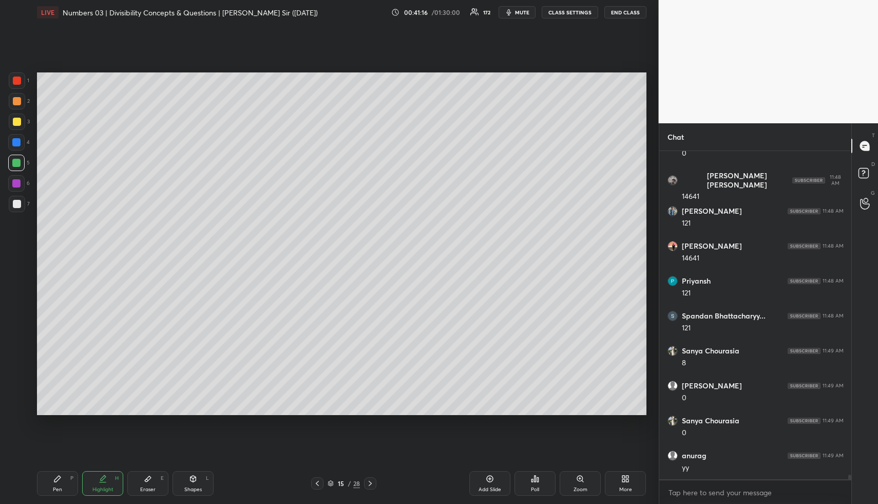
click at [64, 481] on div "Pen P" at bounding box center [57, 483] width 41 height 25
click at [17, 119] on div at bounding box center [17, 122] width 8 height 8
click at [15, 202] on div at bounding box center [17, 204] width 8 height 8
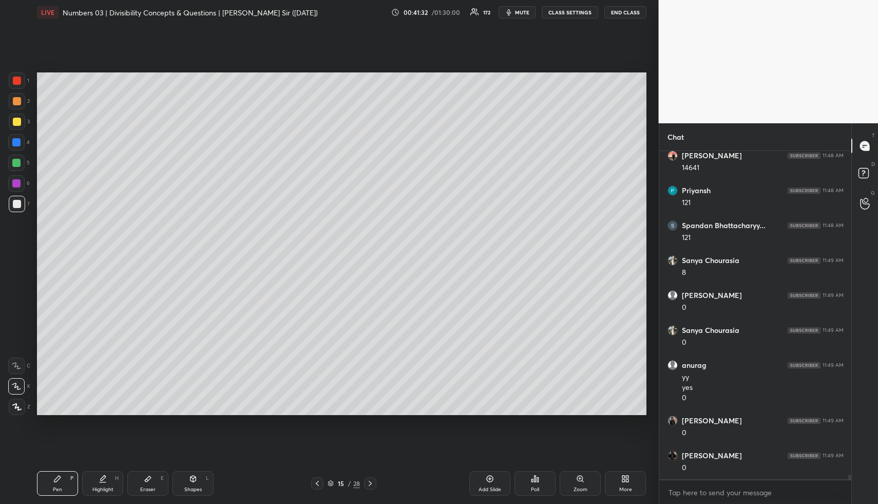
scroll to position [23038, 0]
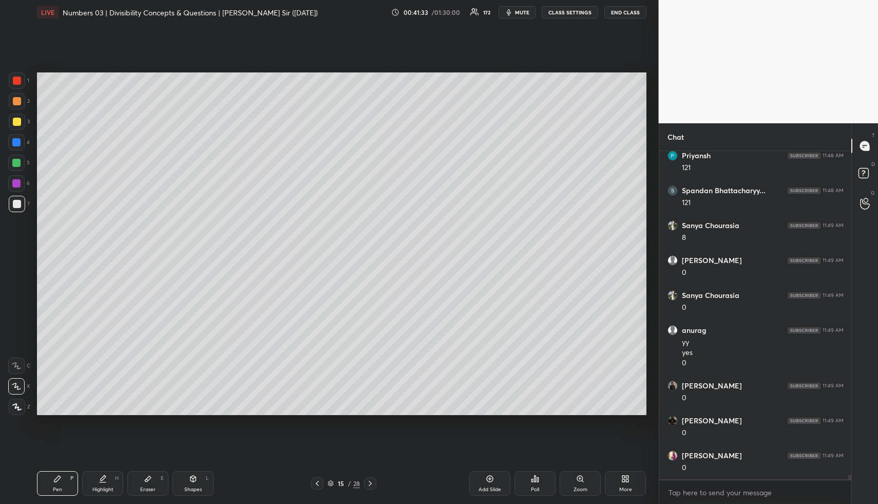
click at [102, 481] on icon at bounding box center [103, 478] width 8 height 8
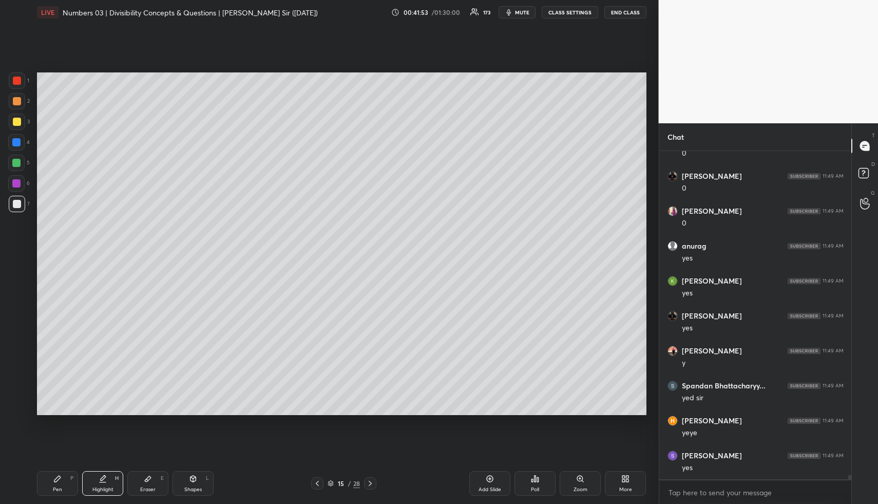
scroll to position [23317, 0]
drag, startPoint x: 105, startPoint y: 478, endPoint x: 118, endPoint y: 453, distance: 28.5
click at [104, 476] on icon at bounding box center [103, 478] width 8 height 8
click at [66, 481] on div "Pen P" at bounding box center [57, 483] width 41 height 25
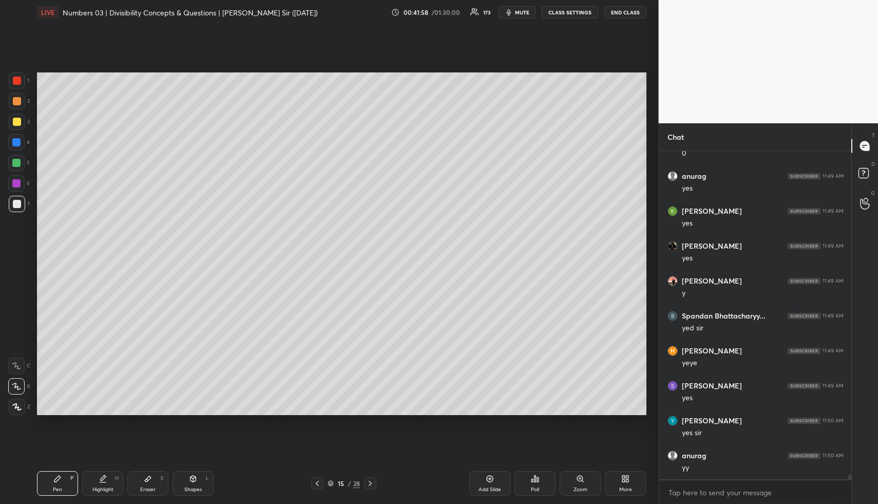
drag, startPoint x: 66, startPoint y: 481, endPoint x: 62, endPoint y: 466, distance: 15.9
click at [66, 481] on div "Pen P" at bounding box center [57, 483] width 41 height 25
click at [17, 102] on div at bounding box center [17, 101] width 8 height 8
click at [489, 484] on div "Add Slide" at bounding box center [489, 483] width 41 height 25
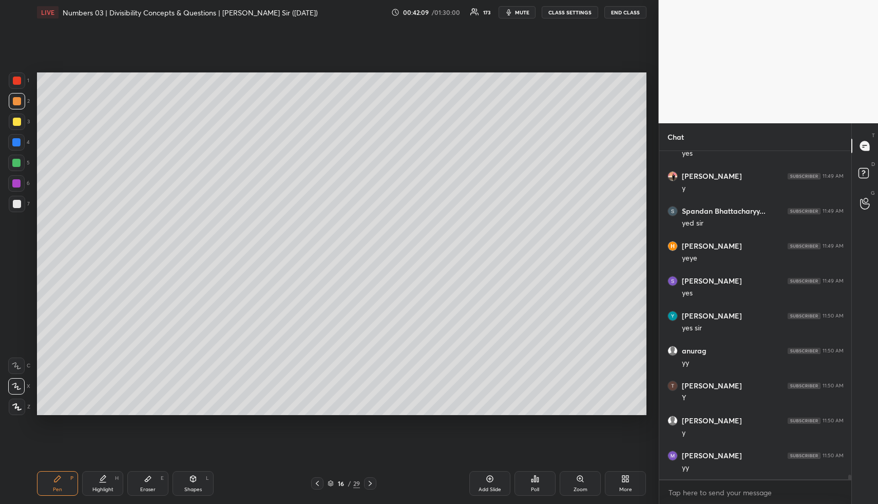
click at [44, 480] on div "Pen P" at bounding box center [57, 483] width 41 height 25
click at [17, 117] on div at bounding box center [17, 121] width 16 height 16
click at [67, 480] on div "Pen P" at bounding box center [57, 483] width 41 height 25
click at [17, 96] on div at bounding box center [17, 101] width 16 height 16
click at [13, 101] on div at bounding box center [17, 101] width 8 height 8
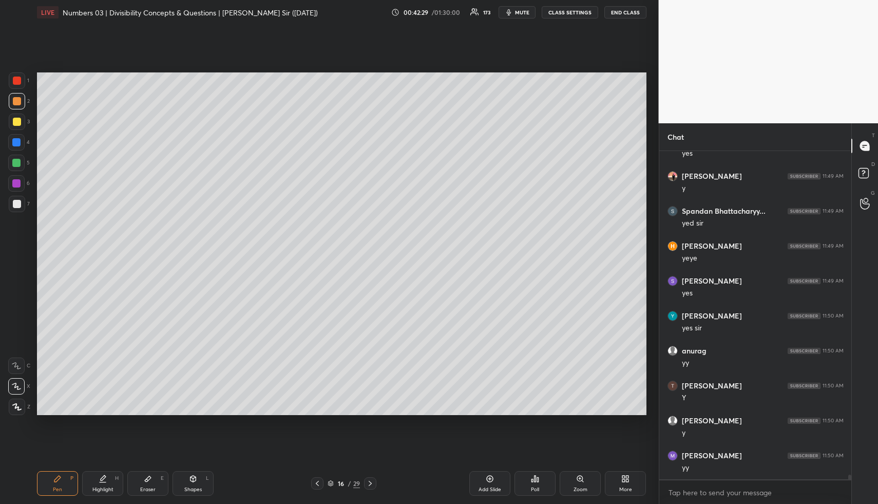
drag, startPoint x: 484, startPoint y: 475, endPoint x: 439, endPoint y: 453, distance: 49.8
click at [484, 475] on div "Add Slide" at bounding box center [489, 483] width 41 height 25
click at [70, 479] on div "P" at bounding box center [71, 477] width 3 height 5
click at [14, 101] on div at bounding box center [17, 101] width 8 height 8
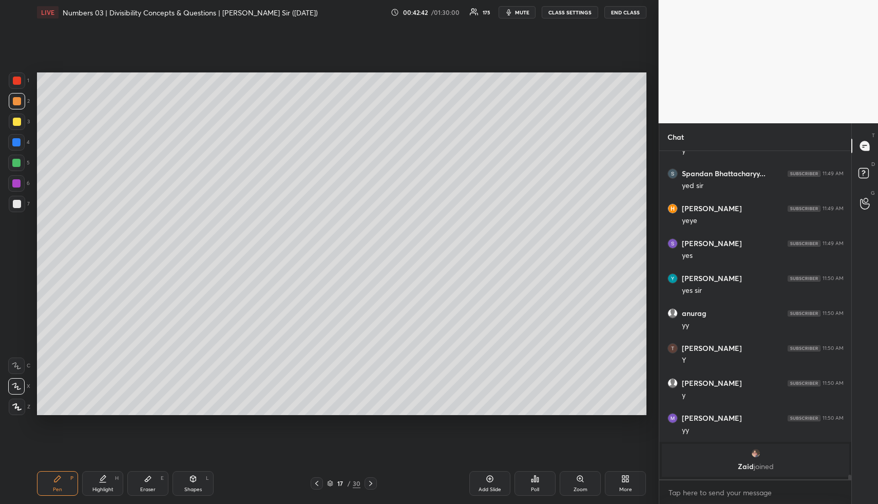
click at [15, 119] on div at bounding box center [17, 122] width 8 height 8
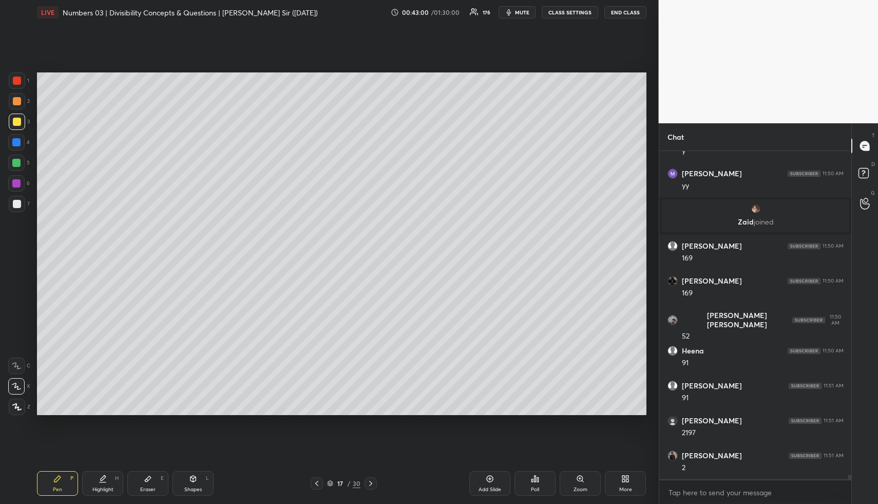
scroll to position [23153, 0]
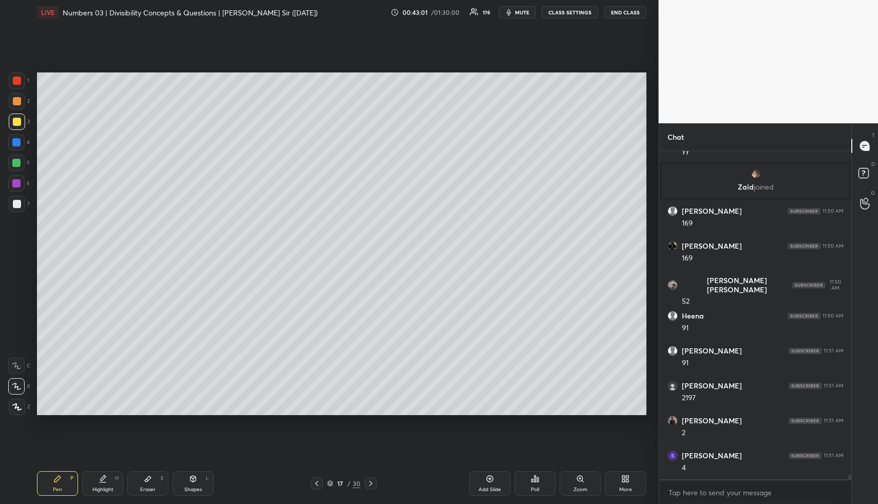
drag, startPoint x: 102, startPoint y: 486, endPoint x: 102, endPoint y: 476, distance: 10.3
click at [102, 485] on div "Highlight H" at bounding box center [102, 483] width 41 height 25
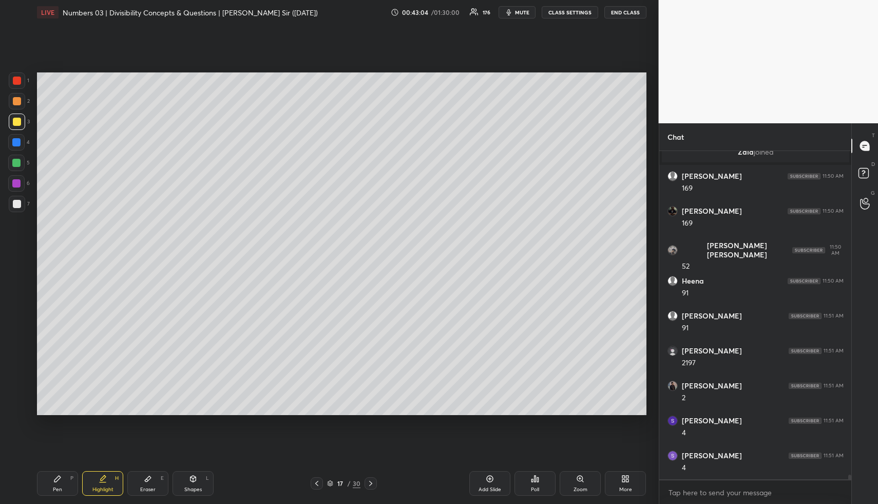
drag, startPoint x: 56, startPoint y: 489, endPoint x: 51, endPoint y: 460, distance: 30.2
click at [55, 488] on div "Pen" at bounding box center [57, 489] width 9 height 5
drag, startPoint x: 19, startPoint y: 142, endPoint x: 29, endPoint y: 151, distance: 13.1
click at [19, 142] on div at bounding box center [16, 142] width 8 height 8
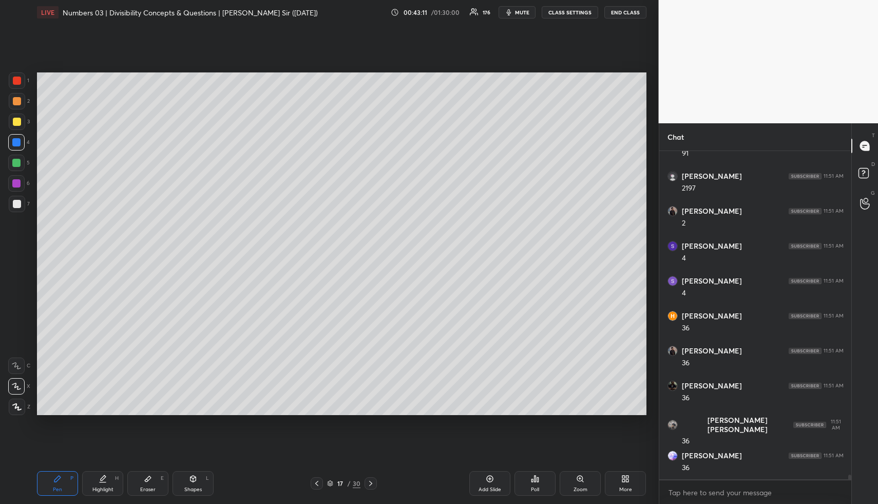
scroll to position [23537, 0]
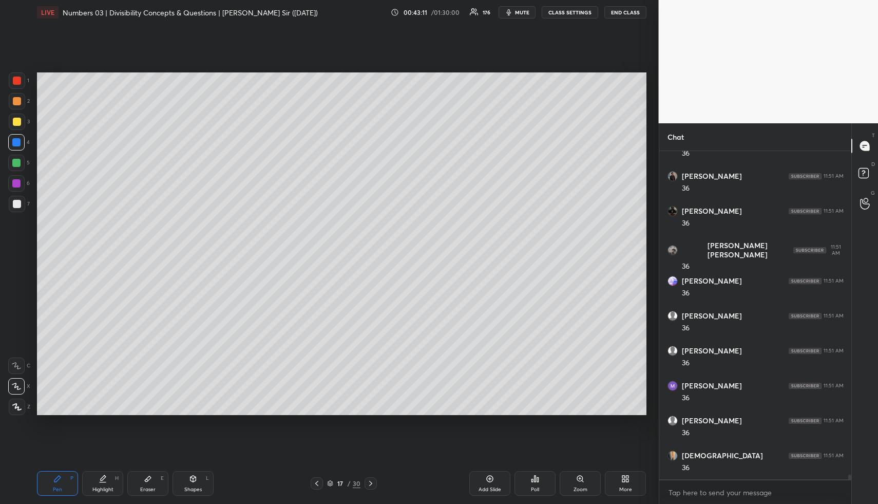
click at [20, 165] on div at bounding box center [16, 163] width 8 height 8
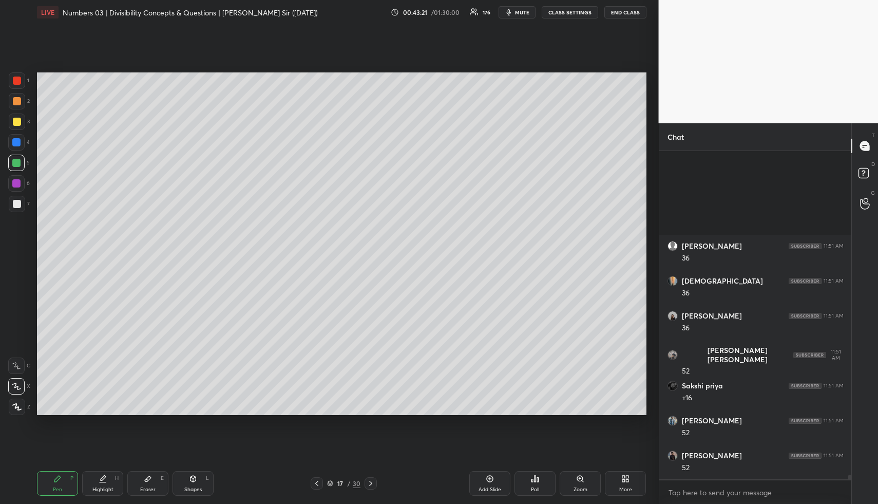
scroll to position [23851, 0]
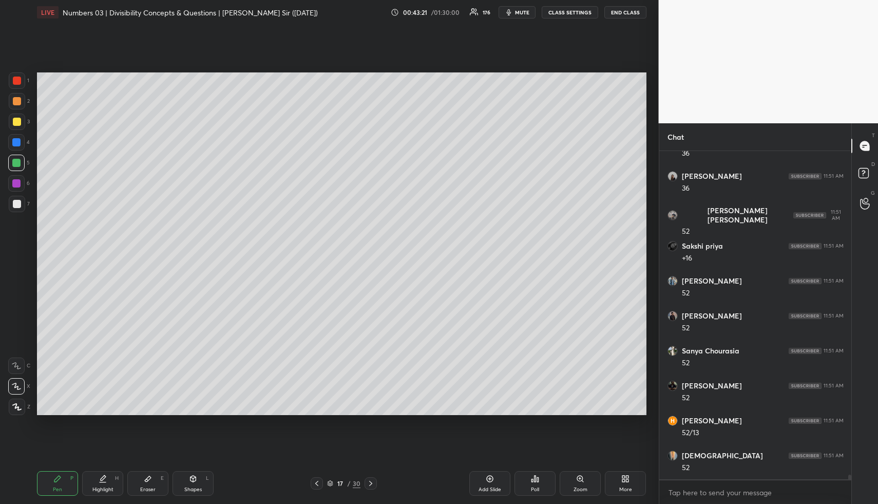
click at [101, 479] on icon at bounding box center [103, 477] width 5 height 5
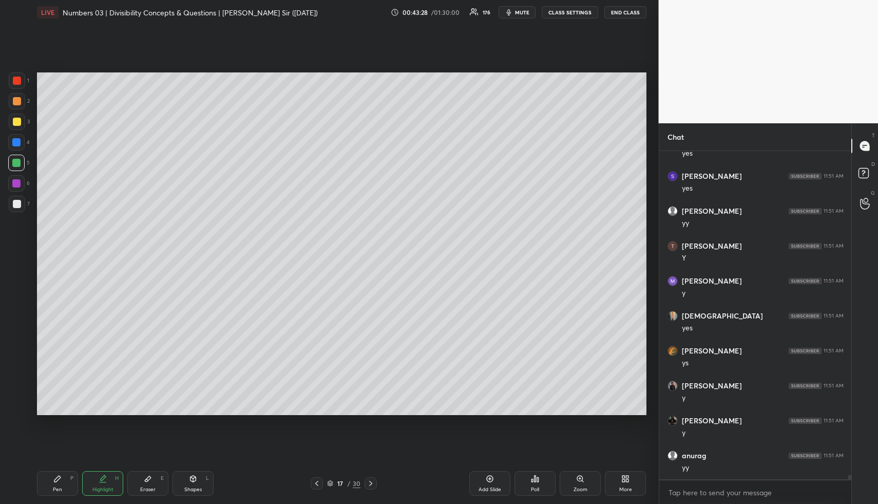
scroll to position [24305, 0]
drag, startPoint x: 101, startPoint y: 492, endPoint x: 111, endPoint y: 469, distance: 25.1
click at [100, 489] on div "Highlight" at bounding box center [102, 489] width 21 height 5
drag, startPoint x: 199, startPoint y: 484, endPoint x: 180, endPoint y: 432, distance: 55.4
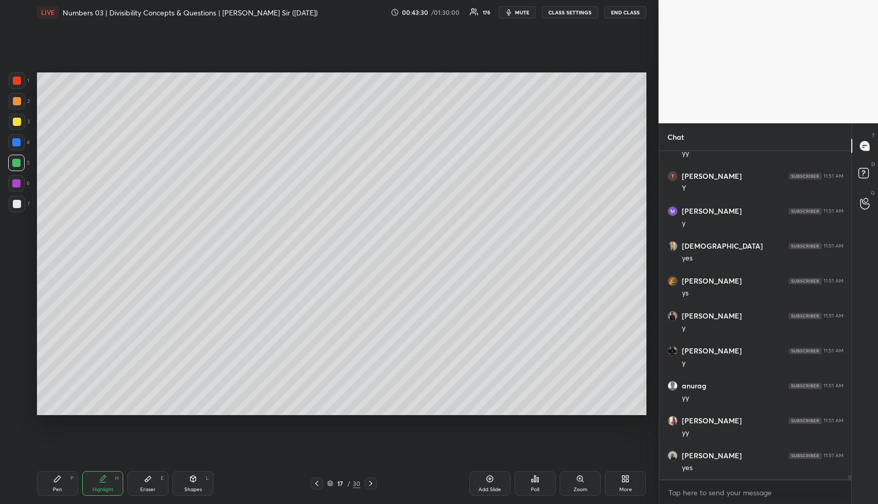
click at [199, 482] on div "Shapes L" at bounding box center [193, 483] width 41 height 25
drag, startPoint x: 14, startPoint y: 91, endPoint x: 20, endPoint y: 91, distance: 6.2
click at [14, 90] on div "1 2 3 4 5 6 7" at bounding box center [19, 144] width 22 height 144
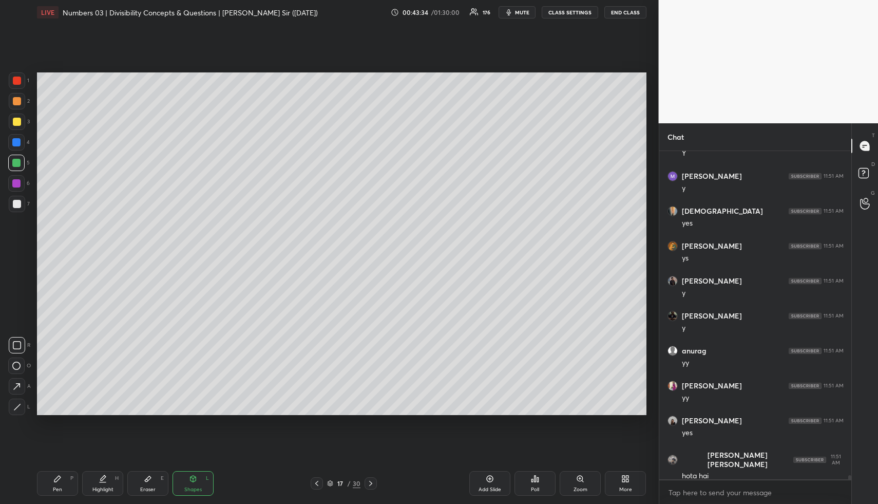
click at [11, 77] on div at bounding box center [17, 80] width 16 height 16
click at [108, 482] on div "Highlight H" at bounding box center [102, 483] width 41 height 25
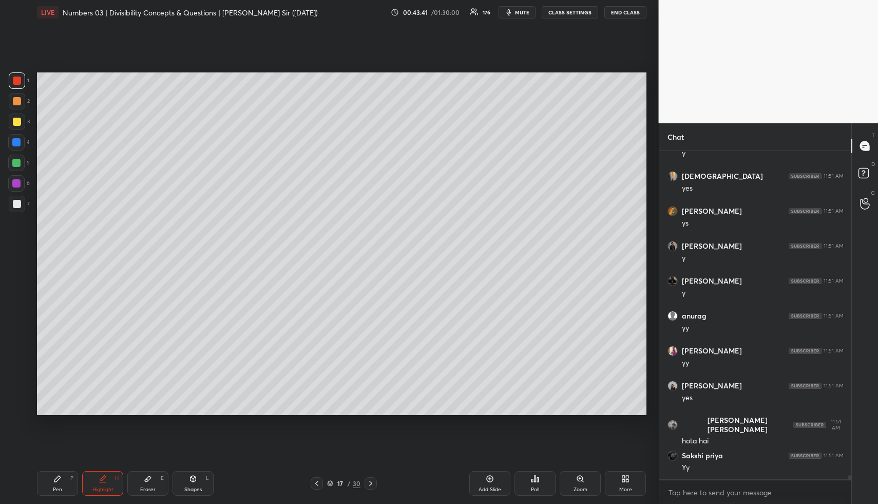
scroll to position [24445, 0]
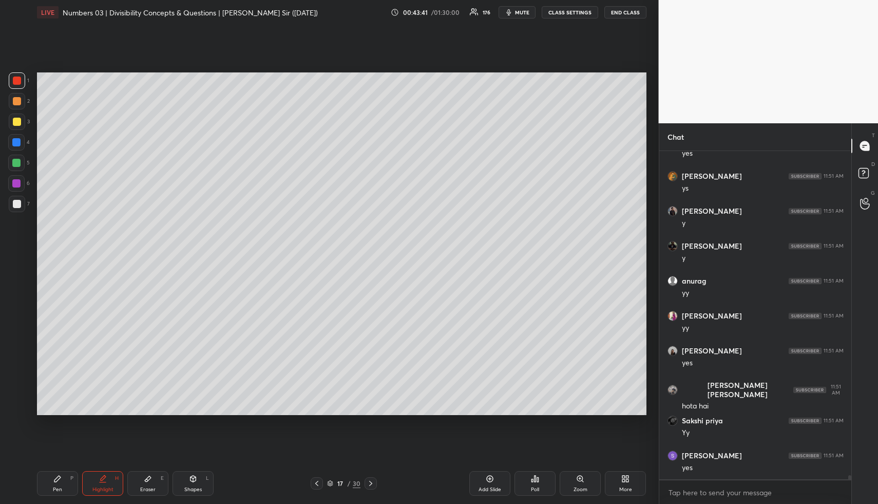
drag, startPoint x: 483, startPoint y: 480, endPoint x: 428, endPoint y: 462, distance: 58.0
click at [482, 480] on div "Add Slide" at bounding box center [489, 483] width 41 height 25
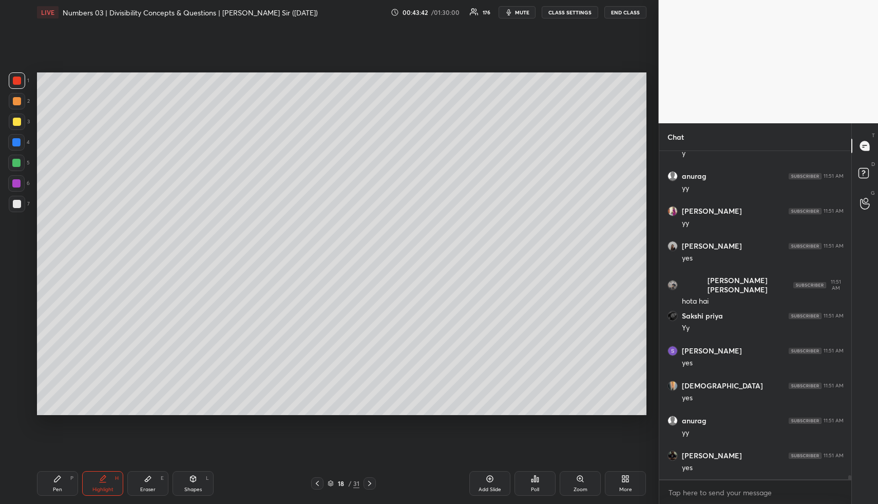
drag, startPoint x: 45, startPoint y: 488, endPoint x: 54, endPoint y: 459, distance: 30.5
click at [45, 488] on div "Pen P" at bounding box center [57, 483] width 41 height 25
click at [18, 99] on div at bounding box center [17, 101] width 8 height 8
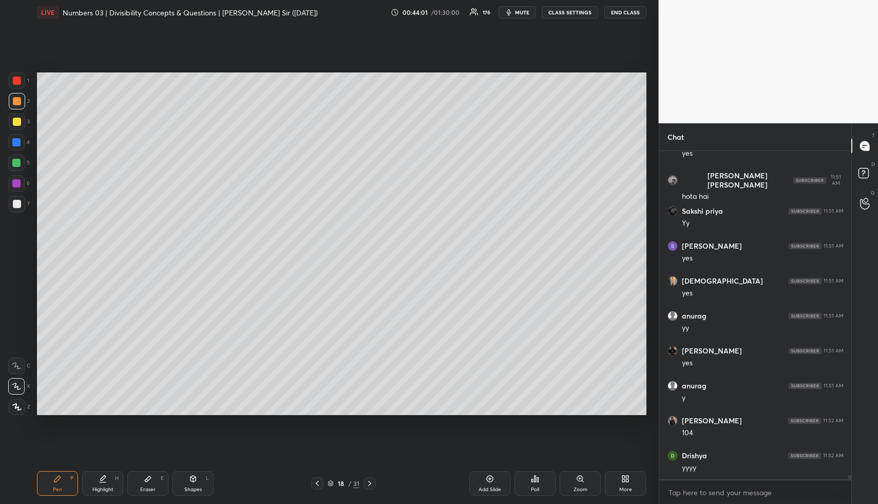
scroll to position [24689, 0]
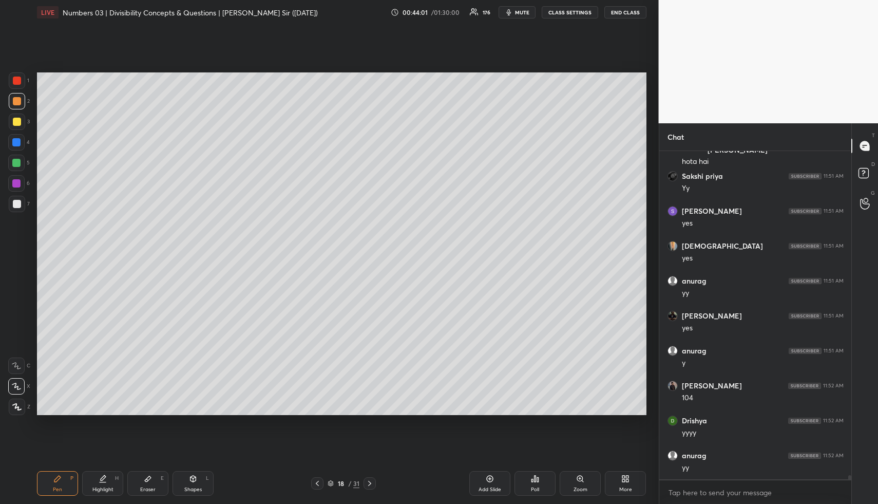
click at [107, 477] on div "Highlight H" at bounding box center [102, 483] width 41 height 25
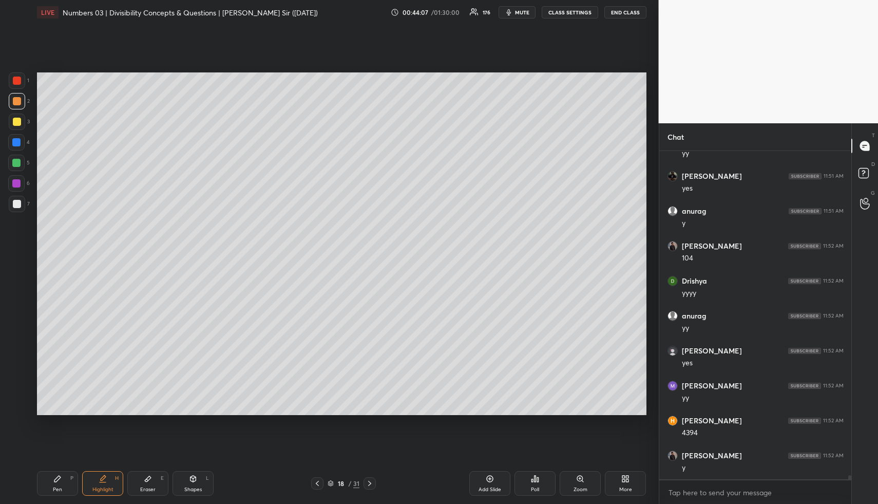
scroll to position [24864, 0]
drag, startPoint x: 54, startPoint y: 477, endPoint x: 42, endPoint y: 423, distance: 55.2
click at [53, 476] on icon at bounding box center [57, 478] width 8 height 8
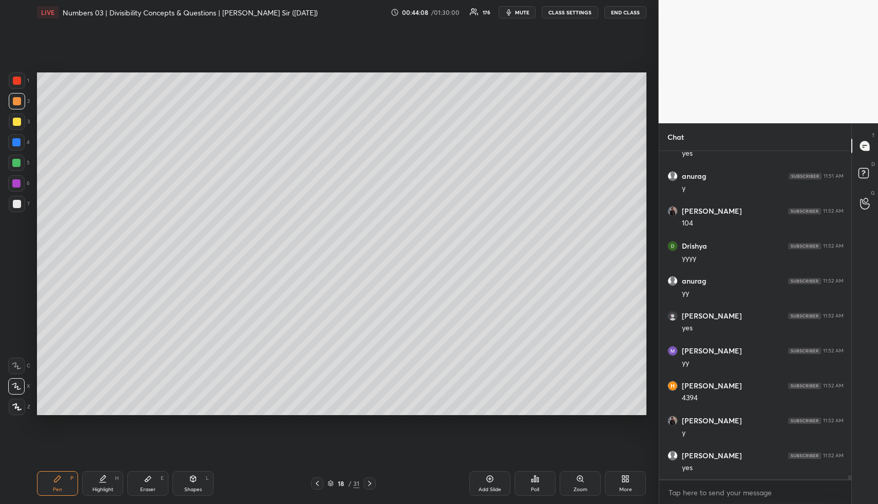
click at [18, 122] on div at bounding box center [17, 122] width 8 height 8
click at [118, 483] on div "Highlight H" at bounding box center [102, 483] width 41 height 25
click at [110, 474] on div "Highlight H" at bounding box center [102, 483] width 41 height 25
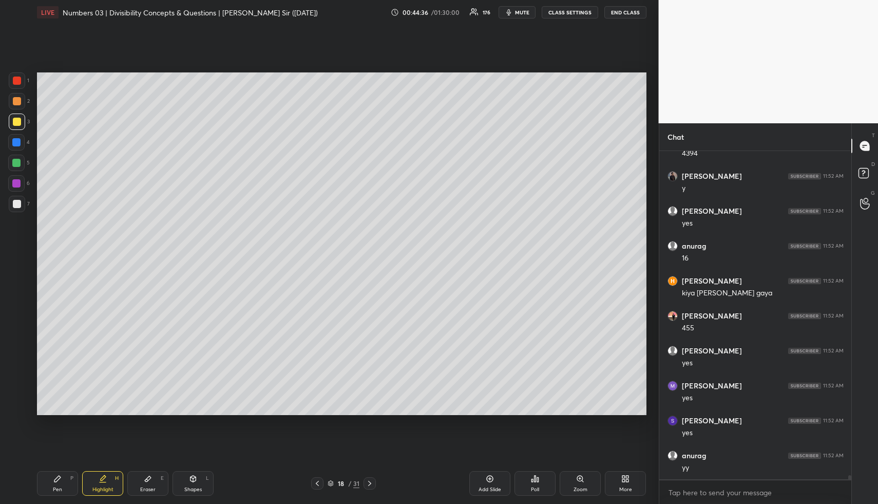
scroll to position [25143, 0]
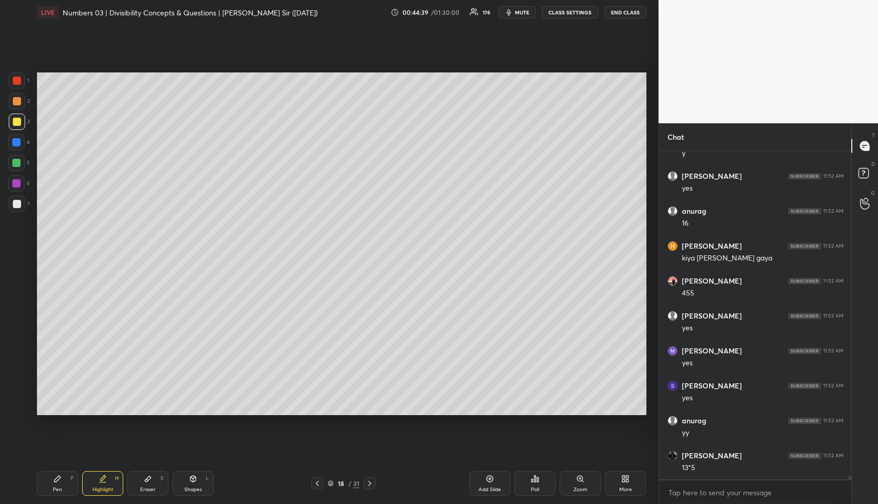
click at [319, 481] on icon at bounding box center [317, 483] width 8 height 8
drag, startPoint x: 95, startPoint y: 482, endPoint x: 99, endPoint y: 475, distance: 6.9
click at [95, 482] on div "Highlight H" at bounding box center [102, 483] width 41 height 25
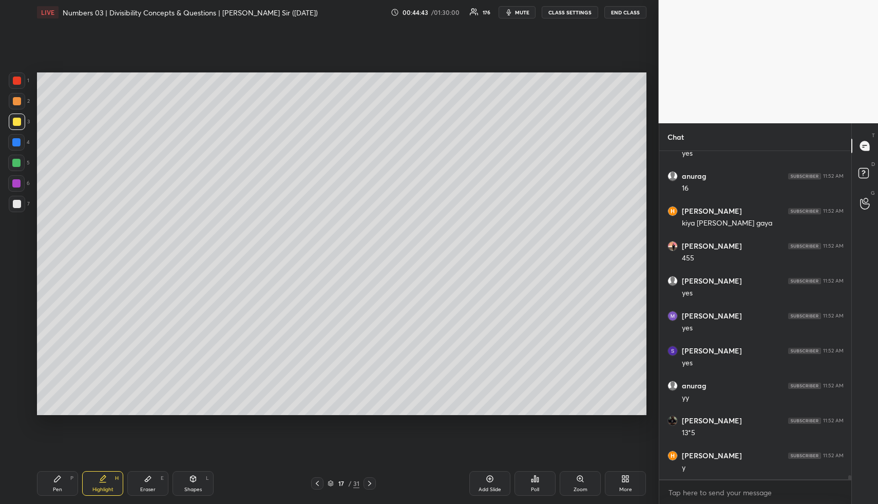
drag, startPoint x: 371, startPoint y: 482, endPoint x: 406, endPoint y: 477, distance: 34.7
click at [371, 482] on icon at bounding box center [370, 483] width 8 height 8
drag, startPoint x: 490, startPoint y: 467, endPoint x: 462, endPoint y: 465, distance: 28.3
click at [489, 467] on div "Pen P Highlight H Eraser E Shapes L 18 / 31 Add Slide Poll Zoom More" at bounding box center [341, 483] width 609 height 41
drag, startPoint x: 488, startPoint y: 479, endPoint x: 476, endPoint y: 476, distance: 12.6
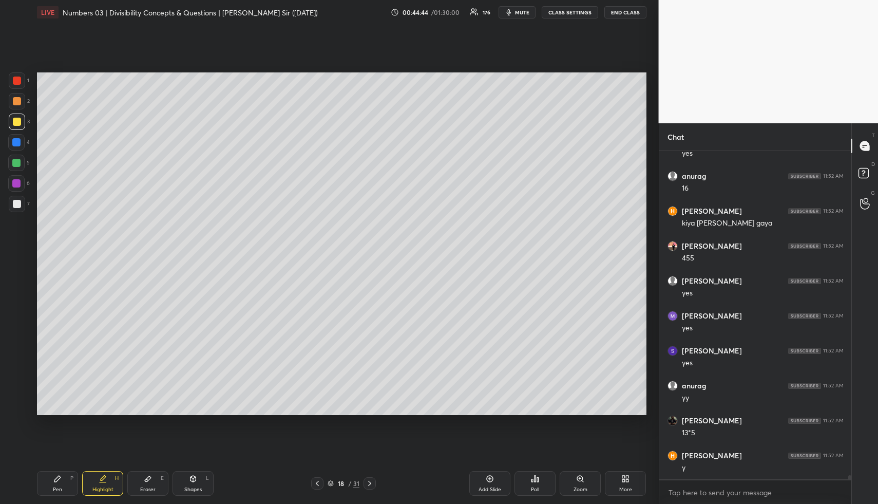
click at [488, 479] on icon at bounding box center [490, 478] width 8 height 8
click at [54, 480] on div "Pen P" at bounding box center [57, 483] width 41 height 25
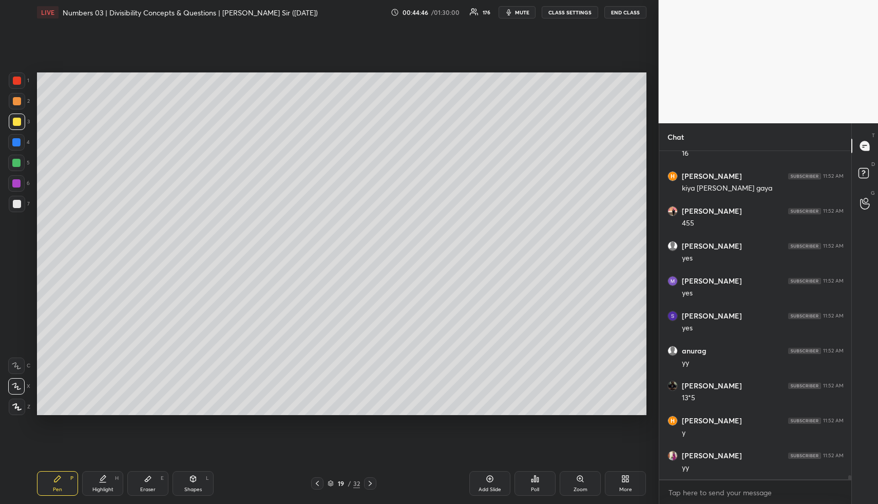
click at [16, 101] on div at bounding box center [17, 101] width 8 height 8
drag, startPoint x: 16, startPoint y: 118, endPoint x: 34, endPoint y: 123, distance: 18.2
click at [16, 118] on div at bounding box center [17, 122] width 8 height 8
click at [103, 487] on div "Highlight" at bounding box center [102, 489] width 21 height 5
click at [106, 489] on div "Highlight" at bounding box center [102, 489] width 21 height 5
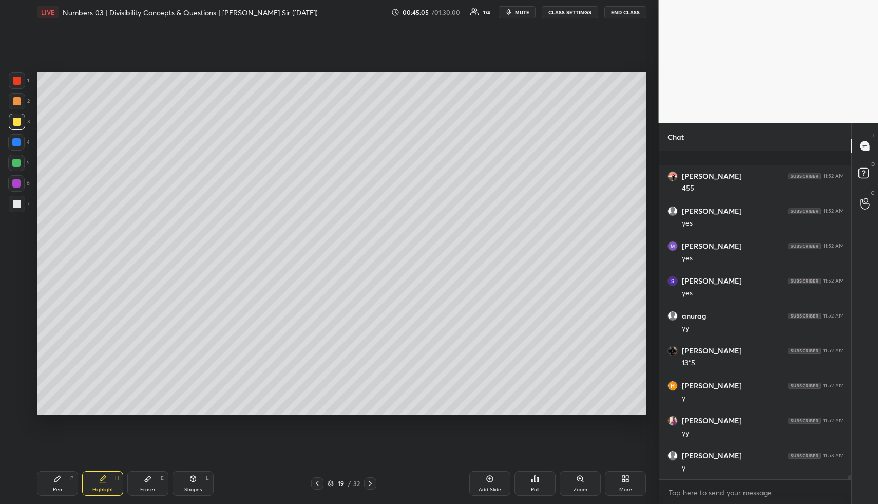
scroll to position [25318, 0]
drag, startPoint x: 56, startPoint y: 485, endPoint x: 60, endPoint y: 426, distance: 59.2
click at [57, 484] on div "Pen P" at bounding box center [57, 483] width 41 height 25
click at [15, 139] on div at bounding box center [16, 142] width 8 height 8
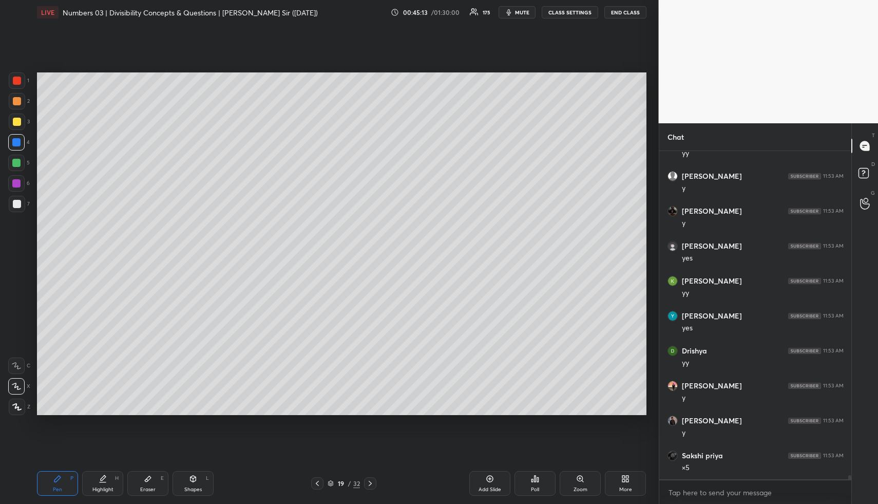
click at [14, 164] on div at bounding box center [16, 163] width 8 height 8
drag, startPoint x: 105, startPoint y: 479, endPoint x: 122, endPoint y: 440, distance: 42.1
click at [104, 479] on icon at bounding box center [103, 478] width 8 height 8
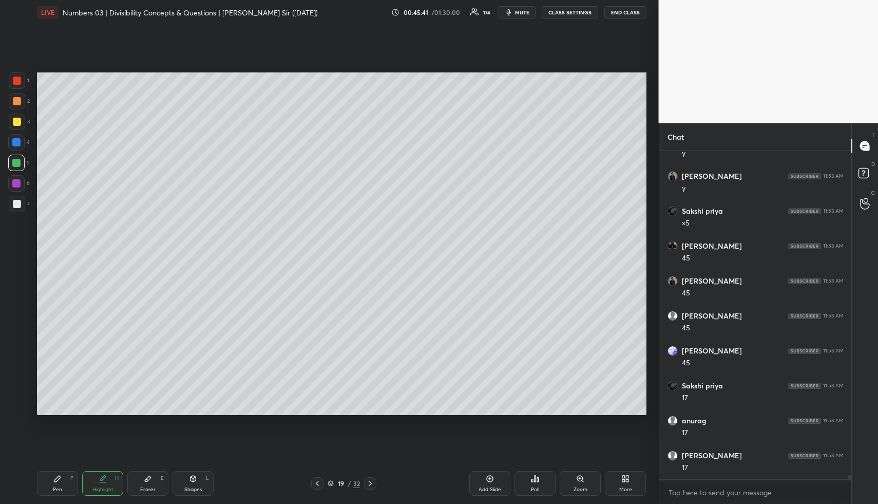
click at [201, 476] on div "Shapes L" at bounding box center [193, 483] width 41 height 25
click at [19, 201] on div at bounding box center [17, 204] width 8 height 8
drag, startPoint x: 108, startPoint y: 481, endPoint x: 110, endPoint y: 474, distance: 7.0
click at [108, 482] on div "Highlight H" at bounding box center [102, 483] width 41 height 25
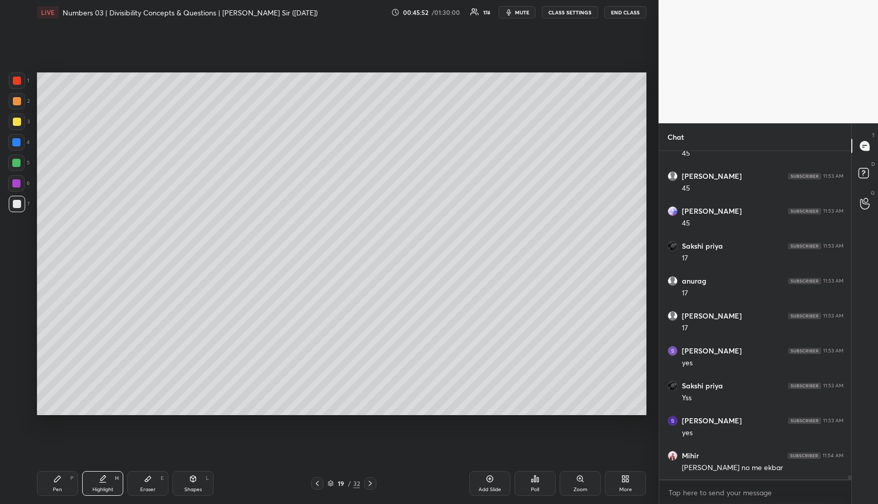
scroll to position [25946, 0]
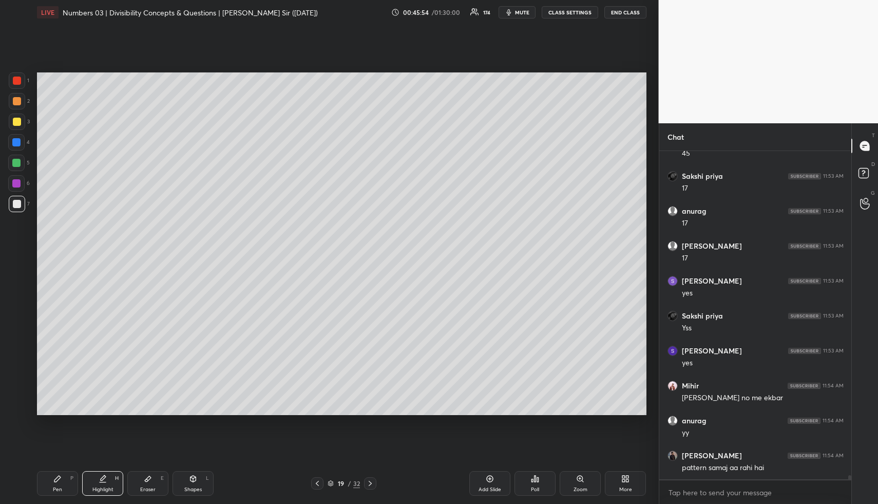
drag, startPoint x: 492, startPoint y: 485, endPoint x: 481, endPoint y: 479, distance: 13.1
click at [491, 487] on div "Add Slide" at bounding box center [490, 489] width 23 height 5
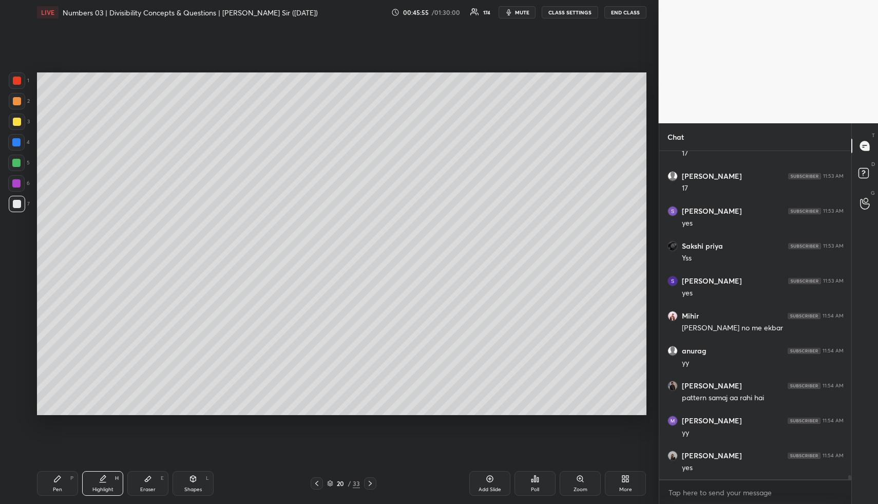
drag, startPoint x: 69, startPoint y: 482, endPoint x: 67, endPoint y: 472, distance: 10.1
click at [67, 479] on div "Pen P" at bounding box center [57, 483] width 41 height 25
click at [16, 103] on div at bounding box center [17, 101] width 8 height 8
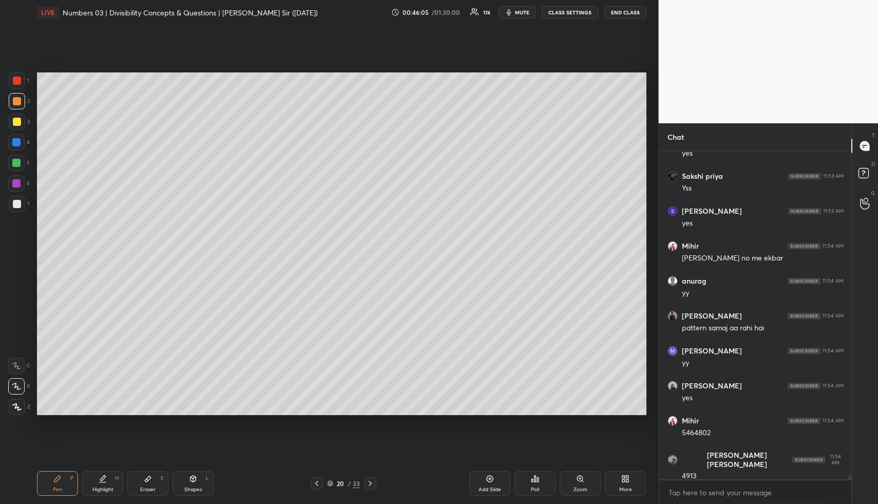
scroll to position [26156, 0]
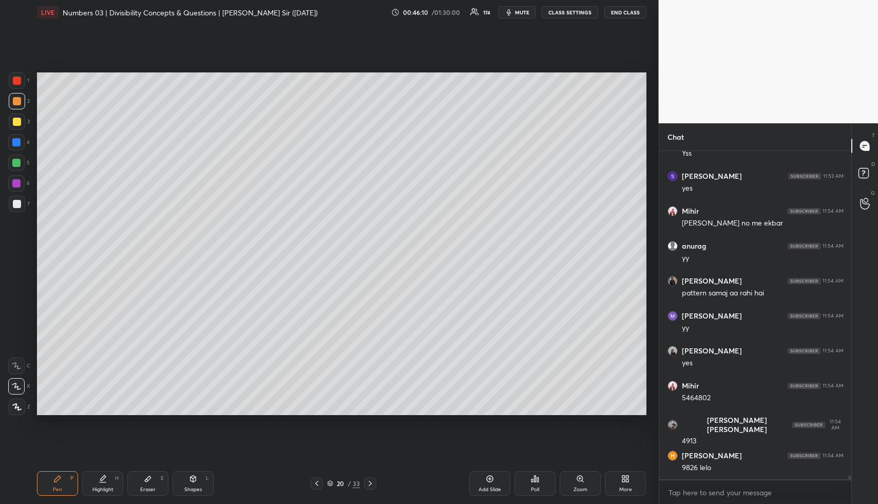
click at [16, 139] on div at bounding box center [16, 142] width 8 height 8
click at [145, 478] on icon at bounding box center [148, 478] width 8 height 8
click at [62, 487] on div "Pen P" at bounding box center [57, 483] width 41 height 25
click at [17, 117] on div at bounding box center [17, 121] width 16 height 16
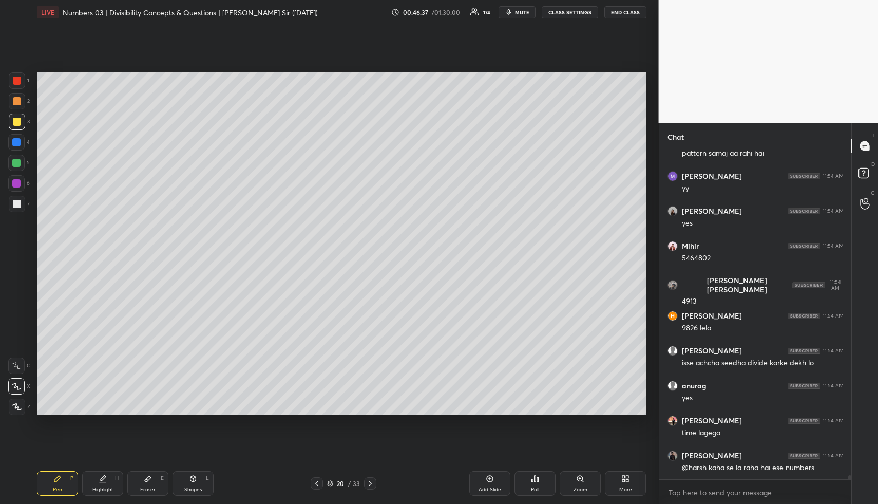
scroll to position [26330, 0]
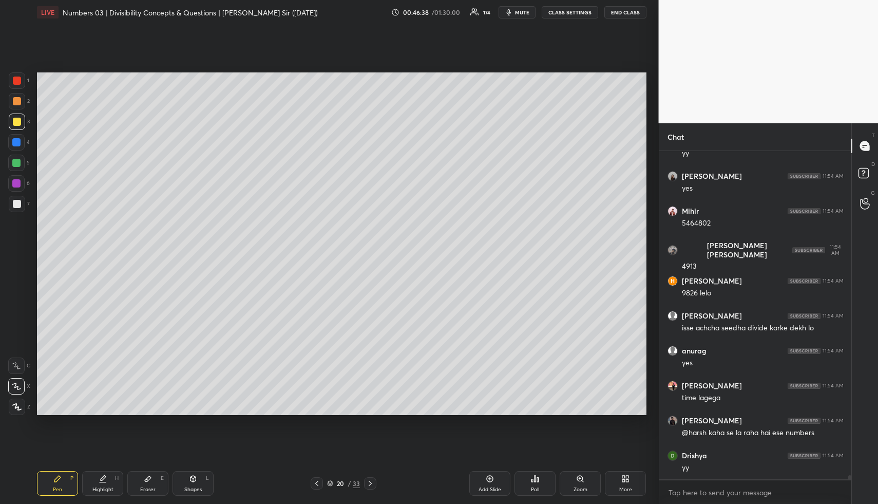
click at [95, 474] on div "Highlight H" at bounding box center [102, 483] width 41 height 25
click at [59, 482] on icon at bounding box center [57, 478] width 8 height 8
drag, startPoint x: 18, startPoint y: 136, endPoint x: 29, endPoint y: 130, distance: 12.4
click at [19, 136] on div at bounding box center [16, 142] width 16 height 16
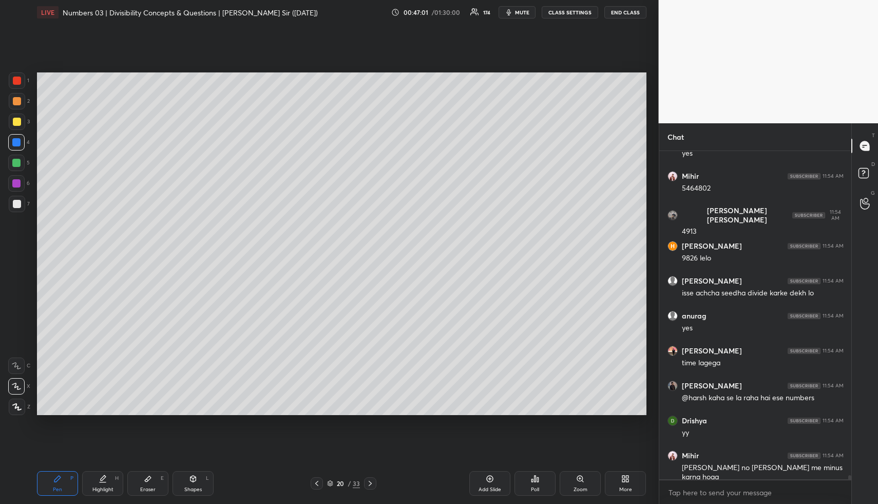
scroll to position [26400, 0]
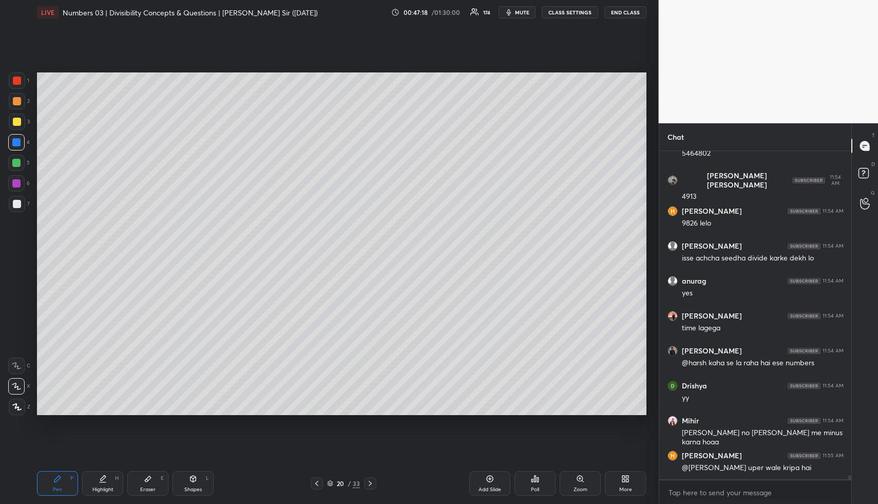
click at [108, 477] on div "Highlight H" at bounding box center [102, 483] width 41 height 25
drag, startPoint x: 108, startPoint y: 477, endPoint x: 114, endPoint y: 477, distance: 5.7
click at [111, 478] on div "Highlight H" at bounding box center [102, 483] width 41 height 25
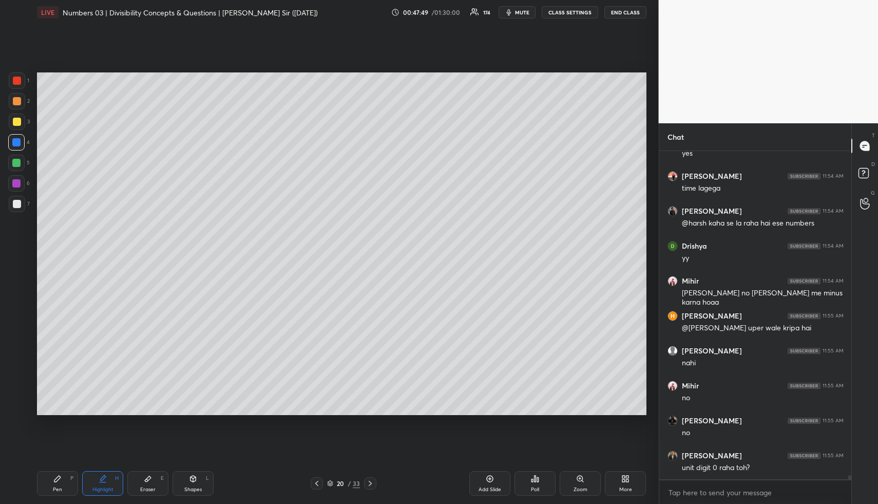
scroll to position [26574, 0]
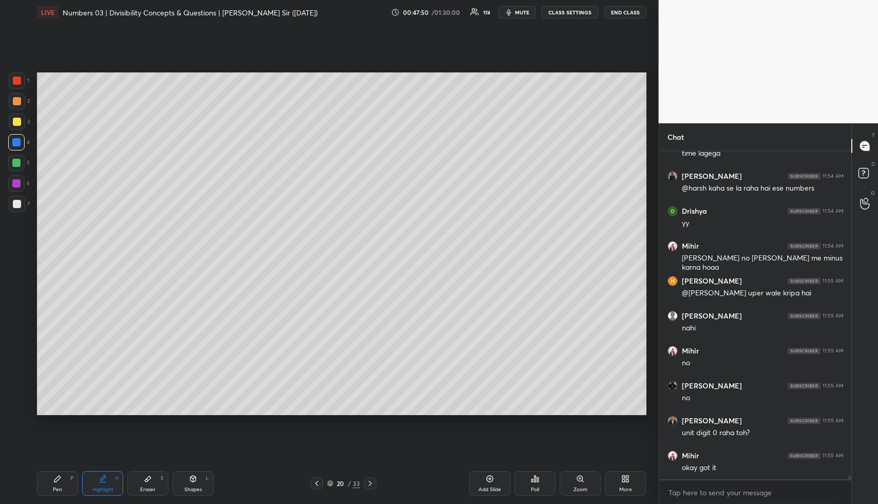
click at [491, 482] on icon at bounding box center [490, 478] width 8 height 8
click at [54, 476] on icon at bounding box center [57, 478] width 8 height 8
click at [15, 102] on div at bounding box center [17, 101] width 8 height 8
click at [20, 122] on div at bounding box center [17, 122] width 8 height 8
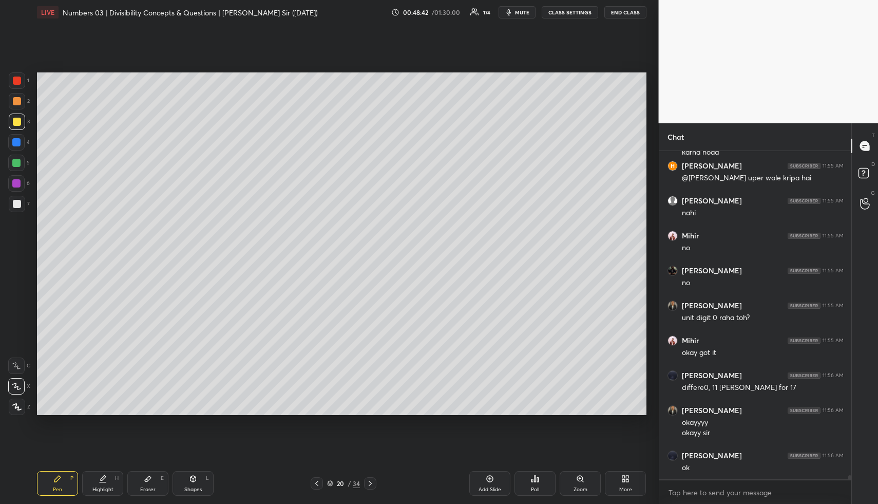
scroll to position [26700, 0]
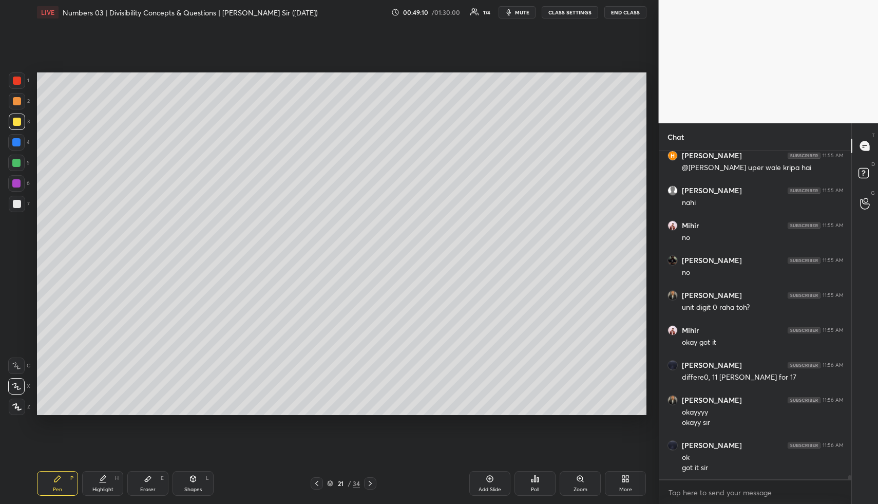
click at [485, 489] on div "Add Slide" at bounding box center [490, 489] width 23 height 5
drag, startPoint x: 63, startPoint y: 482, endPoint x: 59, endPoint y: 469, distance: 13.5
click at [63, 482] on div "Pen P" at bounding box center [57, 483] width 41 height 25
drag, startPoint x: 16, startPoint y: 123, endPoint x: 35, endPoint y: 120, distance: 19.8
click at [13, 124] on div at bounding box center [17, 122] width 8 height 8
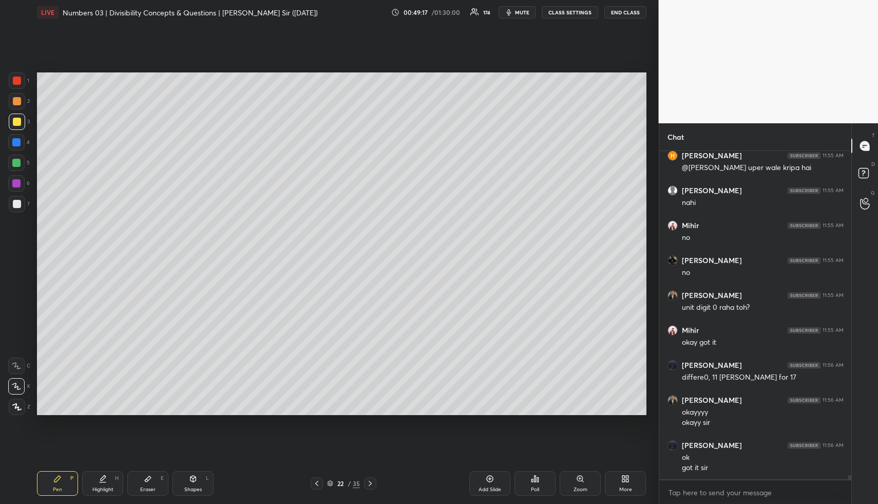
scroll to position [26735, 0]
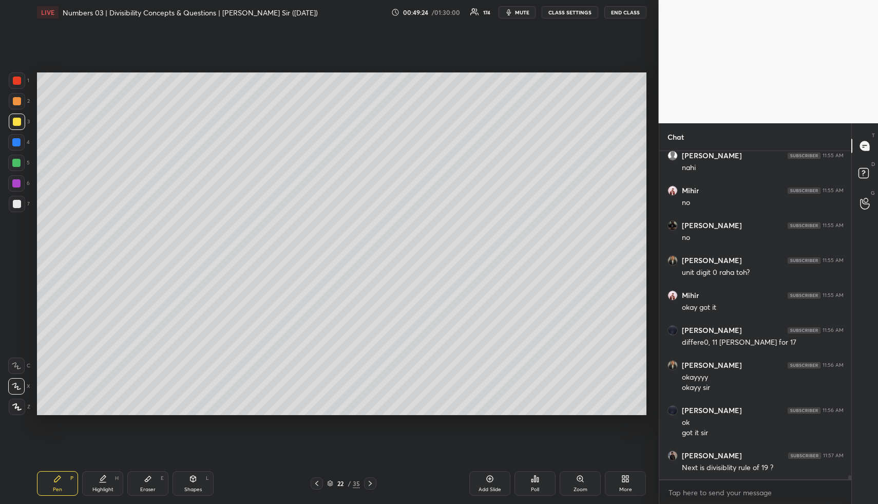
drag, startPoint x: 113, startPoint y: 477, endPoint x: 116, endPoint y: 468, distance: 9.0
click at [114, 477] on div "Highlight H" at bounding box center [102, 483] width 41 height 25
click at [114, 476] on div "Highlight H" at bounding box center [102, 483] width 41 height 25
drag, startPoint x: 78, startPoint y: 482, endPoint x: 73, endPoint y: 464, distance: 18.7
click at [77, 481] on div "Pen P Highlight H Eraser E Shapes L" at bounding box center [162, 483] width 251 height 25
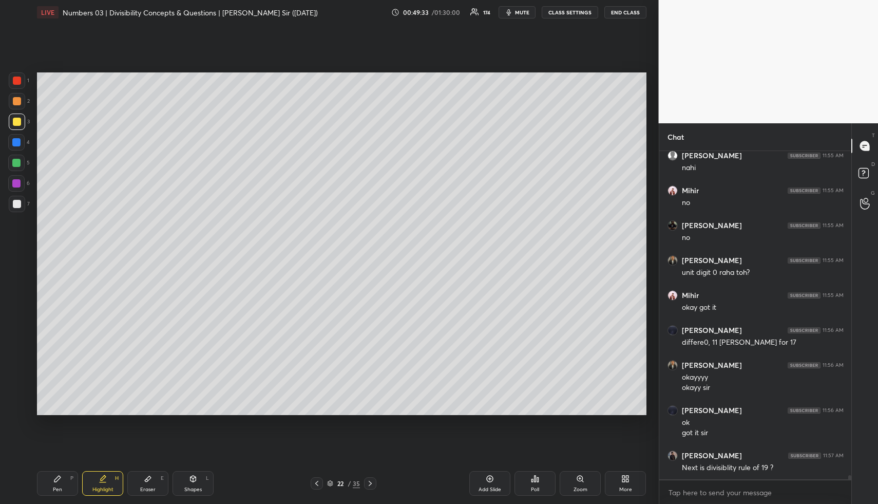
drag, startPoint x: 19, startPoint y: 144, endPoint x: 24, endPoint y: 149, distance: 6.9
click at [21, 146] on div at bounding box center [16, 142] width 16 height 16
drag, startPoint x: 57, startPoint y: 493, endPoint x: 60, endPoint y: 485, distance: 9.1
click at [59, 491] on div "Pen P" at bounding box center [57, 483] width 41 height 25
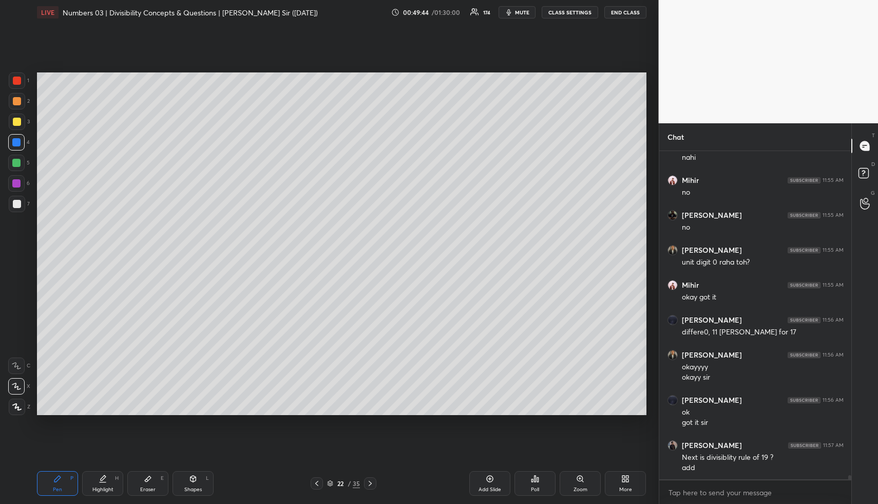
scroll to position [26780, 0]
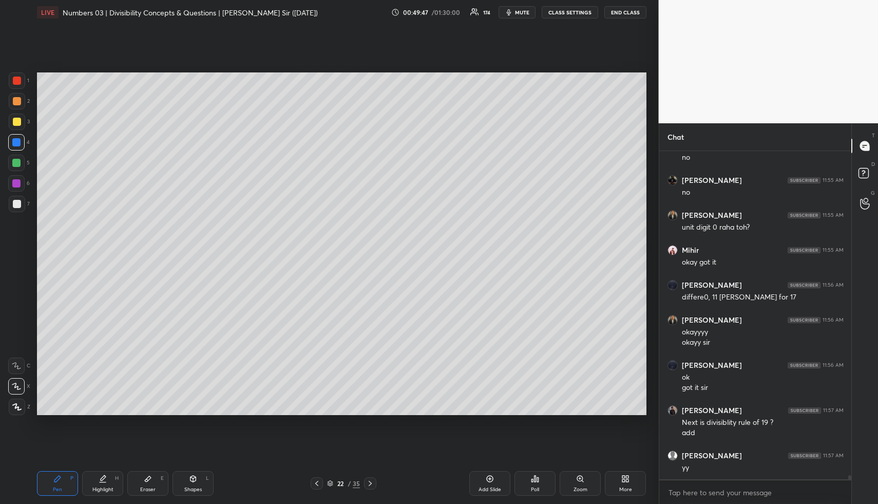
click at [106, 489] on div "Highlight" at bounding box center [102, 489] width 21 height 5
click at [316, 483] on icon at bounding box center [317, 483] width 8 height 8
click at [319, 482] on icon at bounding box center [317, 483] width 8 height 8
click at [318, 483] on icon at bounding box center [317, 483] width 8 height 8
click at [317, 483] on icon at bounding box center [317, 483] width 8 height 8
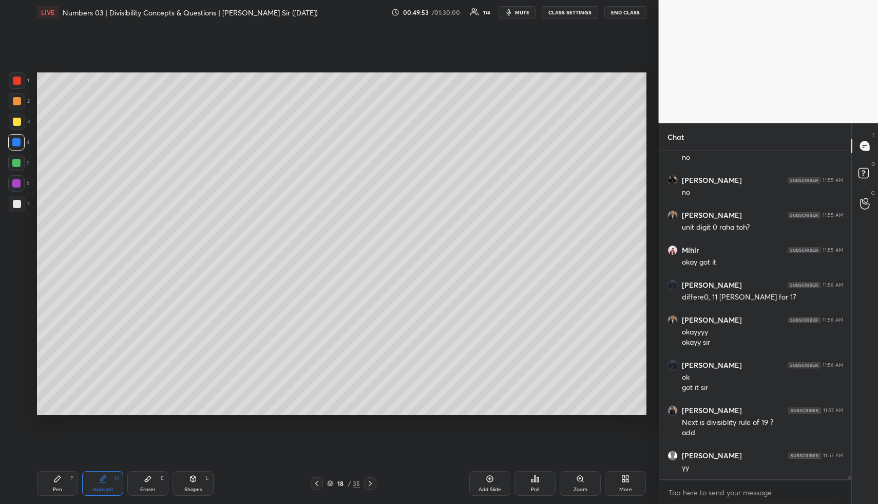
click at [317, 483] on icon at bounding box center [317, 483] width 8 height 8
click at [315, 482] on icon at bounding box center [317, 483] width 8 height 8
drag, startPoint x: 98, startPoint y: 481, endPoint x: 104, endPoint y: 471, distance: 11.7
click at [99, 482] on div "Highlight H" at bounding box center [102, 483] width 41 height 25
drag, startPoint x: 62, startPoint y: 489, endPoint x: 62, endPoint y: 482, distance: 7.7
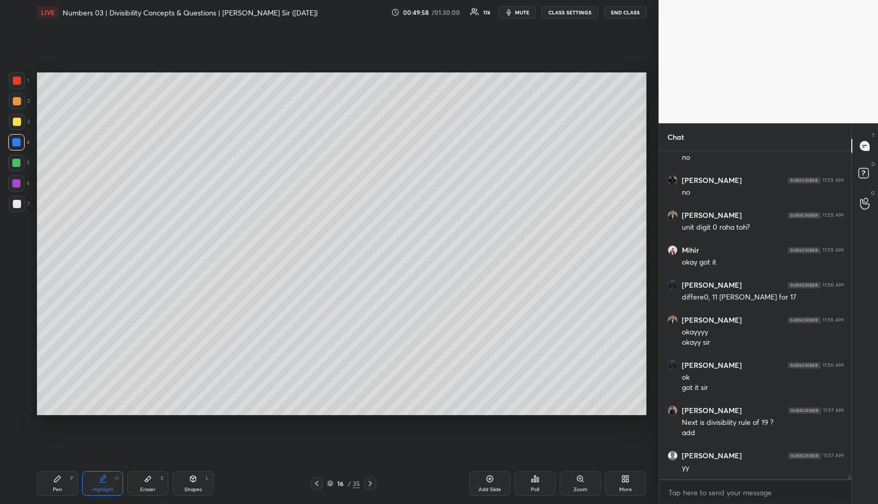
click at [62, 488] on div "Pen P" at bounding box center [57, 483] width 41 height 25
drag, startPoint x: 11, startPoint y: 159, endPoint x: 22, endPoint y: 156, distance: 10.7
click at [13, 159] on div at bounding box center [16, 163] width 16 height 16
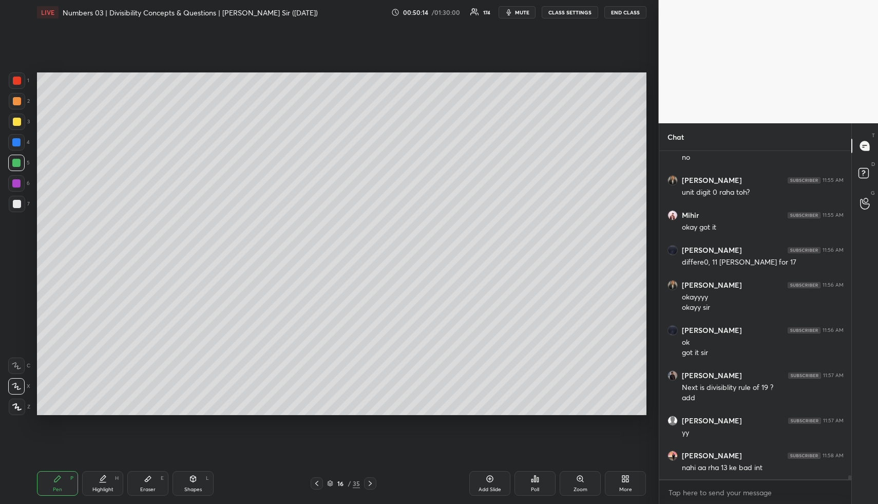
scroll to position [26850, 0]
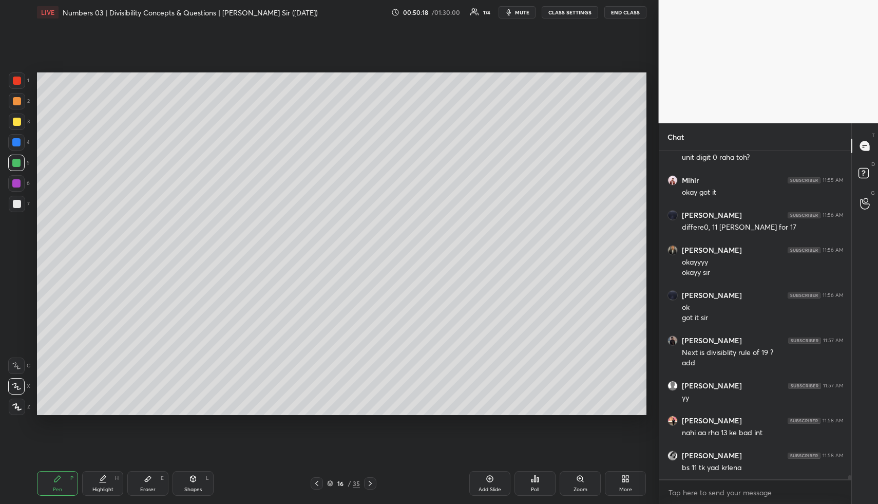
click at [65, 484] on div "Pen P" at bounding box center [57, 483] width 41 height 25
click at [17, 105] on div at bounding box center [17, 101] width 16 height 16
click at [18, 143] on div at bounding box center [16, 142] width 8 height 8
click at [20, 206] on div at bounding box center [17, 204] width 8 height 8
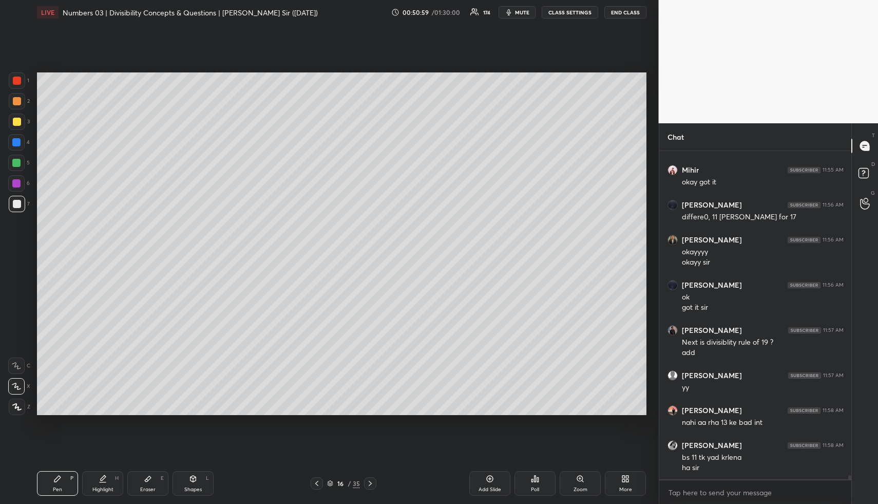
click at [107, 482] on div "Highlight H" at bounding box center [102, 483] width 41 height 25
drag, startPoint x: 110, startPoint y: 482, endPoint x: 113, endPoint y: 469, distance: 12.7
click at [110, 478] on div "Highlight H" at bounding box center [102, 483] width 41 height 25
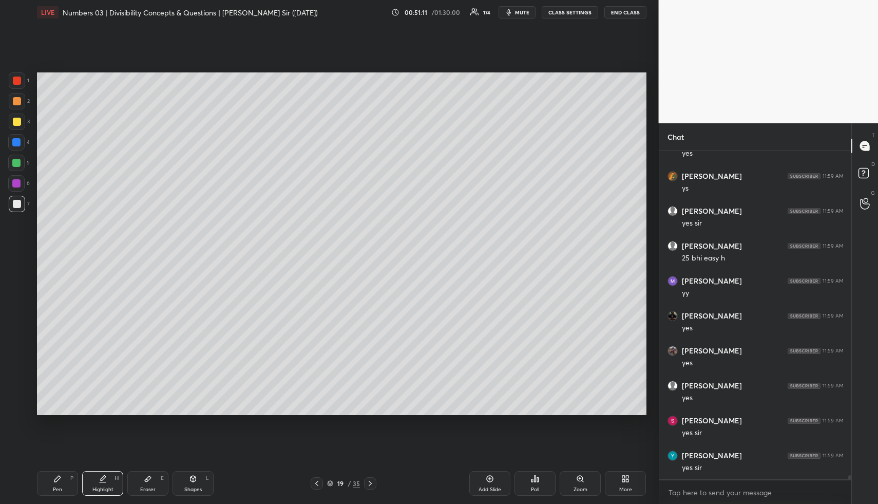
scroll to position [27279, 0]
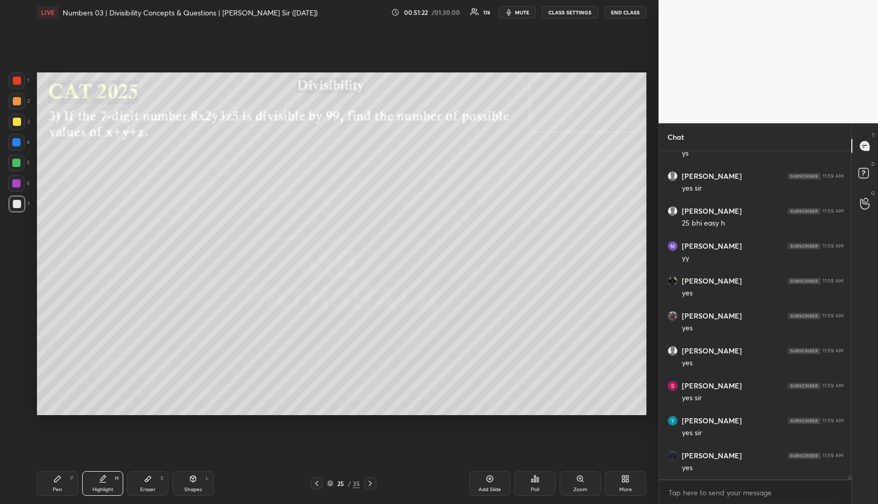
drag, startPoint x: 198, startPoint y: 484, endPoint x: 183, endPoint y: 440, distance: 46.1
click at [195, 484] on div "Shapes L" at bounding box center [193, 483] width 41 height 25
click at [17, 101] on div at bounding box center [17, 101] width 8 height 8
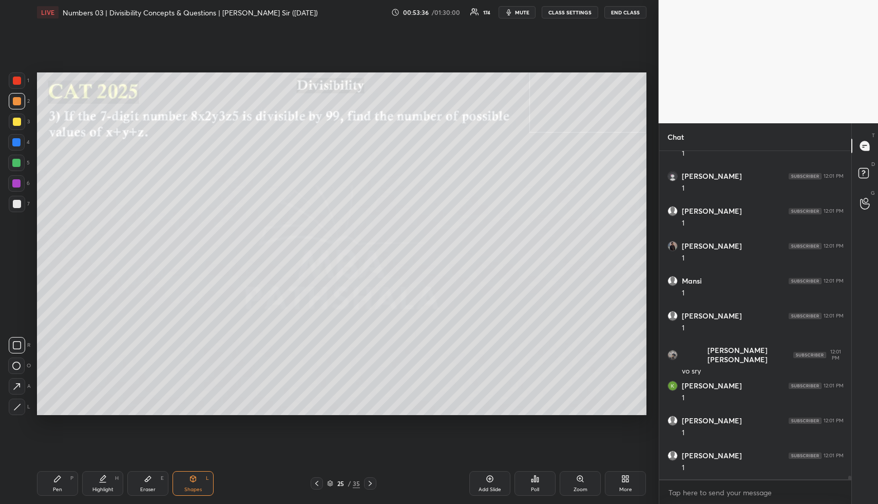
scroll to position [28291, 0]
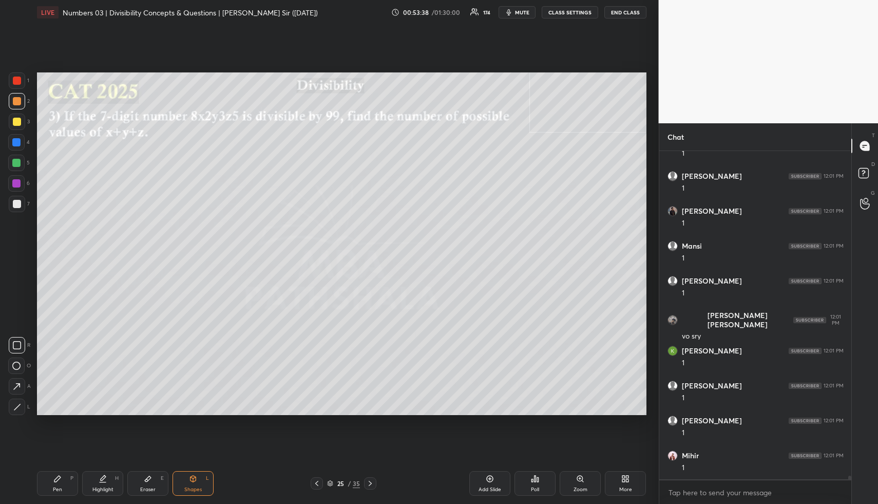
click at [102, 477] on icon at bounding box center [103, 478] width 8 height 8
drag, startPoint x: 103, startPoint y: 480, endPoint x: 103, endPoint y: 459, distance: 21.1
click at [102, 480] on icon at bounding box center [103, 478] width 8 height 8
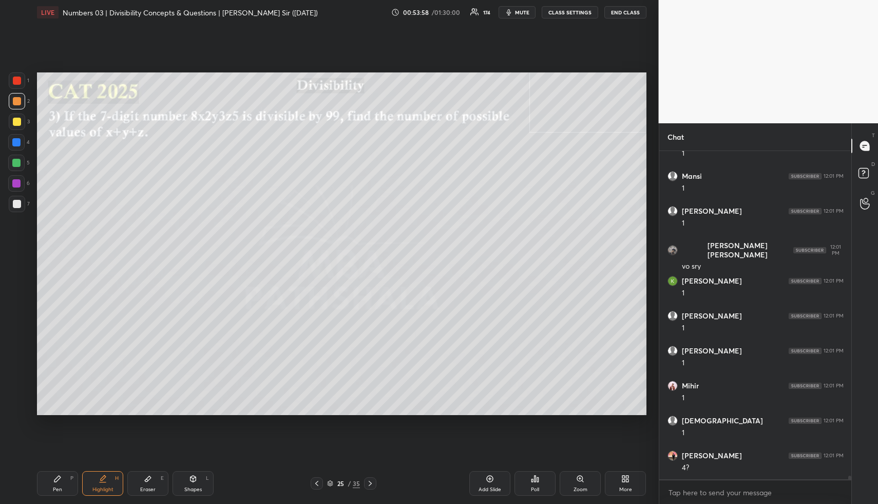
scroll to position [28396, 0]
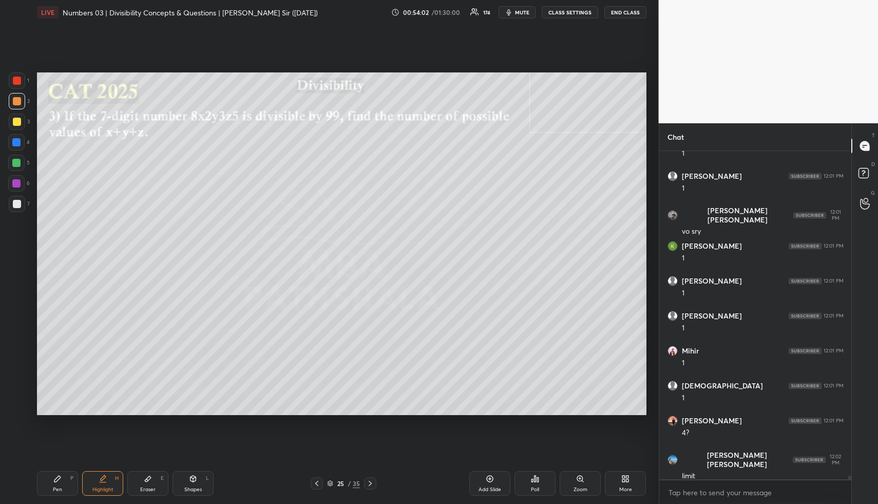
click at [141, 481] on div "Eraser E" at bounding box center [147, 483] width 41 height 25
click at [62, 492] on div "Pen P" at bounding box center [57, 483] width 41 height 25
click at [145, 479] on icon at bounding box center [148, 479] width 6 height 6
click at [18, 346] on span "Erase all" at bounding box center [16, 344] width 15 height 7
click at [74, 480] on div "Pen P" at bounding box center [57, 483] width 41 height 25
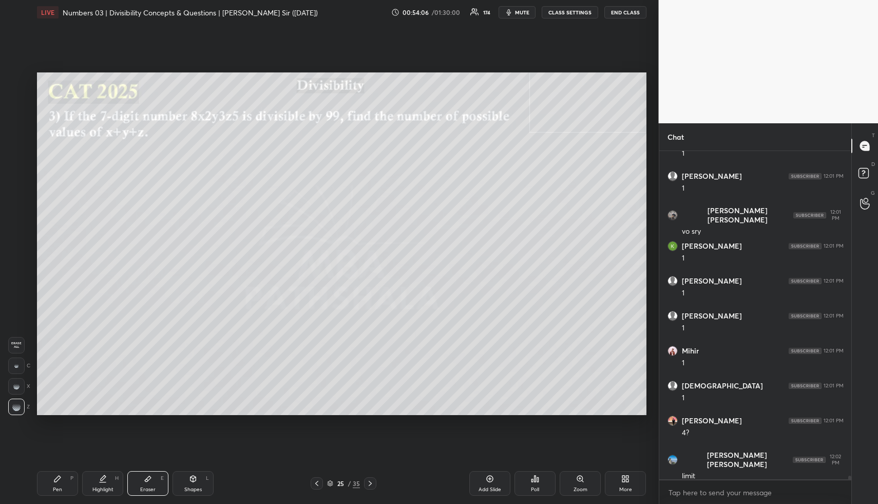
click at [72, 481] on div "P" at bounding box center [71, 477] width 3 height 5
click at [17, 126] on div at bounding box center [17, 121] width 16 height 16
drag, startPoint x: 201, startPoint y: 471, endPoint x: 193, endPoint y: 468, distance: 9.0
click at [199, 471] on div "Shapes L" at bounding box center [193, 483] width 41 height 25
drag, startPoint x: 20, startPoint y: 202, endPoint x: 33, endPoint y: 199, distance: 13.7
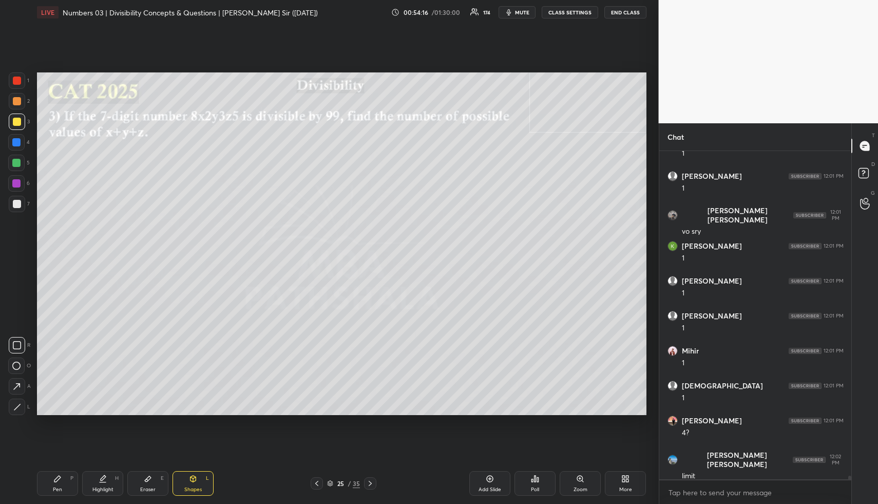
click at [20, 202] on div at bounding box center [17, 204] width 8 height 8
drag, startPoint x: 106, startPoint y: 481, endPoint x: 110, endPoint y: 468, distance: 13.5
click at [106, 481] on icon at bounding box center [103, 478] width 8 height 8
drag, startPoint x: 101, startPoint y: 480, endPoint x: 102, endPoint y: 458, distance: 21.6
click at [101, 479] on icon at bounding box center [103, 477] width 5 height 5
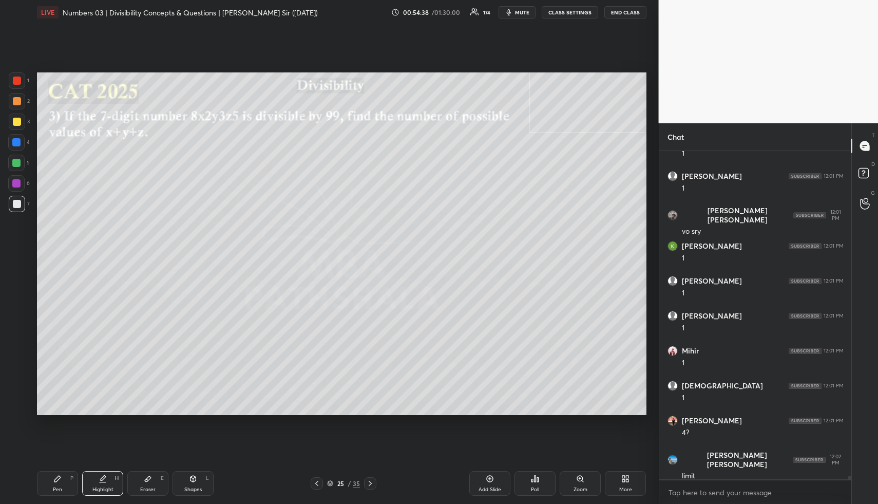
drag, startPoint x: 189, startPoint y: 476, endPoint x: 182, endPoint y: 442, distance: 34.6
click at [190, 472] on div "Shapes L" at bounding box center [193, 483] width 41 height 25
click at [17, 121] on div at bounding box center [17, 122] width 8 height 8
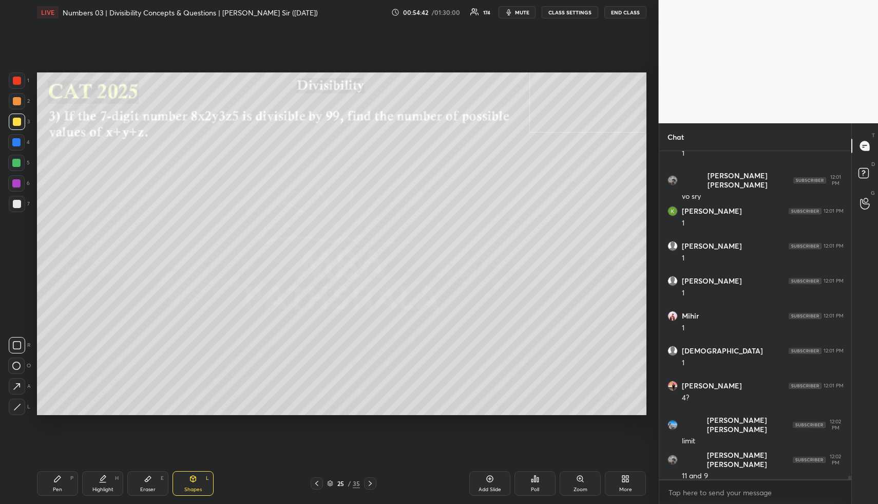
click at [21, 364] on div at bounding box center [16, 365] width 16 height 16
click at [16, 137] on div at bounding box center [16, 142] width 16 height 16
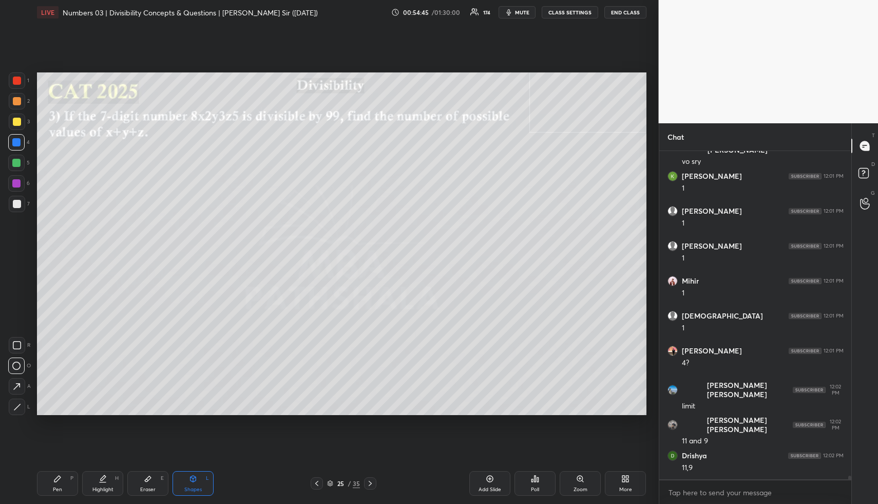
scroll to position [28536, 0]
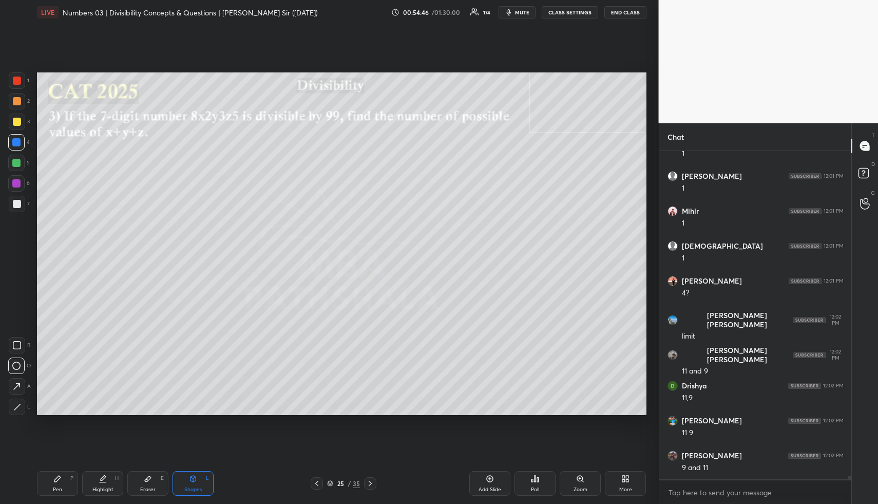
click at [13, 377] on div "R O A L" at bounding box center [19, 374] width 23 height 82
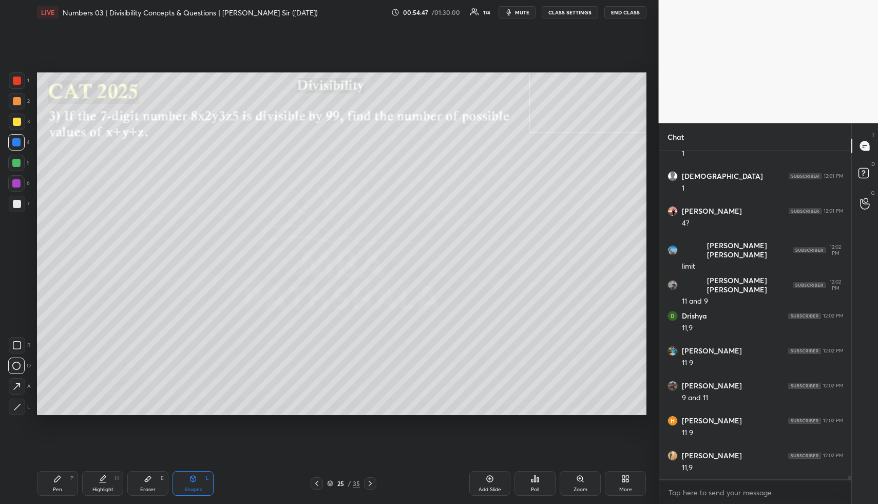
click at [16, 160] on div at bounding box center [16, 163] width 8 height 8
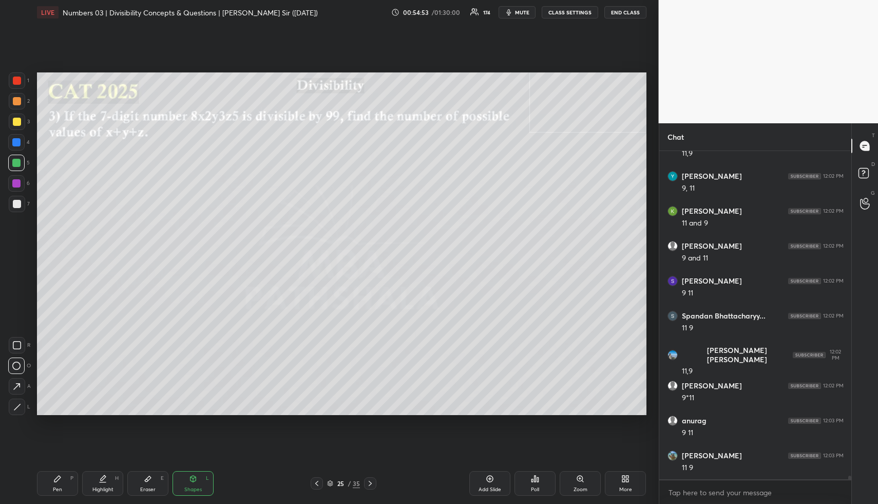
scroll to position [28955, 0]
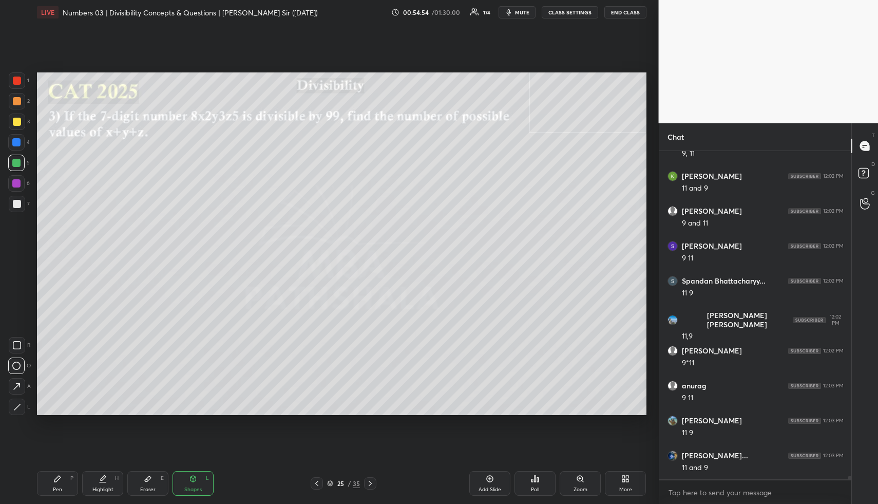
click at [18, 384] on icon at bounding box center [16, 386] width 7 height 7
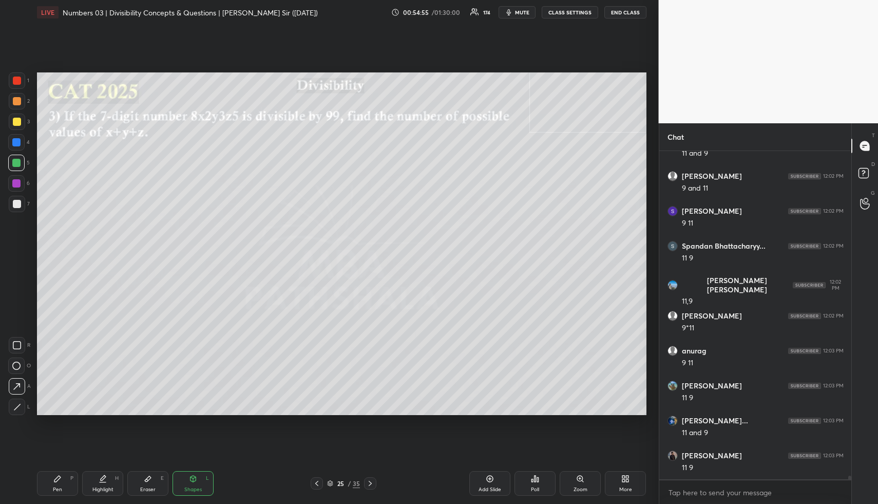
drag, startPoint x: 18, startPoint y: 384, endPoint x: 28, endPoint y: 373, distance: 14.6
click at [18, 384] on icon at bounding box center [16, 386] width 7 height 7
drag, startPoint x: 58, startPoint y: 488, endPoint x: 55, endPoint y: 456, distance: 32.4
click at [57, 487] on div "Pen" at bounding box center [57, 489] width 9 height 5
click at [14, 100] on div at bounding box center [17, 101] width 8 height 8
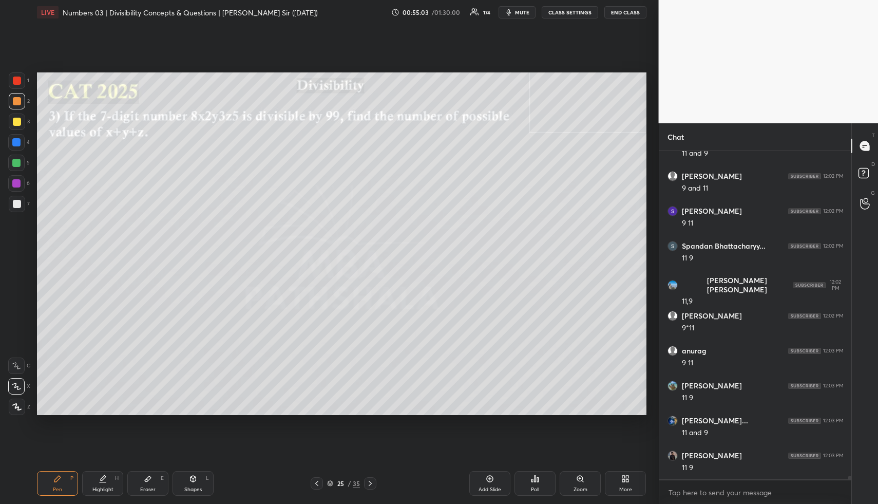
click at [150, 488] on div "Eraser" at bounding box center [147, 489] width 15 height 5
click at [55, 487] on div "Pen" at bounding box center [57, 489] width 9 height 5
click at [61, 477] on icon at bounding box center [57, 478] width 8 height 8
click at [100, 484] on div "Highlight H" at bounding box center [102, 483] width 41 height 25
drag, startPoint x: 104, startPoint y: 477, endPoint x: 103, endPoint y: 472, distance: 5.4
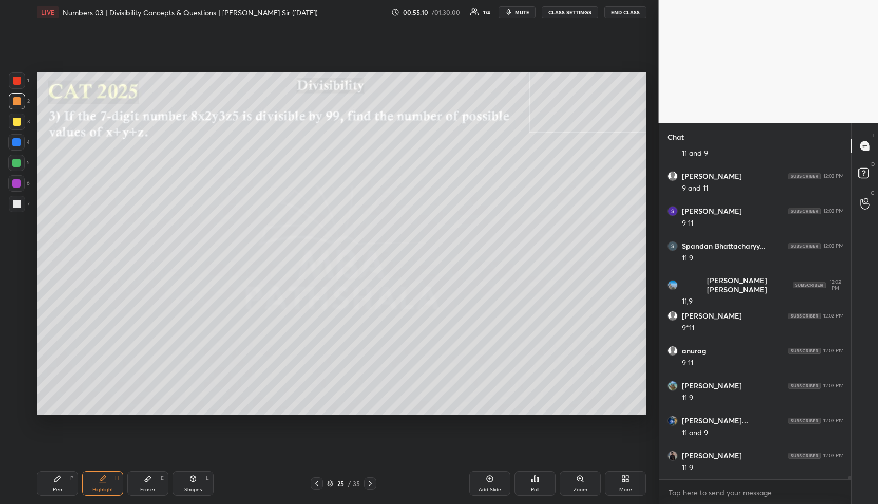
click at [103, 477] on icon at bounding box center [103, 477] width 5 height 5
click at [105, 479] on icon at bounding box center [103, 478] width 8 height 8
drag, startPoint x: 198, startPoint y: 481, endPoint x: 185, endPoint y: 439, distance: 43.5
click at [198, 478] on div "Shapes L" at bounding box center [193, 483] width 41 height 25
click at [18, 184] on div at bounding box center [16, 183] width 8 height 8
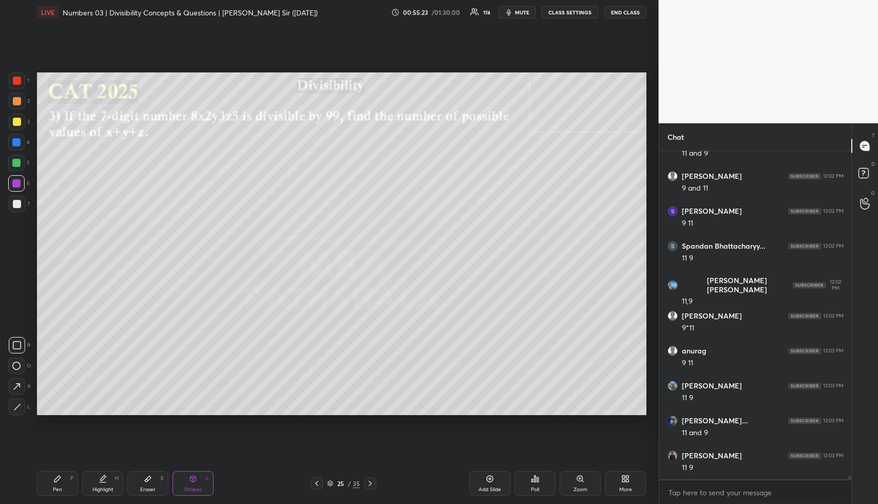
drag, startPoint x: 18, startPoint y: 401, endPoint x: 20, endPoint y: 349, distance: 52.4
click at [17, 398] on div "R O A L" at bounding box center [19, 374] width 23 height 82
click at [16, 406] on icon at bounding box center [17, 407] width 8 height 8
click at [105, 488] on div "Highlight" at bounding box center [102, 489] width 21 height 5
click at [58, 481] on div "Pen P" at bounding box center [57, 483] width 41 height 25
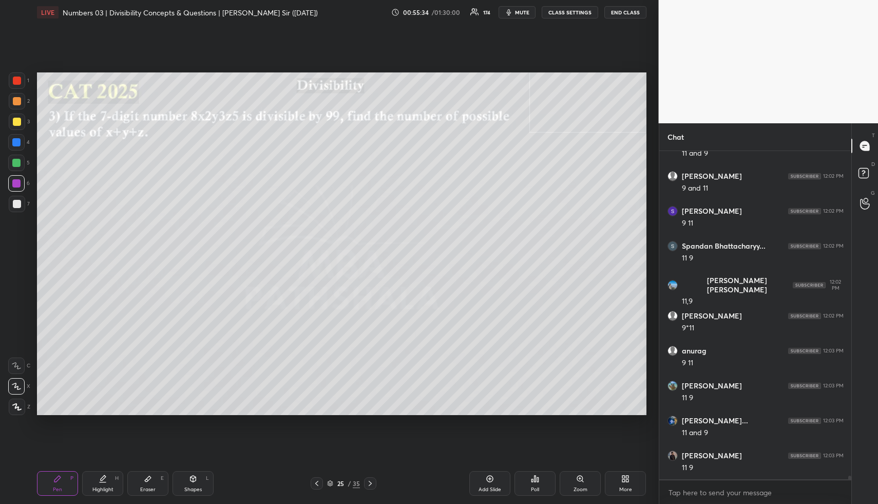
scroll to position [29025, 0]
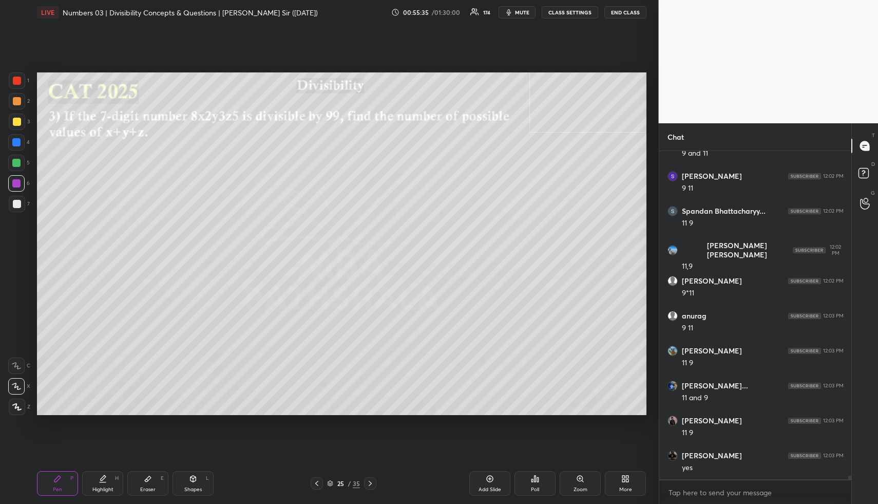
click at [16, 122] on div at bounding box center [17, 122] width 8 height 8
click at [20, 103] on div at bounding box center [17, 101] width 8 height 8
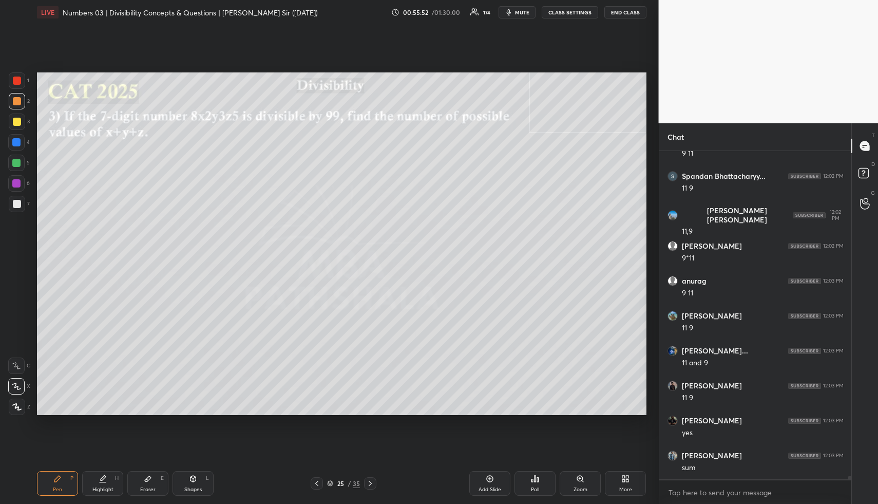
drag, startPoint x: 101, startPoint y: 477, endPoint x: 102, endPoint y: 421, distance: 56.0
click at [101, 477] on icon at bounding box center [103, 478] width 8 height 8
drag, startPoint x: 189, startPoint y: 479, endPoint x: 181, endPoint y: 463, distance: 18.2
click at [188, 477] on div "Shapes L" at bounding box center [193, 483] width 41 height 25
click at [17, 204] on div at bounding box center [17, 204] width 8 height 8
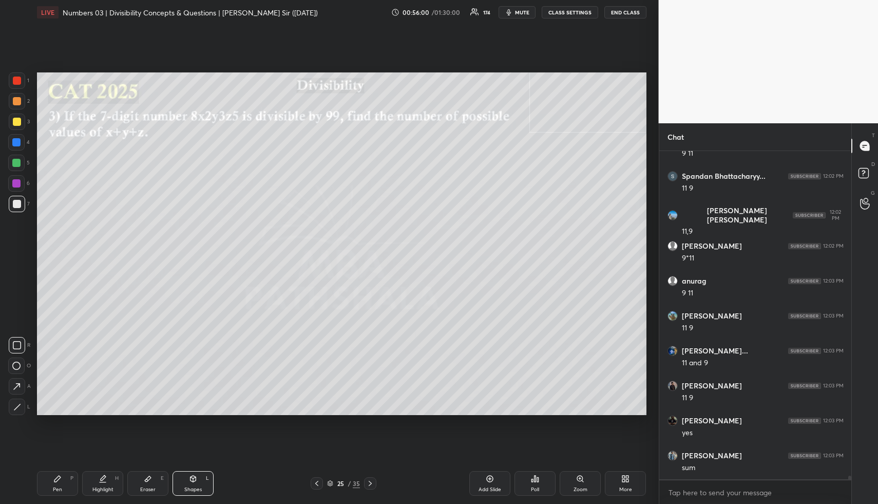
drag, startPoint x: 17, startPoint y: 381, endPoint x: 30, endPoint y: 336, distance: 47.0
click at [16, 382] on icon at bounding box center [16, 386] width 11 height 11
click at [18, 161] on div at bounding box center [16, 163] width 8 height 8
drag, startPoint x: 53, startPoint y: 473, endPoint x: 53, endPoint y: 466, distance: 7.7
click at [53, 473] on div "Pen P" at bounding box center [57, 483] width 41 height 25
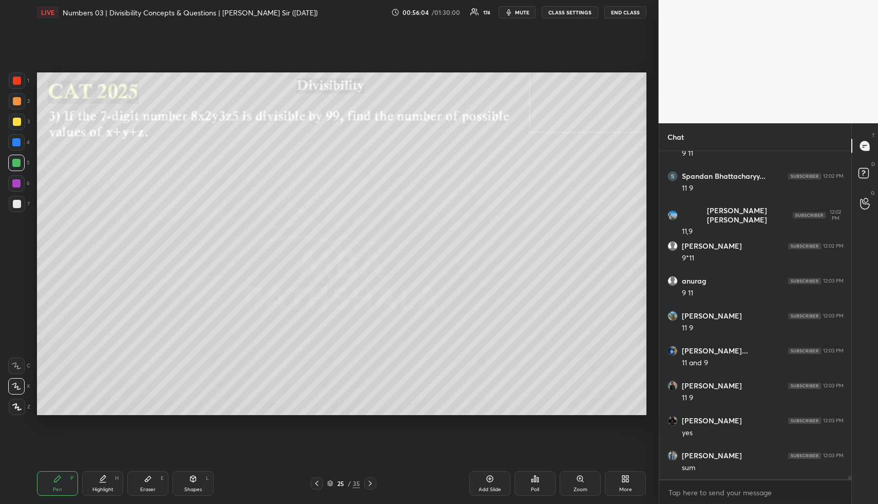
click at [20, 199] on div at bounding box center [17, 204] width 16 height 16
click at [104, 479] on icon at bounding box center [103, 478] width 8 height 8
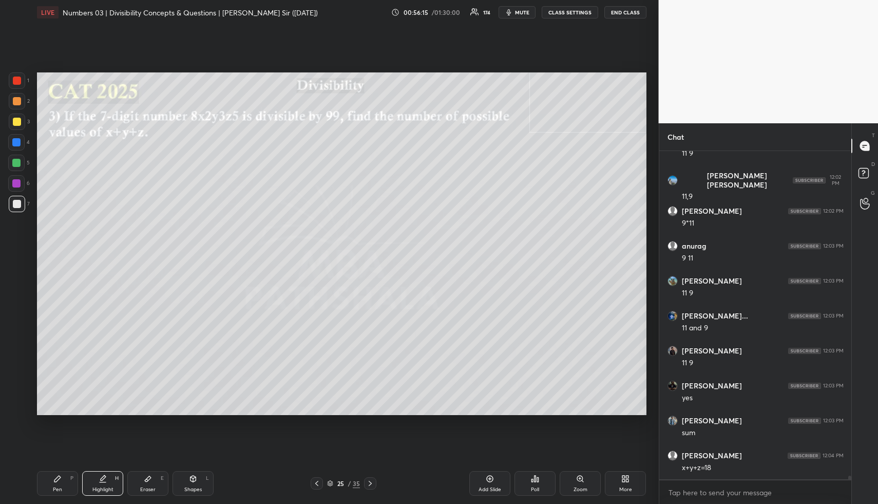
drag, startPoint x: 53, startPoint y: 472, endPoint x: 50, endPoint y: 466, distance: 6.2
click at [53, 474] on div "Pen P" at bounding box center [57, 483] width 41 height 25
click at [15, 103] on div at bounding box center [17, 101] width 8 height 8
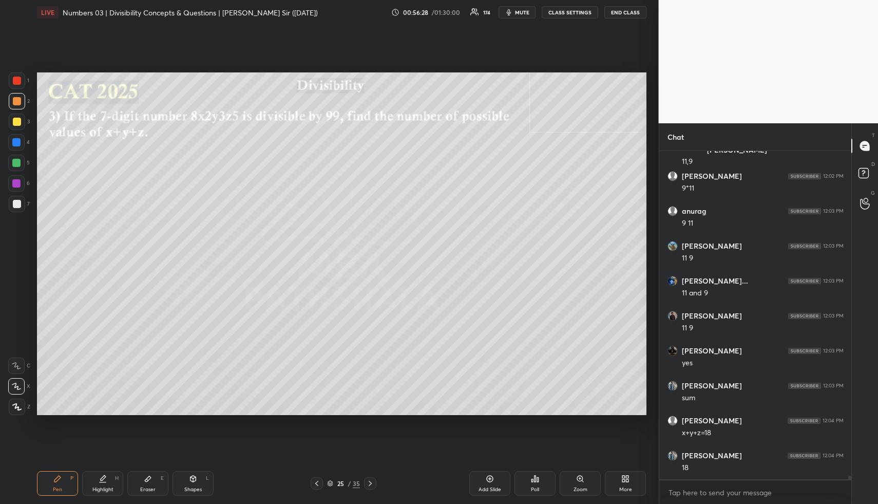
drag, startPoint x: 191, startPoint y: 476, endPoint x: 178, endPoint y: 431, distance: 47.0
click at [187, 472] on div "Shapes L" at bounding box center [193, 483] width 41 height 25
drag, startPoint x: 14, startPoint y: 205, endPoint x: 36, endPoint y: 216, distance: 24.8
click at [16, 206] on div at bounding box center [17, 204] width 8 height 8
drag, startPoint x: 21, startPoint y: 381, endPoint x: 28, endPoint y: 379, distance: 8.0
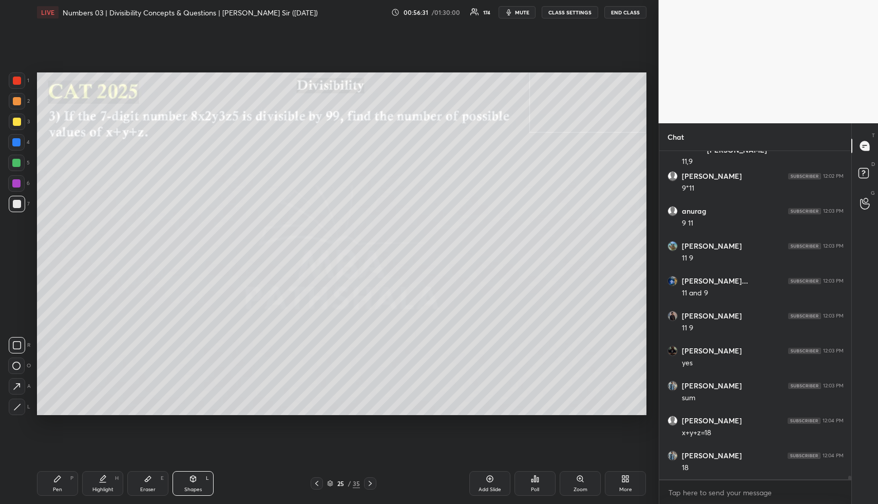
click at [20, 382] on icon at bounding box center [16, 386] width 11 height 11
click at [15, 164] on div at bounding box center [16, 163] width 8 height 8
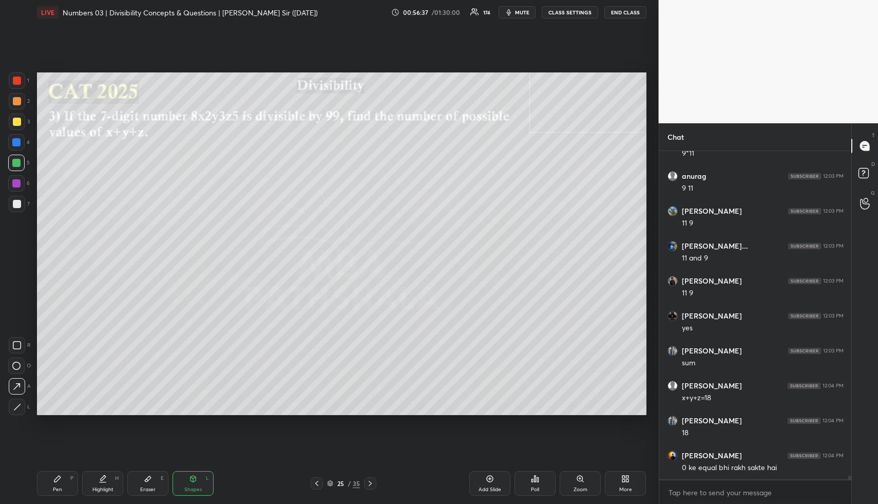
click at [63, 474] on div "Pen P" at bounding box center [57, 483] width 41 height 25
drag, startPoint x: 64, startPoint y: 474, endPoint x: 73, endPoint y: 426, distance: 49.6
click at [64, 474] on div "Pen P" at bounding box center [57, 483] width 41 height 25
drag, startPoint x: 13, startPoint y: 201, endPoint x: 19, endPoint y: 203, distance: 6.5
click at [13, 202] on div at bounding box center [17, 204] width 8 height 8
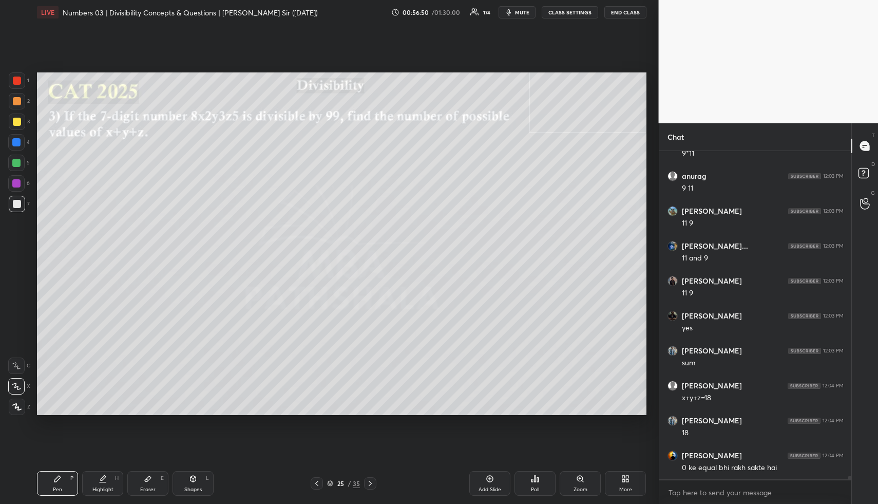
click at [103, 485] on div "Highlight H" at bounding box center [102, 483] width 41 height 25
click at [105, 481] on icon at bounding box center [103, 478] width 8 height 8
click at [102, 483] on div "Highlight H" at bounding box center [102, 483] width 41 height 25
drag, startPoint x: 113, startPoint y: 478, endPoint x: 139, endPoint y: 450, distance: 37.8
click at [119, 476] on div "Highlight H" at bounding box center [102, 483] width 41 height 25
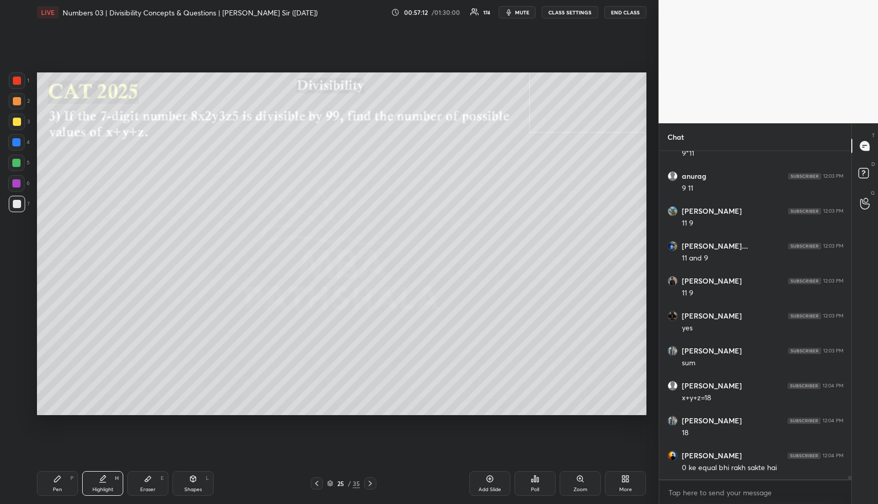
drag, startPoint x: 88, startPoint y: 494, endPoint x: 124, endPoint y: 436, distance: 68.7
click at [88, 494] on div "Highlight H" at bounding box center [102, 483] width 41 height 25
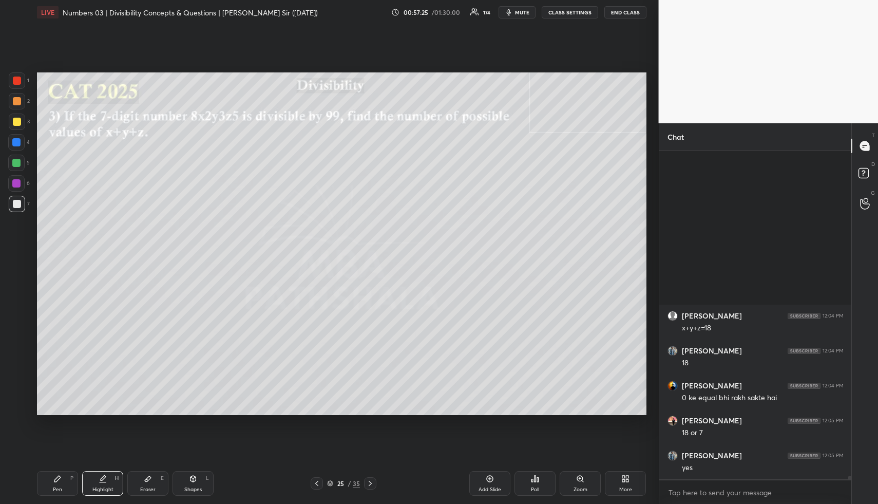
scroll to position [29443, 0]
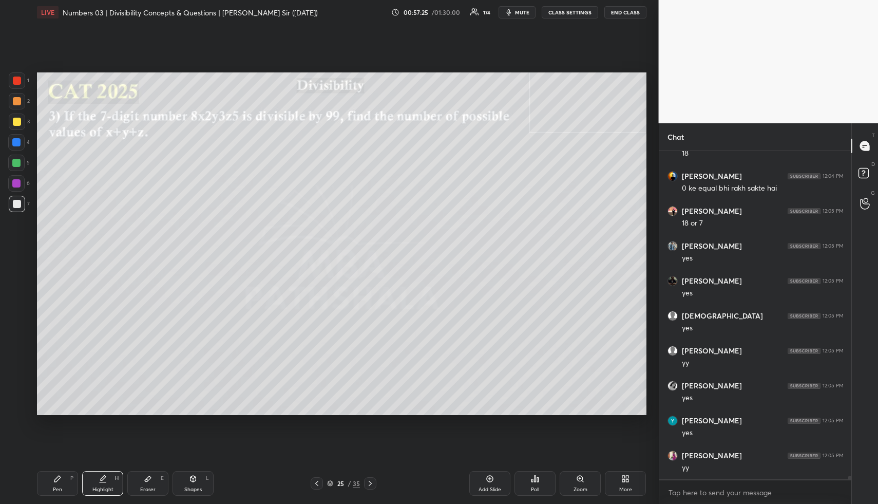
click at [49, 483] on div "Pen P" at bounding box center [57, 483] width 41 height 25
drag, startPoint x: 16, startPoint y: 162, endPoint x: 33, endPoint y: 177, distance: 22.6
click at [16, 162] on div at bounding box center [16, 163] width 8 height 8
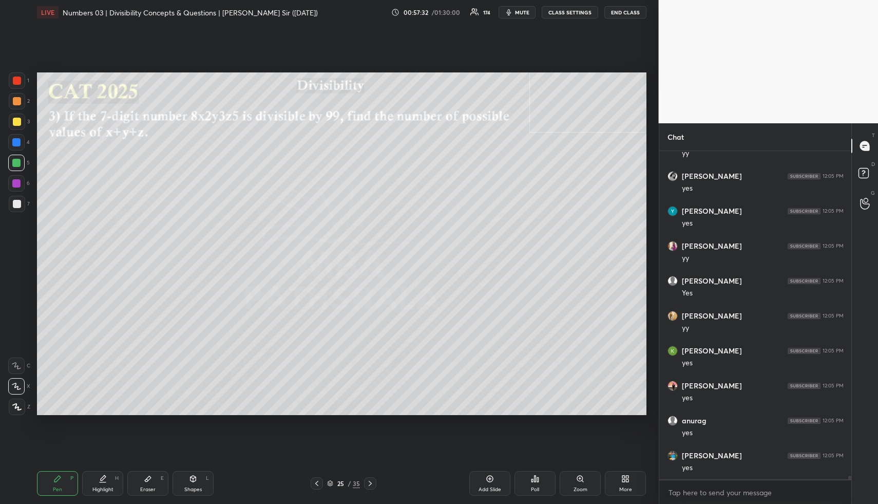
click at [85, 479] on div "Highlight H" at bounding box center [102, 483] width 41 height 25
click at [106, 480] on div "Highlight H" at bounding box center [102, 483] width 41 height 25
drag, startPoint x: 51, startPoint y: 489, endPoint x: 59, endPoint y: 418, distance: 71.8
click at [51, 488] on div "Pen P" at bounding box center [57, 483] width 41 height 25
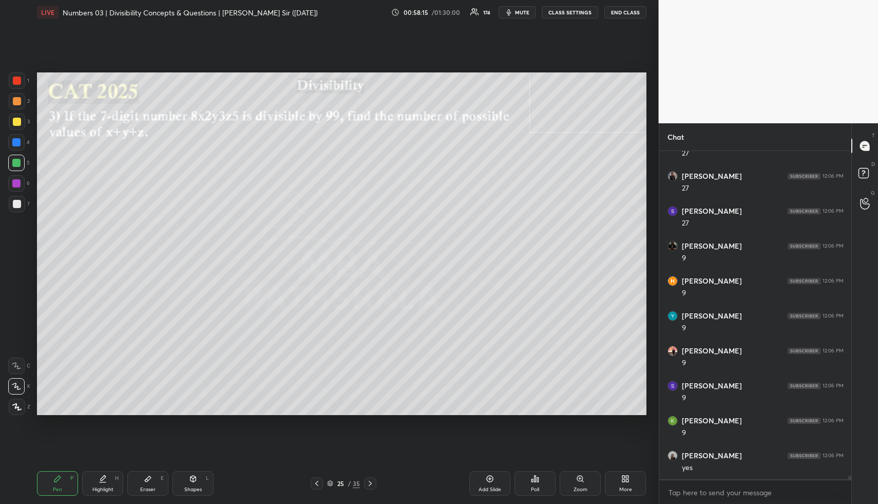
scroll to position [30072, 0]
click at [19, 141] on div at bounding box center [16, 142] width 8 height 8
click at [102, 481] on icon at bounding box center [103, 478] width 8 height 8
drag, startPoint x: 62, startPoint y: 481, endPoint x: 60, endPoint y: 471, distance: 9.5
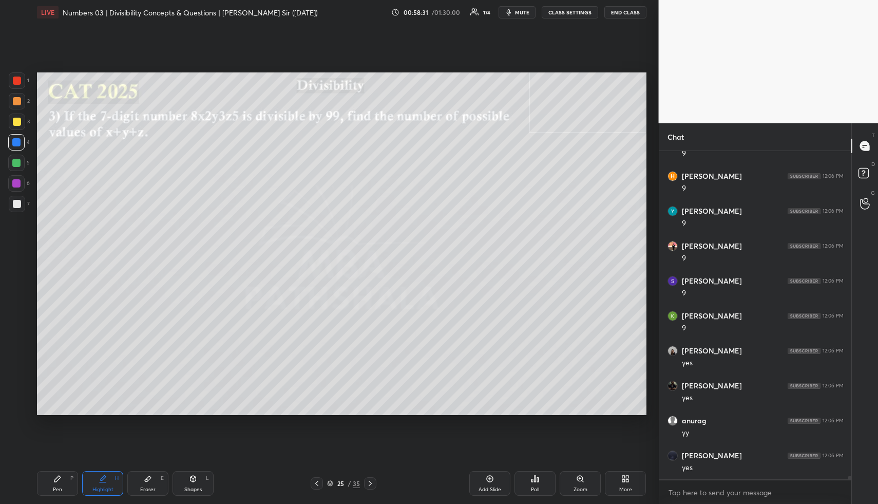
click at [61, 479] on div "Pen P" at bounding box center [57, 483] width 41 height 25
drag, startPoint x: 16, startPoint y: 156, endPoint x: 24, endPoint y: 159, distance: 8.6
click at [18, 157] on div at bounding box center [16, 163] width 16 height 16
click at [104, 475] on icon at bounding box center [103, 477] width 5 height 5
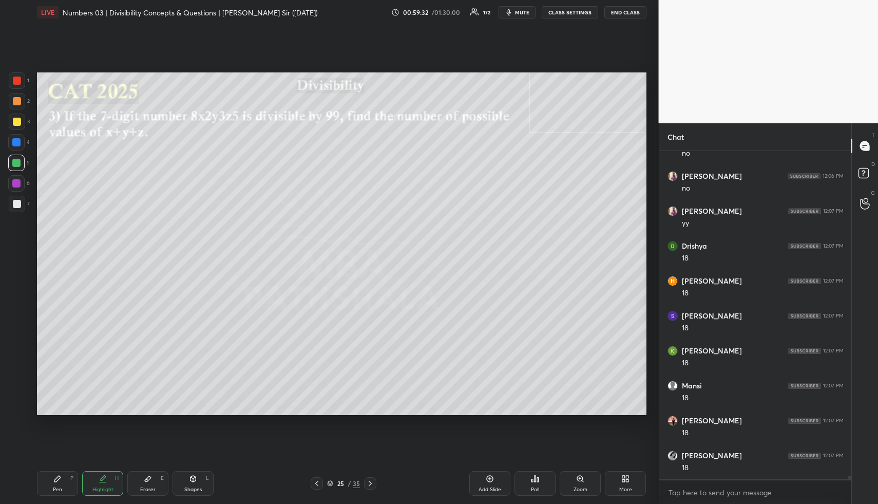
click at [55, 479] on icon at bounding box center [57, 478] width 6 height 6
click at [18, 199] on div at bounding box center [17, 204] width 16 height 16
drag, startPoint x: 11, startPoint y: 119, endPoint x: 18, endPoint y: 122, distance: 7.2
click at [11, 119] on div at bounding box center [17, 121] width 16 height 16
click at [19, 122] on div at bounding box center [17, 122] width 8 height 8
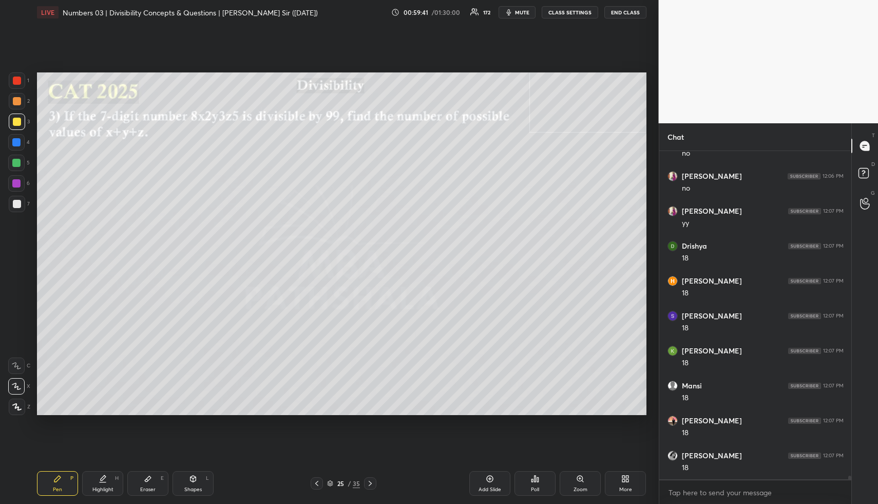
click at [105, 489] on div "Highlight" at bounding box center [102, 489] width 21 height 5
click at [108, 481] on div "Highlight H" at bounding box center [102, 483] width 41 height 25
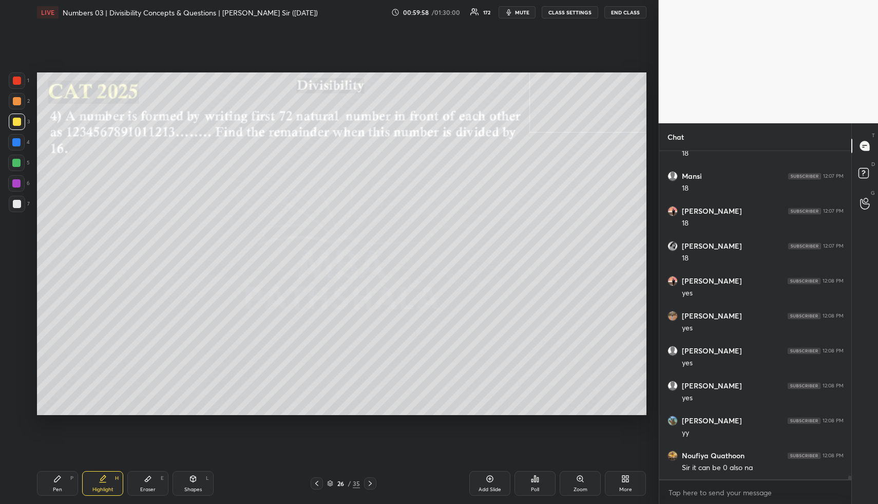
scroll to position [31233, 0]
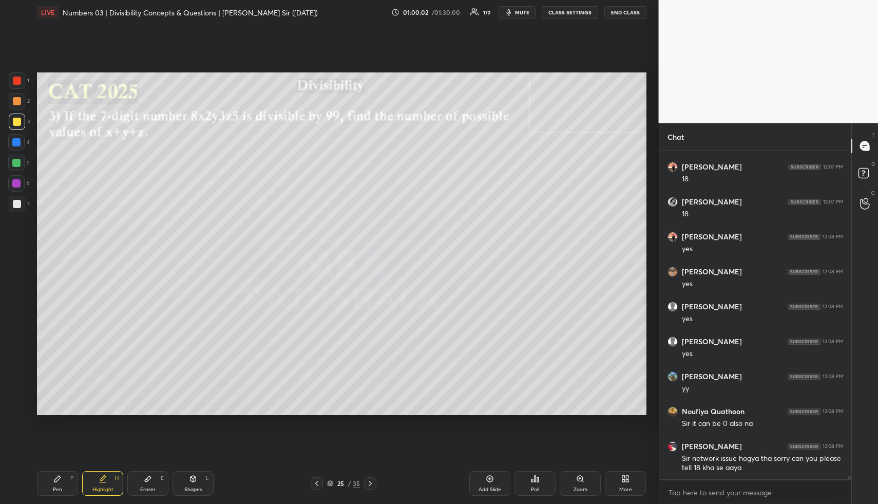
click at [99, 477] on icon at bounding box center [103, 478] width 8 height 8
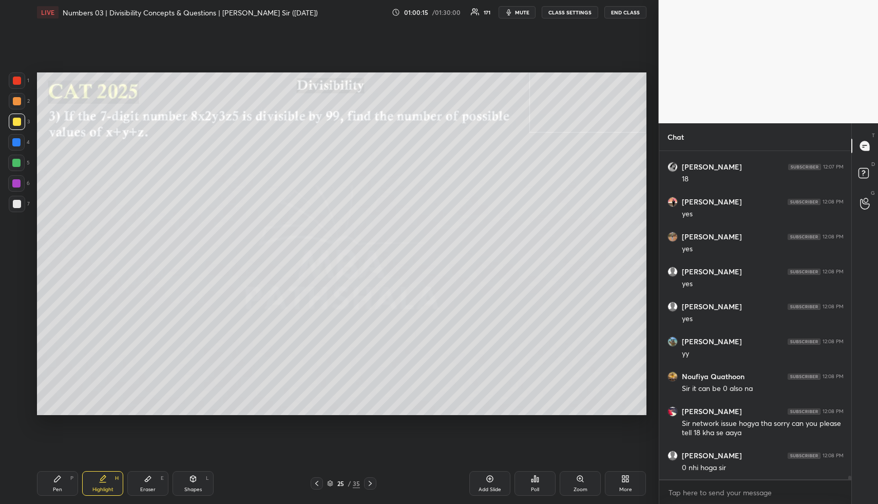
scroll to position [31303, 0]
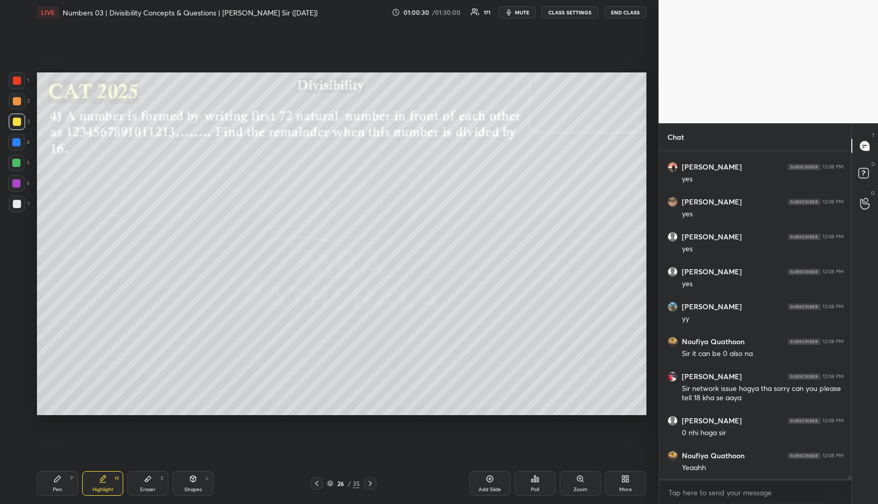
click at [189, 484] on div "Shapes L" at bounding box center [193, 483] width 41 height 25
click at [16, 101] on div at bounding box center [17, 101] width 8 height 8
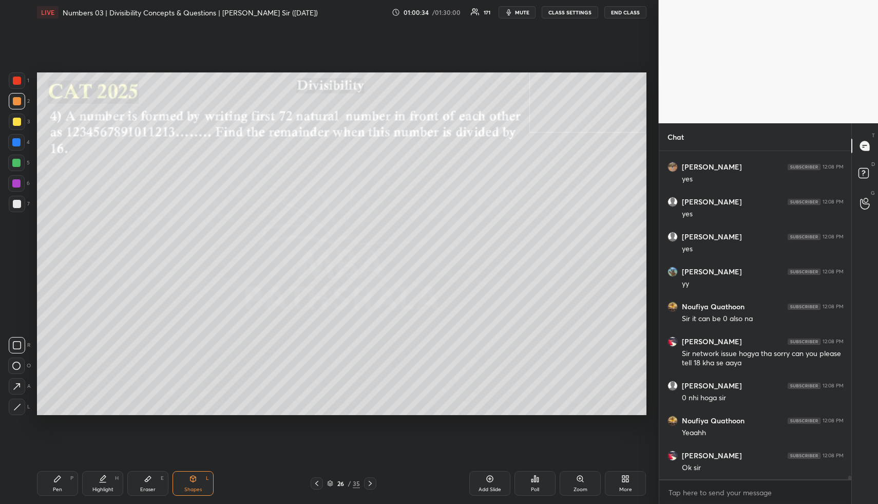
click at [87, 484] on div "Highlight H" at bounding box center [102, 483] width 41 height 25
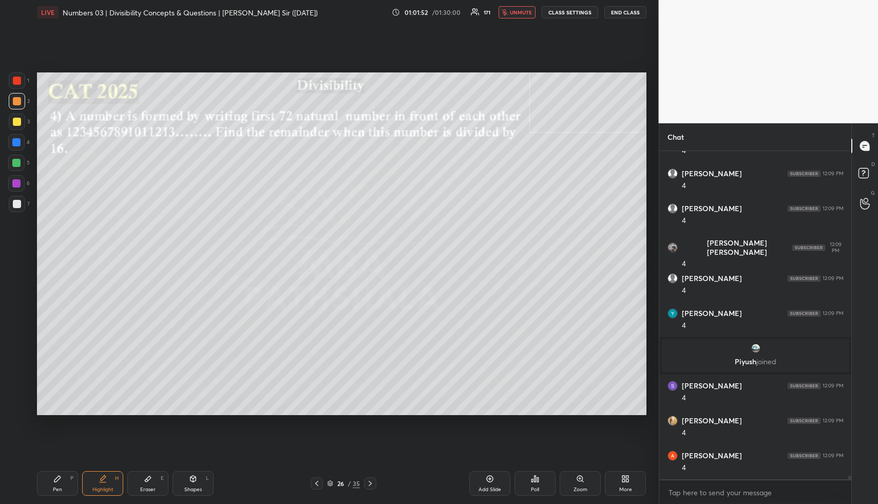
scroll to position [30065, 0]
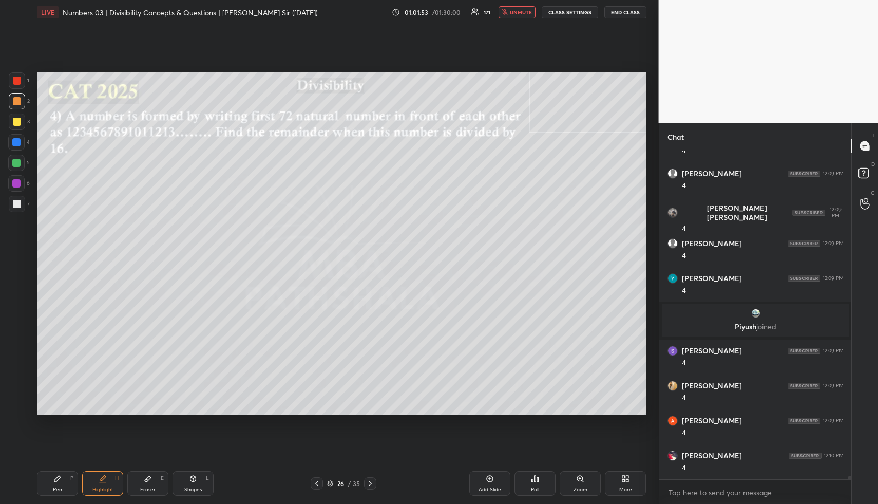
click at [702, 492] on body "1 2 3 4 5 6 7 R O A L C X Z Erase all C X Z LIVE Numbers 03 | Divisibility Conc…" at bounding box center [439, 252] width 878 height 504
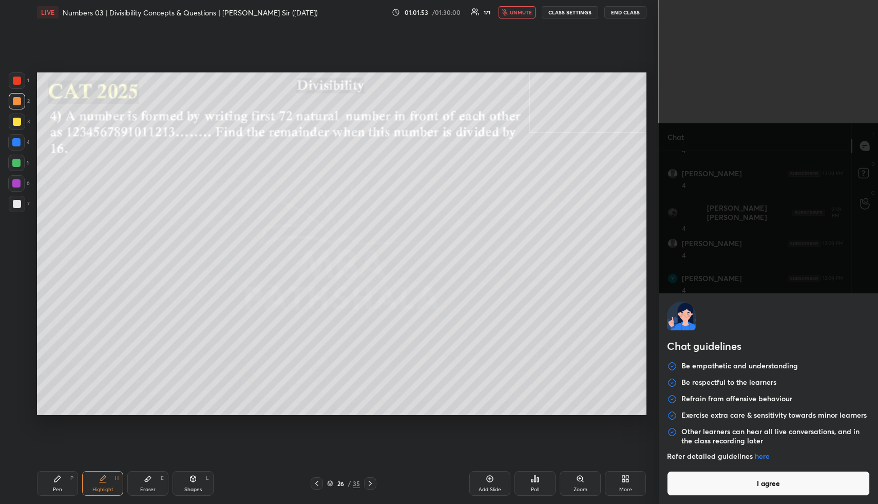
scroll to position [30100, 0]
click at [702, 492] on button "I agree" at bounding box center [768, 483] width 203 height 25
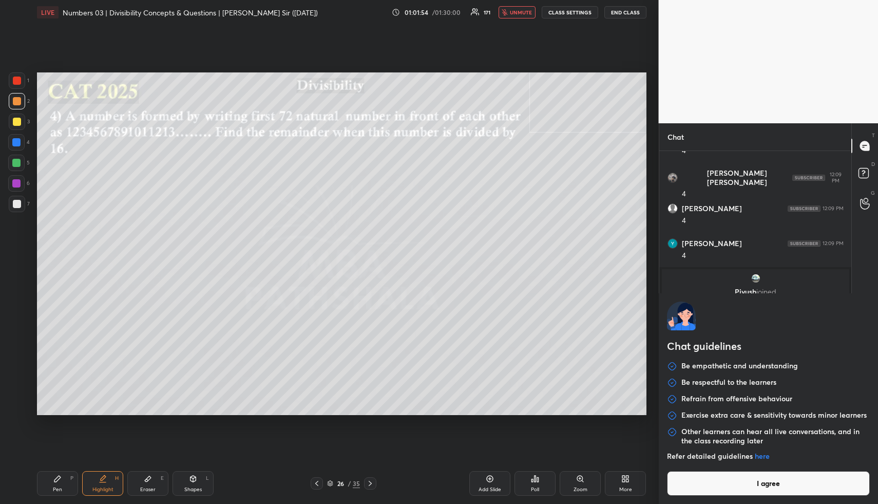
type textarea "x"
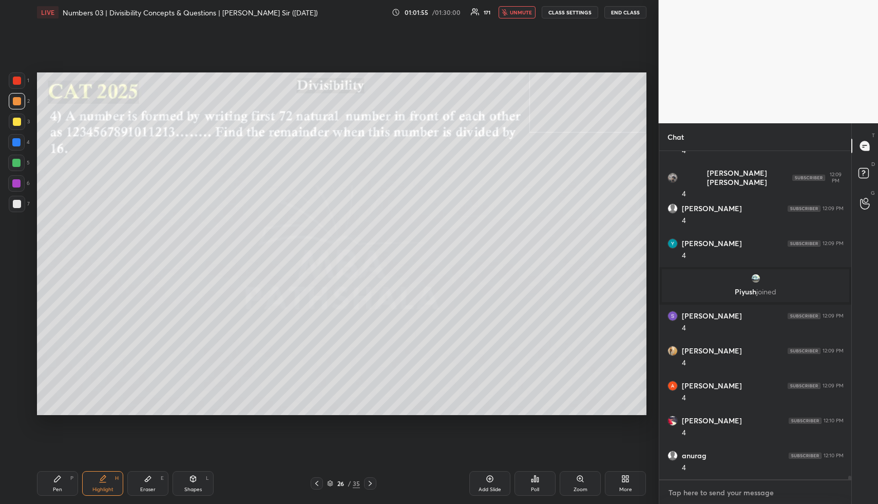
paste textarea "[URL][DOMAIN_NAME]"
type textarea "[URL][DOMAIN_NAME]"
type textarea "x"
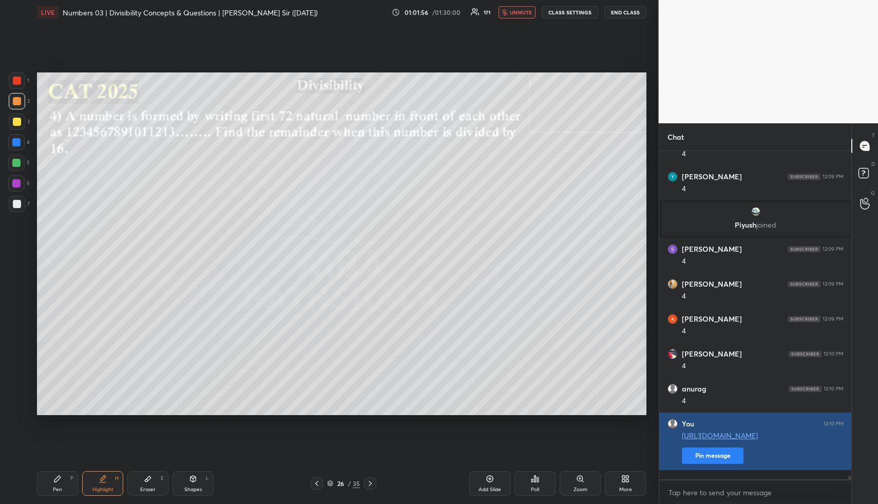
type textarea "x"
click at [714, 462] on button "Pin message" at bounding box center [713, 455] width 62 height 16
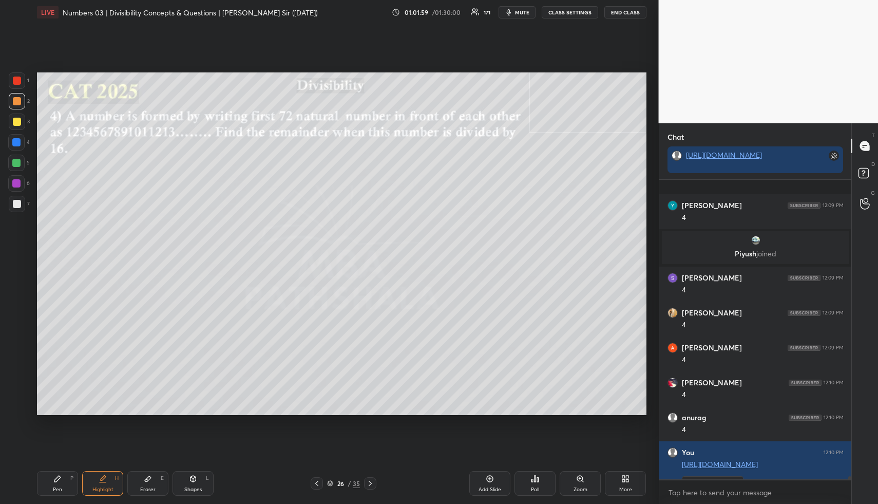
scroll to position [30230, 0]
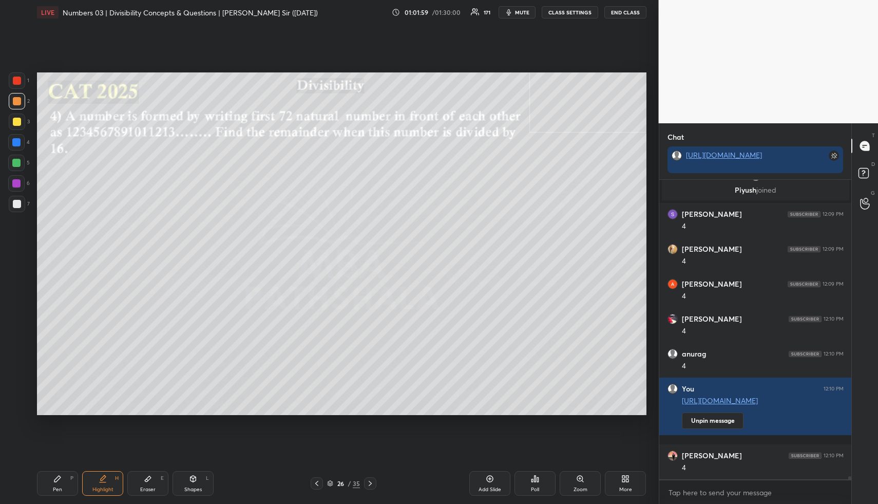
click at [103, 470] on div "Pen P Highlight H Eraser E Shapes L 26 / 35 Add Slide Poll Zoom More" at bounding box center [341, 483] width 609 height 41
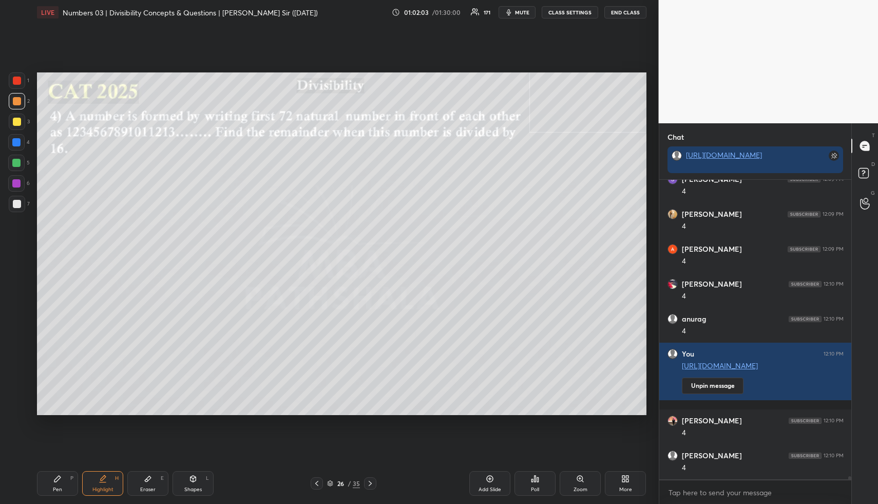
click at [64, 477] on div "Pen P" at bounding box center [57, 483] width 41 height 25
drag, startPoint x: 64, startPoint y: 481, endPoint x: 64, endPoint y: 467, distance: 14.4
click at [64, 481] on div "Pen P" at bounding box center [57, 483] width 41 height 25
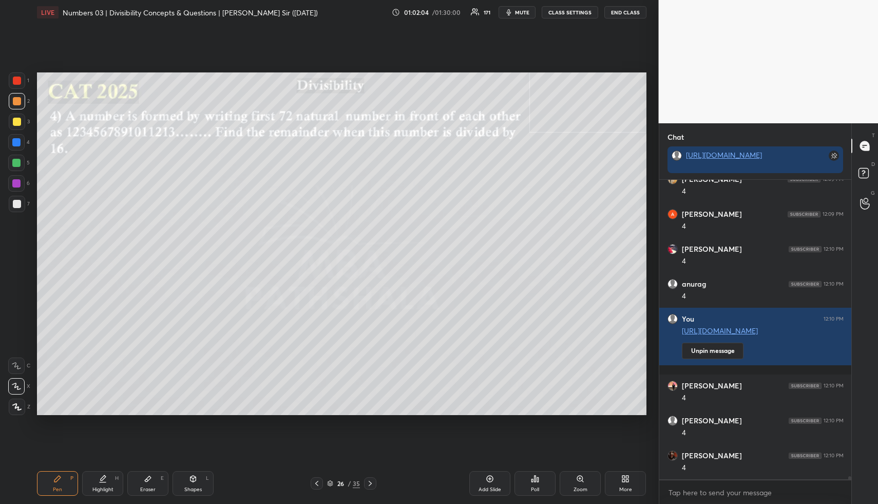
click at [13, 119] on div at bounding box center [17, 122] width 8 height 8
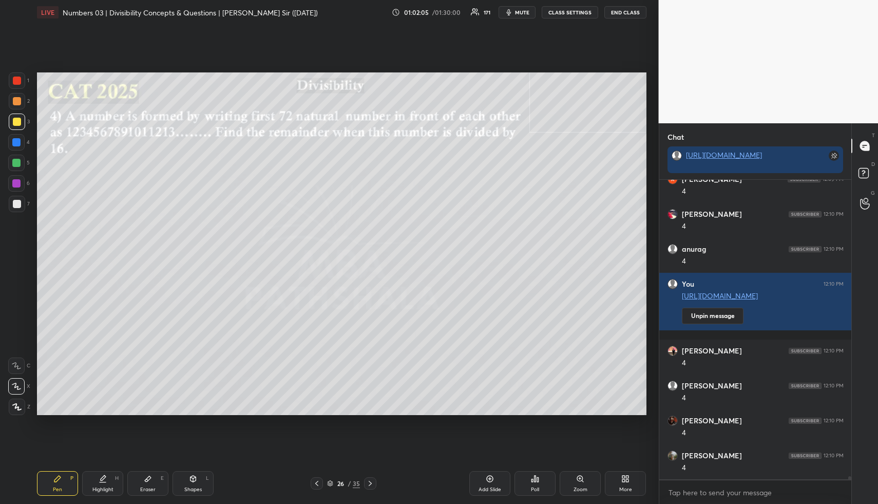
click at [54, 483] on div "Pen P" at bounding box center [57, 483] width 41 height 25
click at [18, 98] on div at bounding box center [17, 101] width 8 height 8
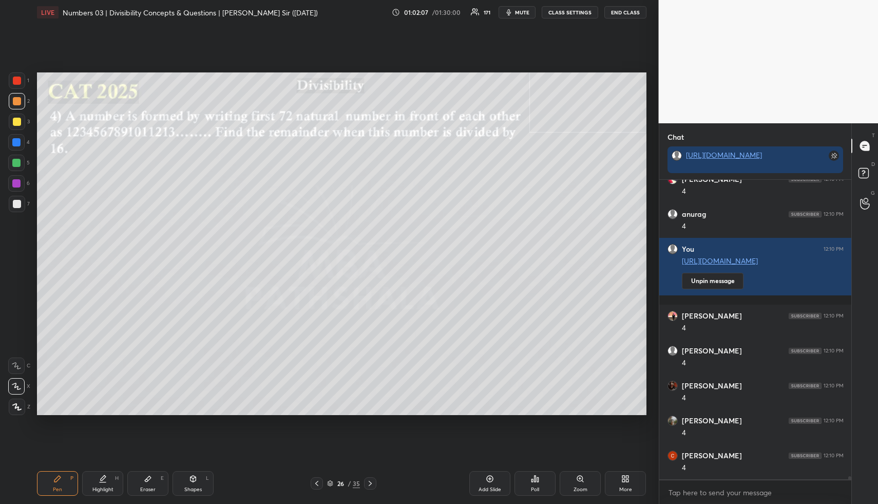
scroll to position [30405, 0]
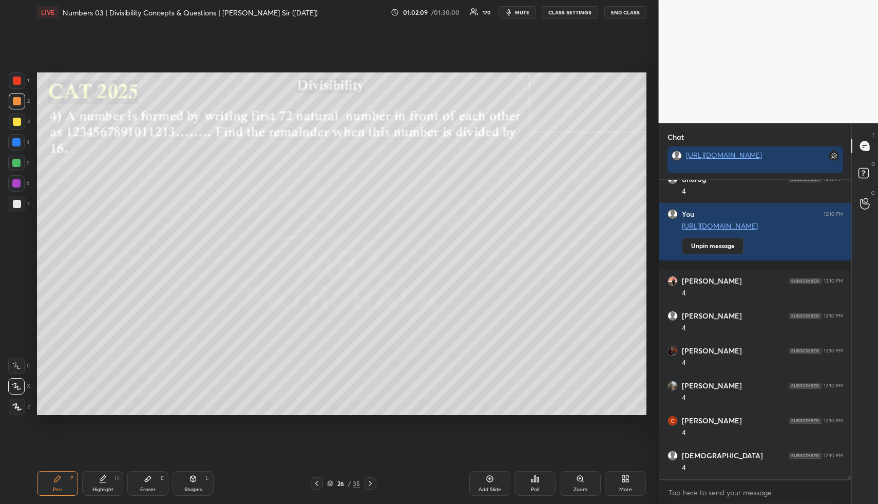
click at [100, 478] on icon at bounding box center [103, 478] width 8 height 8
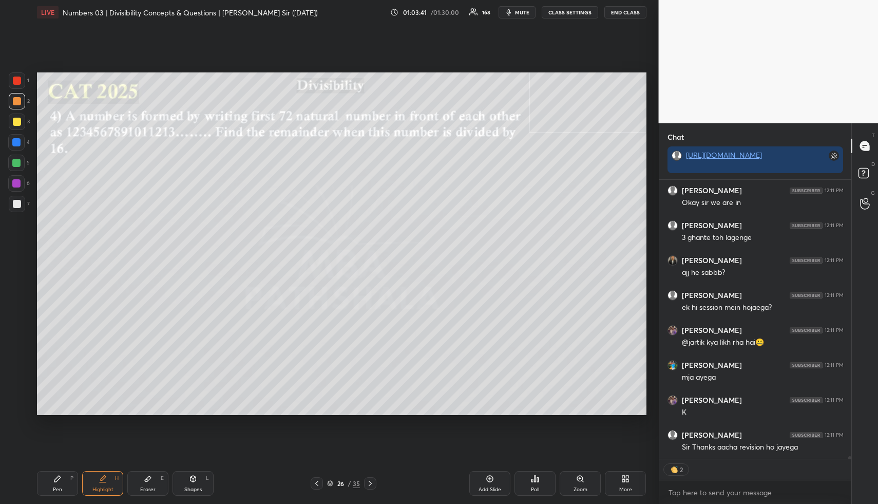
scroll to position [31271, 0]
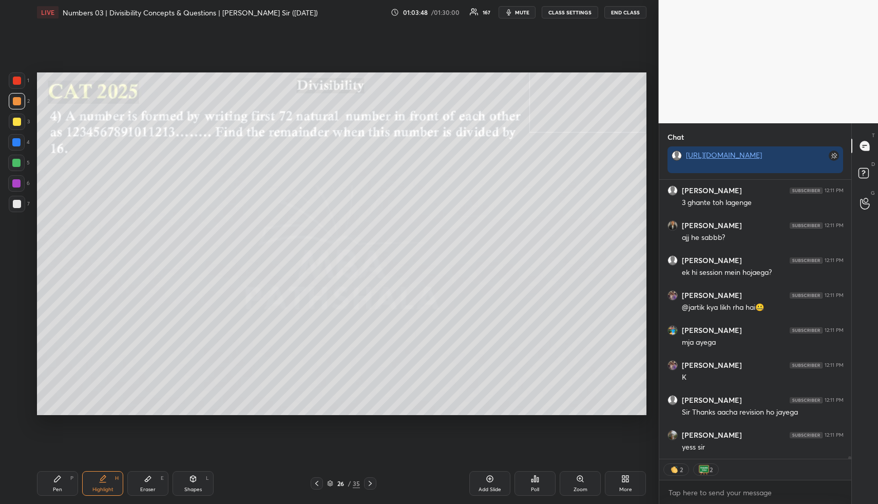
click at [106, 475] on div "Highlight H" at bounding box center [102, 483] width 41 height 25
drag, startPoint x: 108, startPoint y: 475, endPoint x: 125, endPoint y: 432, distance: 46.6
click at [108, 475] on div "Highlight H" at bounding box center [102, 483] width 41 height 25
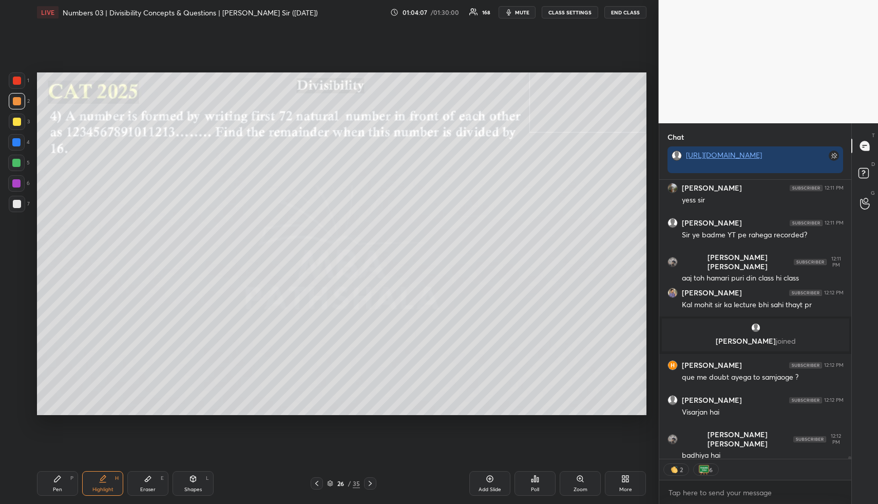
scroll to position [31326, 0]
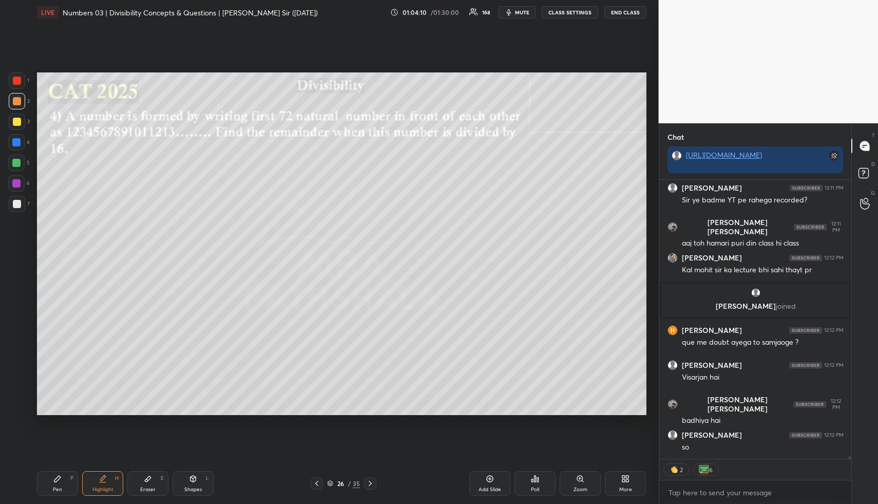
drag, startPoint x: 104, startPoint y: 491, endPoint x: 103, endPoint y: 481, distance: 10.4
click at [105, 490] on div "Highlight" at bounding box center [102, 489] width 21 height 5
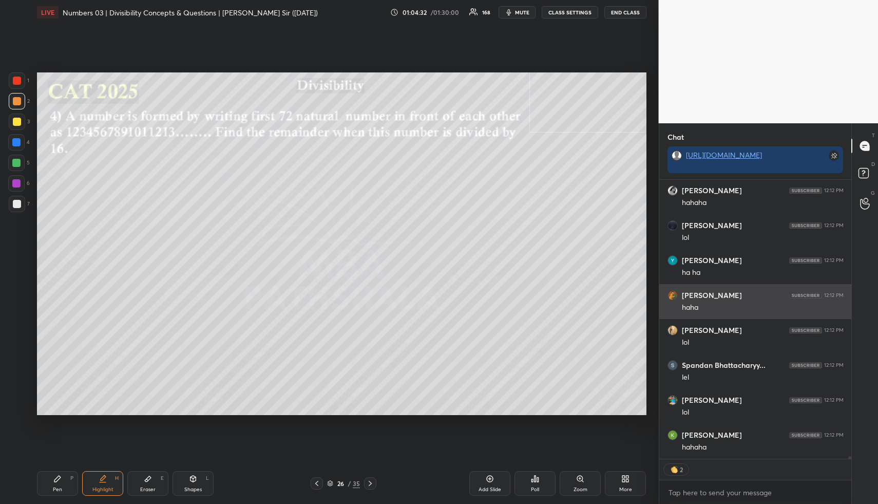
scroll to position [31745, 0]
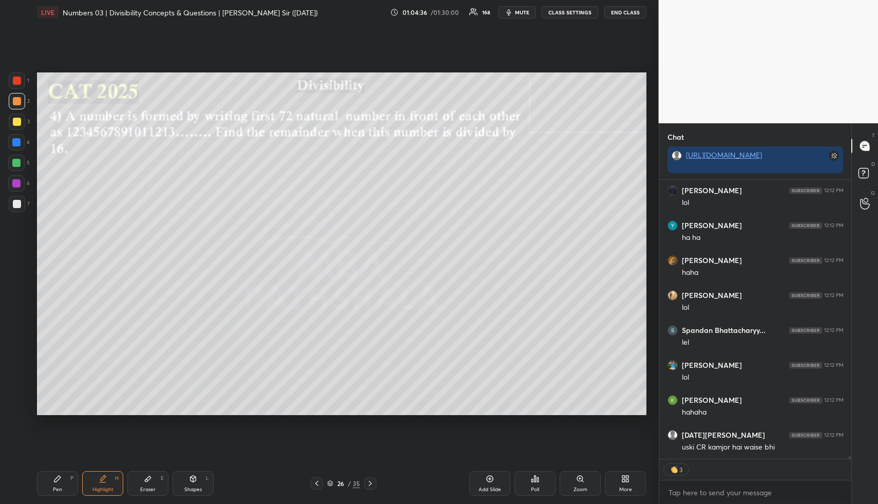
click at [49, 485] on div "Pen P" at bounding box center [57, 483] width 41 height 25
click at [21, 125] on div at bounding box center [17, 121] width 16 height 16
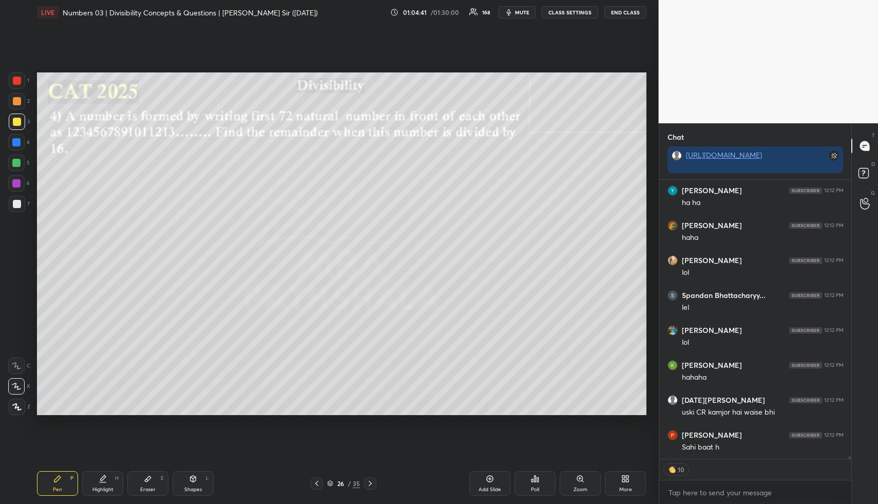
scroll to position [31814, 0]
click at [18, 104] on div at bounding box center [17, 101] width 8 height 8
click at [17, 146] on div at bounding box center [16, 142] width 16 height 16
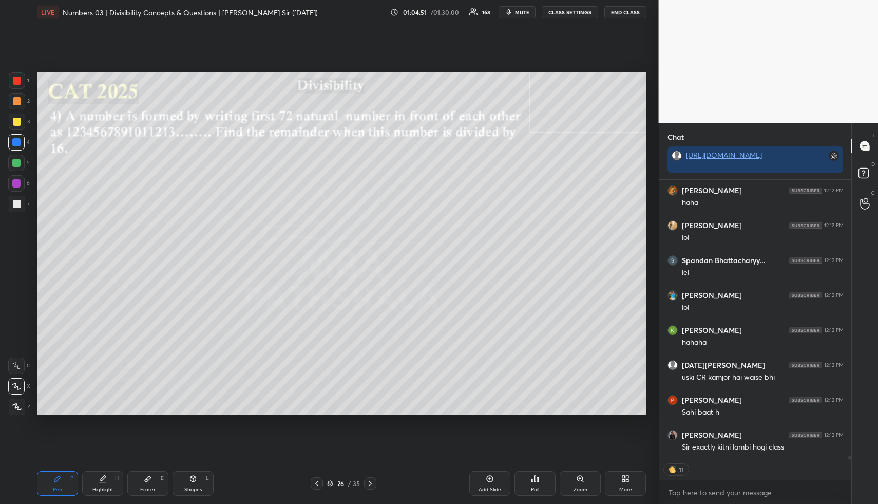
type textarea "x"
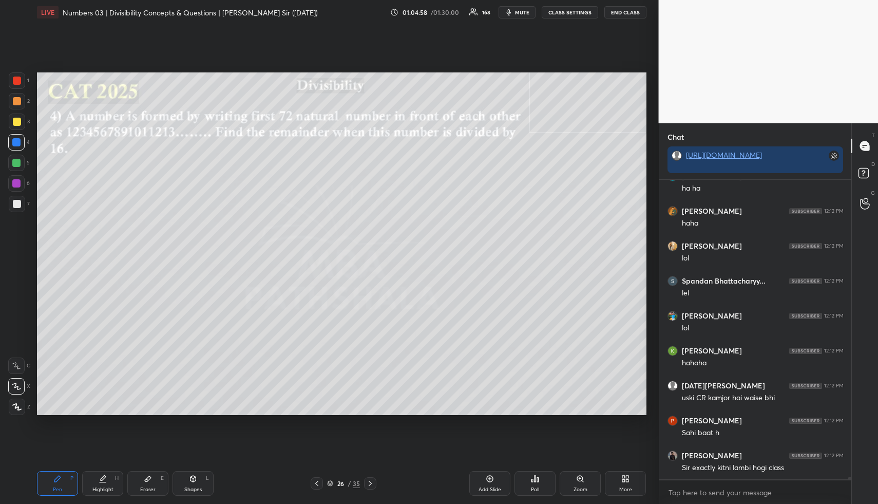
scroll to position [31829, 0]
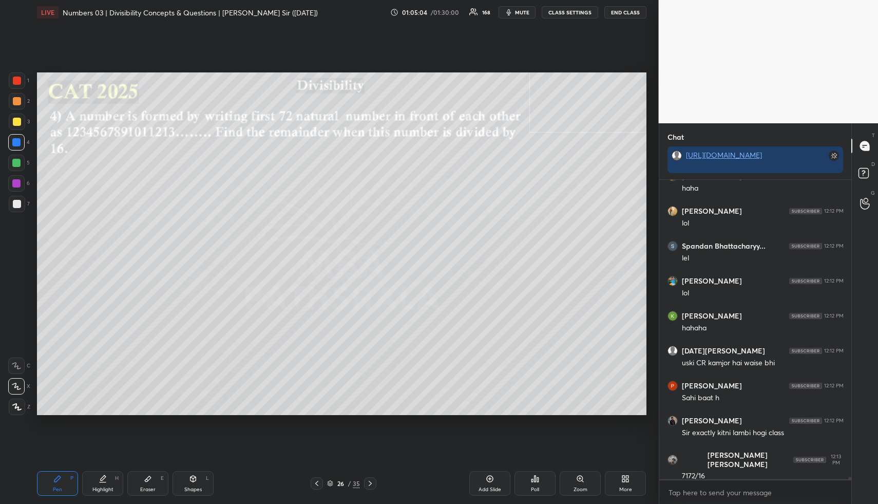
drag, startPoint x: 195, startPoint y: 484, endPoint x: 192, endPoint y: 477, distance: 7.6
click at [193, 483] on div "Shapes L" at bounding box center [193, 483] width 41 height 25
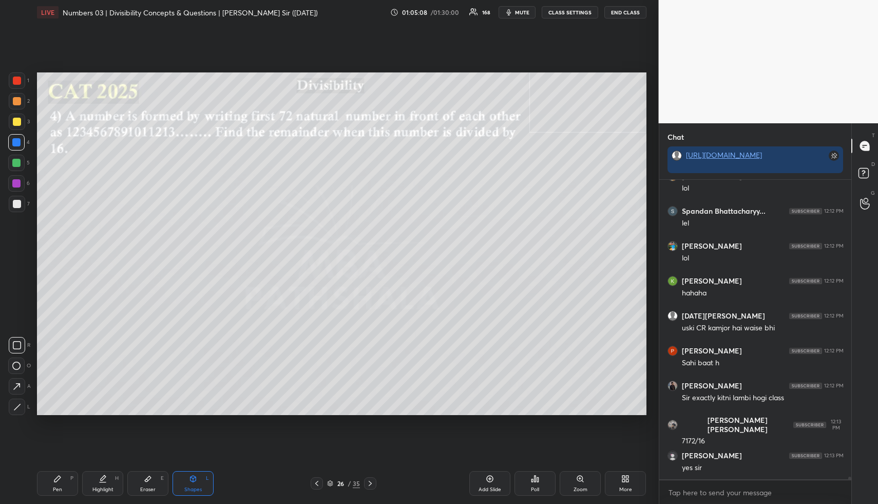
drag, startPoint x: 70, startPoint y: 480, endPoint x: 83, endPoint y: 481, distance: 12.4
click at [70, 480] on div "Pen P" at bounding box center [57, 483] width 41 height 25
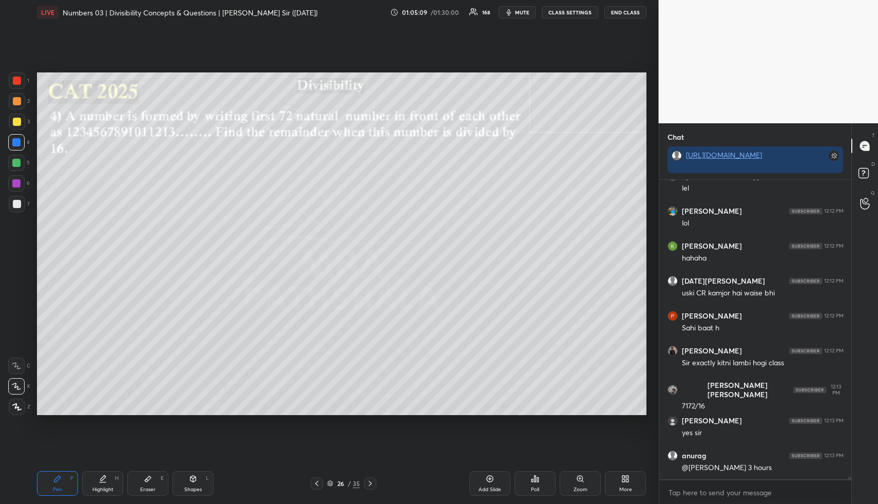
click at [181, 483] on div "Shapes L" at bounding box center [193, 483] width 41 height 25
drag, startPoint x: 18, startPoint y: 405, endPoint x: 18, endPoint y: 396, distance: 8.7
click at [18, 405] on icon at bounding box center [17, 407] width 6 height 6
click at [19, 107] on div at bounding box center [17, 101] width 16 height 16
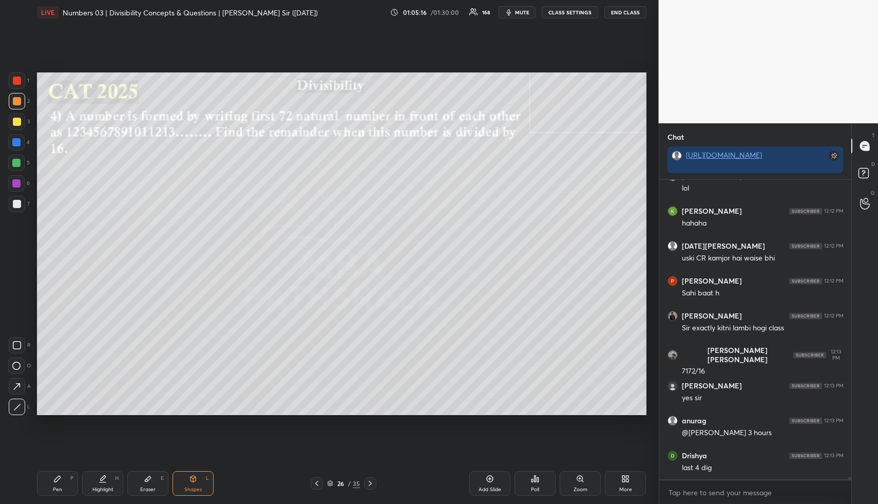
scroll to position [31968, 0]
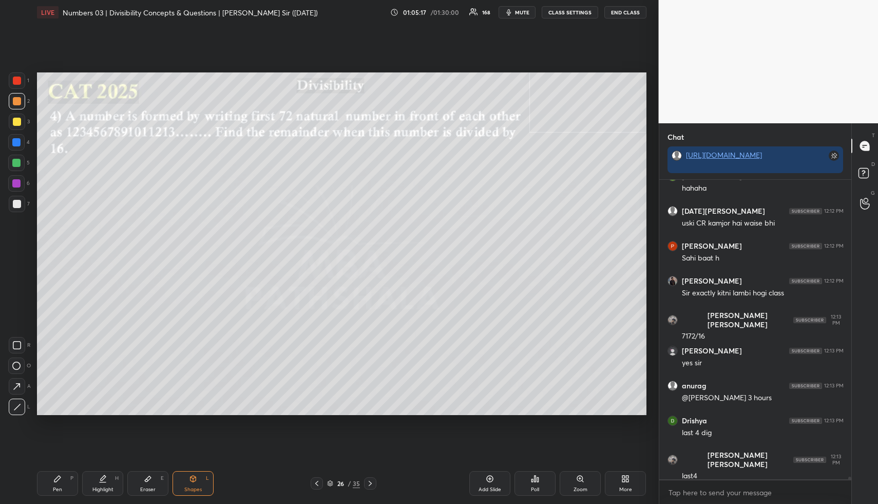
click at [17, 388] on icon at bounding box center [16, 386] width 11 height 11
click at [16, 162] on div at bounding box center [16, 163] width 8 height 8
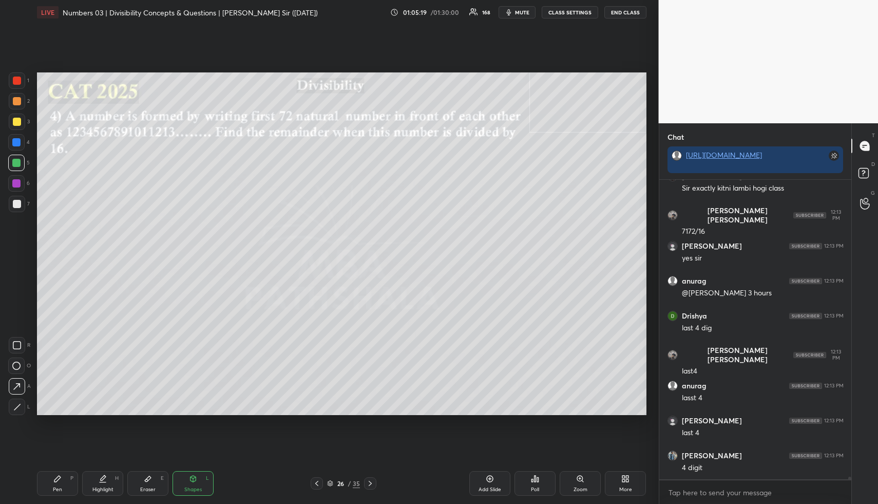
scroll to position [32108, 0]
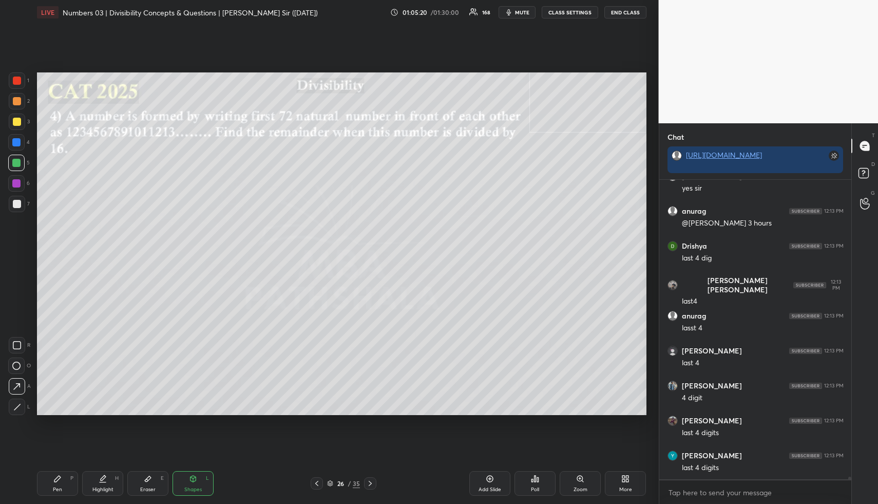
click at [64, 483] on div "Pen P" at bounding box center [57, 483] width 41 height 25
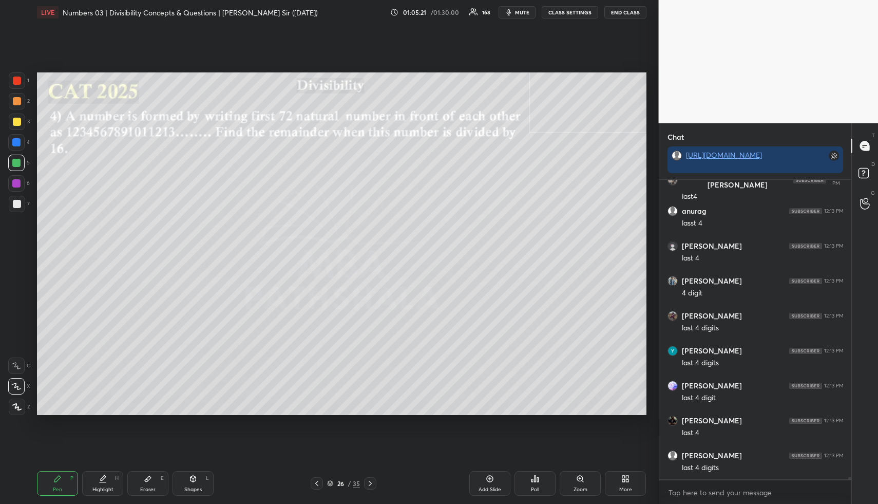
click at [18, 98] on div at bounding box center [17, 101] width 8 height 8
drag, startPoint x: 16, startPoint y: 165, endPoint x: 25, endPoint y: 167, distance: 8.5
click at [16, 166] on div at bounding box center [16, 163] width 8 height 8
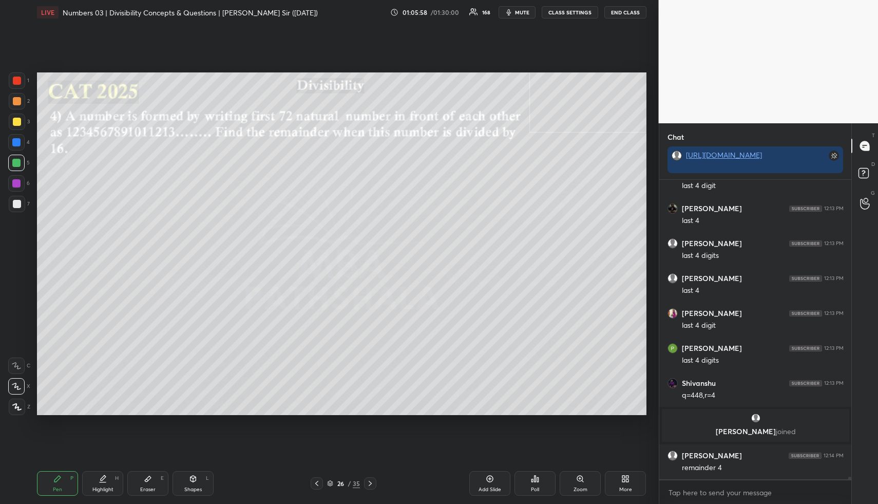
scroll to position [32149, 0]
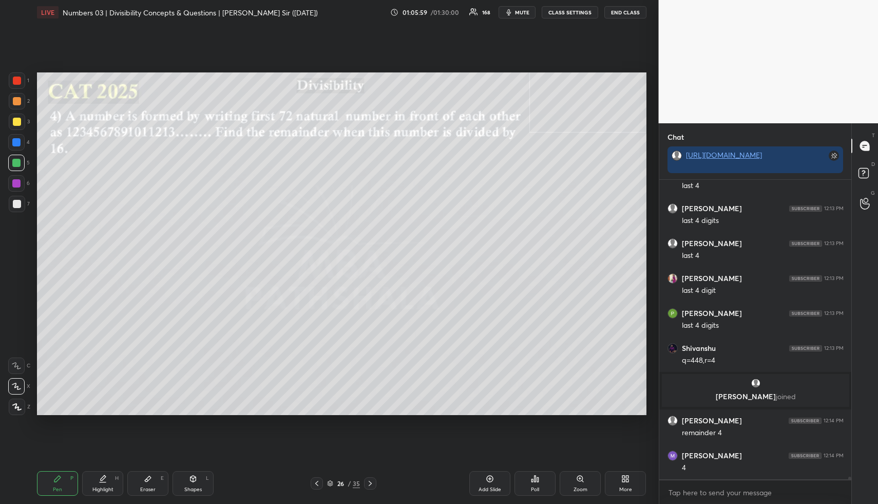
click at [126, 486] on div "Pen P Highlight H Eraser E Shapes L" at bounding box center [162, 483] width 251 height 25
drag, startPoint x: 122, startPoint y: 485, endPoint x: 122, endPoint y: 471, distance: 13.3
click at [120, 484] on div "Highlight H" at bounding box center [102, 483] width 41 height 25
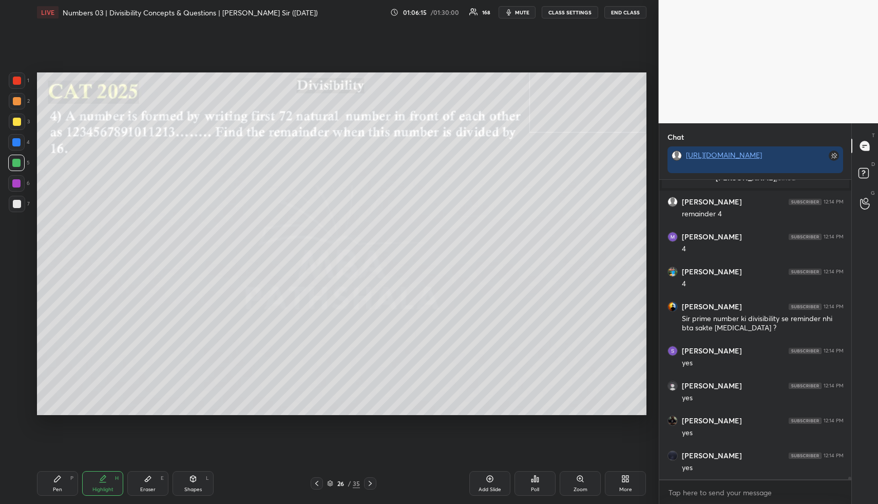
scroll to position [32403, 0]
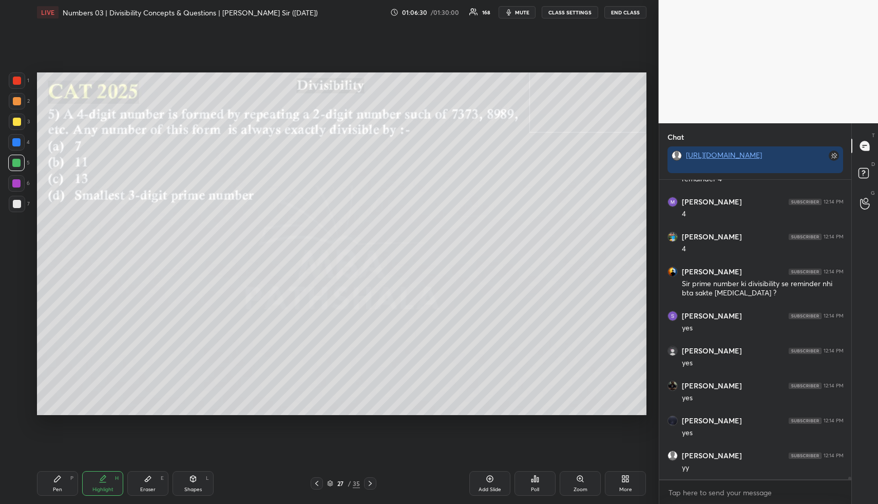
click at [193, 481] on icon at bounding box center [193, 478] width 8 height 8
click at [17, 101] on div at bounding box center [17, 101] width 8 height 8
drag, startPoint x: 106, startPoint y: 483, endPoint x: 104, endPoint y: 474, distance: 9.0
click at [105, 479] on div "Highlight H" at bounding box center [102, 483] width 41 height 25
click at [534, 476] on icon at bounding box center [535, 478] width 8 height 8
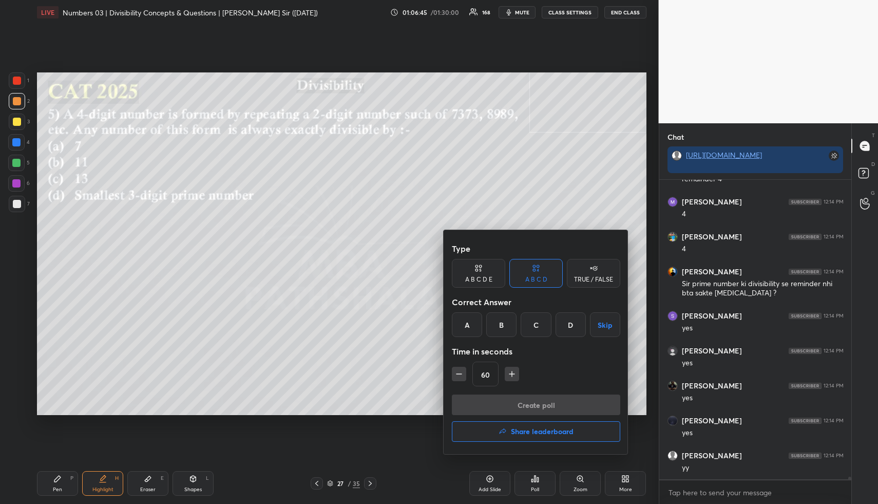
click at [571, 329] on div "D" at bounding box center [571, 324] width 30 height 25
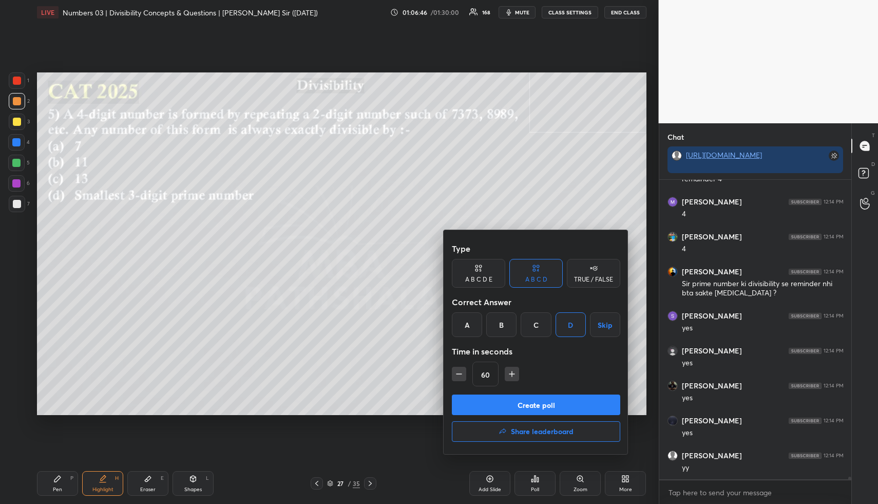
click at [512, 374] on icon "button" at bounding box center [512, 373] width 0 height 5
click at [509, 377] on icon "button" at bounding box center [512, 374] width 10 height 10
type input "90"
click at [511, 400] on button "Create poll" at bounding box center [536, 404] width 168 height 21
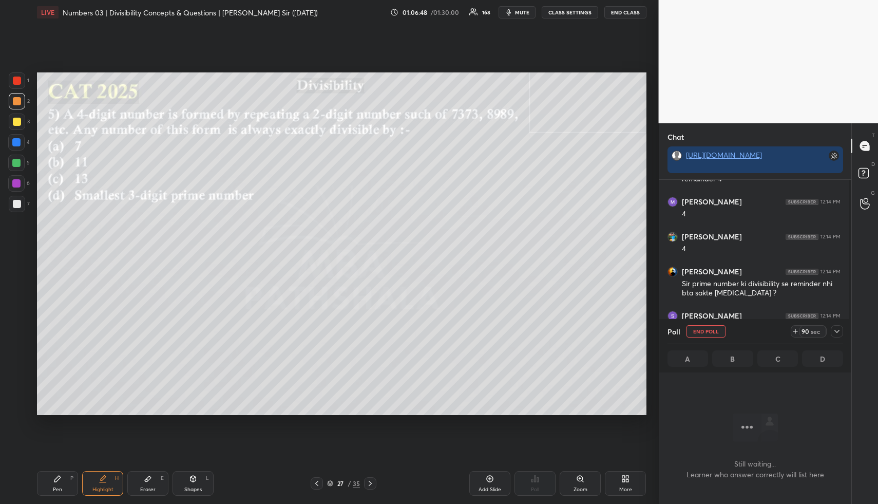
scroll to position [267, 189]
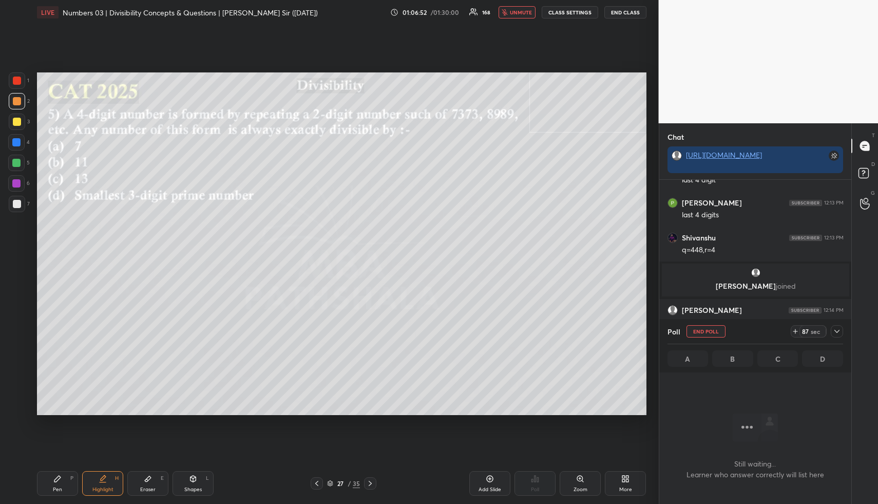
click at [332, 483] on icon at bounding box center [330, 484] width 5 height 2
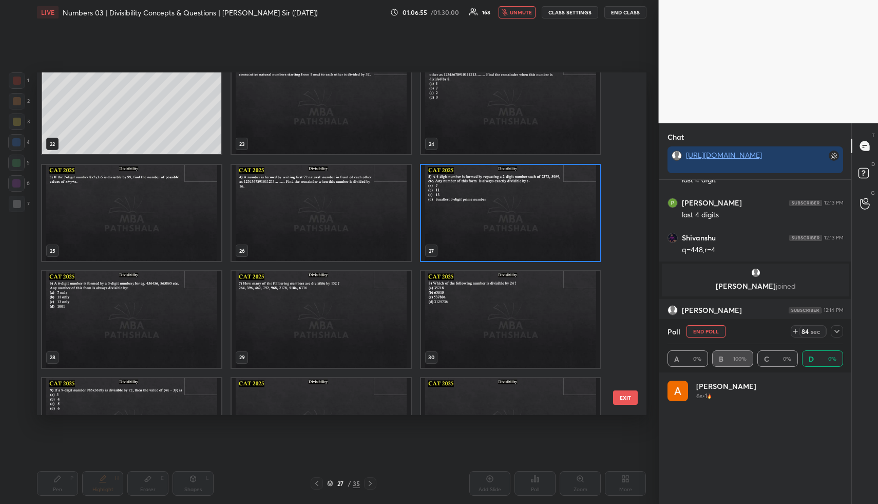
scroll to position [724, 0]
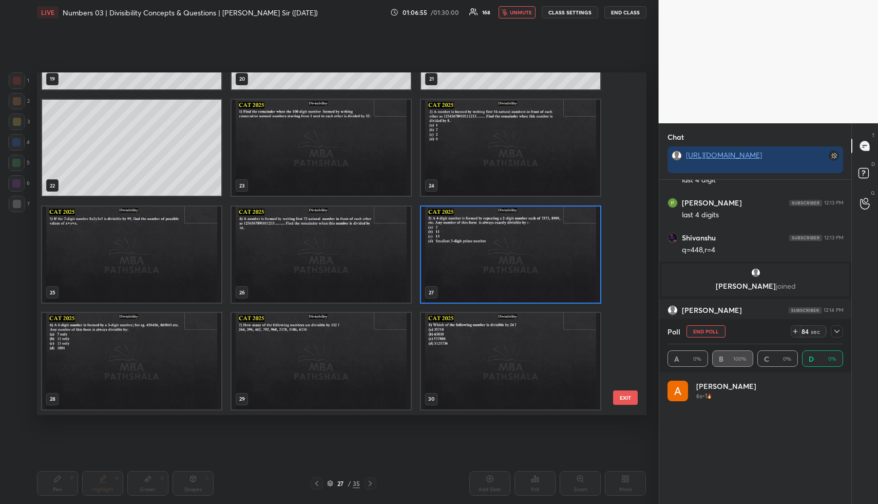
click at [476, 224] on img "grid" at bounding box center [510, 254] width 179 height 97
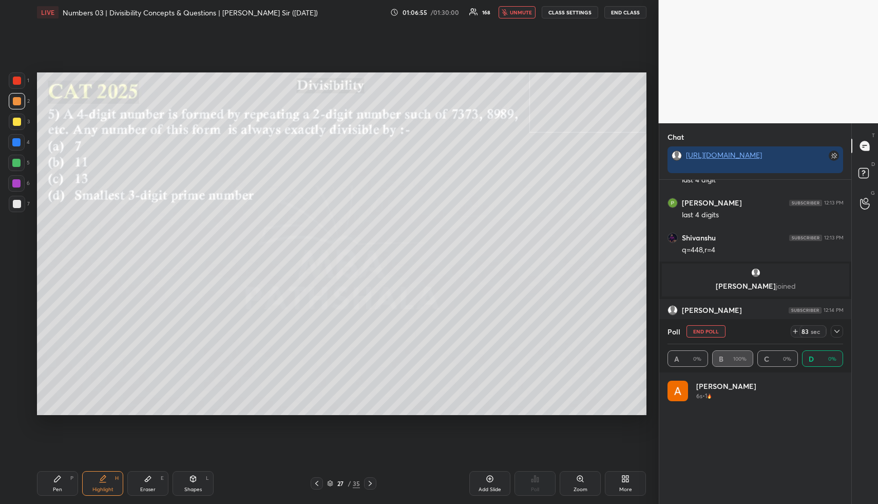
click at [476, 224] on img "grid" at bounding box center [510, 254] width 179 height 97
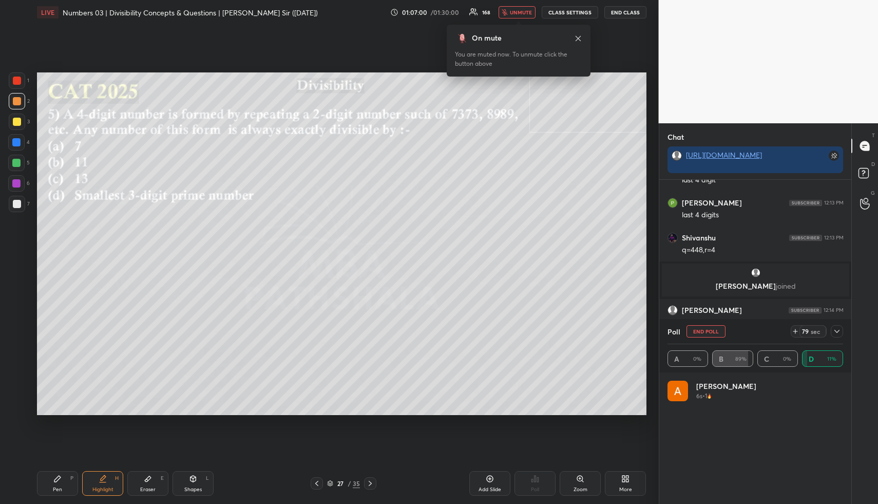
click at [837, 329] on icon at bounding box center [837, 331] width 8 height 8
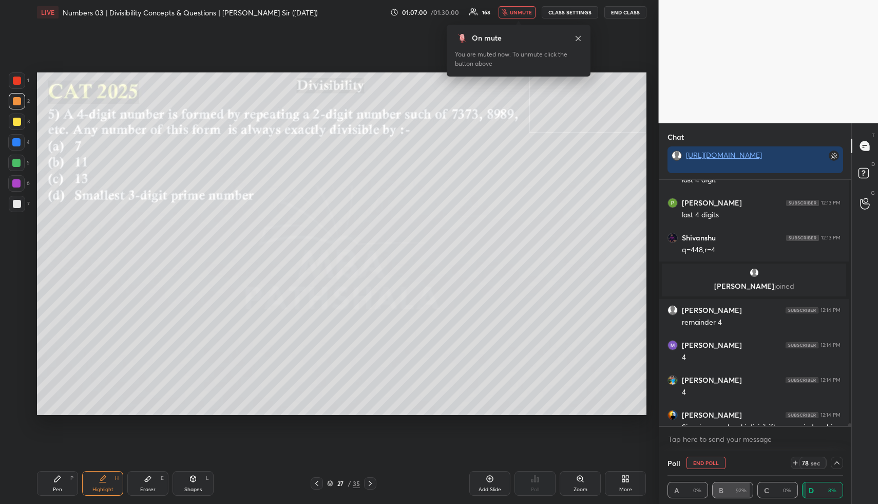
scroll to position [1, 4]
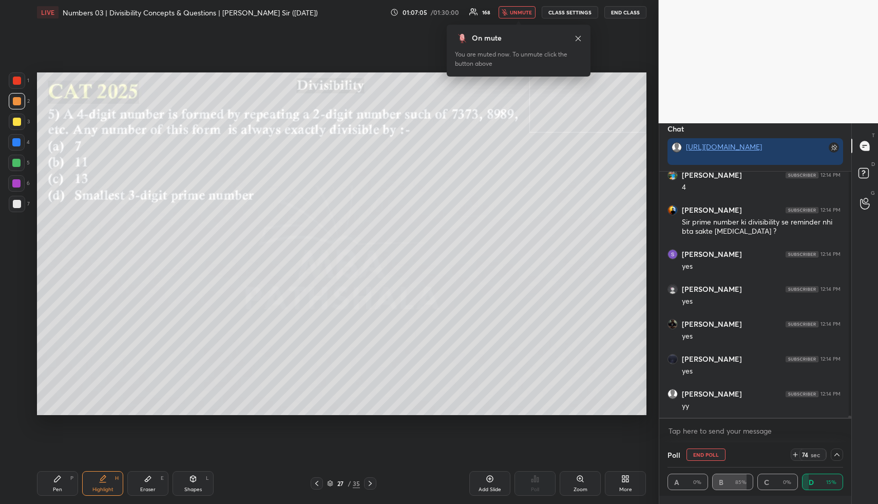
click at [578, 40] on icon at bounding box center [578, 38] width 8 height 8
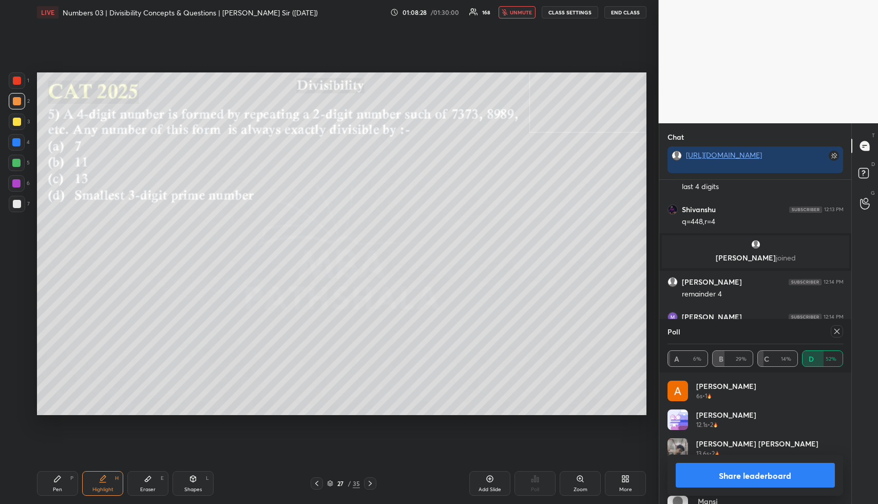
scroll to position [32464, 0]
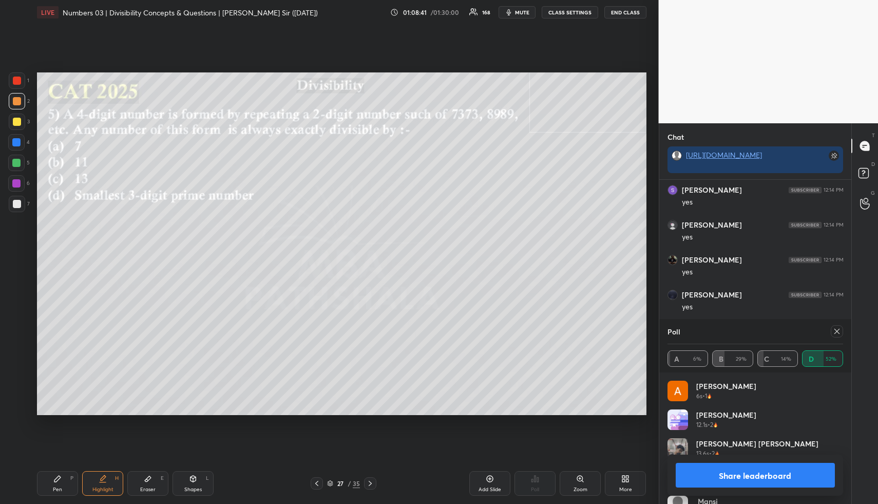
click at [779, 474] on button "Share leaderboard" at bounding box center [756, 475] width 160 height 25
type textarea "x"
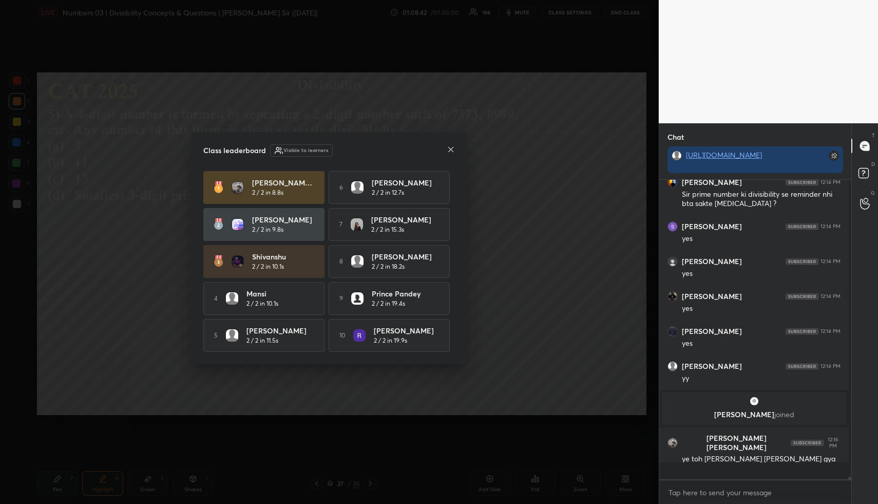
scroll to position [1, 4]
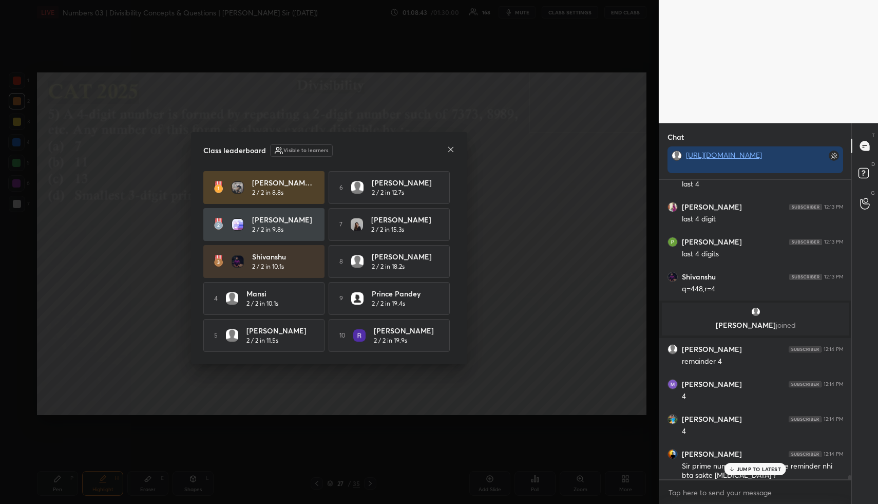
click at [451, 151] on div at bounding box center [451, 150] width 8 height 11
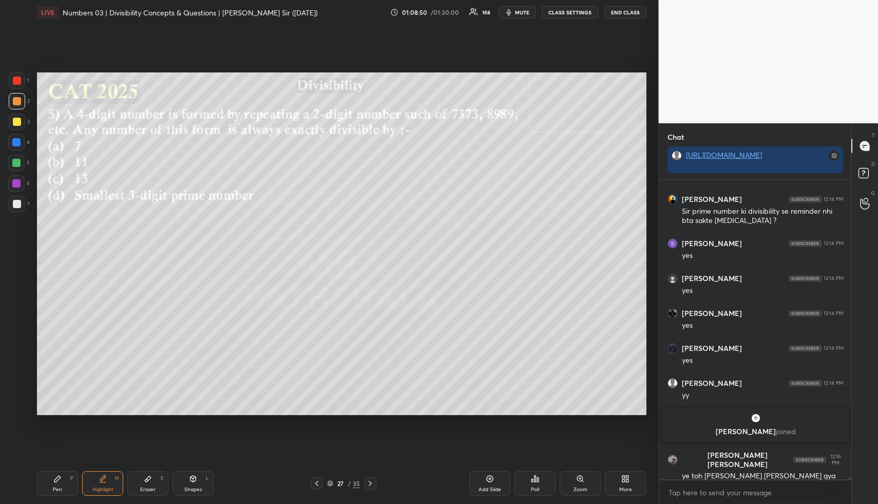
click at [157, 481] on div "Eraser E" at bounding box center [147, 483] width 41 height 25
click at [18, 346] on span "Erase all" at bounding box center [16, 344] width 15 height 7
click at [192, 484] on div "Shapes L" at bounding box center [193, 483] width 41 height 25
click at [20, 122] on div at bounding box center [17, 122] width 8 height 8
click at [103, 476] on icon at bounding box center [103, 477] width 5 height 5
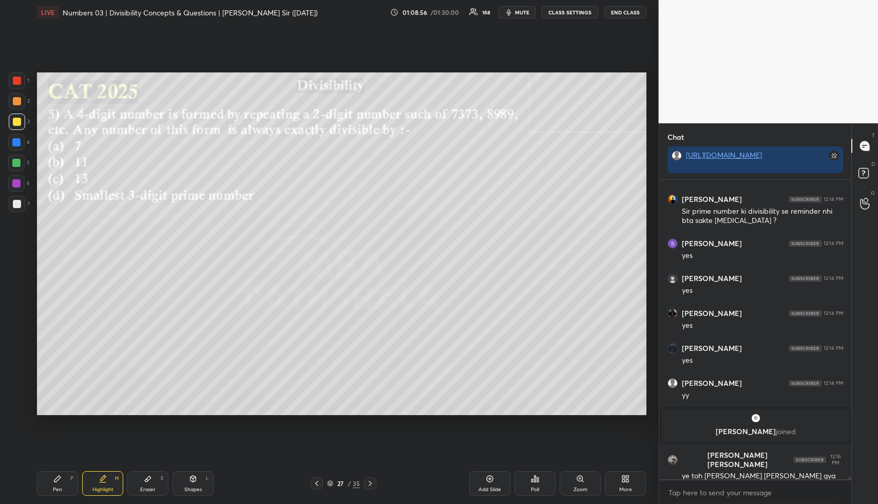
drag, startPoint x: 103, startPoint y: 476, endPoint x: 92, endPoint y: 435, distance: 42.8
click at [103, 476] on icon at bounding box center [103, 477] width 5 height 5
drag, startPoint x: 66, startPoint y: 483, endPoint x: 63, endPoint y: 477, distance: 6.4
click at [65, 481] on div "Pen P" at bounding box center [57, 483] width 41 height 25
click at [19, 104] on div at bounding box center [17, 101] width 16 height 16
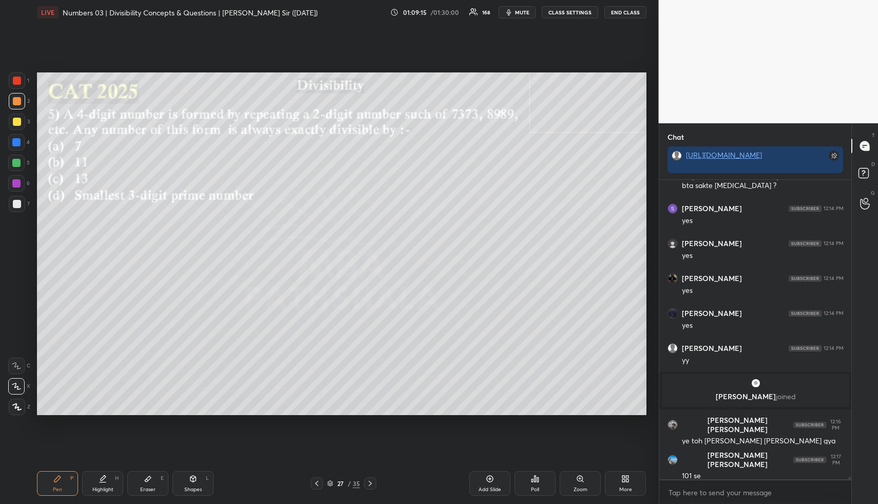
click at [58, 484] on div "Pen P" at bounding box center [57, 483] width 41 height 25
click at [15, 128] on div at bounding box center [17, 121] width 16 height 16
drag, startPoint x: 199, startPoint y: 475, endPoint x: 178, endPoint y: 439, distance: 41.8
click at [198, 476] on div "Shapes L" at bounding box center [193, 483] width 41 height 25
click at [17, 162] on div at bounding box center [16, 163] width 8 height 8
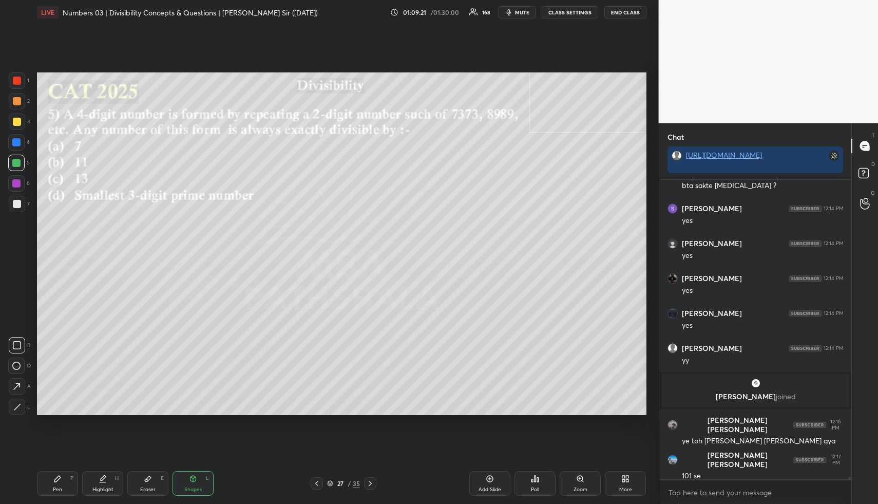
scroll to position [32499, 0]
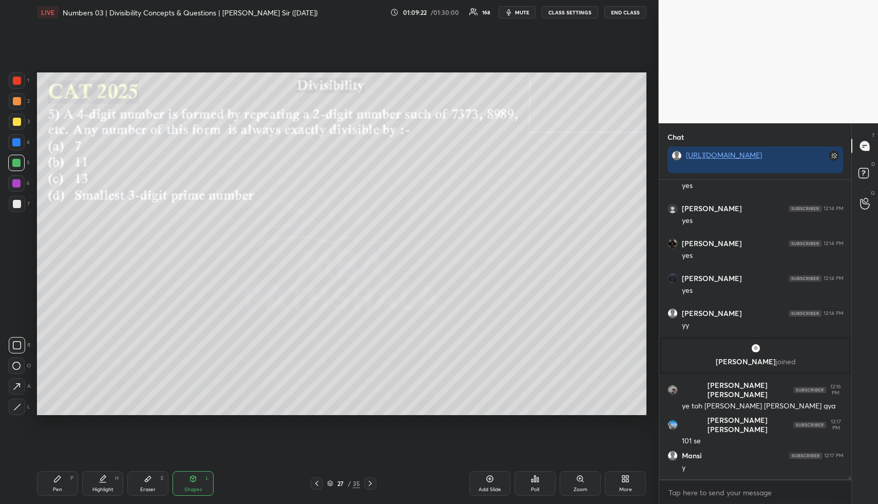
click at [61, 482] on div "Pen P" at bounding box center [57, 483] width 41 height 25
click at [19, 97] on div at bounding box center [17, 101] width 16 height 16
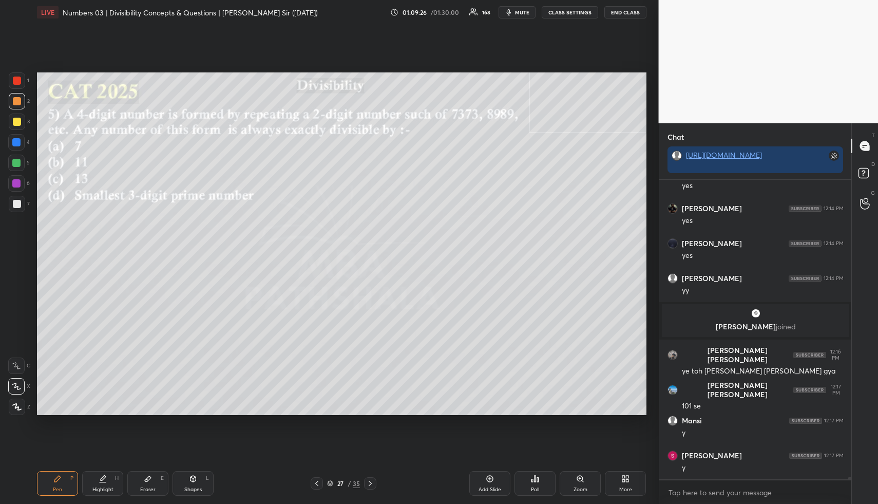
scroll to position [32569, 0]
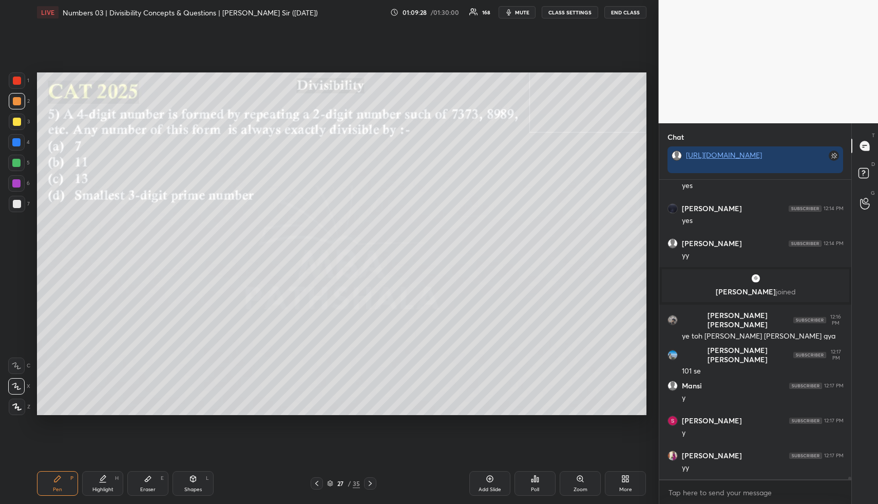
click at [17, 145] on div at bounding box center [16, 142] width 8 height 8
click at [17, 164] on div at bounding box center [16, 163] width 8 height 8
click at [20, 147] on div at bounding box center [16, 142] width 16 height 16
drag, startPoint x: 122, startPoint y: 472, endPoint x: 135, endPoint y: 456, distance: 20.8
click at [122, 472] on div "Highlight H" at bounding box center [102, 483] width 41 height 25
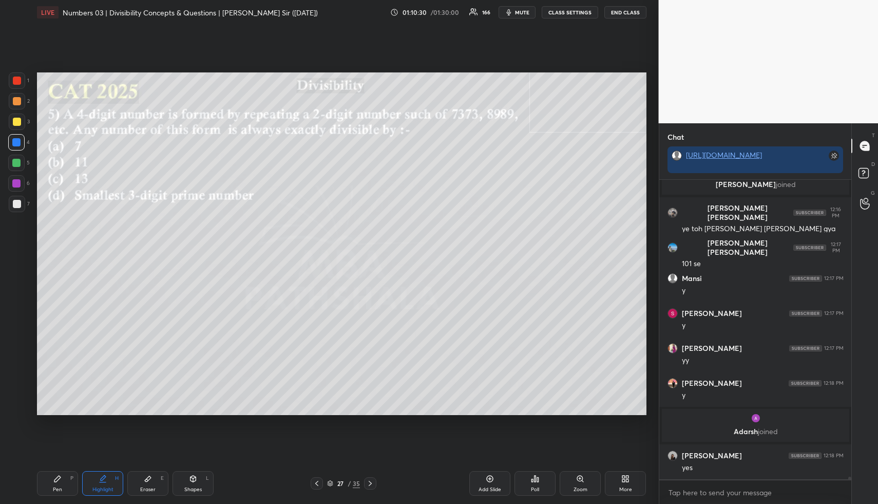
scroll to position [32574, 0]
drag, startPoint x: 196, startPoint y: 490, endPoint x: 183, endPoint y: 463, distance: 29.6
click at [196, 489] on div "Shapes" at bounding box center [192, 489] width 17 height 5
click at [19, 85] on div at bounding box center [17, 80] width 16 height 16
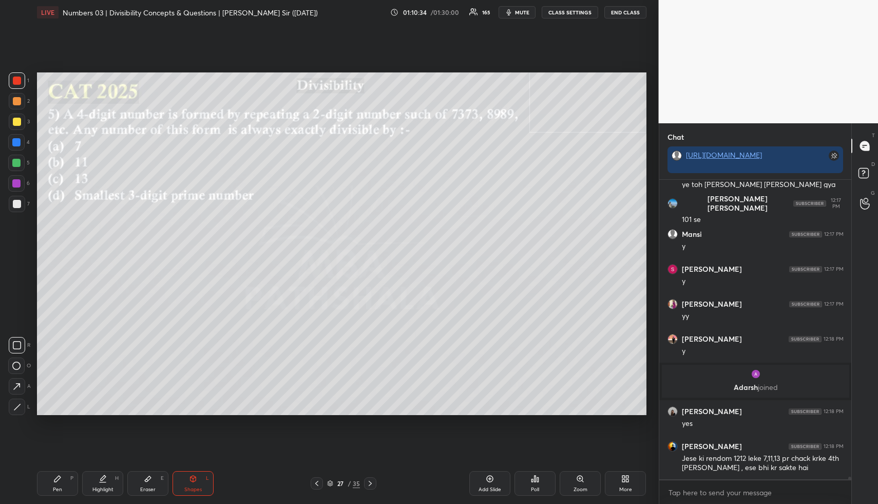
click at [15, 165] on div at bounding box center [16, 163] width 8 height 8
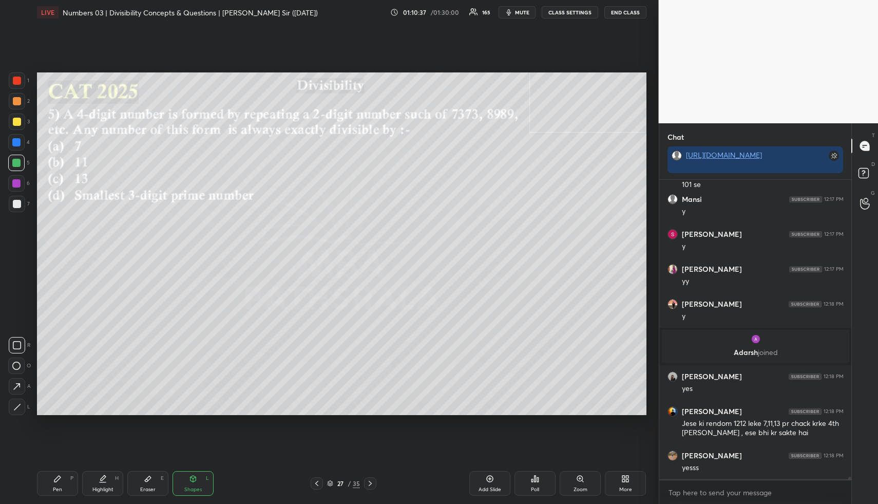
click at [100, 484] on div "Highlight H" at bounding box center [102, 483] width 41 height 25
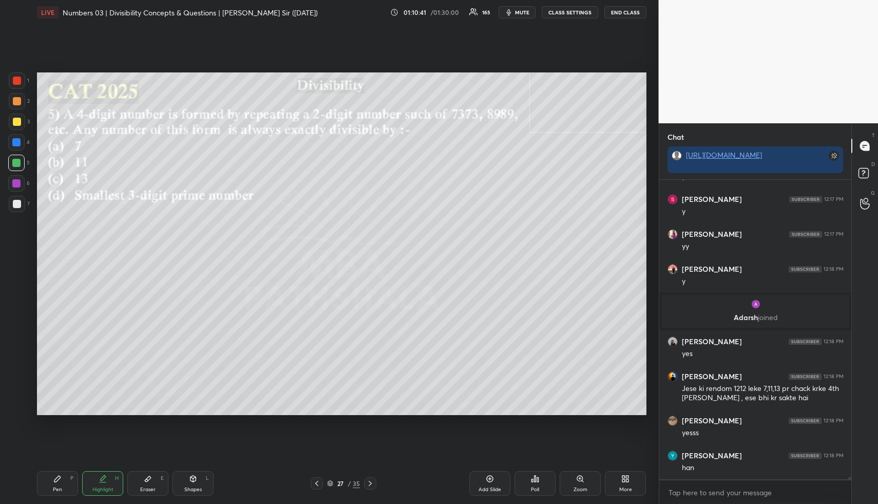
scroll to position [32723, 0]
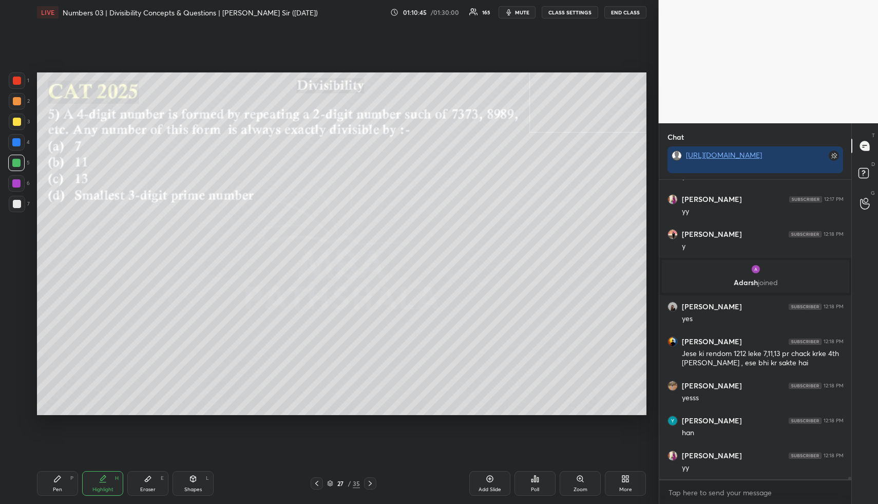
drag, startPoint x: 482, startPoint y: 479, endPoint x: 445, endPoint y: 475, distance: 36.7
click at [482, 480] on div "Add Slide" at bounding box center [489, 483] width 41 height 25
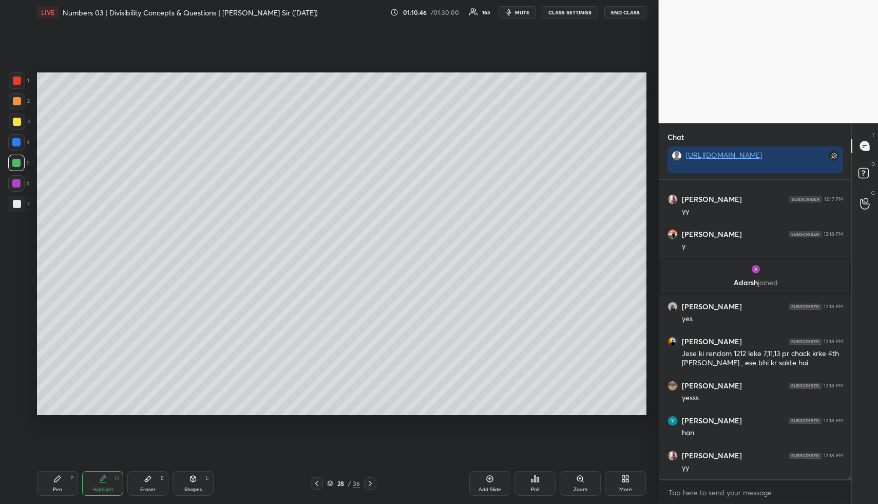
click at [61, 482] on icon at bounding box center [57, 478] width 8 height 8
click at [13, 102] on div at bounding box center [17, 101] width 8 height 8
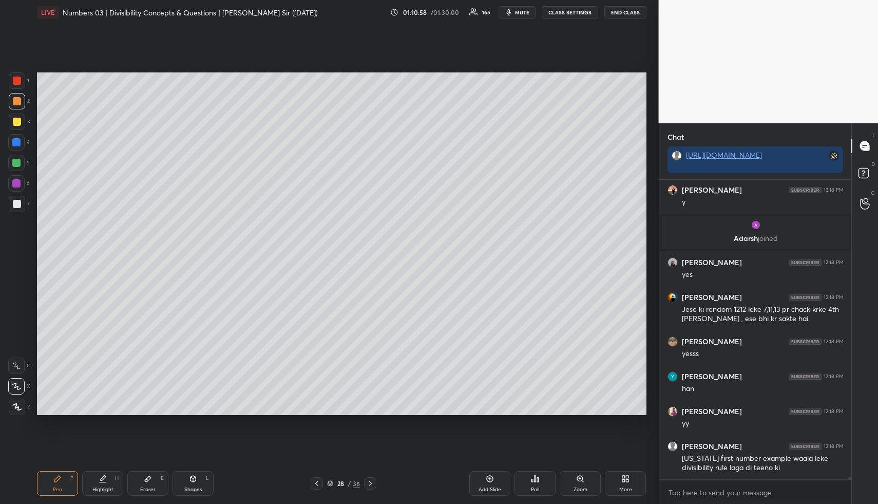
click at [16, 122] on div at bounding box center [17, 122] width 8 height 8
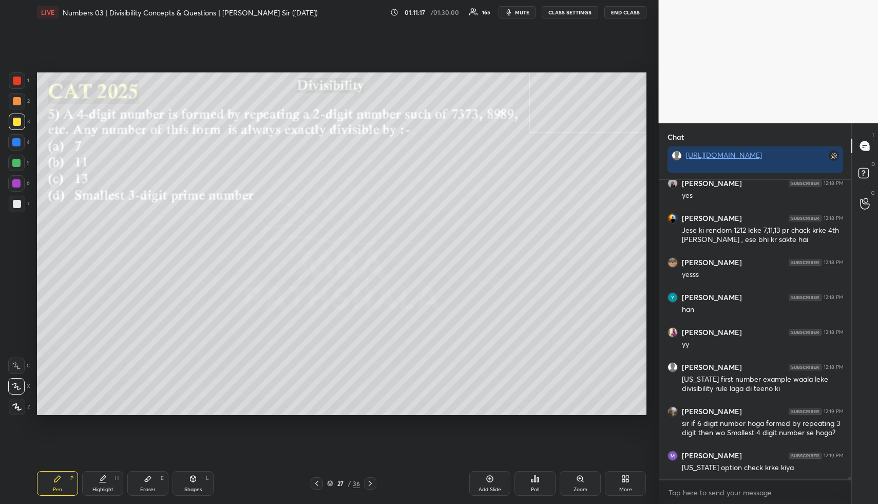
scroll to position [32857, 0]
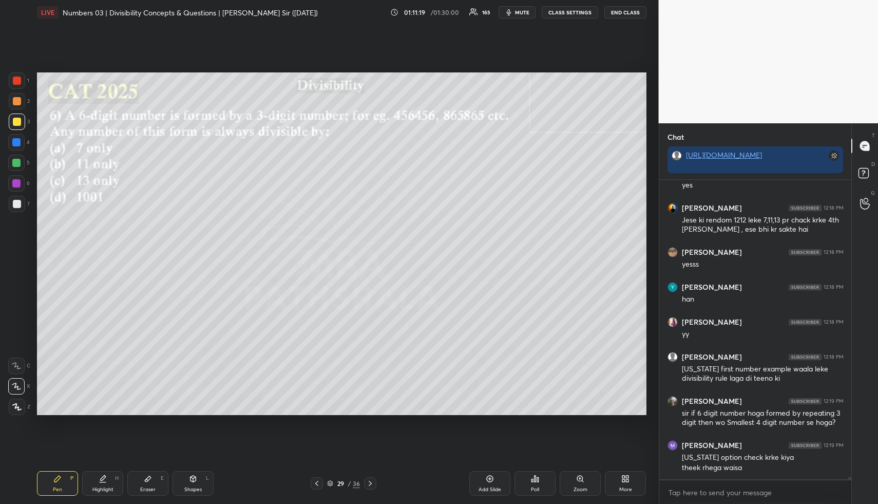
click at [198, 485] on div "Shapes L" at bounding box center [193, 483] width 41 height 25
click at [14, 147] on div at bounding box center [16, 142] width 16 height 16
drag, startPoint x: 103, startPoint y: 480, endPoint x: 101, endPoint y: 463, distance: 16.6
click at [101, 477] on icon at bounding box center [103, 478] width 8 height 8
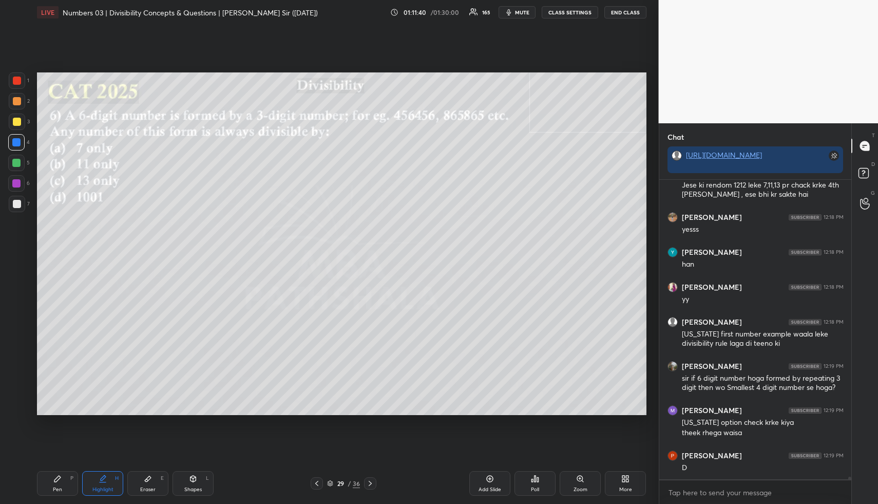
scroll to position [32926, 0]
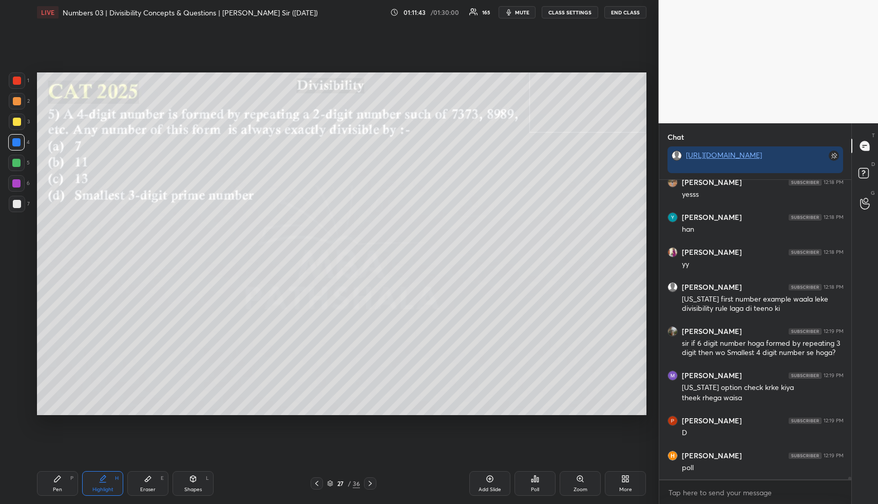
click at [89, 483] on div "Highlight H" at bounding box center [102, 483] width 41 height 25
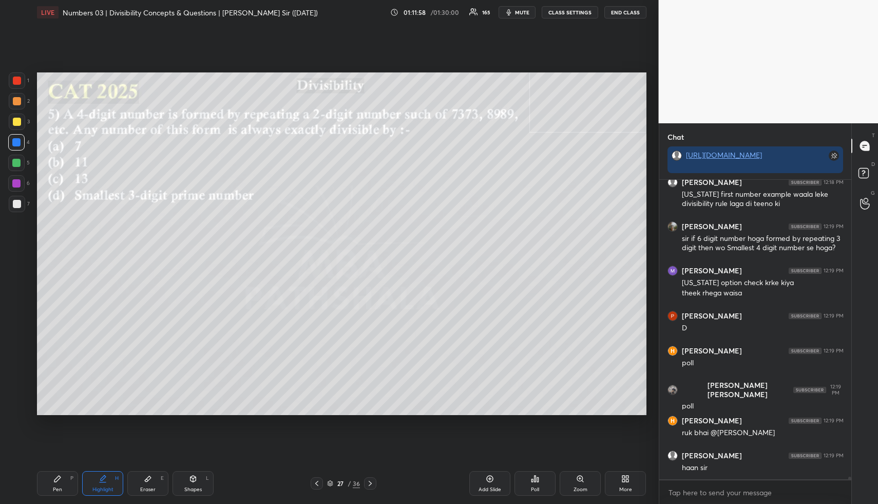
scroll to position [33066, 0]
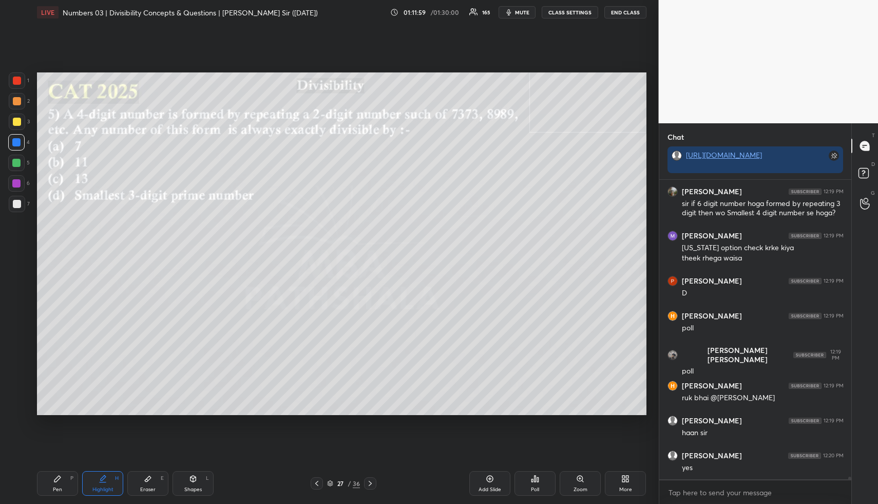
drag, startPoint x: 371, startPoint y: 482, endPoint x: 370, endPoint y: 467, distance: 14.9
click at [371, 482] on icon at bounding box center [370, 483] width 8 height 8
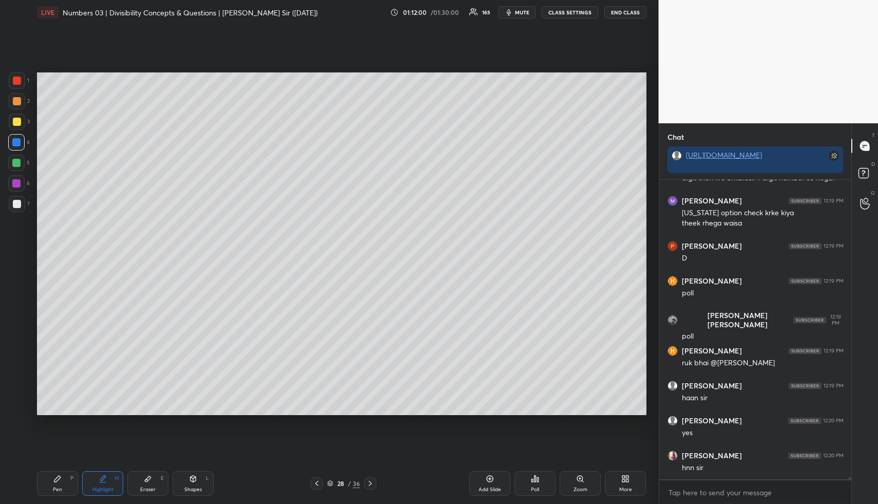
scroll to position [33136, 0]
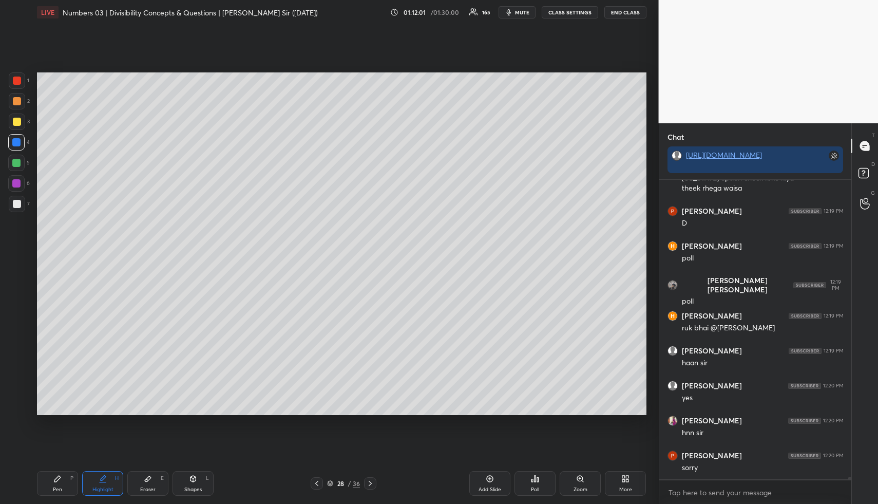
drag, startPoint x: 14, startPoint y: 162, endPoint x: 22, endPoint y: 161, distance: 7.3
click at [16, 162] on div at bounding box center [16, 163] width 8 height 8
click at [371, 483] on icon at bounding box center [370, 483] width 8 height 8
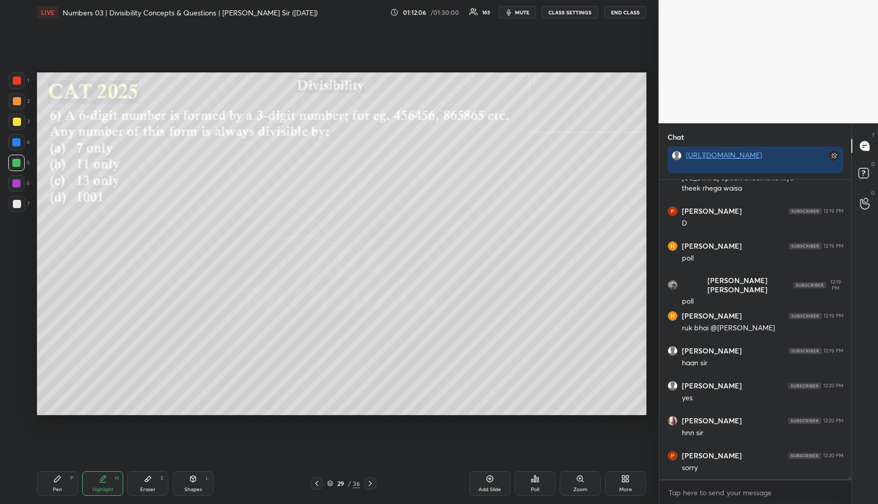
click at [538, 481] on div "Poll" at bounding box center [534, 483] width 41 height 25
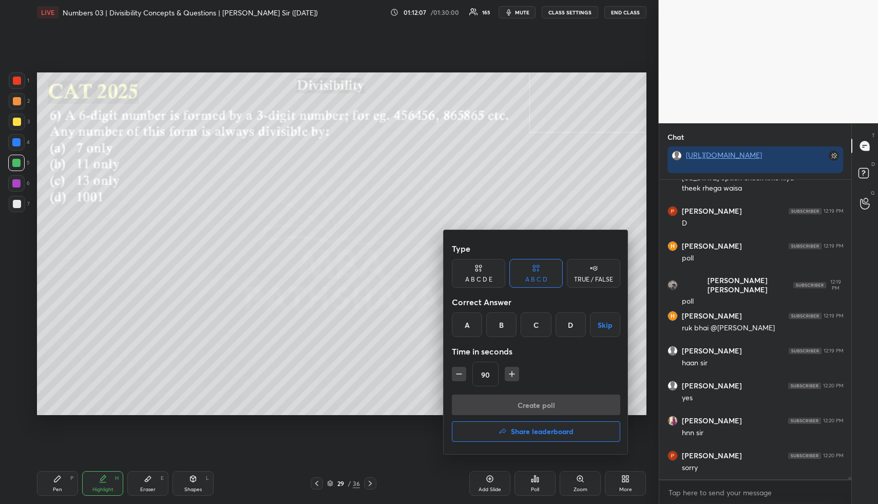
drag, startPoint x: 569, startPoint y: 326, endPoint x: 551, endPoint y: 342, distance: 24.4
click at [569, 327] on div "D" at bounding box center [571, 324] width 30 height 25
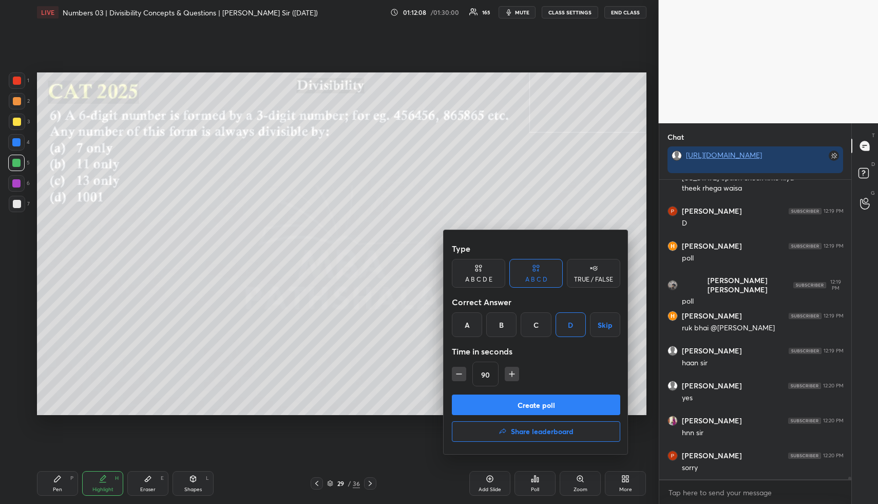
drag, startPoint x: 457, startPoint y: 377, endPoint x: 476, endPoint y: 396, distance: 26.9
click at [457, 377] on icon "button" at bounding box center [459, 374] width 10 height 10
type input "75"
click at [487, 407] on button "Create poll" at bounding box center [536, 404] width 168 height 21
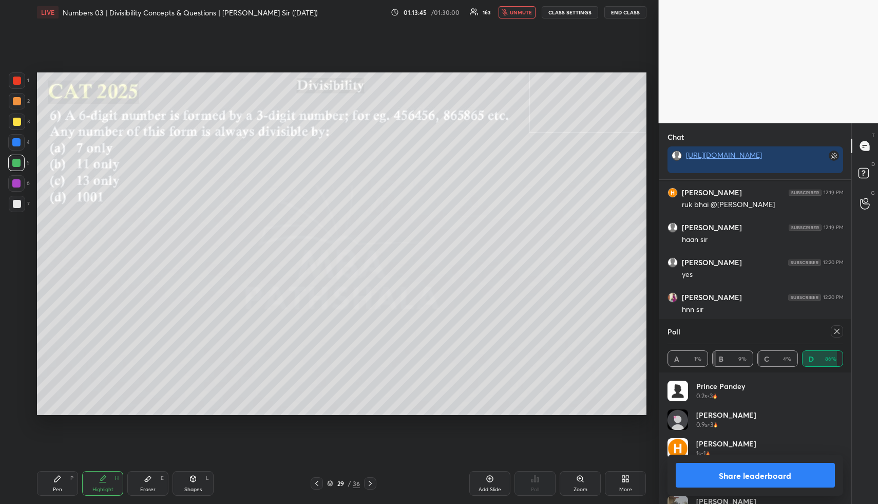
scroll to position [33185, 0]
click at [526, 13] on span "unmute" at bounding box center [521, 12] width 22 height 7
click at [759, 481] on button "Share leaderboard" at bounding box center [756, 475] width 160 height 25
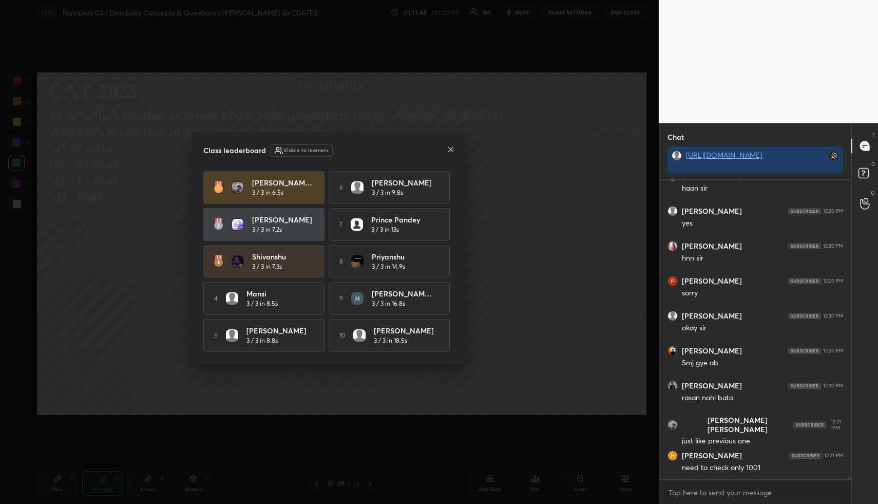
scroll to position [296, 189]
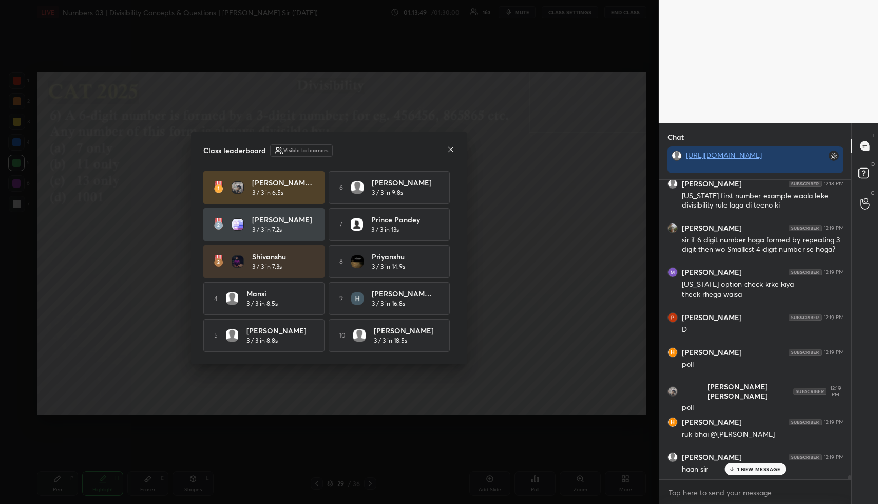
click at [454, 145] on icon at bounding box center [451, 149] width 8 height 8
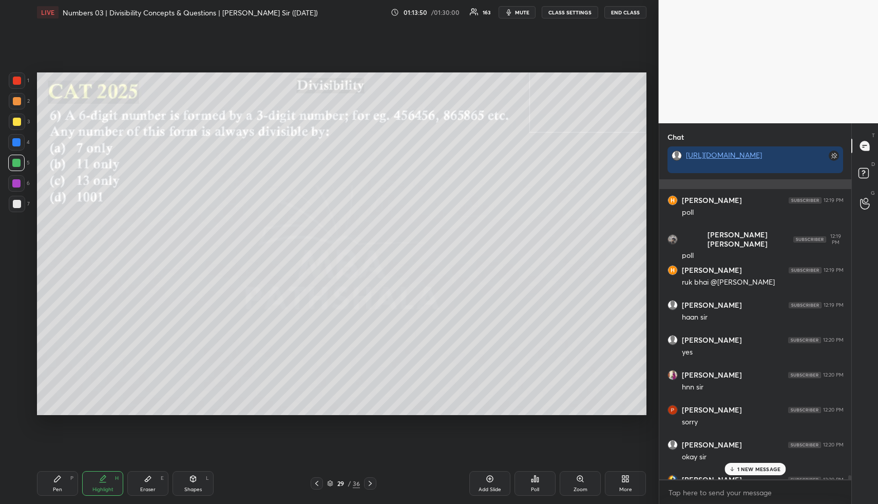
scroll to position [33186, 0]
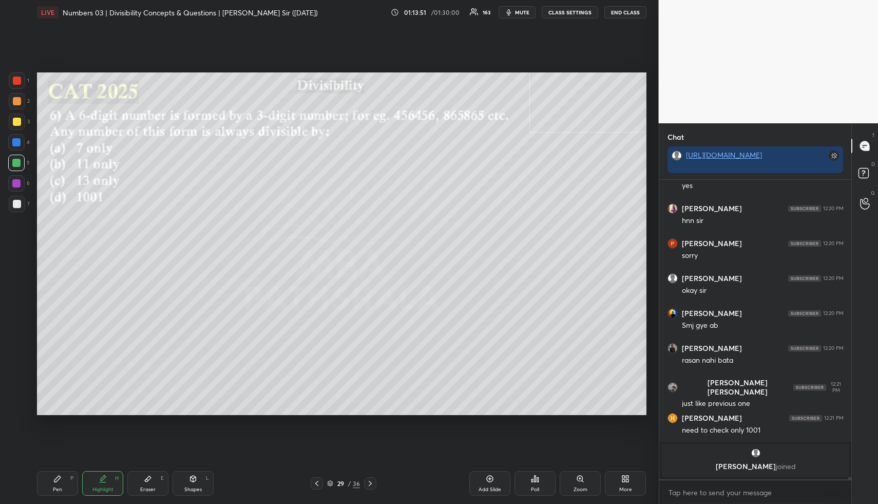
click at [105, 473] on div "Highlight H" at bounding box center [102, 483] width 41 height 25
click at [106, 473] on div "Highlight H" at bounding box center [102, 483] width 41 height 25
drag, startPoint x: 146, startPoint y: 488, endPoint x: 145, endPoint y: 483, distance: 5.2
click at [145, 487] on div "Eraser" at bounding box center [147, 489] width 15 height 5
drag, startPoint x: 51, startPoint y: 485, endPoint x: 46, endPoint y: 463, distance: 22.6
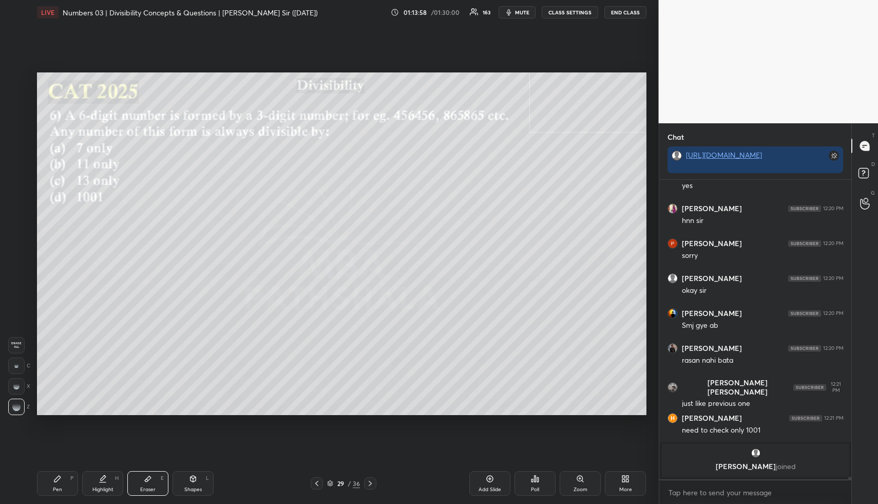
click at [50, 484] on div "Pen P" at bounding box center [57, 483] width 41 height 25
click at [21, 120] on div at bounding box center [17, 121] width 16 height 16
click at [23, 113] on div "3" at bounding box center [19, 121] width 21 height 16
click at [322, 482] on div at bounding box center [317, 483] width 12 height 12
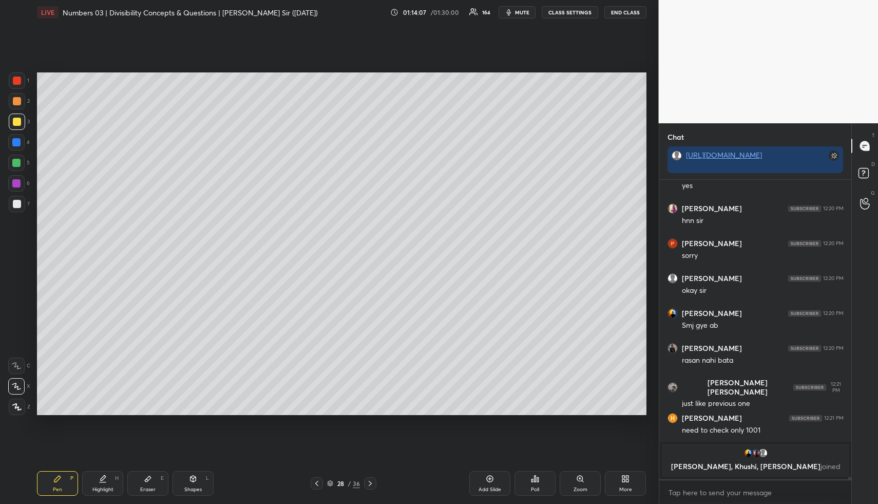
drag, startPoint x: 319, startPoint y: 477, endPoint x: 311, endPoint y: 479, distance: 8.3
click at [318, 478] on div at bounding box center [317, 483] width 12 height 12
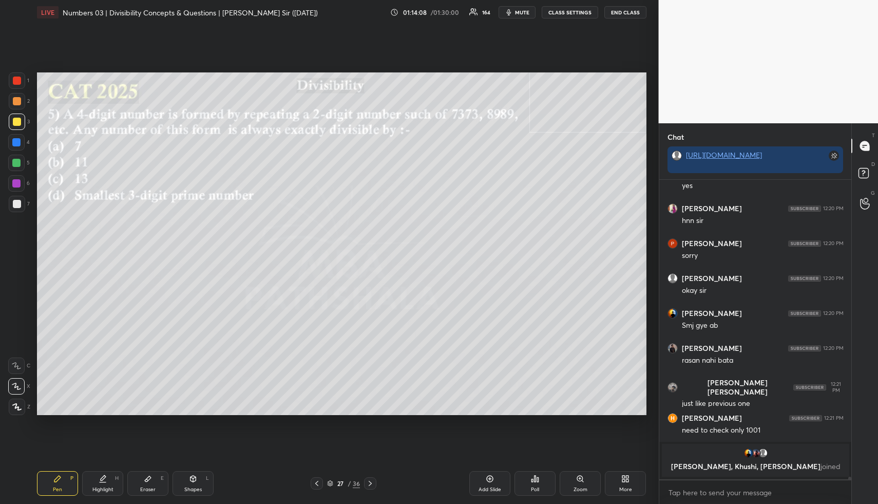
drag, startPoint x: 89, startPoint y: 475, endPoint x: 124, endPoint y: 424, distance: 62.1
click at [88, 474] on div "Highlight H" at bounding box center [102, 483] width 41 height 25
click at [372, 477] on div "Pen P Highlight H Eraser E Shapes L 27 / 36 Add Slide Poll Zoom More" at bounding box center [341, 483] width 609 height 41
click at [372, 483] on icon at bounding box center [370, 483] width 8 height 8
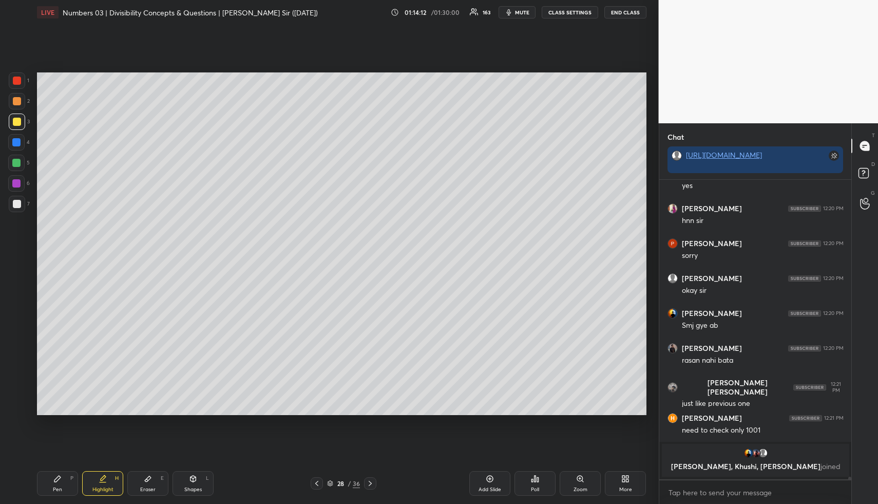
click at [373, 485] on icon at bounding box center [370, 483] width 8 height 8
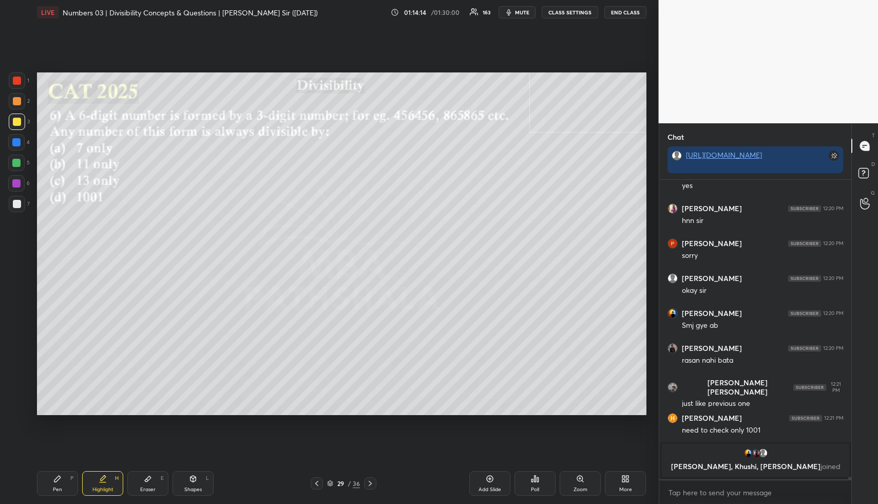
click at [158, 485] on div "Eraser E" at bounding box center [147, 483] width 41 height 25
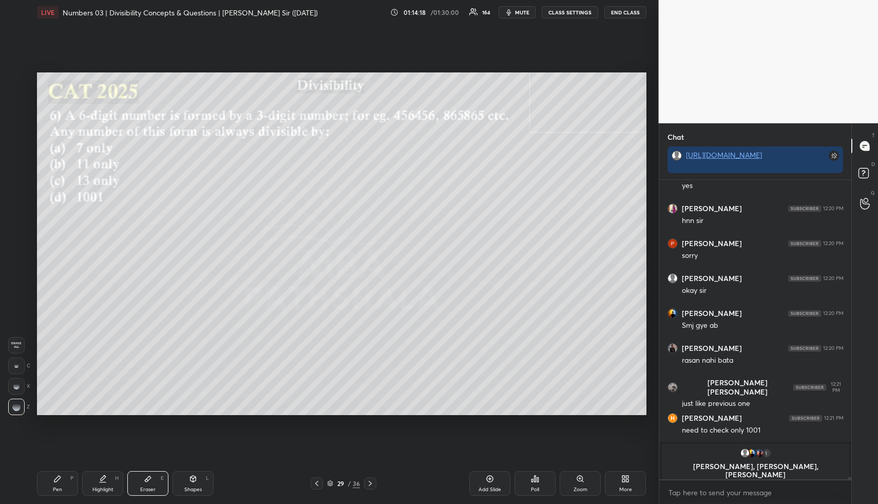
scroll to position [33193, 0]
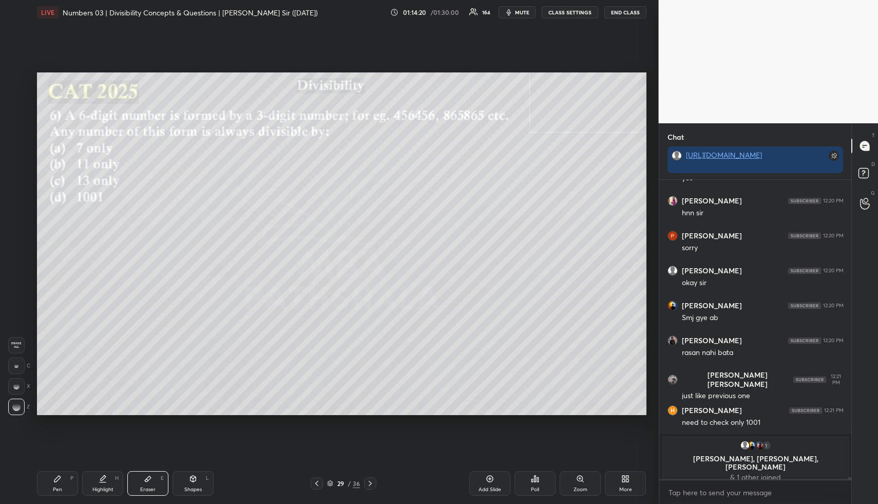
click at [65, 487] on div "Pen P" at bounding box center [57, 483] width 41 height 25
click at [15, 110] on div "1 2 3 4 5 6 7" at bounding box center [19, 144] width 22 height 144
drag, startPoint x: 23, startPoint y: 102, endPoint x: 36, endPoint y: 105, distance: 13.2
click at [24, 103] on div at bounding box center [17, 101] width 16 height 16
drag, startPoint x: 19, startPoint y: 203, endPoint x: 33, endPoint y: 209, distance: 15.8
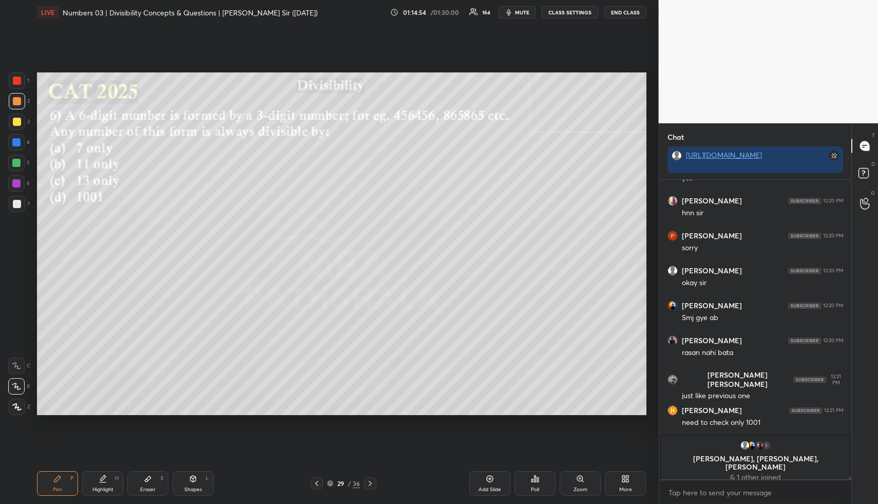
click at [20, 203] on div at bounding box center [17, 204] width 8 height 8
drag, startPoint x: 16, startPoint y: 127, endPoint x: 34, endPoint y: 146, distance: 26.5
click at [16, 127] on div at bounding box center [17, 121] width 16 height 16
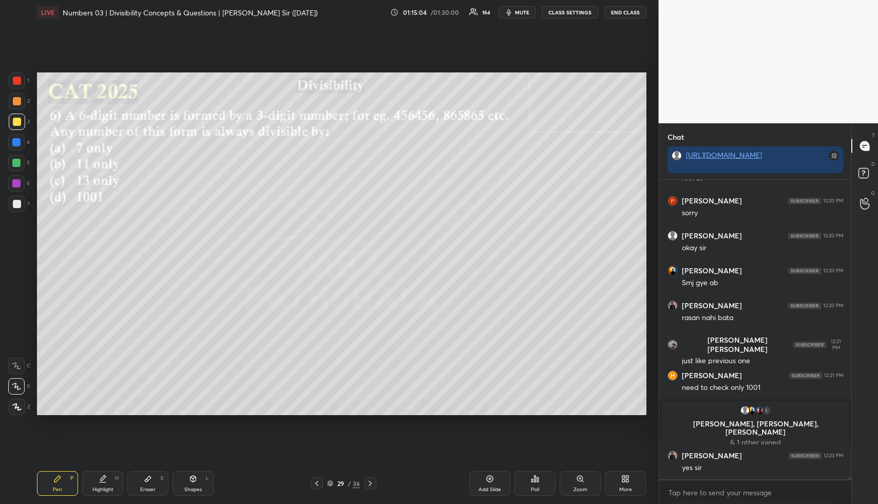
scroll to position [33180, 0]
click at [104, 482] on icon at bounding box center [103, 478] width 8 height 8
click at [47, 491] on div "Pen P" at bounding box center [57, 483] width 41 height 25
click at [17, 140] on div at bounding box center [16, 142] width 8 height 8
click at [203, 481] on div "Shapes L" at bounding box center [193, 483] width 41 height 25
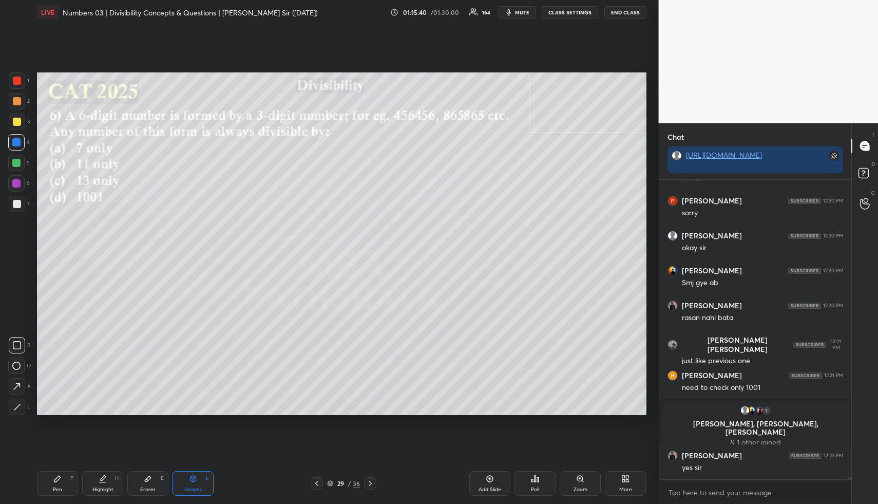
click at [21, 164] on div at bounding box center [16, 163] width 16 height 16
click at [98, 482] on div "Highlight H" at bounding box center [102, 483] width 41 height 25
drag, startPoint x: 98, startPoint y: 486, endPoint x: 98, endPoint y: 480, distance: 6.7
click at [98, 487] on div "Highlight" at bounding box center [102, 489] width 21 height 5
drag, startPoint x: 109, startPoint y: 495, endPoint x: 108, endPoint y: 427, distance: 67.8
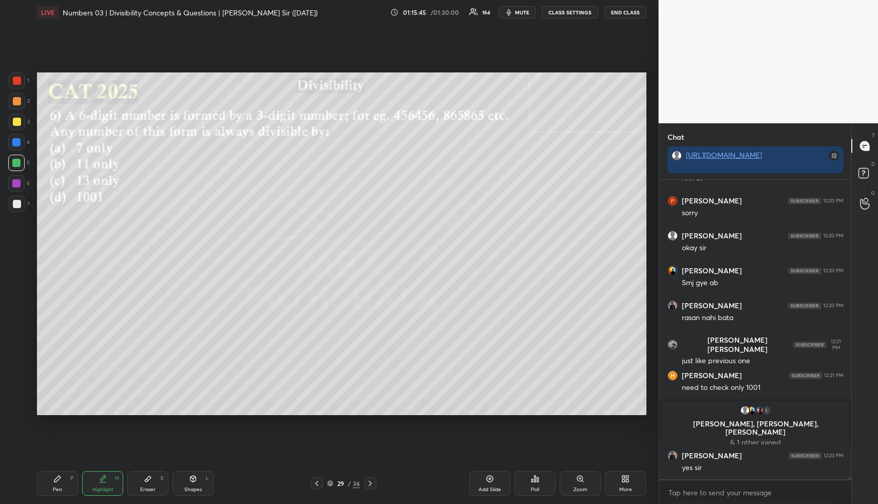
click at [108, 492] on div "Highlight H" at bounding box center [102, 483] width 41 height 25
click at [194, 488] on div "Shapes" at bounding box center [192, 489] width 17 height 5
drag, startPoint x: 16, startPoint y: 101, endPoint x: 29, endPoint y: 157, distance: 57.8
click at [16, 101] on div at bounding box center [17, 101] width 8 height 8
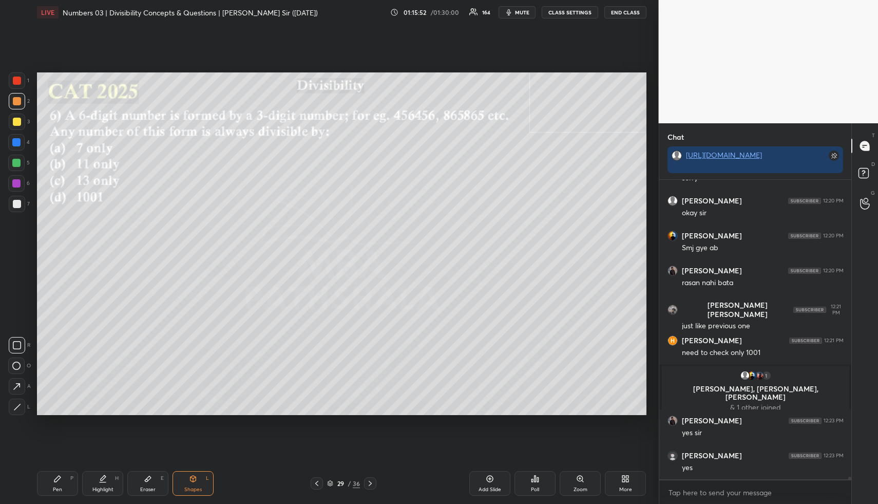
drag, startPoint x: 86, startPoint y: 489, endPoint x: 90, endPoint y: 486, distance: 5.5
click at [86, 487] on div "Highlight H" at bounding box center [102, 483] width 41 height 25
click at [90, 486] on div "Highlight H" at bounding box center [102, 483] width 41 height 25
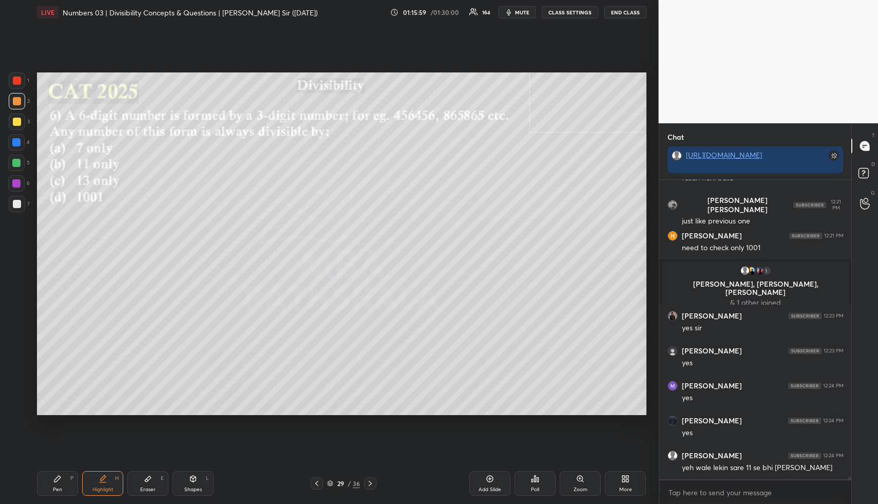
scroll to position [33354, 0]
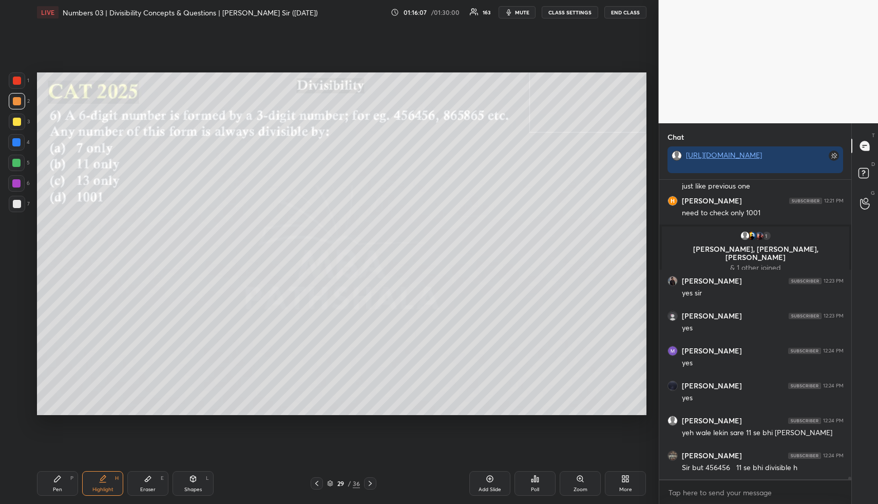
click at [192, 476] on icon at bounding box center [193, 478] width 6 height 6
drag, startPoint x: 15, startPoint y: 165, endPoint x: 14, endPoint y: 175, distance: 9.8
click at [15, 166] on div at bounding box center [16, 163] width 8 height 8
drag, startPoint x: 103, startPoint y: 486, endPoint x: 104, endPoint y: 481, distance: 5.2
click at [104, 481] on div "Highlight H" at bounding box center [102, 483] width 41 height 25
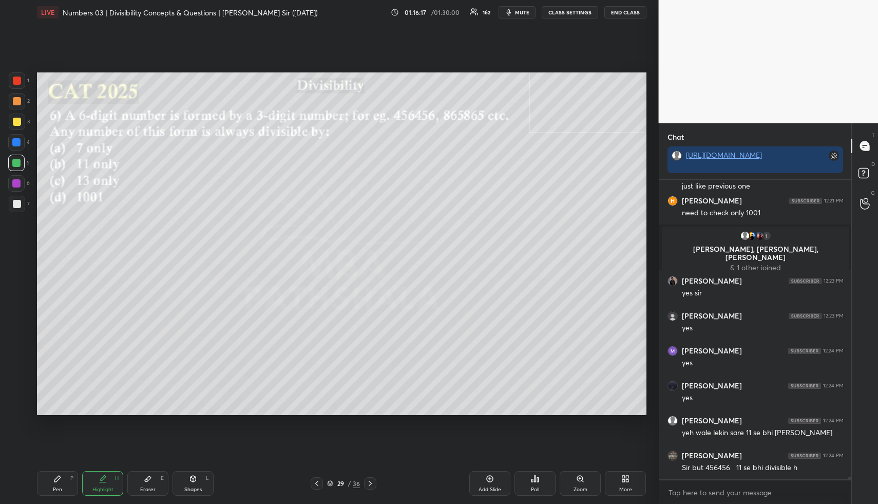
click at [198, 480] on div "Shapes L" at bounding box center [193, 483] width 41 height 25
click at [13, 80] on div at bounding box center [17, 80] width 8 height 8
click at [55, 487] on div "Pen" at bounding box center [57, 489] width 9 height 5
drag, startPoint x: 15, startPoint y: 160, endPoint x: 29, endPoint y: 165, distance: 14.8
click at [15, 160] on div at bounding box center [16, 163] width 8 height 8
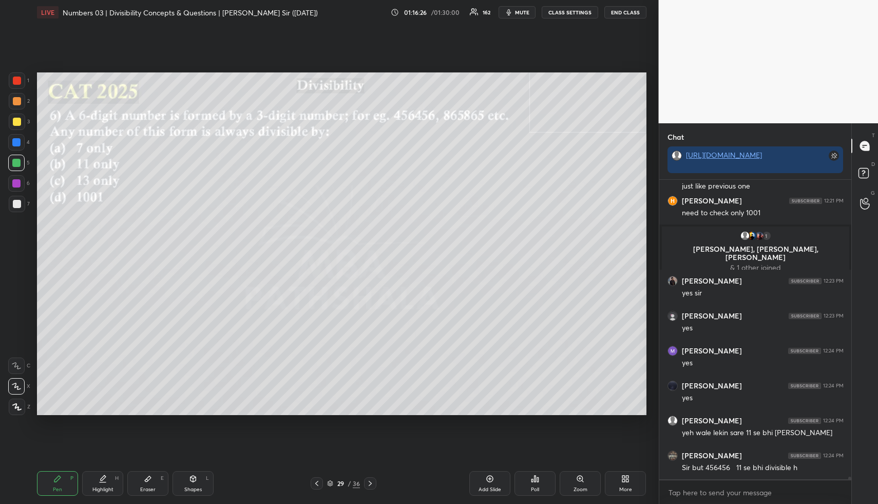
scroll to position [33389, 0]
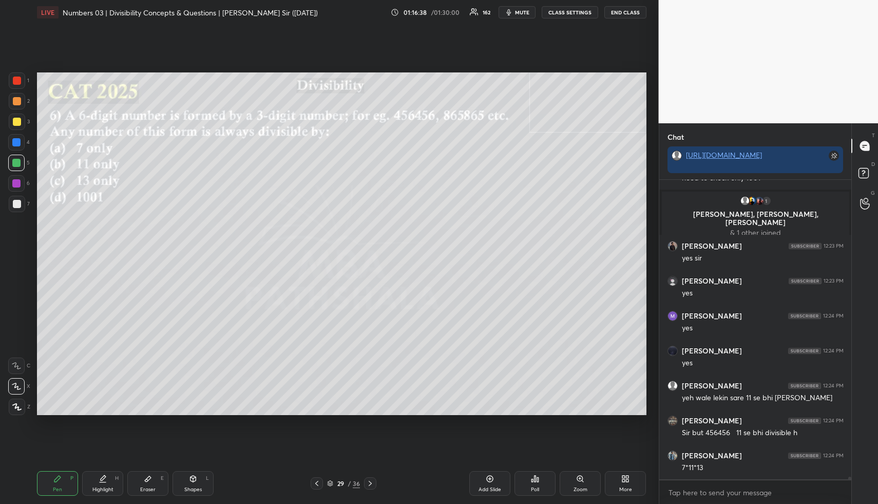
drag, startPoint x: 114, startPoint y: 479, endPoint x: 112, endPoint y: 484, distance: 5.7
click at [112, 482] on div "Highlight H" at bounding box center [102, 483] width 41 height 25
click at [112, 486] on div "Highlight H" at bounding box center [102, 483] width 41 height 25
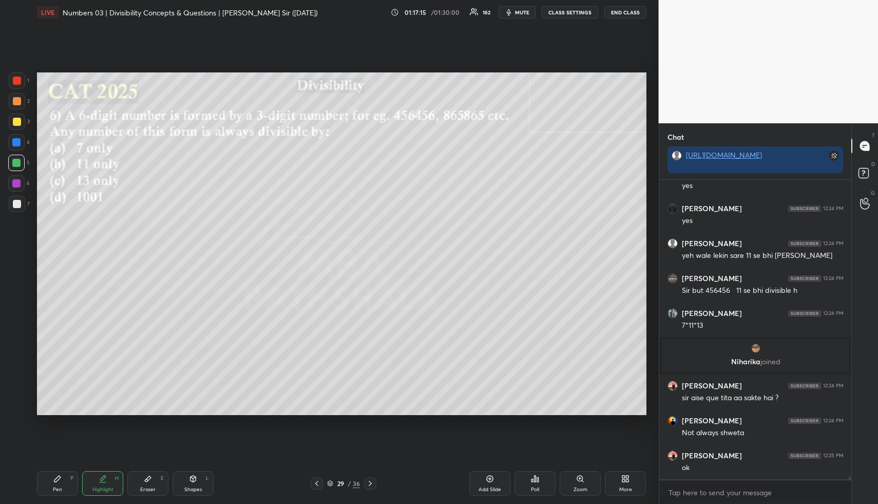
scroll to position [33436, 0]
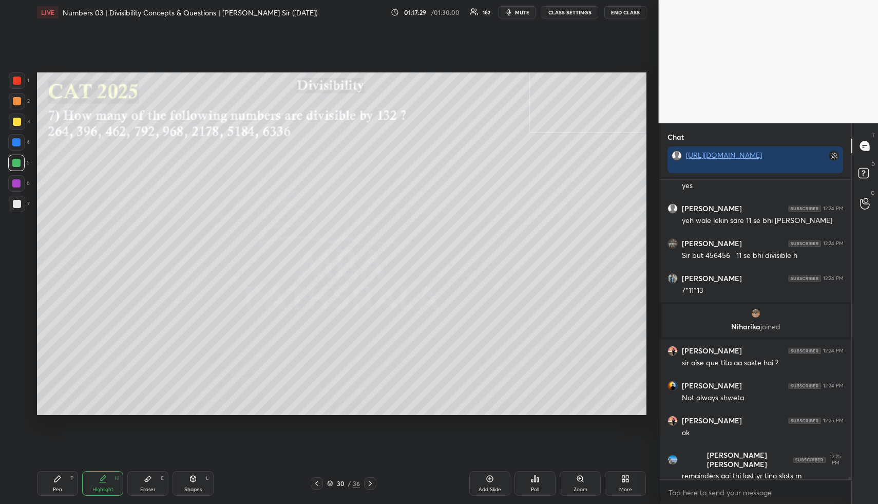
drag, startPoint x: 192, startPoint y: 484, endPoint x: 187, endPoint y: 471, distance: 13.6
click at [193, 482] on div "Shapes L" at bounding box center [193, 483] width 41 height 25
drag, startPoint x: 13, startPoint y: 98, endPoint x: 36, endPoint y: 101, distance: 23.4
click at [15, 98] on div at bounding box center [17, 101] width 8 height 8
click at [95, 480] on div "Highlight H" at bounding box center [102, 483] width 41 height 25
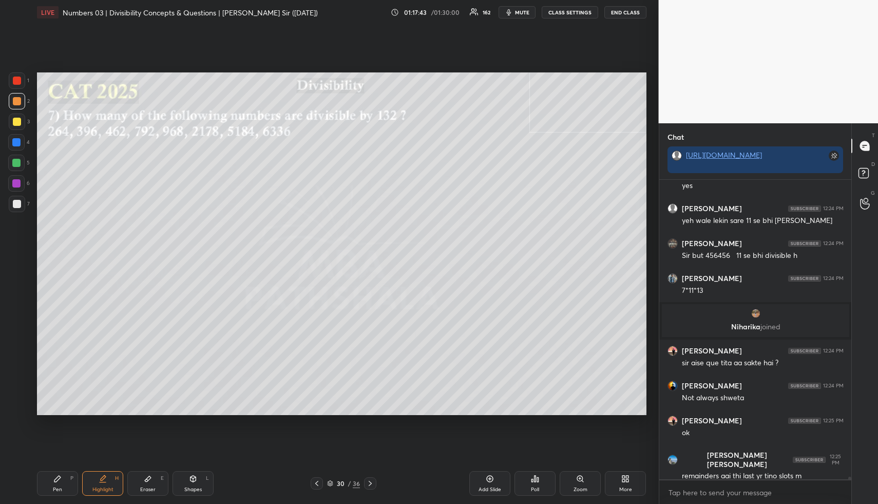
click at [141, 487] on div "Eraser" at bounding box center [147, 489] width 15 height 5
click at [18, 341] on span "Erase all" at bounding box center [16, 344] width 15 height 7
drag, startPoint x: 194, startPoint y: 473, endPoint x: 182, endPoint y: 461, distance: 16.7
click at [191, 472] on div "Shapes L" at bounding box center [193, 483] width 41 height 25
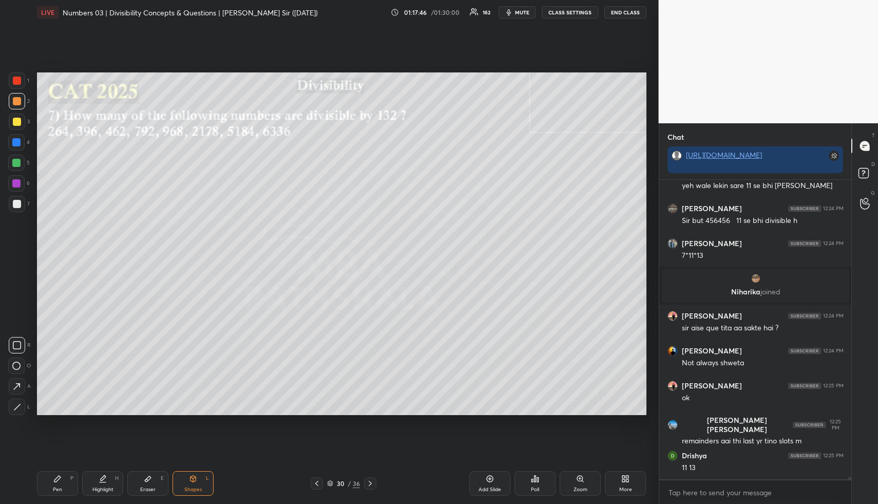
drag, startPoint x: 18, startPoint y: 368, endPoint x: 18, endPoint y: 361, distance: 6.2
click at [18, 367] on icon at bounding box center [16, 365] width 8 height 8
drag, startPoint x: 15, startPoint y: 160, endPoint x: 31, endPoint y: 158, distance: 16.6
click at [15, 160] on div at bounding box center [16, 163] width 8 height 8
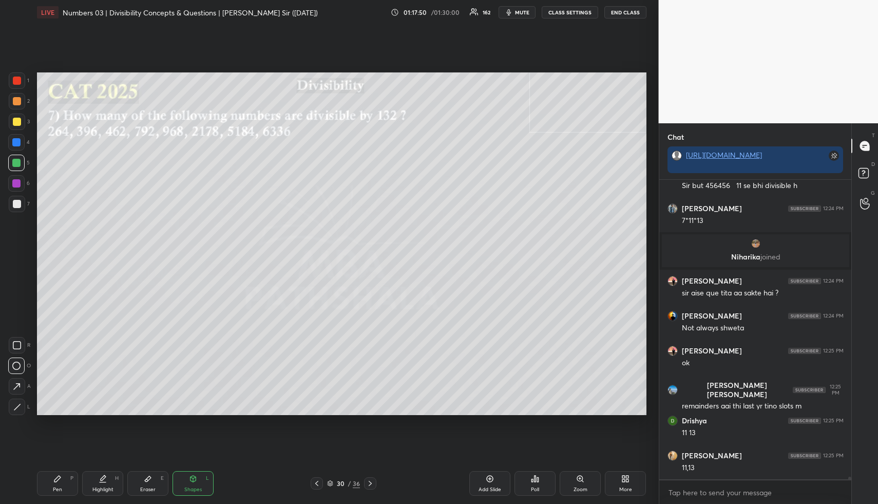
scroll to position [33541, 0]
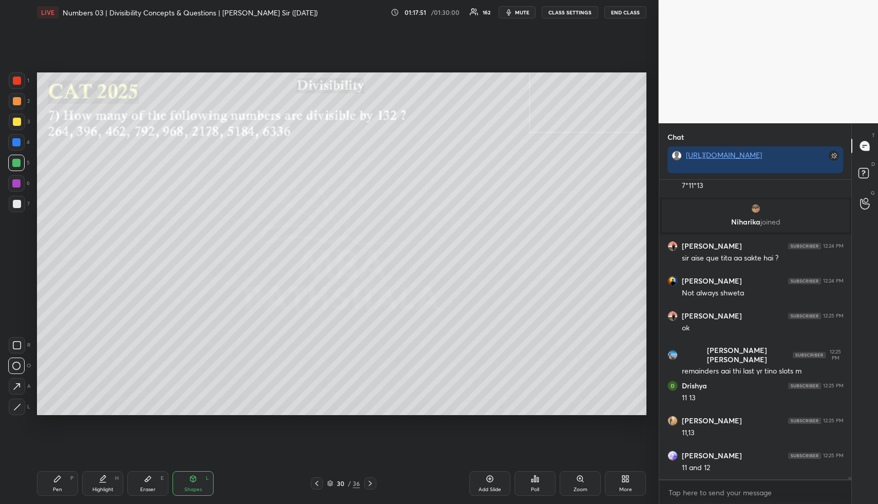
click at [16, 387] on icon at bounding box center [16, 386] width 11 height 11
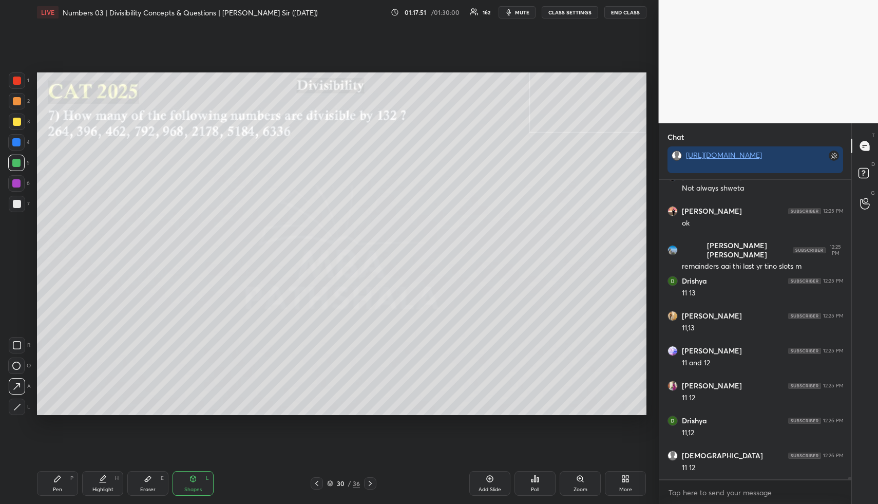
click at [17, 145] on div at bounding box center [16, 142] width 8 height 8
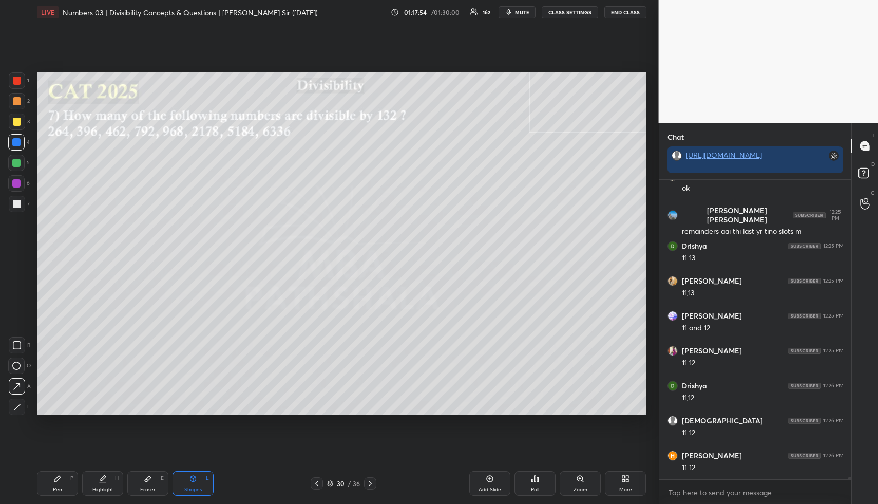
scroll to position [33715, 0]
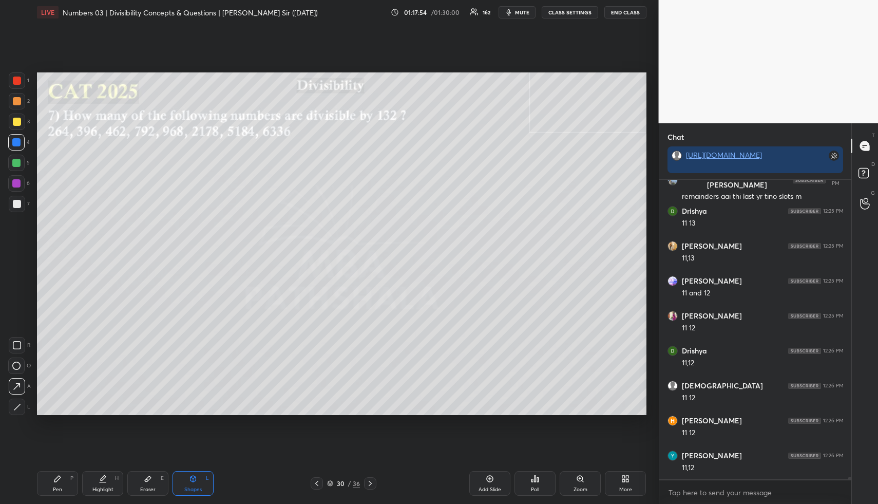
click at [60, 483] on div "Pen P" at bounding box center [57, 483] width 41 height 25
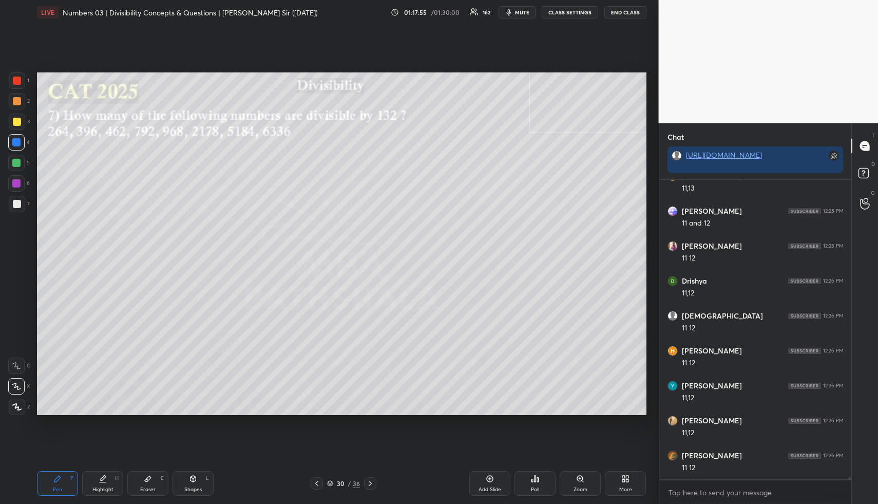
drag, startPoint x: 17, startPoint y: 96, endPoint x: 31, endPoint y: 99, distance: 13.6
click at [17, 97] on div at bounding box center [17, 101] width 16 height 16
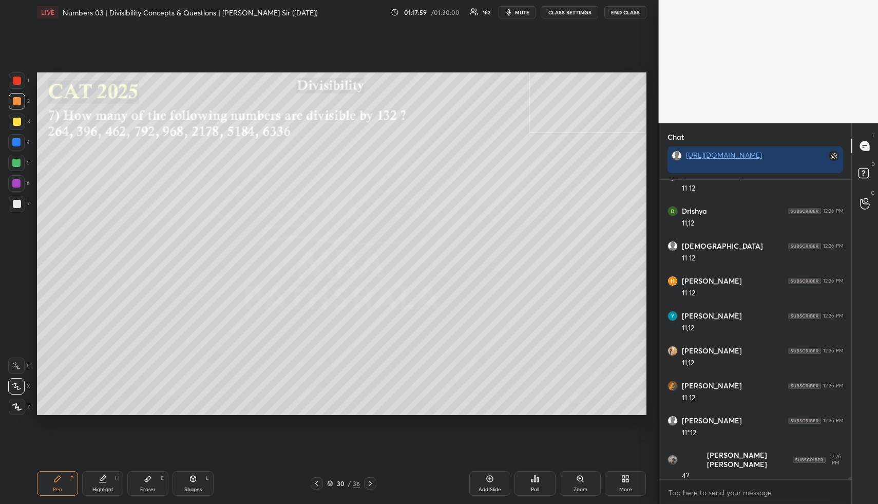
scroll to position [33890, 0]
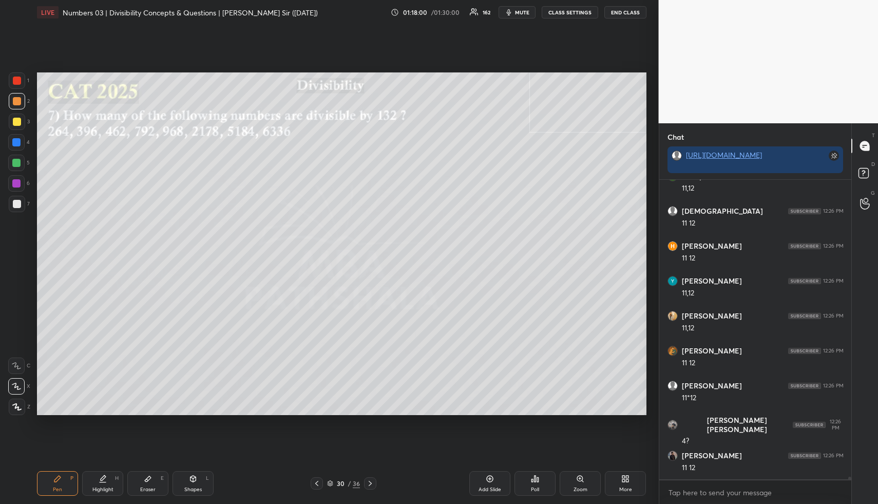
click at [115, 481] on div "H" at bounding box center [117, 477] width 4 height 5
drag, startPoint x: 115, startPoint y: 481, endPoint x: 148, endPoint y: 423, distance: 66.9
click at [115, 481] on div "H" at bounding box center [117, 477] width 4 height 5
drag, startPoint x: 64, startPoint y: 486, endPoint x: 62, endPoint y: 480, distance: 6.5
click at [62, 485] on div "Pen P" at bounding box center [57, 483] width 41 height 25
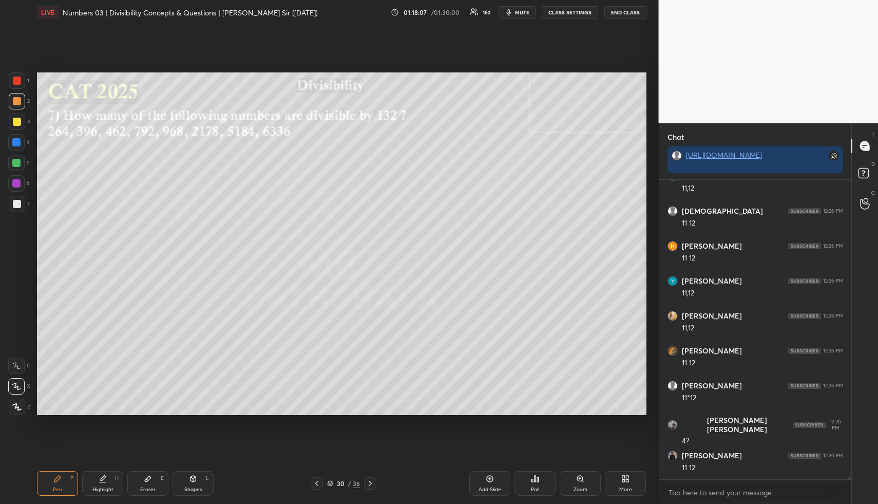
click at [20, 116] on div at bounding box center [17, 121] width 16 height 16
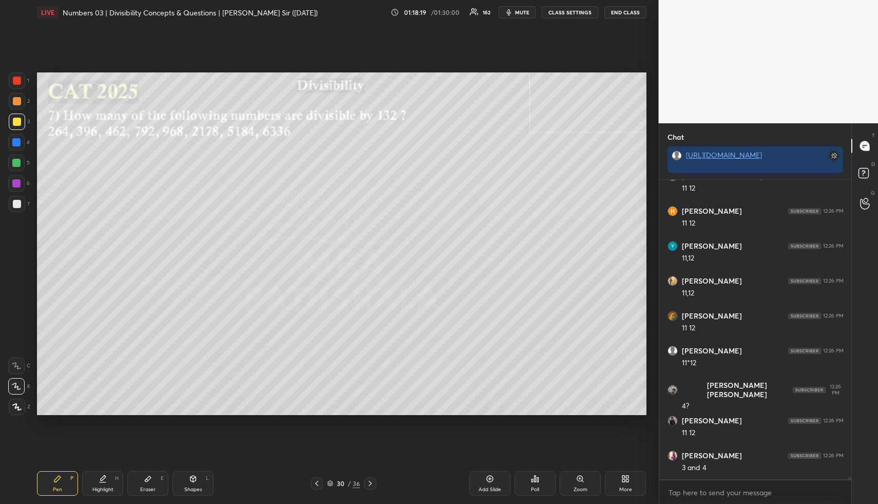
drag, startPoint x: 104, startPoint y: 483, endPoint x: 142, endPoint y: 441, distance: 57.1
click at [104, 483] on div "Highlight H" at bounding box center [102, 483] width 41 height 25
drag, startPoint x: 105, startPoint y: 488, endPoint x: 102, endPoint y: 467, distance: 21.2
click at [104, 485] on div "Highlight H" at bounding box center [102, 483] width 41 height 25
drag, startPoint x: 94, startPoint y: 498, endPoint x: 98, endPoint y: 491, distance: 7.1
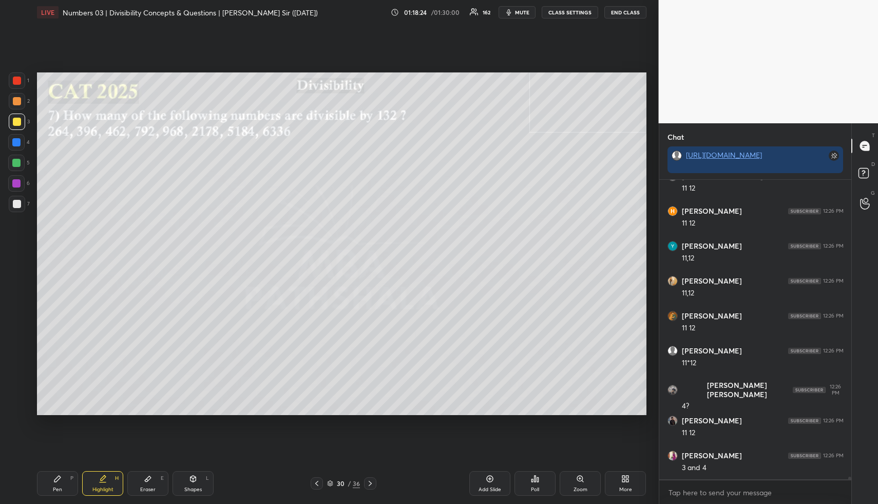
click at [98, 495] on div "Highlight H" at bounding box center [102, 483] width 41 height 25
click at [57, 485] on div "Pen P" at bounding box center [57, 483] width 41 height 25
drag, startPoint x: 14, startPoint y: 123, endPoint x: 17, endPoint y: 140, distance: 17.1
click at [14, 124] on div at bounding box center [17, 122] width 8 height 8
click at [13, 142] on div at bounding box center [16, 142] width 8 height 8
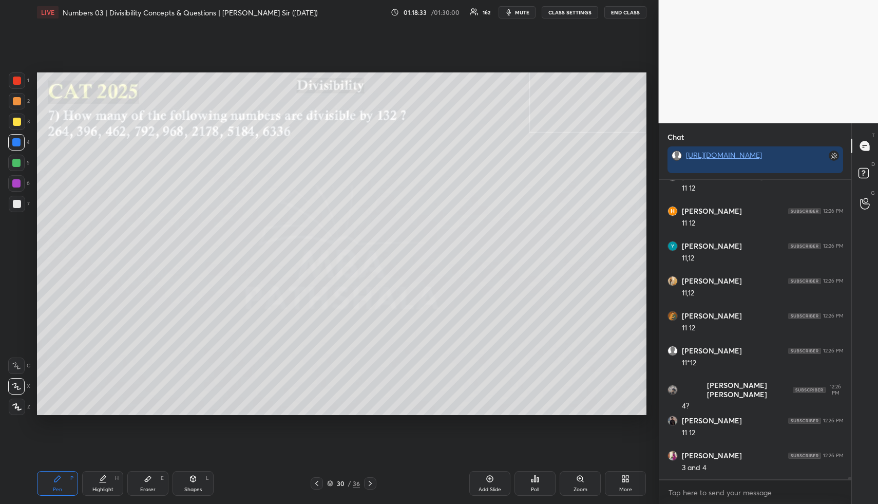
click at [104, 481] on div "Highlight H" at bounding box center [102, 483] width 41 height 25
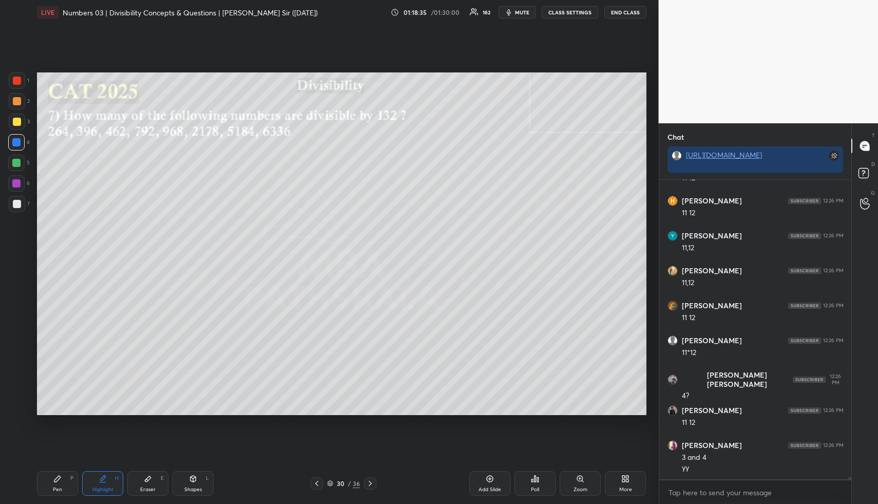
drag, startPoint x: 110, startPoint y: 497, endPoint x: 107, endPoint y: 492, distance: 6.0
click at [110, 497] on div "Pen P Highlight H Eraser E Shapes L 30 / 36 Add Slide Poll Zoom More" at bounding box center [341, 483] width 609 height 41
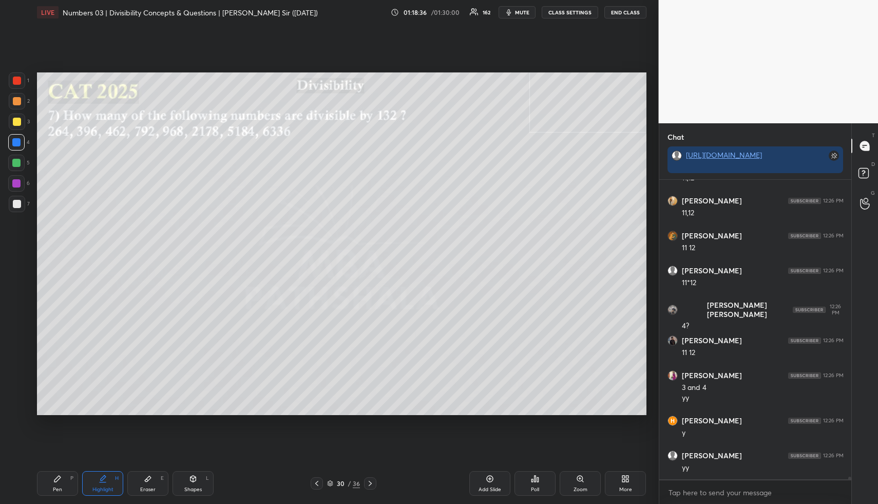
click at [143, 478] on div "Eraser E" at bounding box center [147, 483] width 41 height 25
click at [144, 477] on icon at bounding box center [148, 478] width 8 height 8
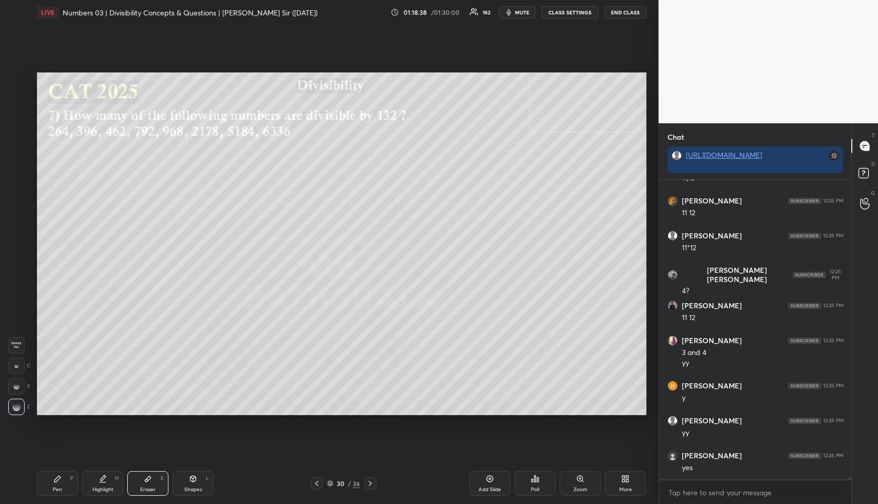
click at [58, 489] on div "Pen" at bounding box center [57, 489] width 9 height 5
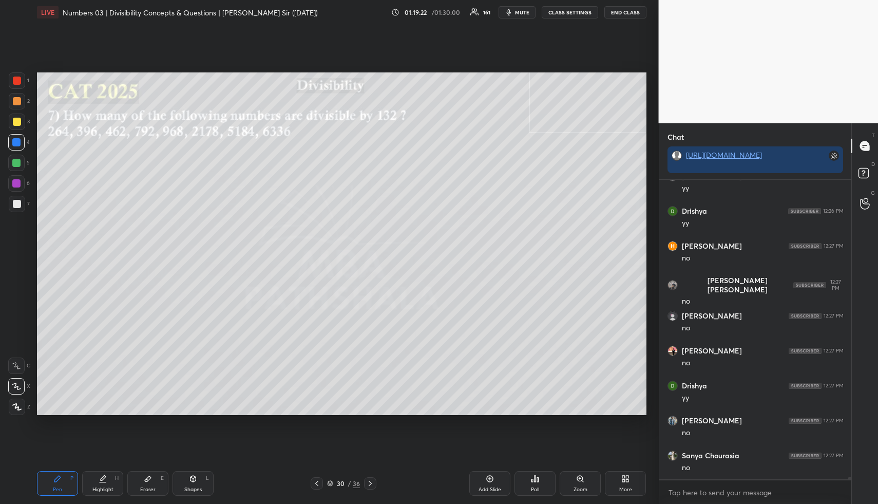
scroll to position [34389, 0]
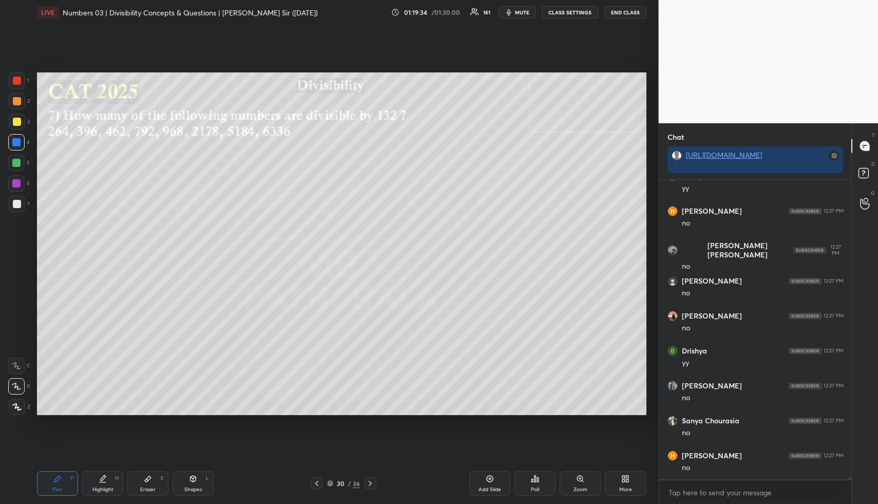
click at [56, 482] on div "Pen P" at bounding box center [57, 483] width 41 height 25
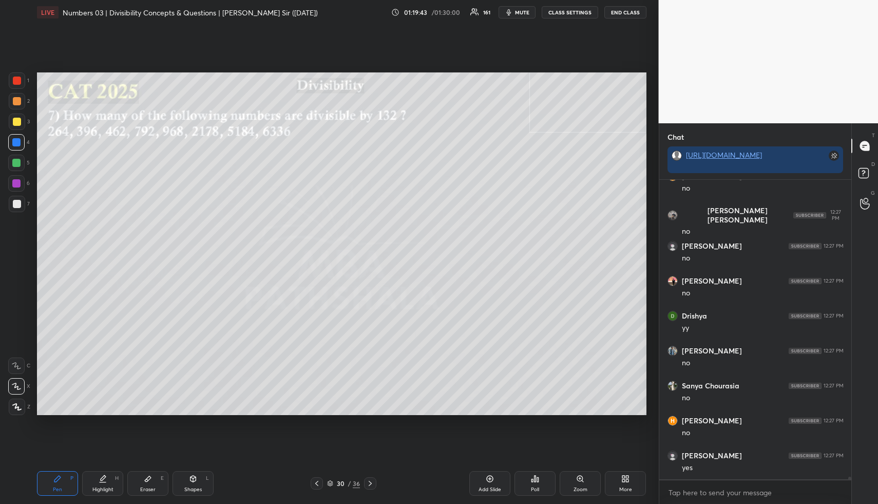
drag, startPoint x: 103, startPoint y: 483, endPoint x: 98, endPoint y: 452, distance: 31.7
click at [103, 481] on div "Highlight H" at bounding box center [102, 483] width 41 height 25
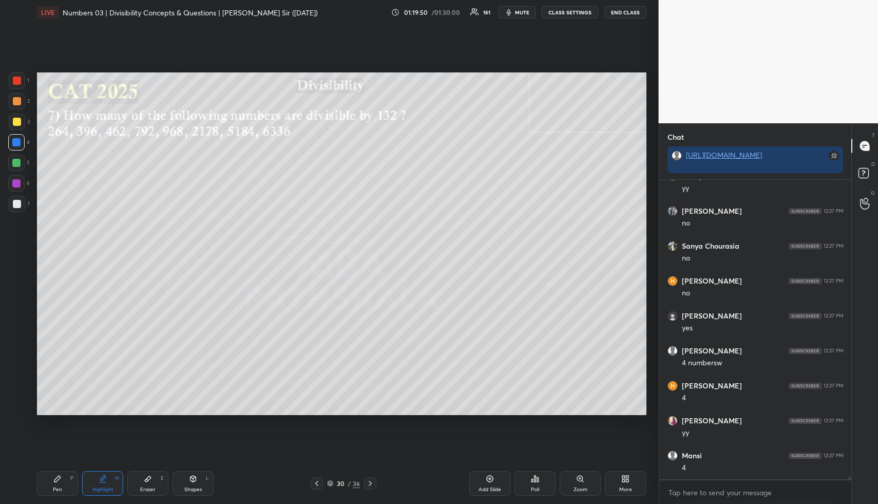
scroll to position [34598, 0]
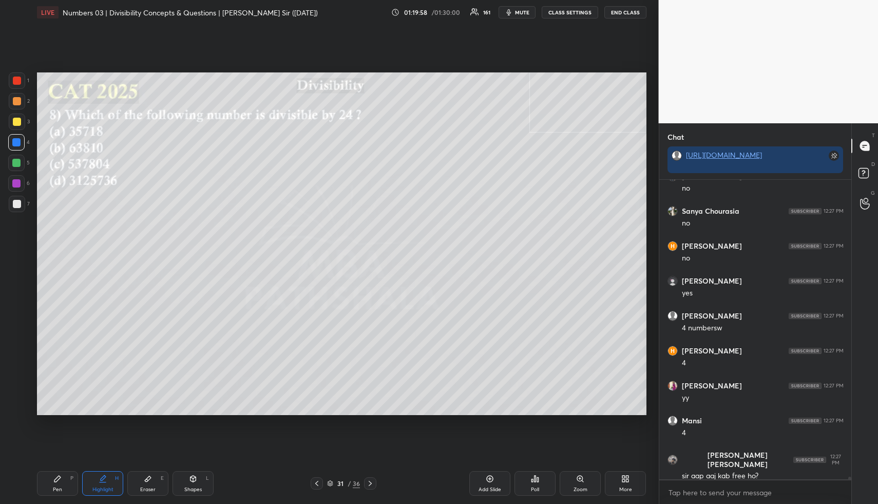
drag, startPoint x: 198, startPoint y: 477, endPoint x: 192, endPoint y: 423, distance: 54.3
click at [195, 472] on div "Shapes L" at bounding box center [193, 483] width 41 height 25
click at [15, 98] on div at bounding box center [17, 101] width 8 height 8
click at [16, 366] on icon at bounding box center [16, 365] width 8 height 8
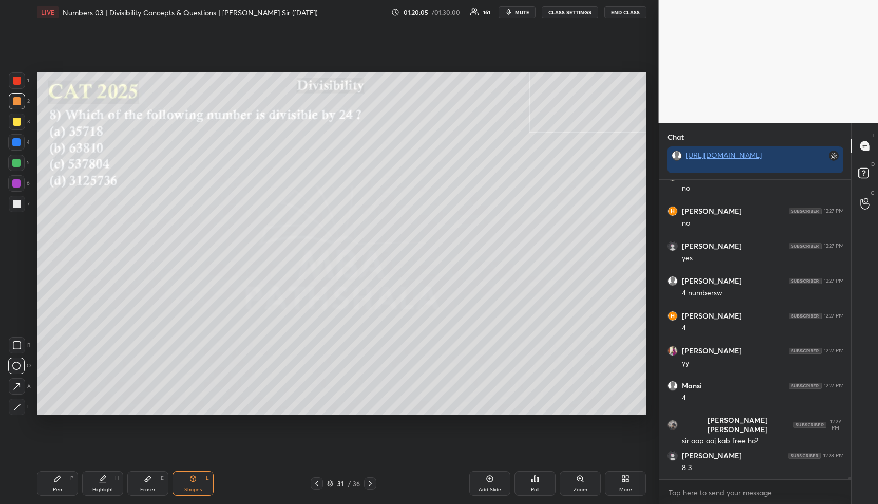
click at [106, 478] on icon at bounding box center [103, 478] width 8 height 8
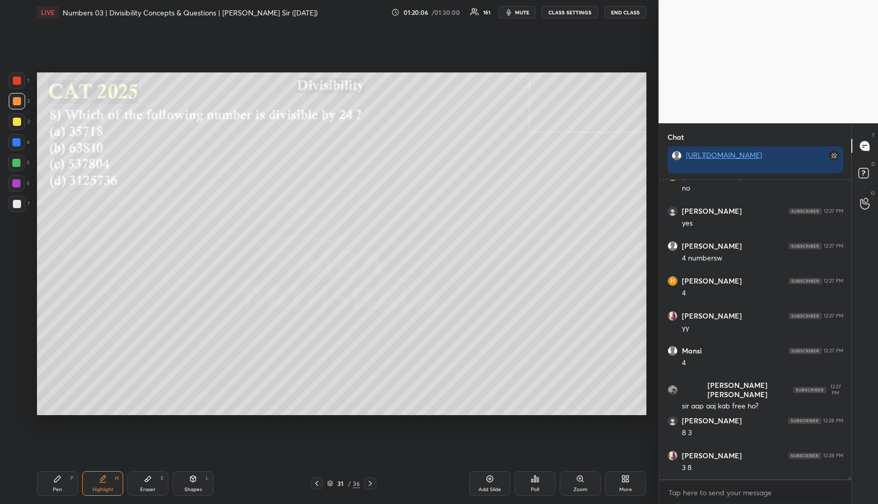
click at [106, 478] on icon at bounding box center [103, 478] width 8 height 8
click at [62, 465] on div "Pen P Highlight H Eraser E Shapes L 31 / 36 Add Slide Poll Zoom More" at bounding box center [341, 483] width 609 height 41
click at [61, 476] on div "Pen P" at bounding box center [57, 483] width 41 height 25
click at [16, 124] on div at bounding box center [17, 122] width 8 height 8
click at [106, 477] on div "Highlight H" at bounding box center [102, 483] width 41 height 25
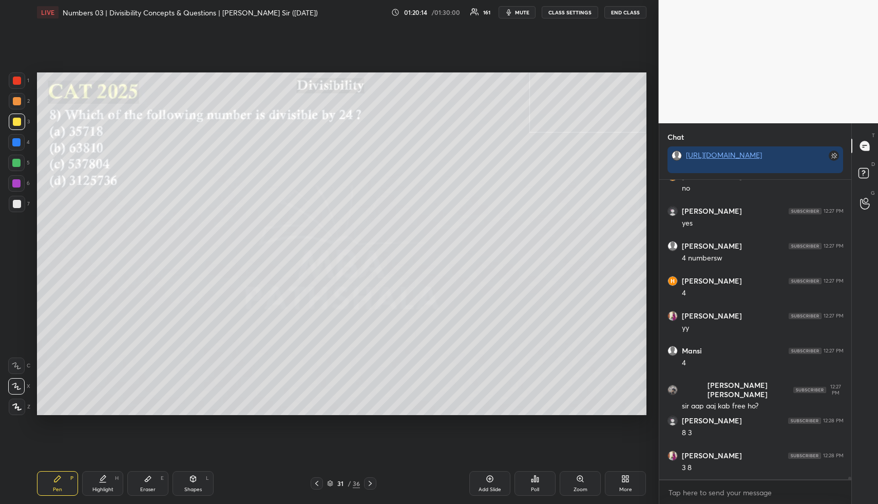
drag, startPoint x: 109, startPoint y: 476, endPoint x: 102, endPoint y: 439, distance: 38.2
click at [105, 477] on div "Highlight H" at bounding box center [102, 483] width 41 height 25
drag, startPoint x: 101, startPoint y: 483, endPoint x: 100, endPoint y: 470, distance: 12.4
click at [101, 481] on div "Highlight H" at bounding box center [102, 483] width 41 height 25
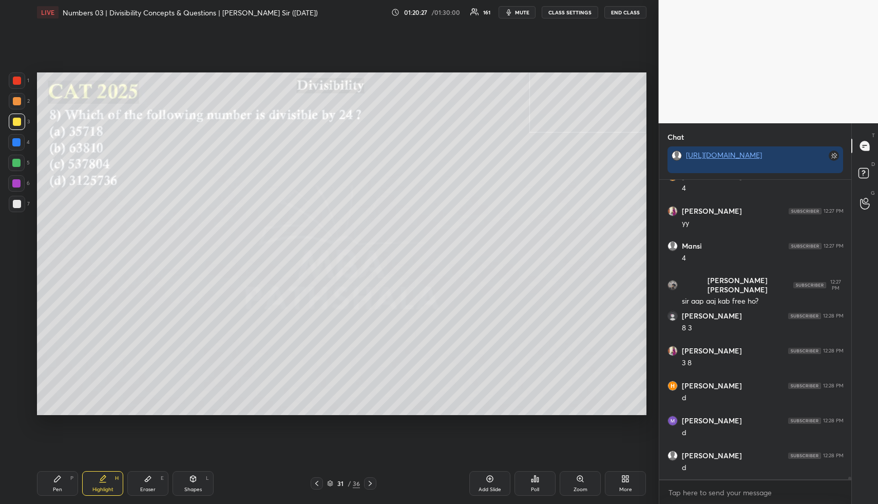
scroll to position [34808, 0]
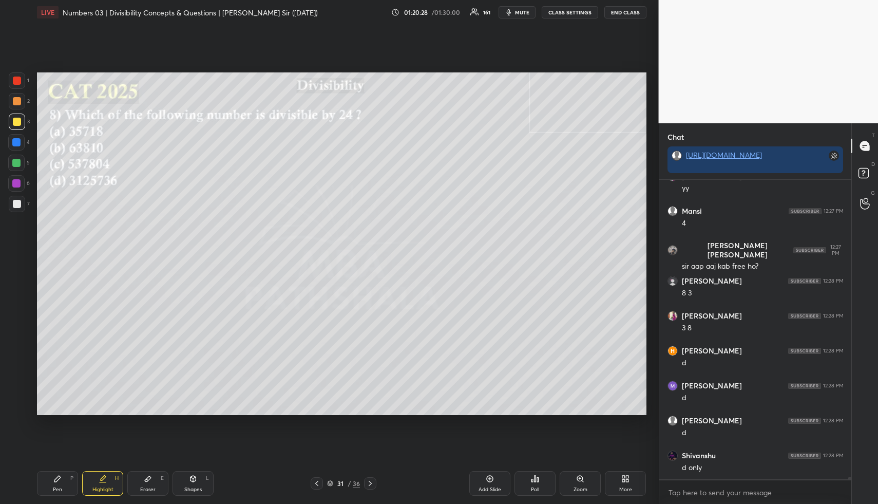
drag, startPoint x: 50, startPoint y: 483, endPoint x: 44, endPoint y: 461, distance: 23.1
click at [50, 480] on div "Pen P" at bounding box center [57, 483] width 41 height 25
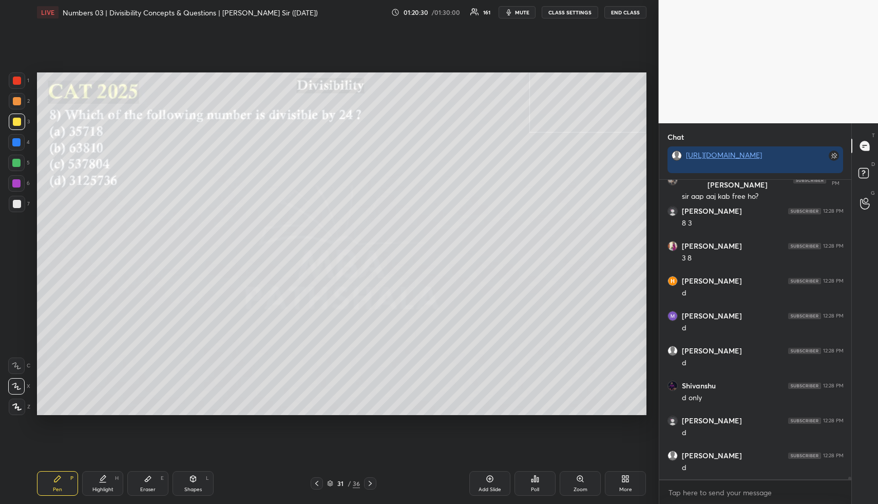
drag, startPoint x: 14, startPoint y: 165, endPoint x: 23, endPoint y: 167, distance: 9.0
click at [20, 165] on div at bounding box center [16, 163] width 8 height 8
click at [132, 480] on div "Eraser E" at bounding box center [147, 483] width 41 height 25
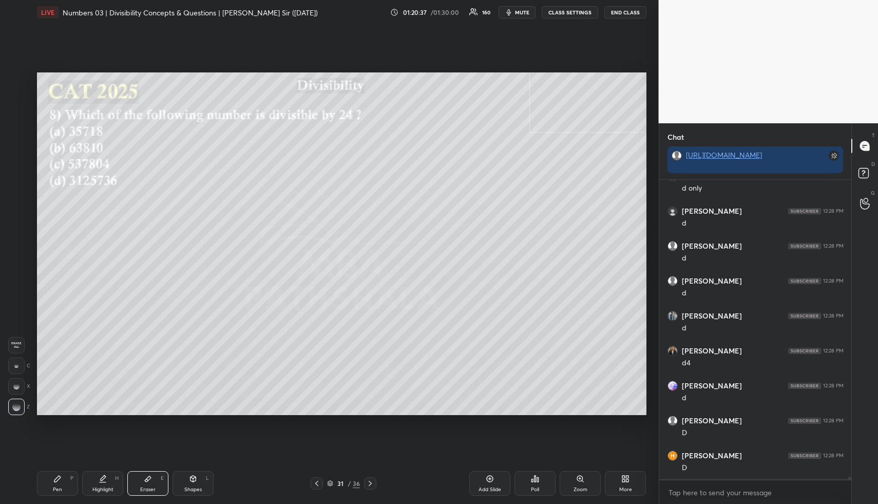
scroll to position [35122, 0]
click at [60, 476] on div "Pen P" at bounding box center [57, 483] width 41 height 25
click at [105, 474] on div "Highlight H" at bounding box center [102, 483] width 41 height 25
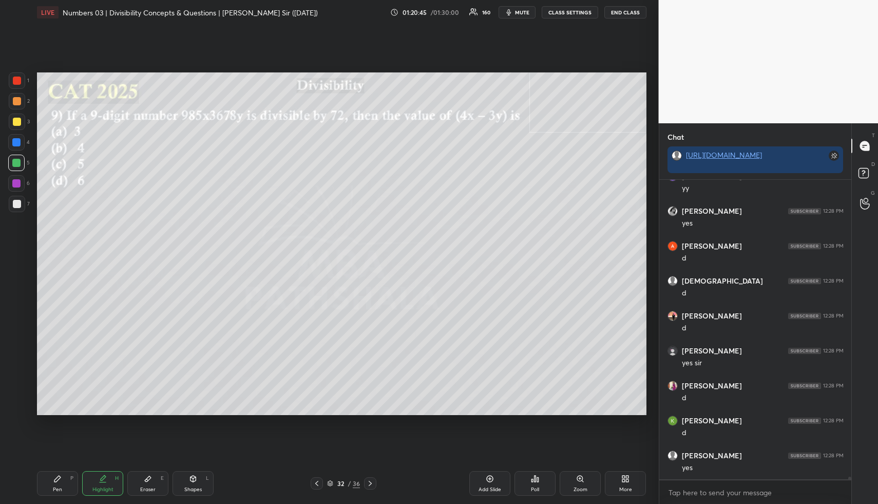
scroll to position [35471, 0]
drag, startPoint x: 202, startPoint y: 477, endPoint x: 189, endPoint y: 463, distance: 19.3
click at [200, 479] on div "Shapes L" at bounding box center [193, 483] width 41 height 25
click at [18, 101] on div at bounding box center [17, 101] width 8 height 8
click at [107, 479] on div "Highlight H" at bounding box center [102, 483] width 41 height 25
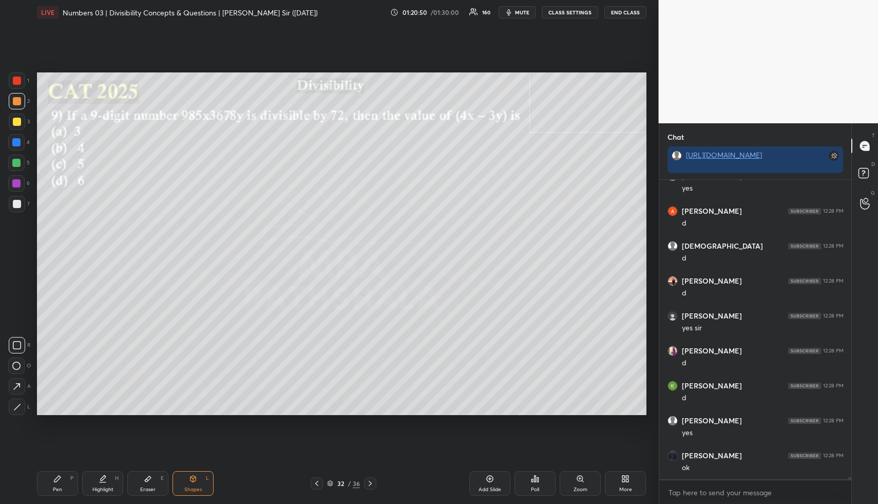
drag, startPoint x: 108, startPoint y: 480, endPoint x: 120, endPoint y: 429, distance: 52.3
click at [108, 476] on div "Highlight H" at bounding box center [102, 483] width 41 height 25
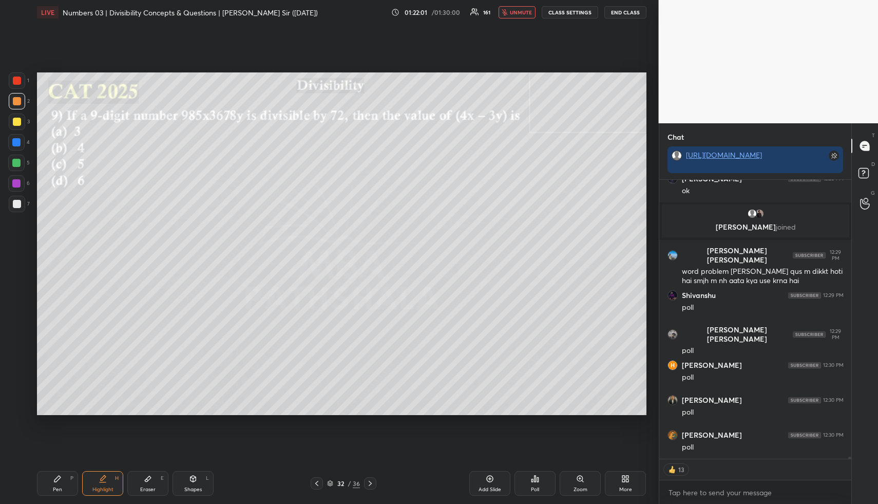
scroll to position [35180, 0]
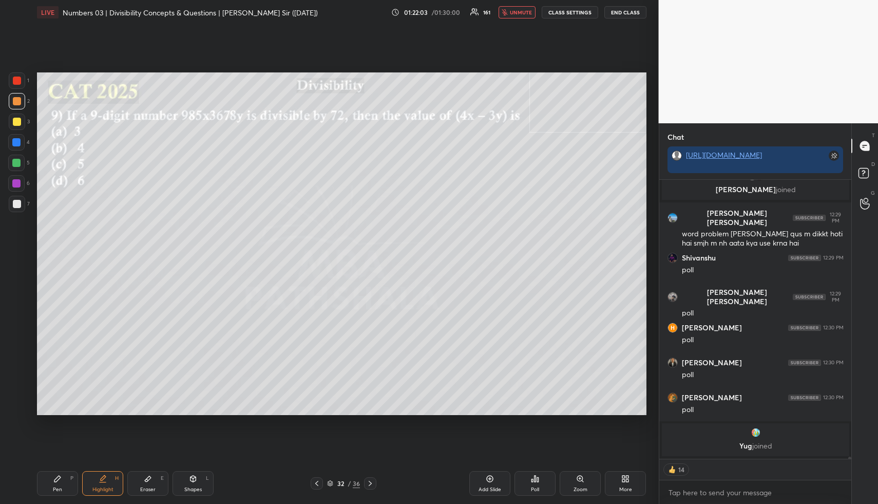
click at [530, 486] on div "Poll" at bounding box center [534, 483] width 41 height 25
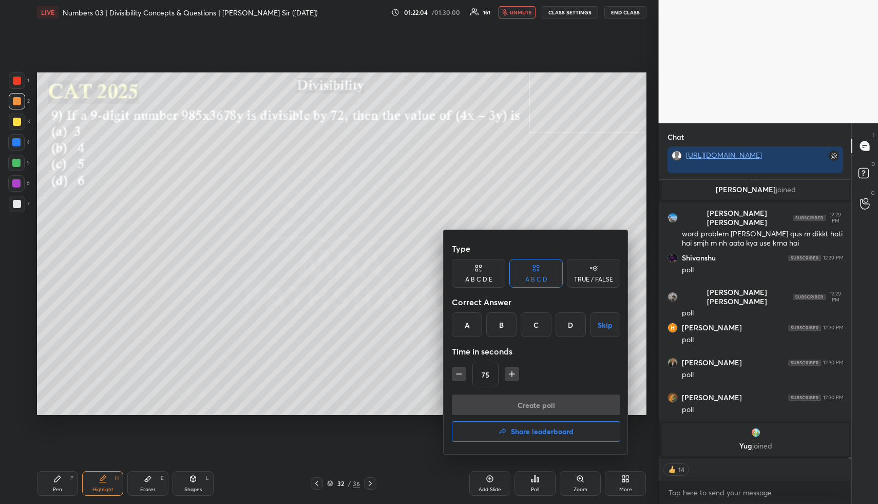
type textarea "x"
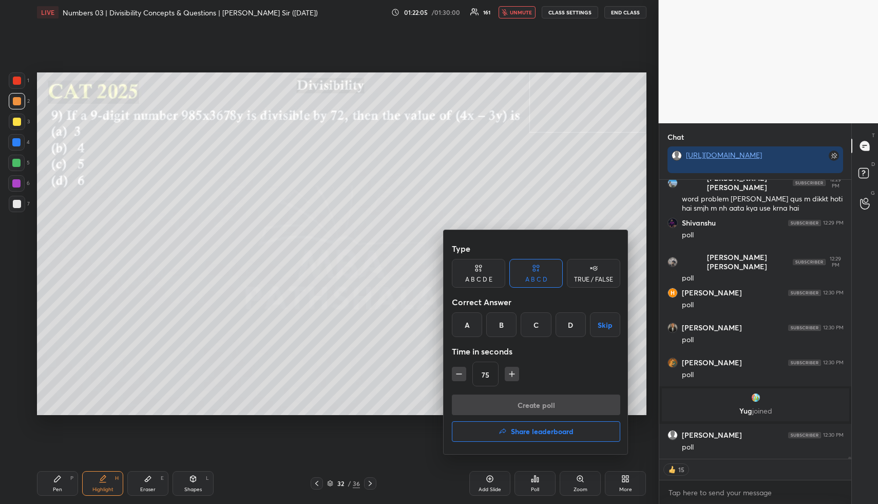
click at [498, 313] on div "B" at bounding box center [501, 324] width 30 height 25
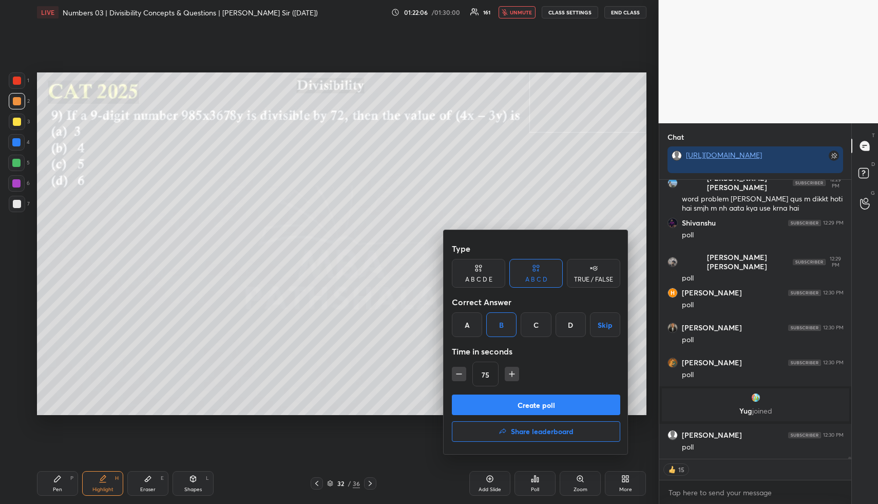
click at [460, 375] on icon "button" at bounding box center [459, 374] width 10 height 10
type input "60"
click at [477, 410] on button "Create poll" at bounding box center [536, 404] width 168 height 21
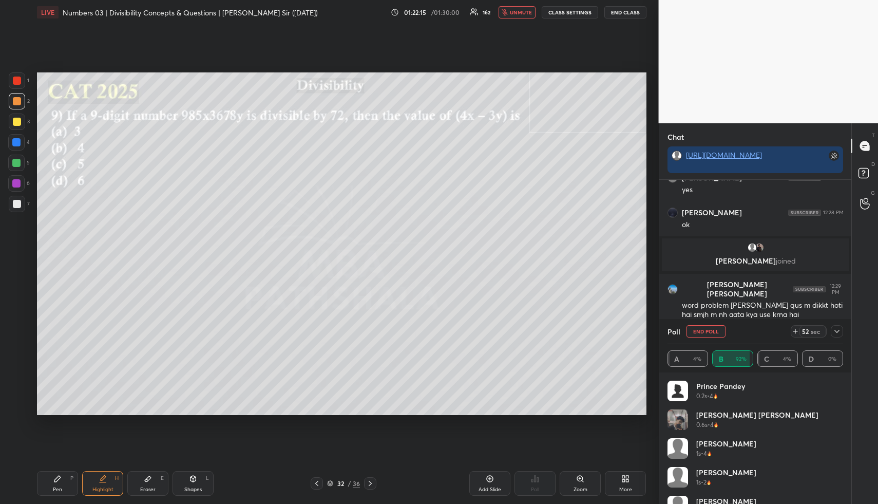
scroll to position [35183, 0]
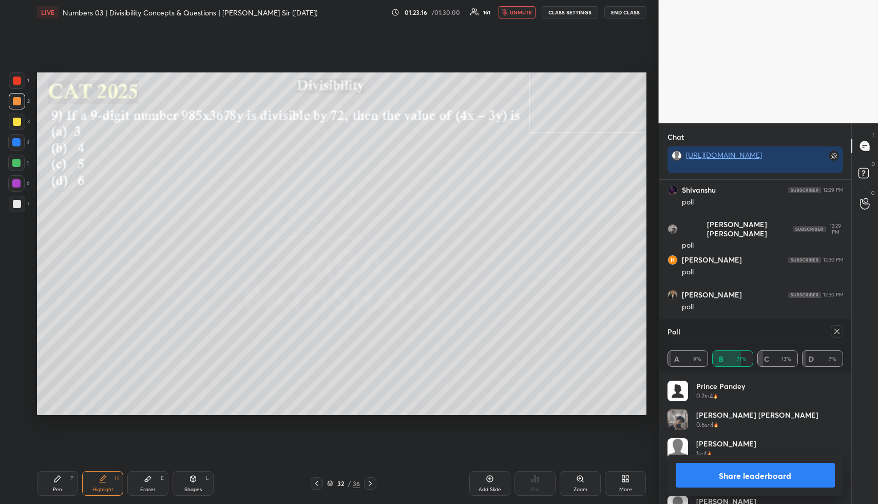
click at [522, 13] on span "unmute" at bounding box center [521, 12] width 22 height 7
click at [748, 475] on button "Share leaderboard" at bounding box center [756, 475] width 160 height 25
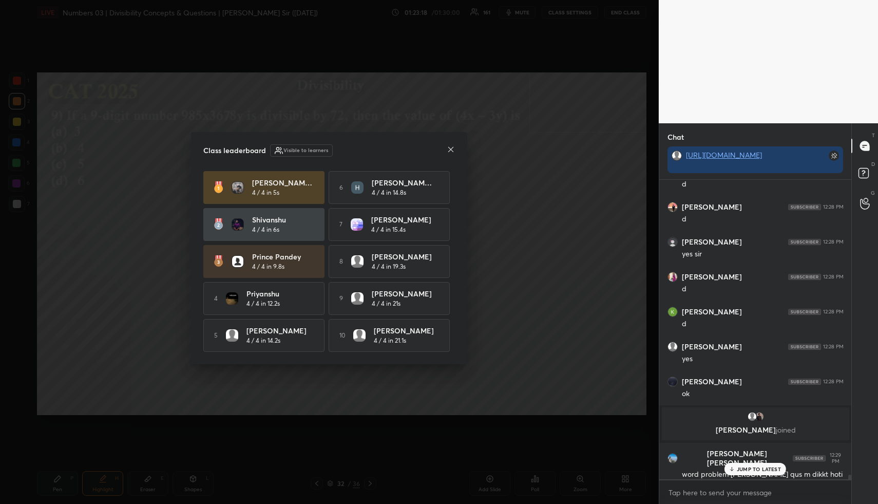
scroll to position [35176, 0]
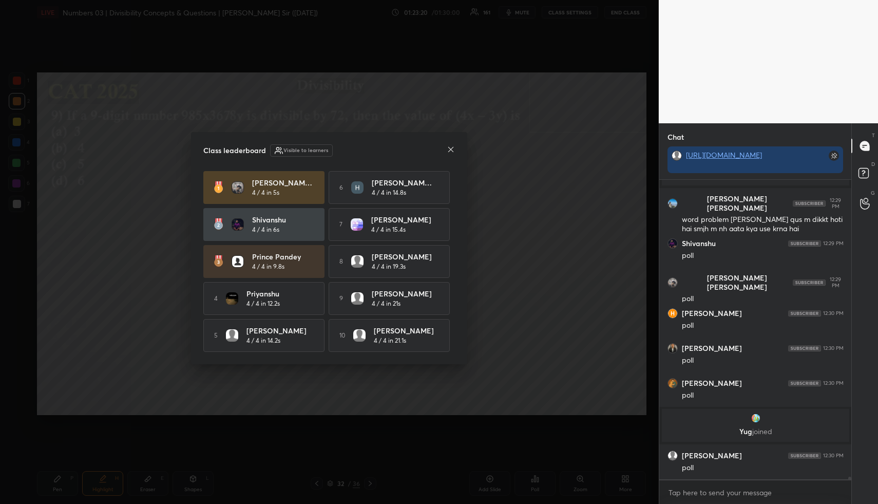
click at [452, 147] on icon at bounding box center [451, 149] width 8 height 8
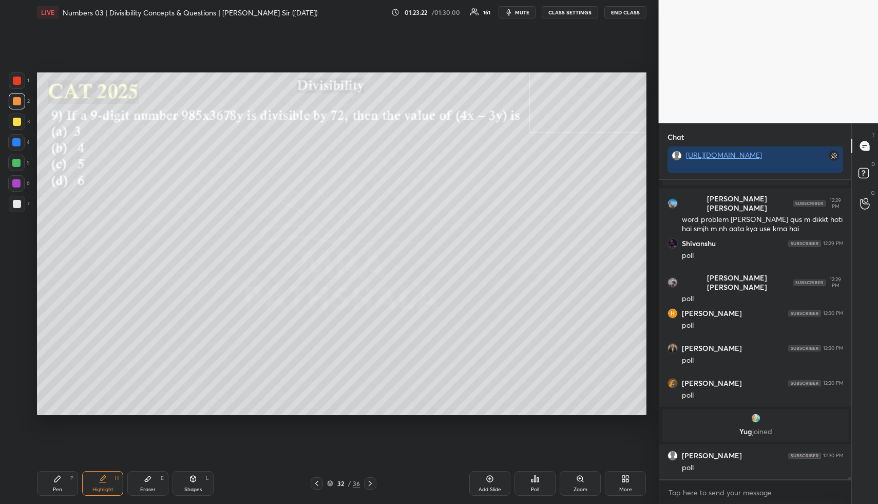
drag, startPoint x: 104, startPoint y: 478, endPoint x: 104, endPoint y: 464, distance: 13.9
click at [104, 476] on div "Highlight H" at bounding box center [102, 483] width 41 height 25
drag, startPoint x: 58, startPoint y: 479, endPoint x: 44, endPoint y: 430, distance: 50.7
click at [56, 473] on div "Pen P" at bounding box center [57, 483] width 41 height 25
drag, startPoint x: 21, startPoint y: 166, endPoint x: 33, endPoint y: 162, distance: 13.0
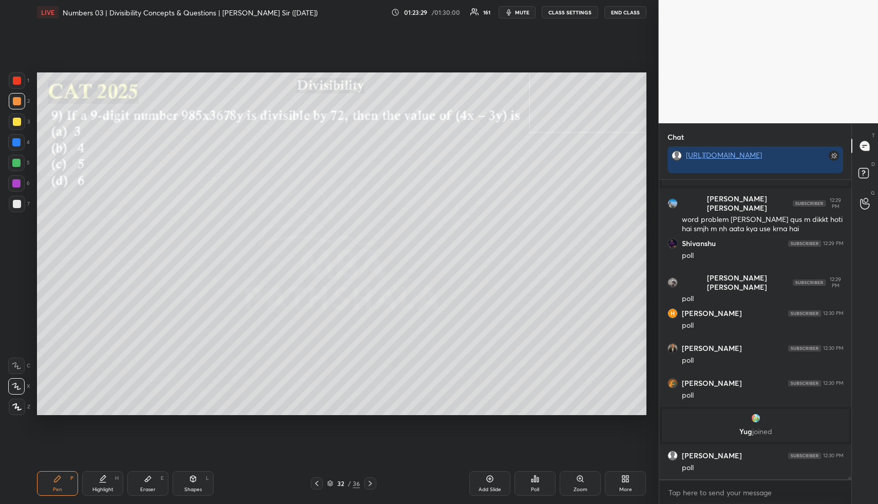
click at [21, 166] on div at bounding box center [16, 163] width 16 height 16
click at [106, 484] on div "Highlight H" at bounding box center [102, 483] width 41 height 25
drag, startPoint x: 106, startPoint y: 484, endPoint x: 115, endPoint y: 442, distance: 42.5
click at [106, 484] on div "Highlight H" at bounding box center [102, 483] width 41 height 25
click at [62, 483] on div "Pen P" at bounding box center [57, 483] width 41 height 25
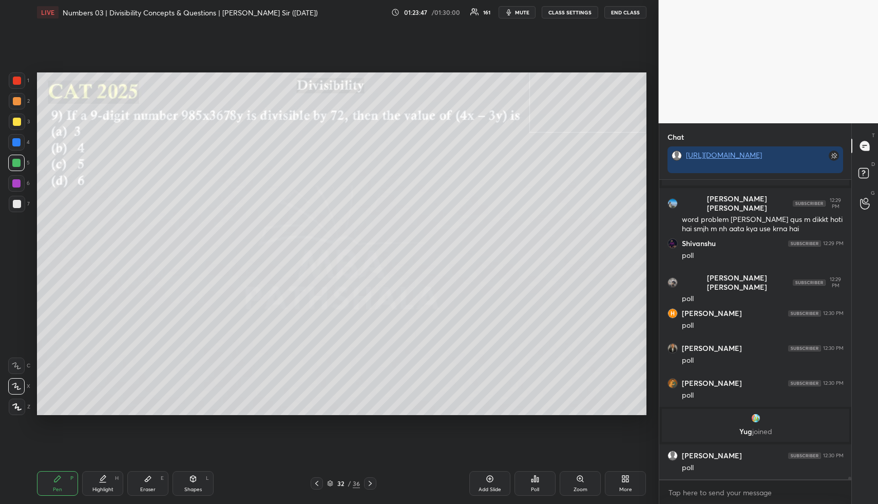
click at [15, 143] on div at bounding box center [16, 142] width 8 height 8
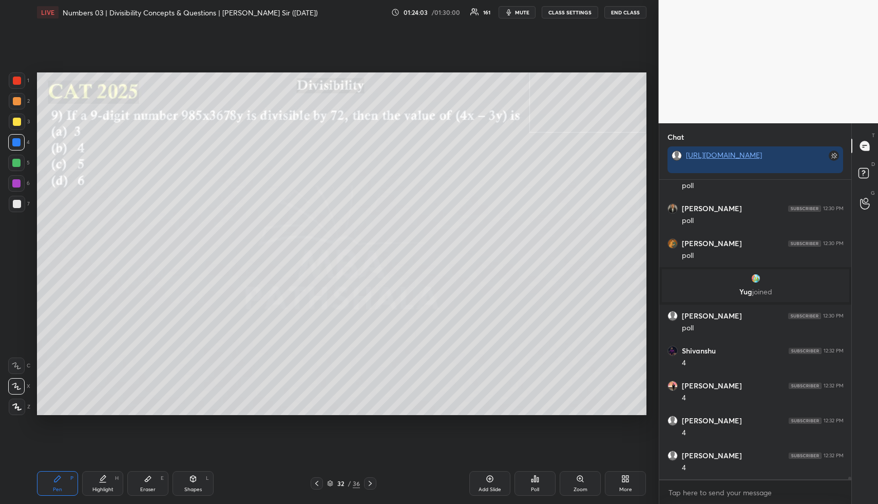
scroll to position [35350, 0]
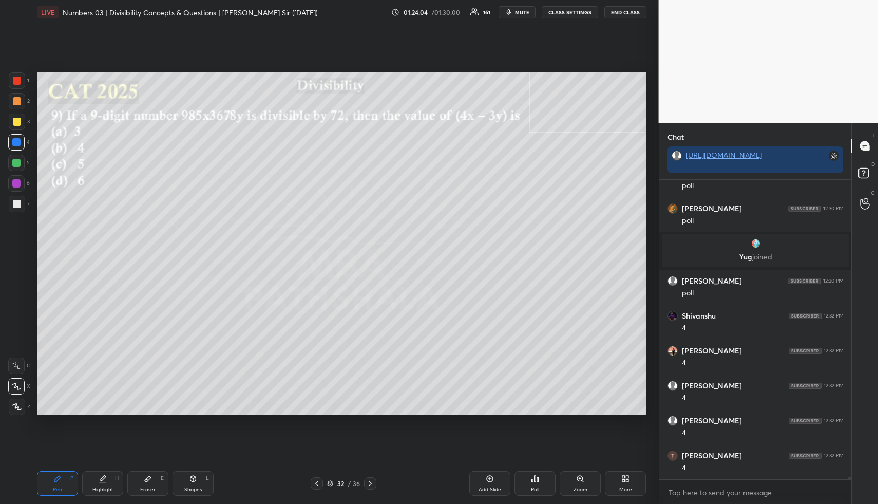
click at [15, 205] on div at bounding box center [17, 204] width 8 height 8
click at [102, 484] on div "Highlight H" at bounding box center [102, 483] width 41 height 25
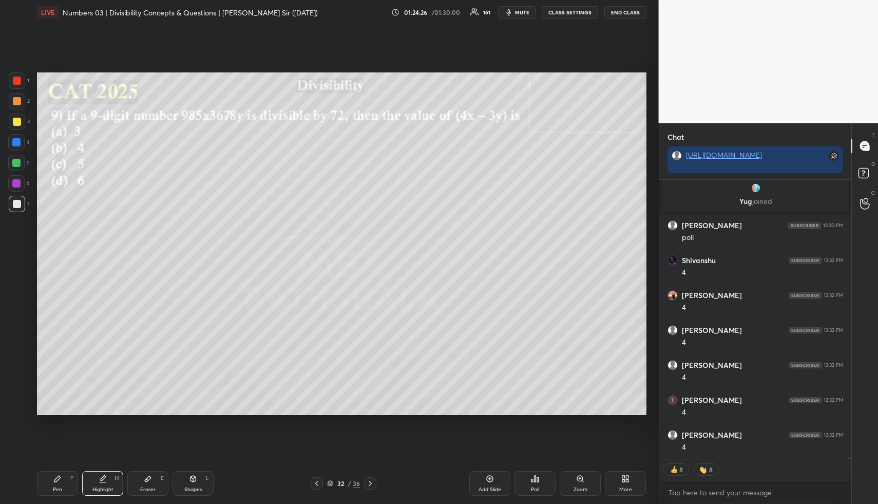
click at [60, 481] on div "Pen P" at bounding box center [57, 483] width 41 height 25
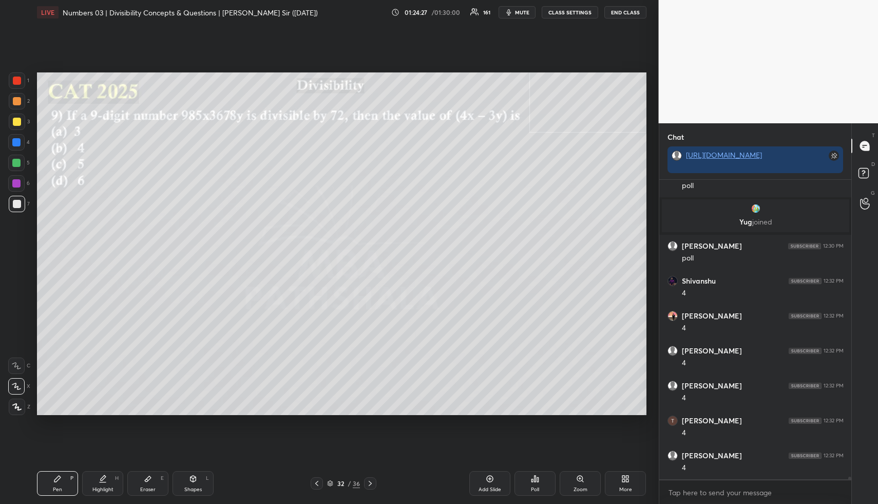
drag, startPoint x: 10, startPoint y: 103, endPoint x: 21, endPoint y: 103, distance: 11.3
click at [15, 103] on div at bounding box center [17, 101] width 16 height 16
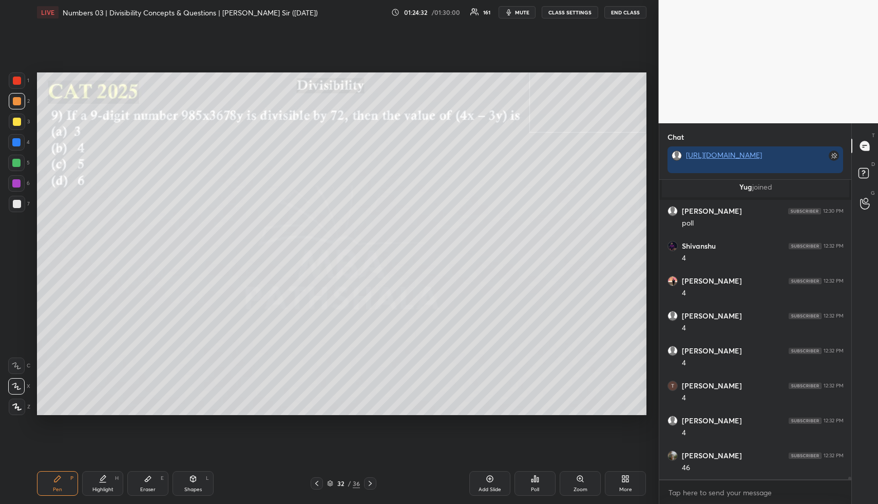
click at [13, 122] on div at bounding box center [17, 122] width 8 height 8
click at [19, 141] on div at bounding box center [16, 142] width 8 height 8
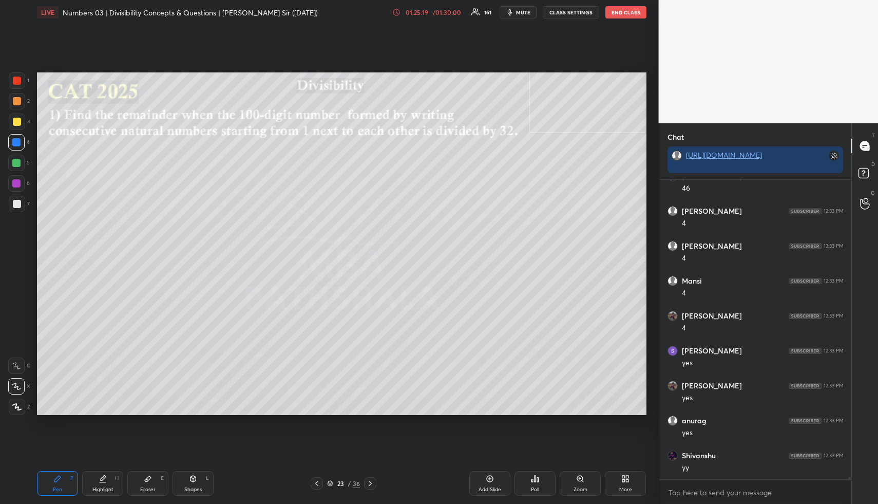
click at [189, 487] on div "Shapes" at bounding box center [192, 489] width 17 height 5
click at [17, 101] on div at bounding box center [17, 101] width 8 height 8
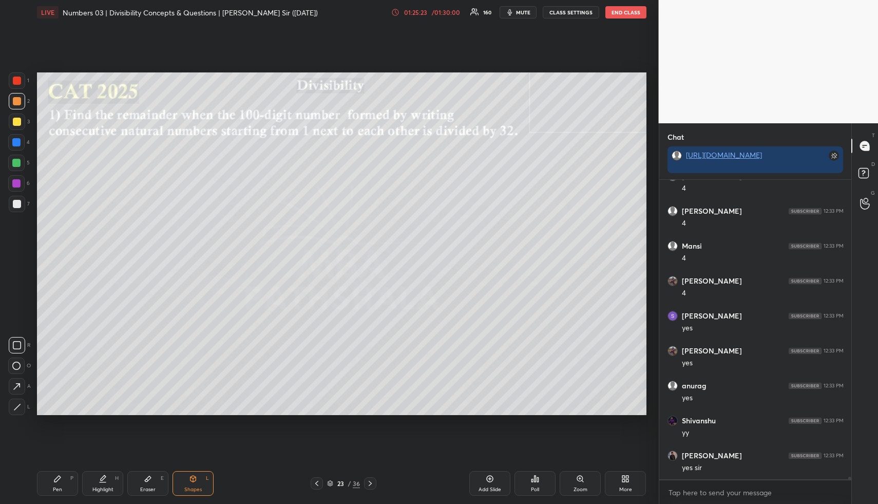
scroll to position [35874, 0]
click at [371, 482] on icon at bounding box center [370, 483] width 8 height 8
click at [369, 482] on icon at bounding box center [370, 483] width 3 height 5
click at [370, 482] on icon at bounding box center [370, 483] width 3 height 5
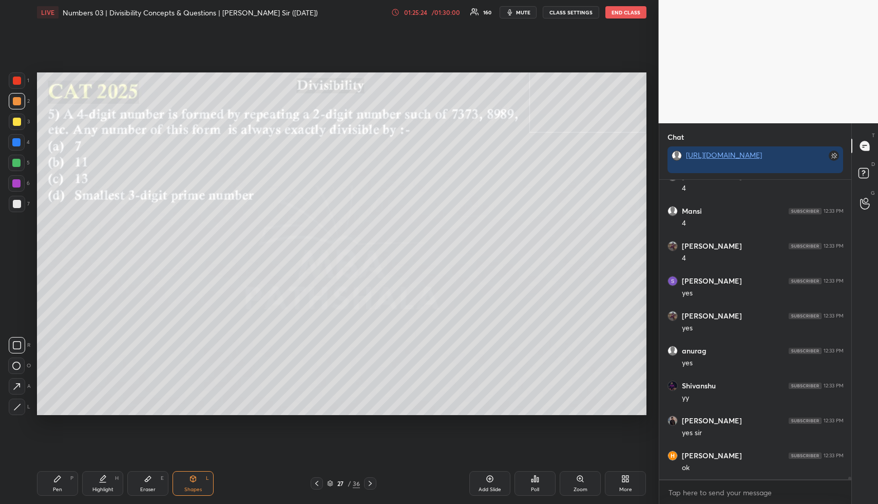
click at [370, 482] on icon at bounding box center [370, 483] width 8 height 8
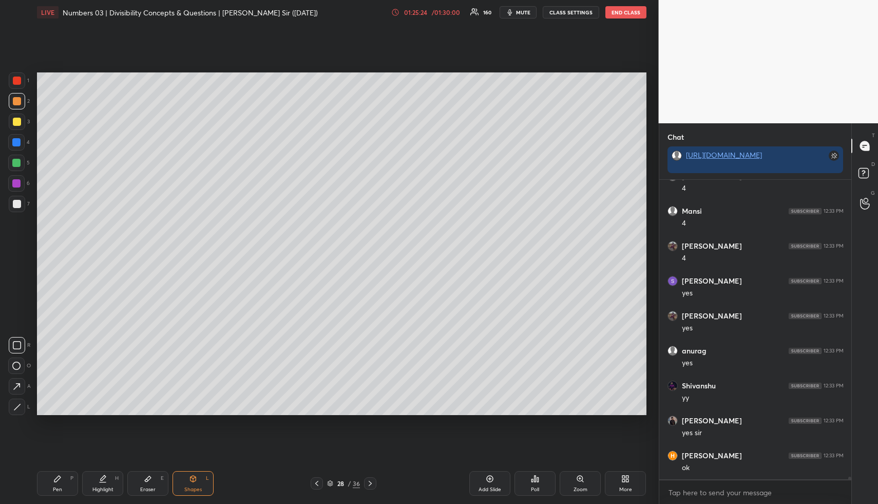
click at [370, 482] on icon at bounding box center [370, 483] width 8 height 8
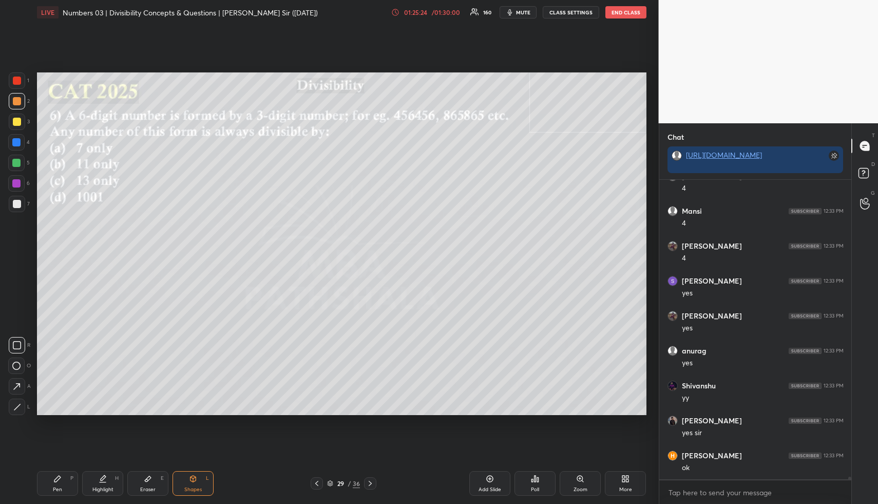
click at [371, 482] on icon at bounding box center [370, 483] width 3 height 5
click at [374, 482] on icon at bounding box center [370, 483] width 8 height 8
drag, startPoint x: 68, startPoint y: 485, endPoint x: 65, endPoint y: 447, distance: 38.1
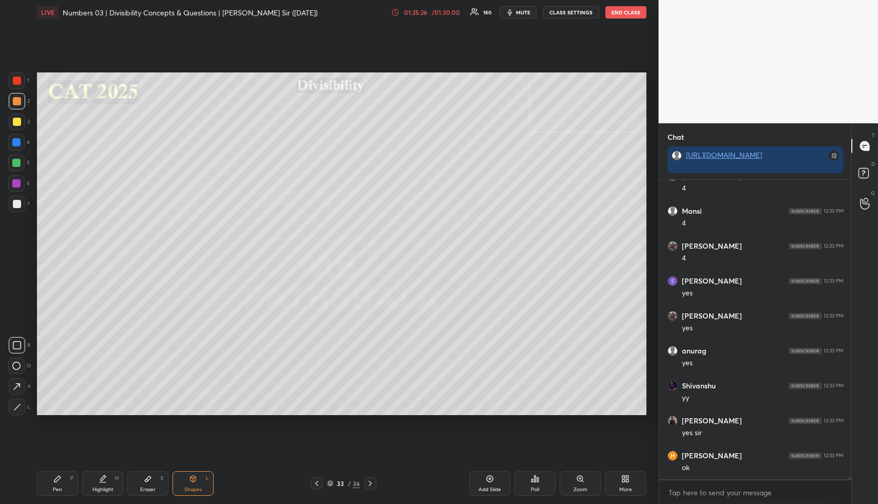
click at [68, 485] on div "Pen P" at bounding box center [57, 483] width 41 height 25
click at [20, 119] on div at bounding box center [17, 122] width 8 height 8
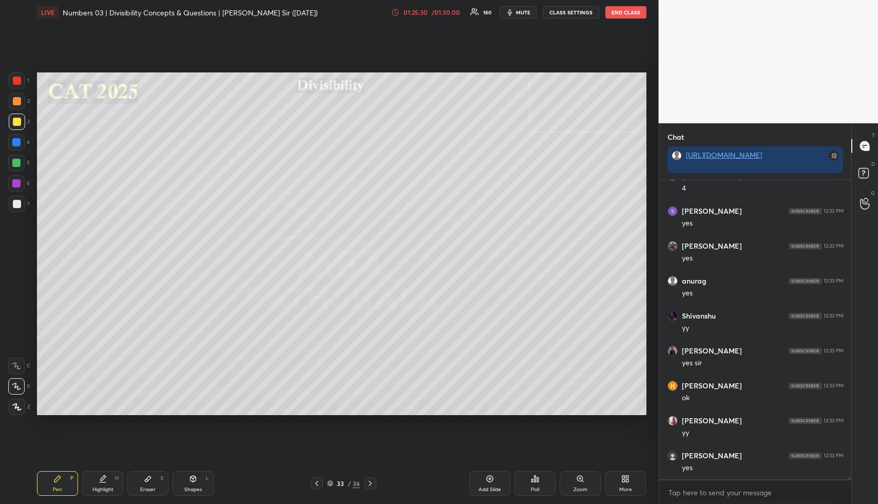
scroll to position [35979, 0]
click at [22, 98] on div at bounding box center [17, 101] width 16 height 16
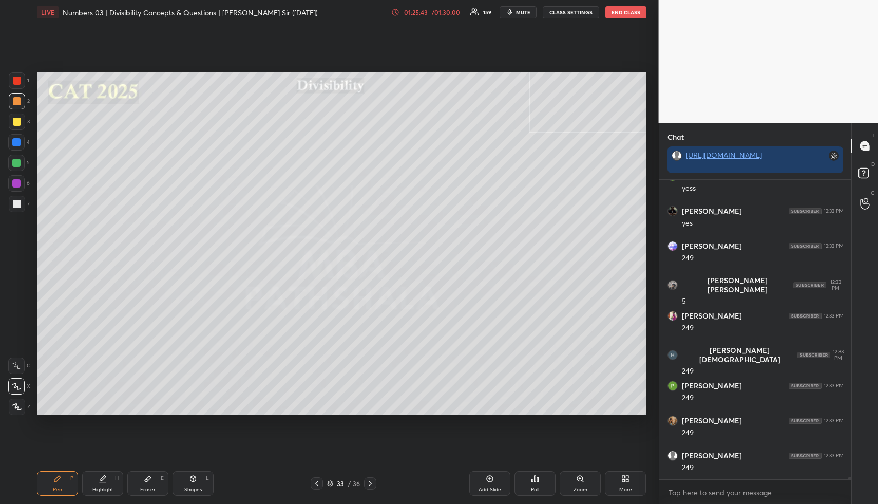
scroll to position [36433, 0]
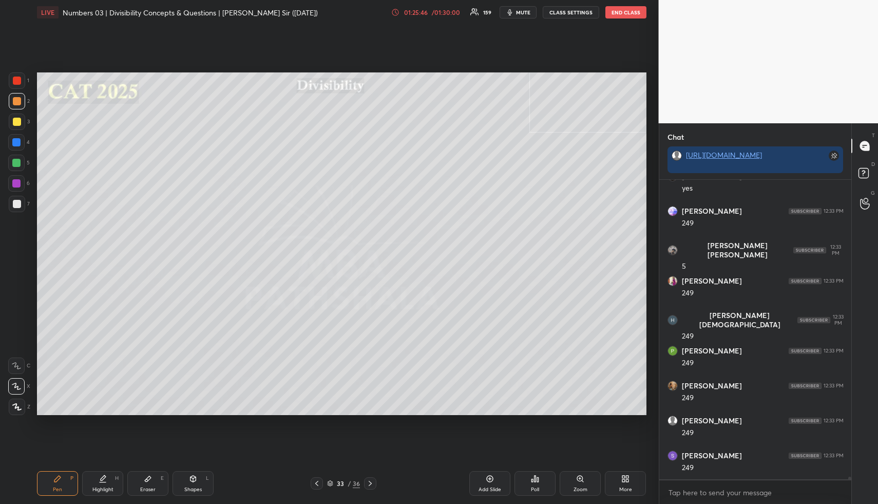
click at [66, 480] on div "Pen P" at bounding box center [57, 483] width 41 height 25
click at [16, 141] on div at bounding box center [16, 142] width 8 height 8
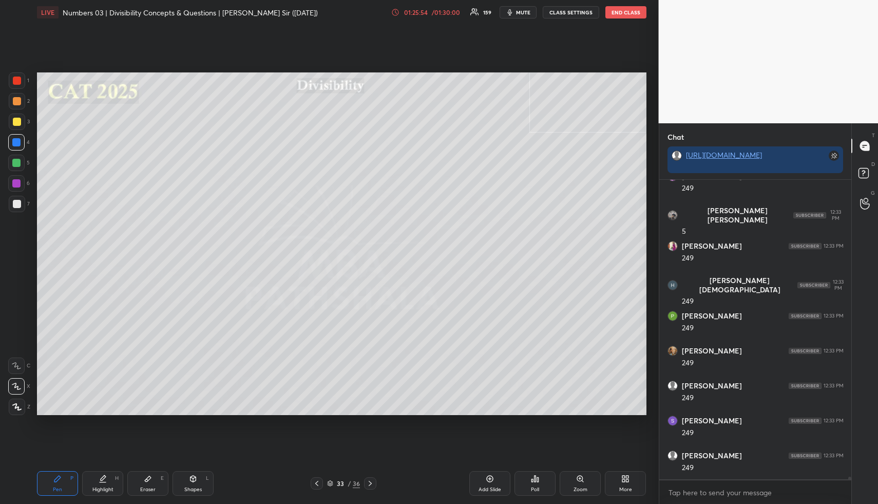
scroll to position [36502, 0]
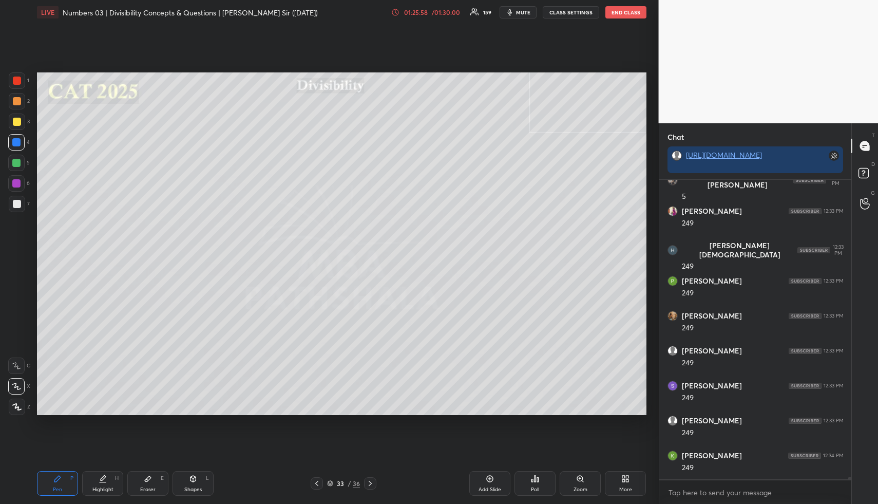
click at [11, 168] on div at bounding box center [16, 163] width 16 height 16
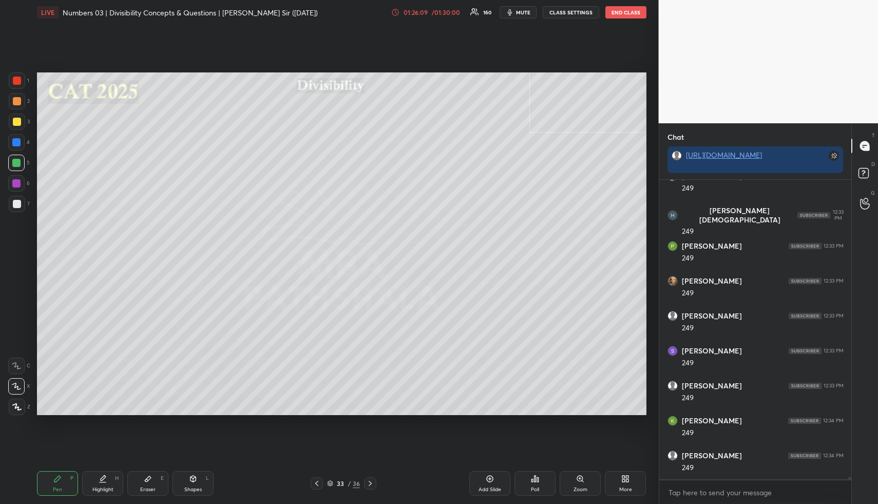
drag, startPoint x: 189, startPoint y: 492, endPoint x: 184, endPoint y: 469, distance: 23.7
click at [188, 492] on div "Shapes L" at bounding box center [193, 483] width 41 height 25
click at [13, 100] on div at bounding box center [17, 101] width 8 height 8
drag, startPoint x: 99, startPoint y: 482, endPoint x: 100, endPoint y: 476, distance: 6.2
click at [99, 482] on icon at bounding box center [103, 478] width 8 height 8
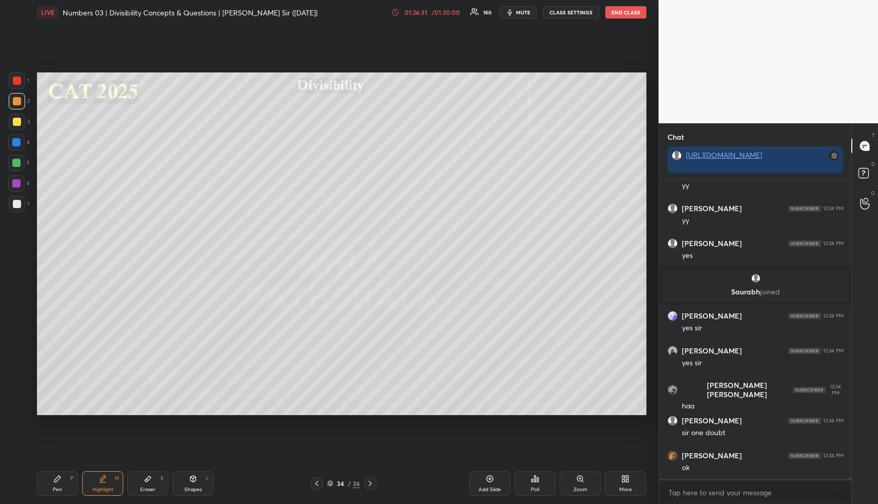
scroll to position [36679, 0]
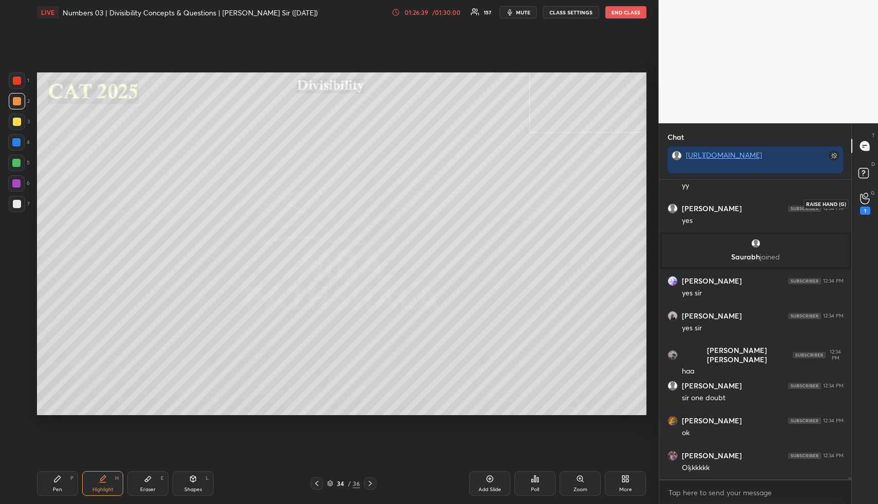
click at [862, 193] on icon at bounding box center [865, 199] width 10 height 12
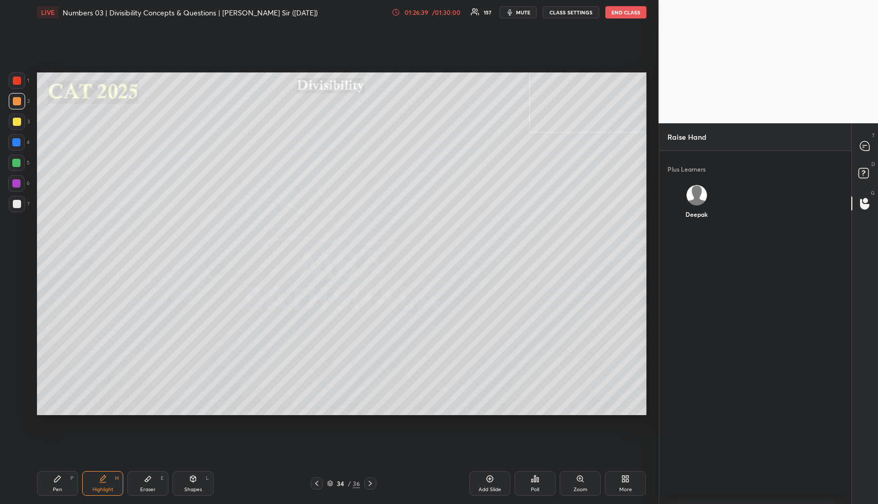
scroll to position [4, 4]
click at [695, 203] on div "Deepak" at bounding box center [696, 204] width 58 height 54
click at [694, 223] on button "INVITE" at bounding box center [697, 221] width 50 height 13
click at [873, 178] on icon at bounding box center [865, 174] width 18 height 18
click at [864, 137] on div at bounding box center [865, 146] width 21 height 18
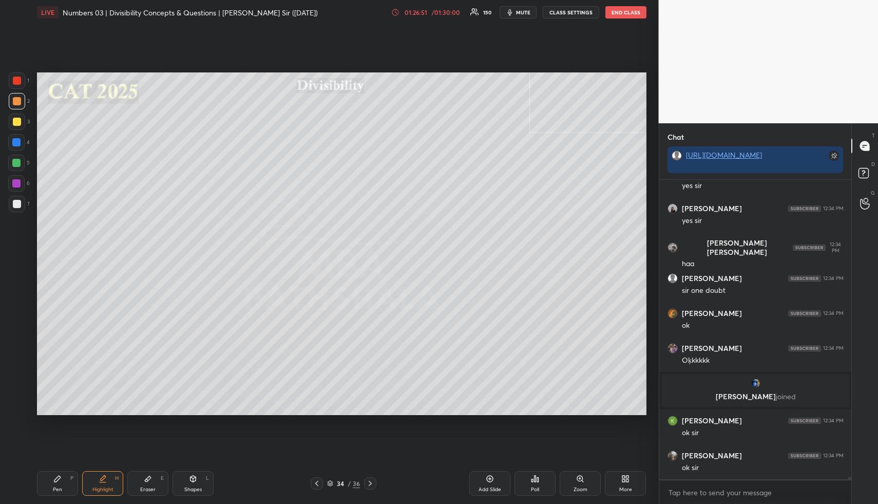
scroll to position [36756, 0]
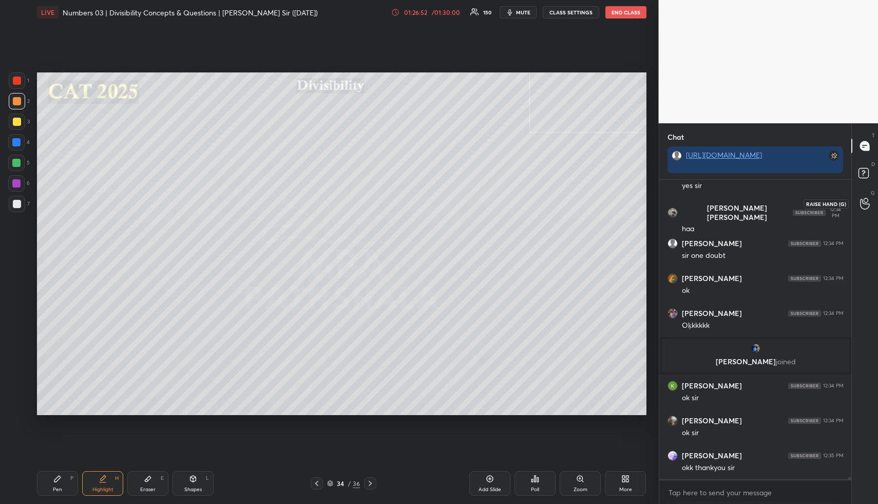
click at [863, 209] on div at bounding box center [865, 203] width 21 height 18
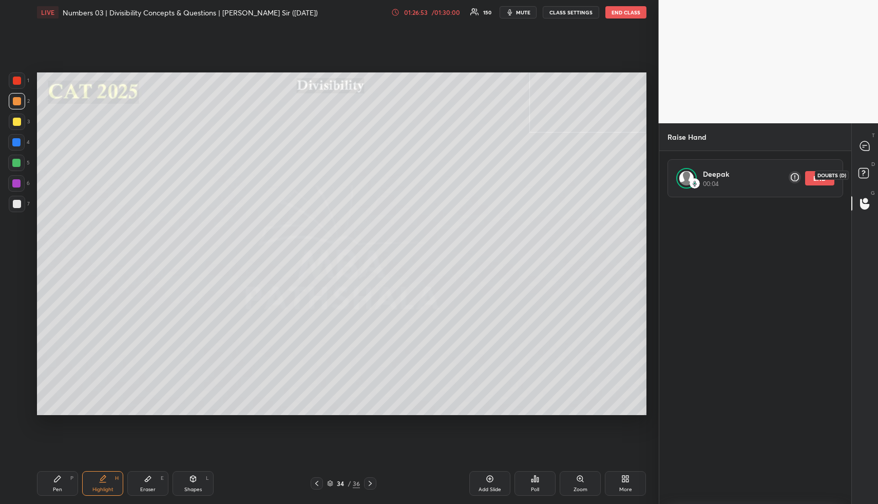
click at [862, 173] on rect at bounding box center [863, 173] width 10 height 10
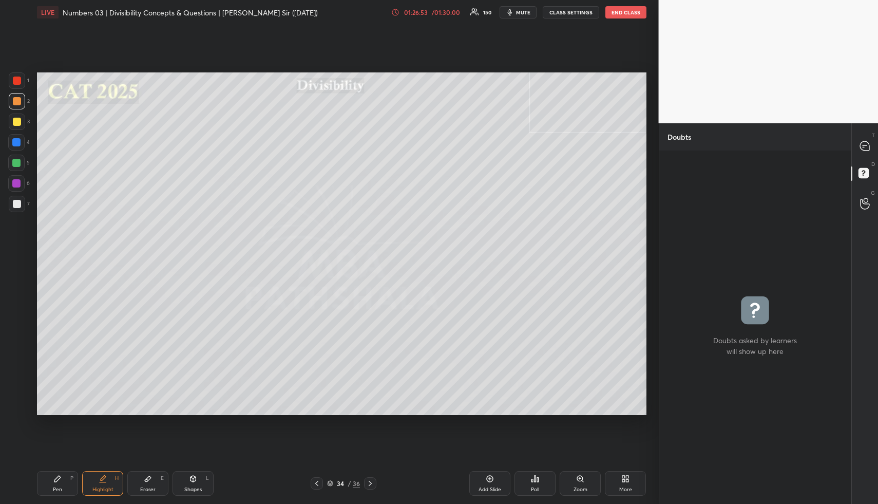
scroll to position [4, 4]
click at [864, 138] on div at bounding box center [865, 146] width 21 height 18
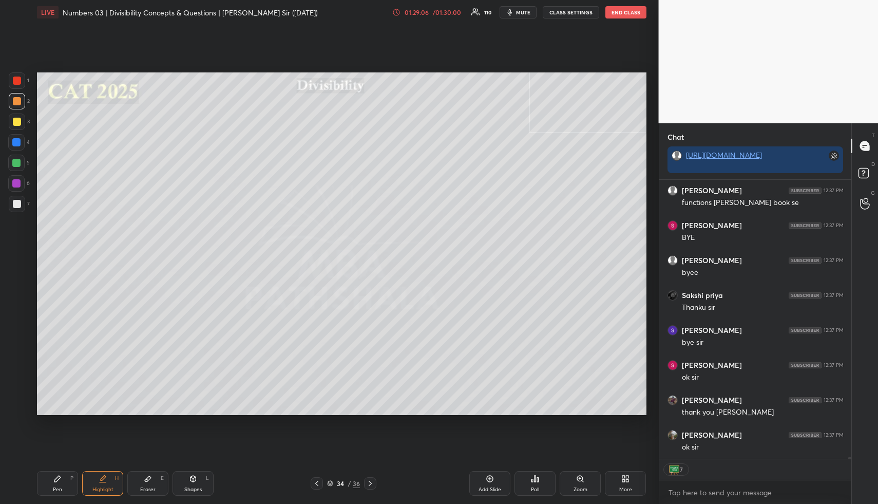
scroll to position [37618, 0]
click at [626, 12] on button "END CLASS" at bounding box center [625, 12] width 41 height 12
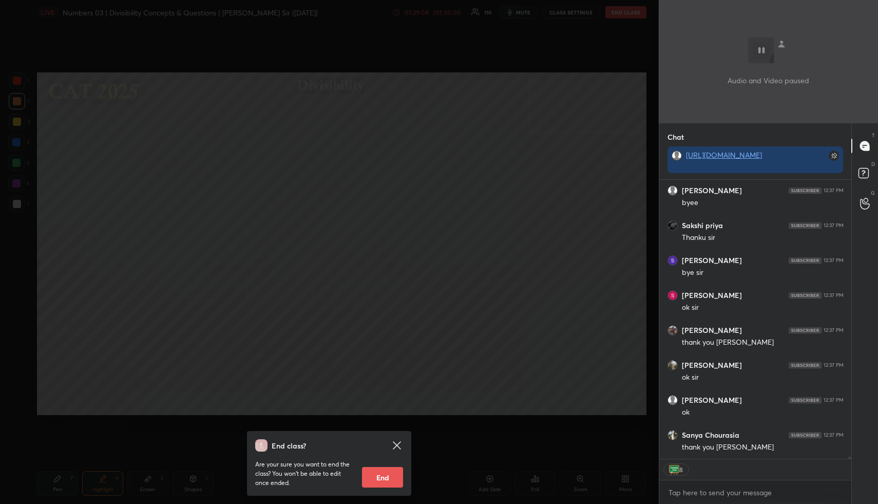
scroll to position [37653, 0]
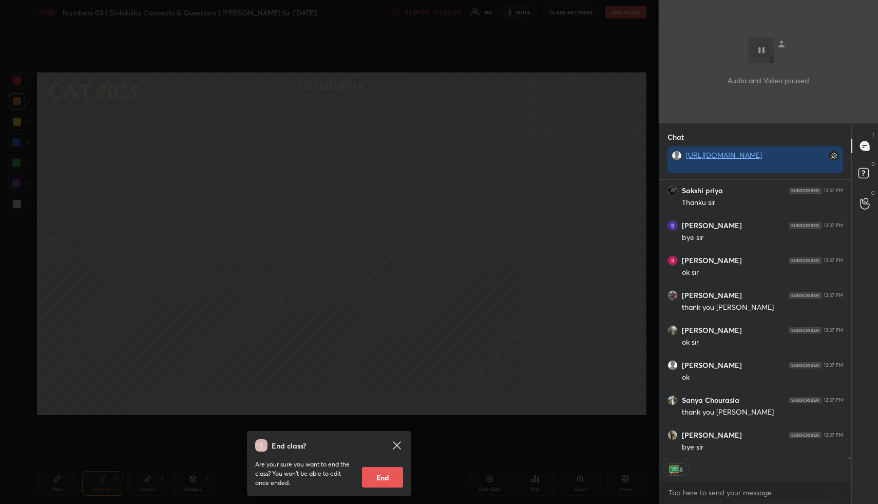
click at [389, 480] on button "End" at bounding box center [382, 477] width 41 height 21
type textarea "x"
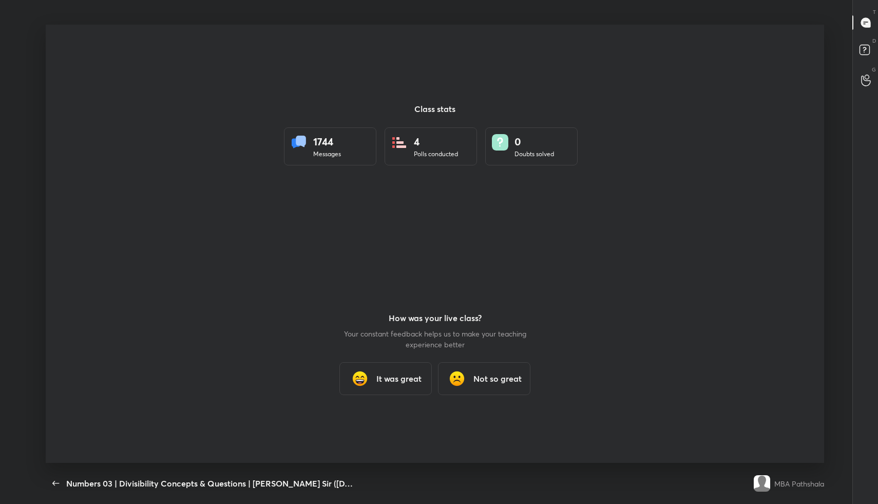
click at [372, 377] on div "It was great" at bounding box center [385, 378] width 92 height 33
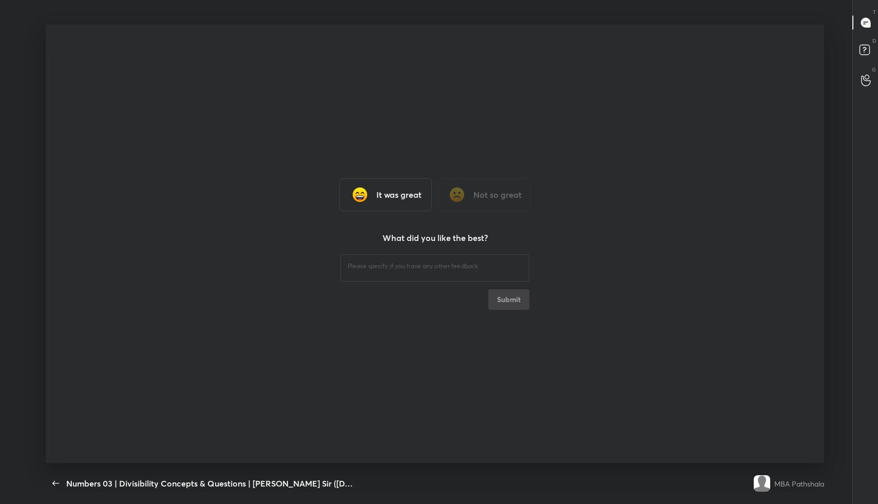
click at [377, 281] on div "​ Submit" at bounding box center [434, 281] width 189 height 58
click at [380, 275] on div "​" at bounding box center [434, 266] width 189 height 29
type textarea "Fine"
click at [505, 295] on button "Submit" at bounding box center [508, 299] width 41 height 21
